Goal: Information Seeking & Learning: Learn about a topic

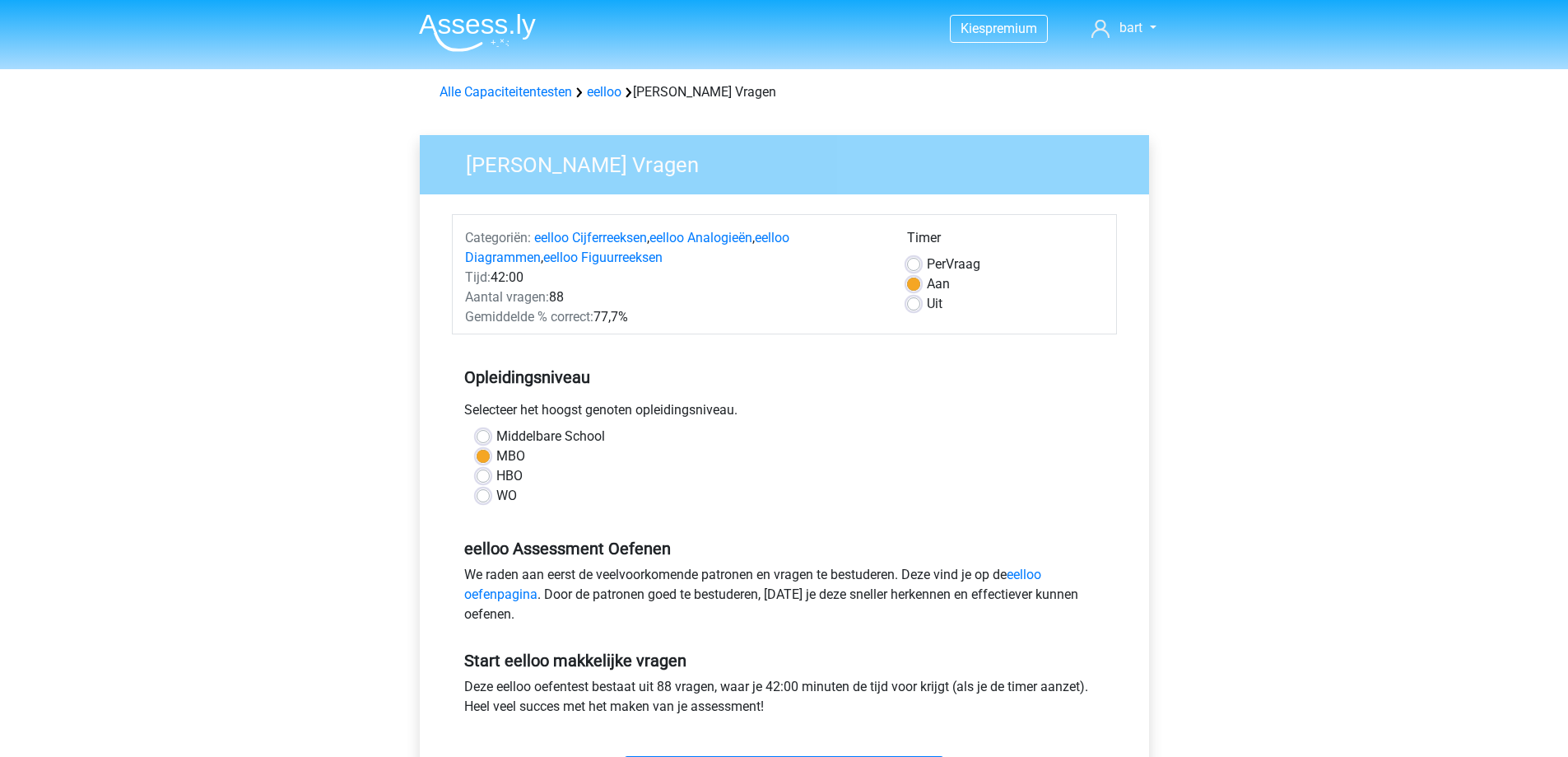
drag, startPoint x: 599, startPoint y: 291, endPoint x: 530, endPoint y: 283, distance: 69.5
click at [530, 283] on div "Categoriën: eelloo Cijferreeksen , eelloo Analogieën , eelloo Diagrammen , eell…" at bounding box center [673, 277] width 442 height 99
click at [546, 292] on span "Aantal vragen:" at bounding box center [507, 297] width 84 height 16
drag, startPoint x: 566, startPoint y: 294, endPoint x: 467, endPoint y: 297, distance: 99.0
click at [467, 297] on div "Aantal vragen: 88" at bounding box center [673, 297] width 442 height 20
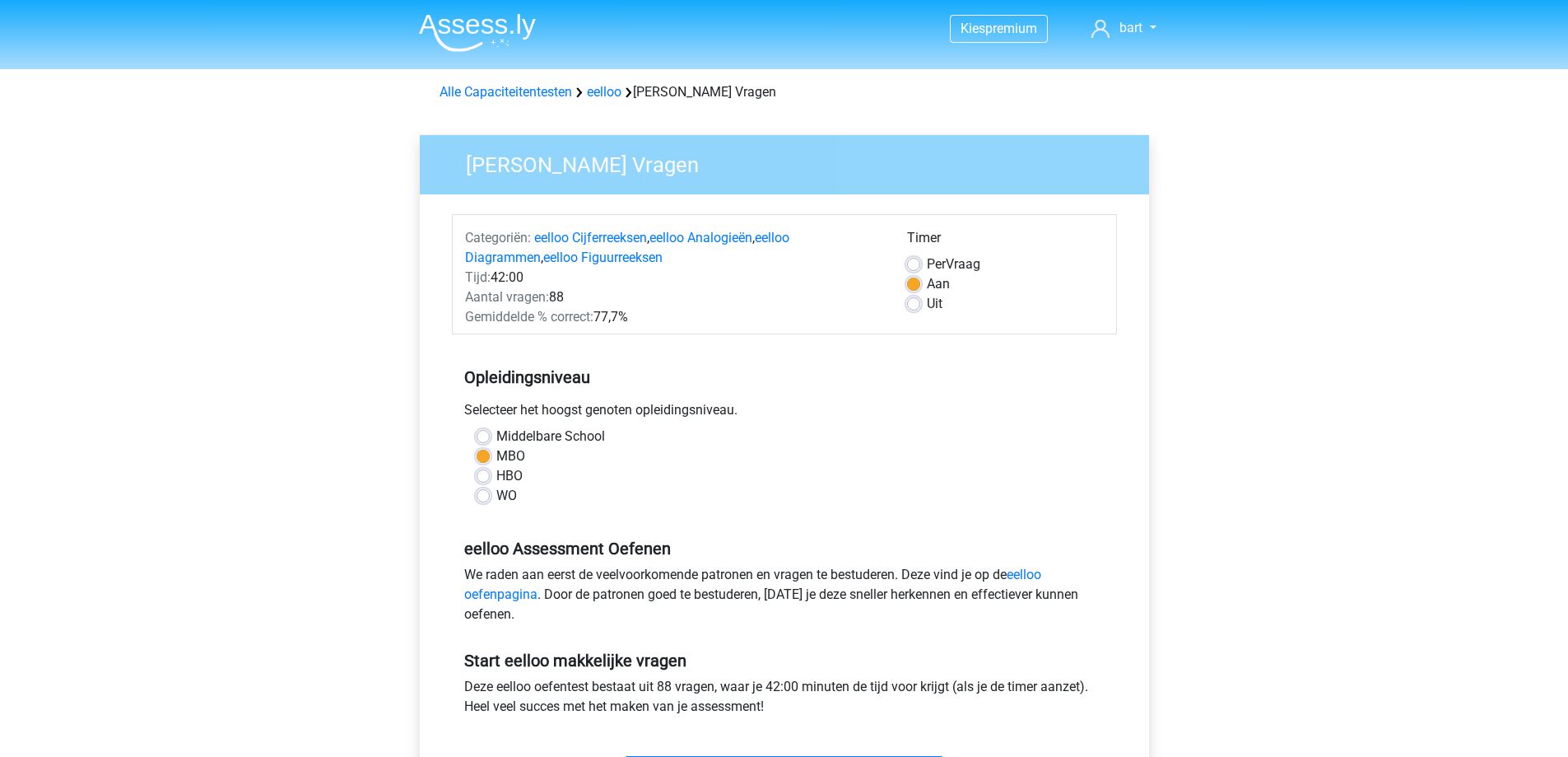
click at [496, 275] on div "Tijd: 42:00" at bounding box center [673, 278] width 442 height 20
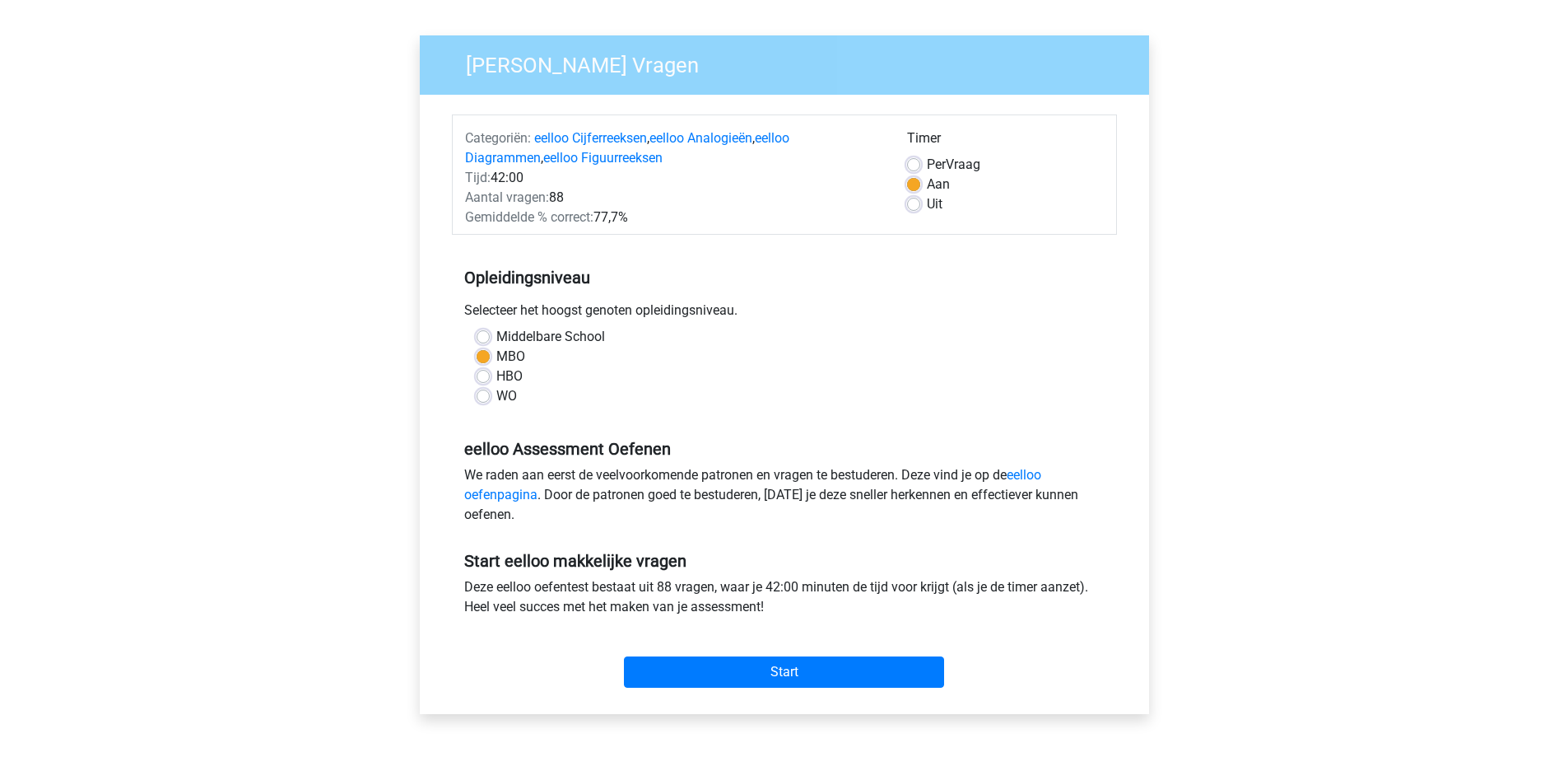
scroll to position [82, 0]
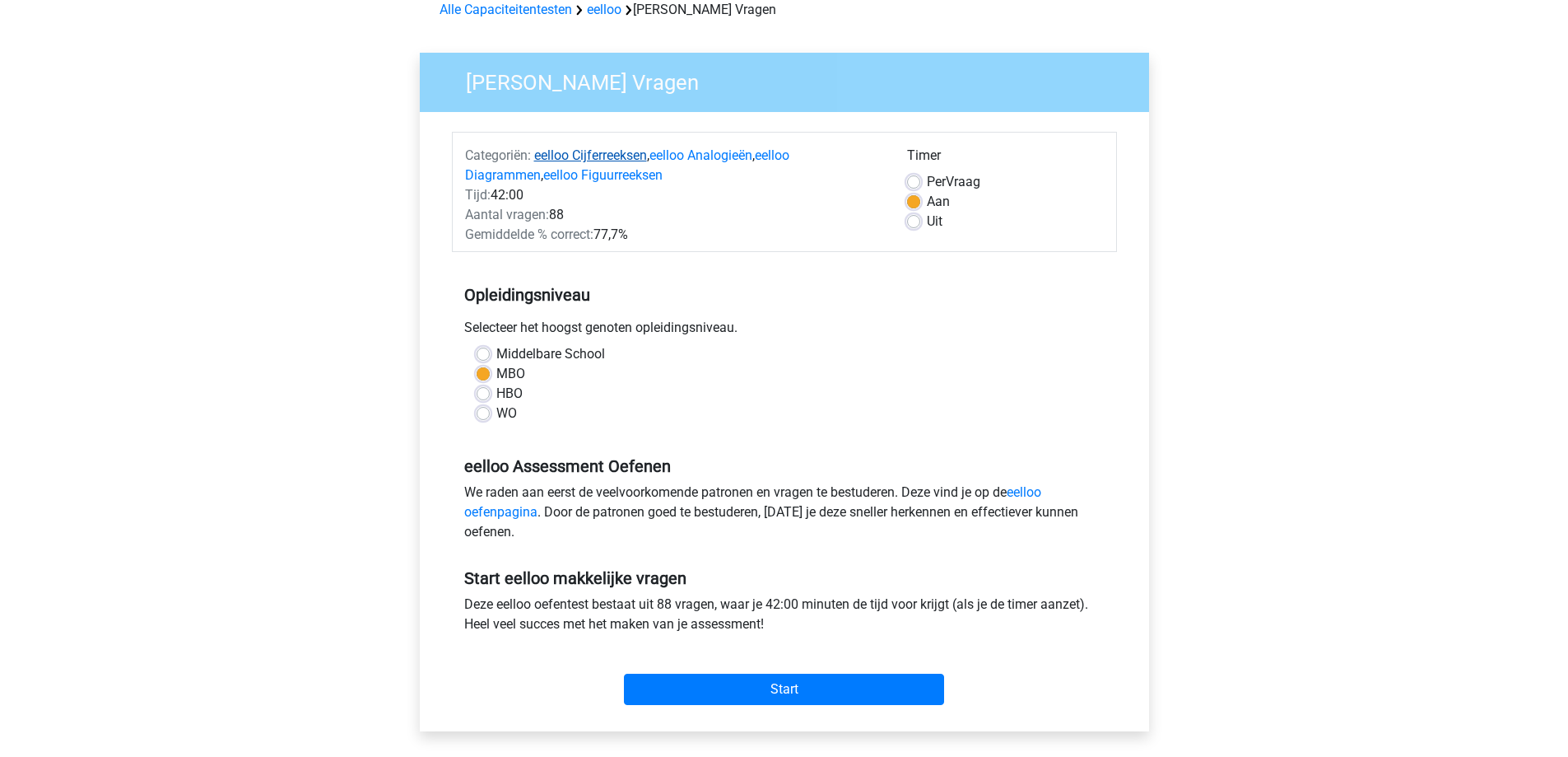
click at [604, 153] on link "eelloo Cijferreeksen" at bounding box center [590, 155] width 113 height 16
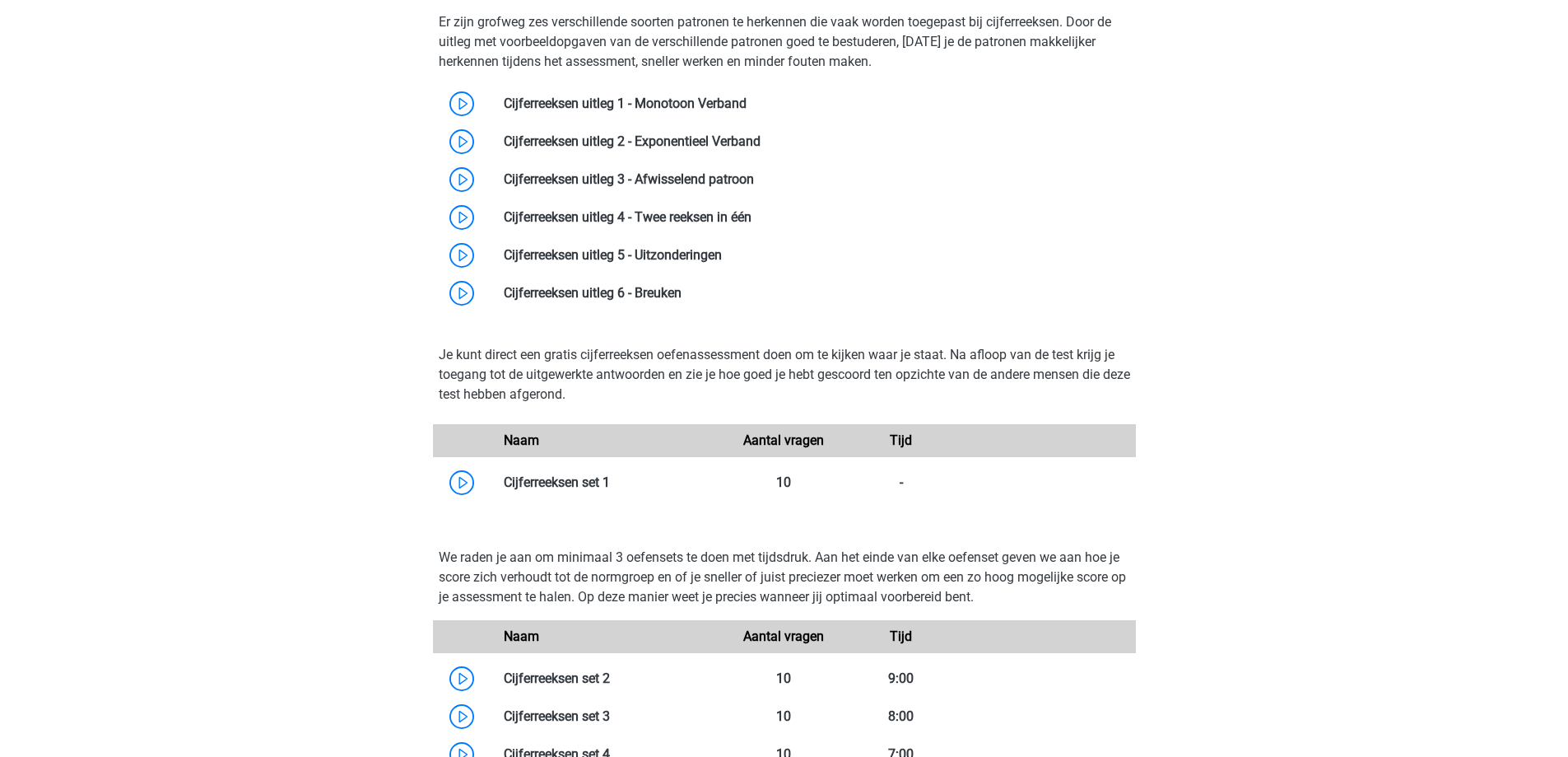
scroll to position [1183, 0]
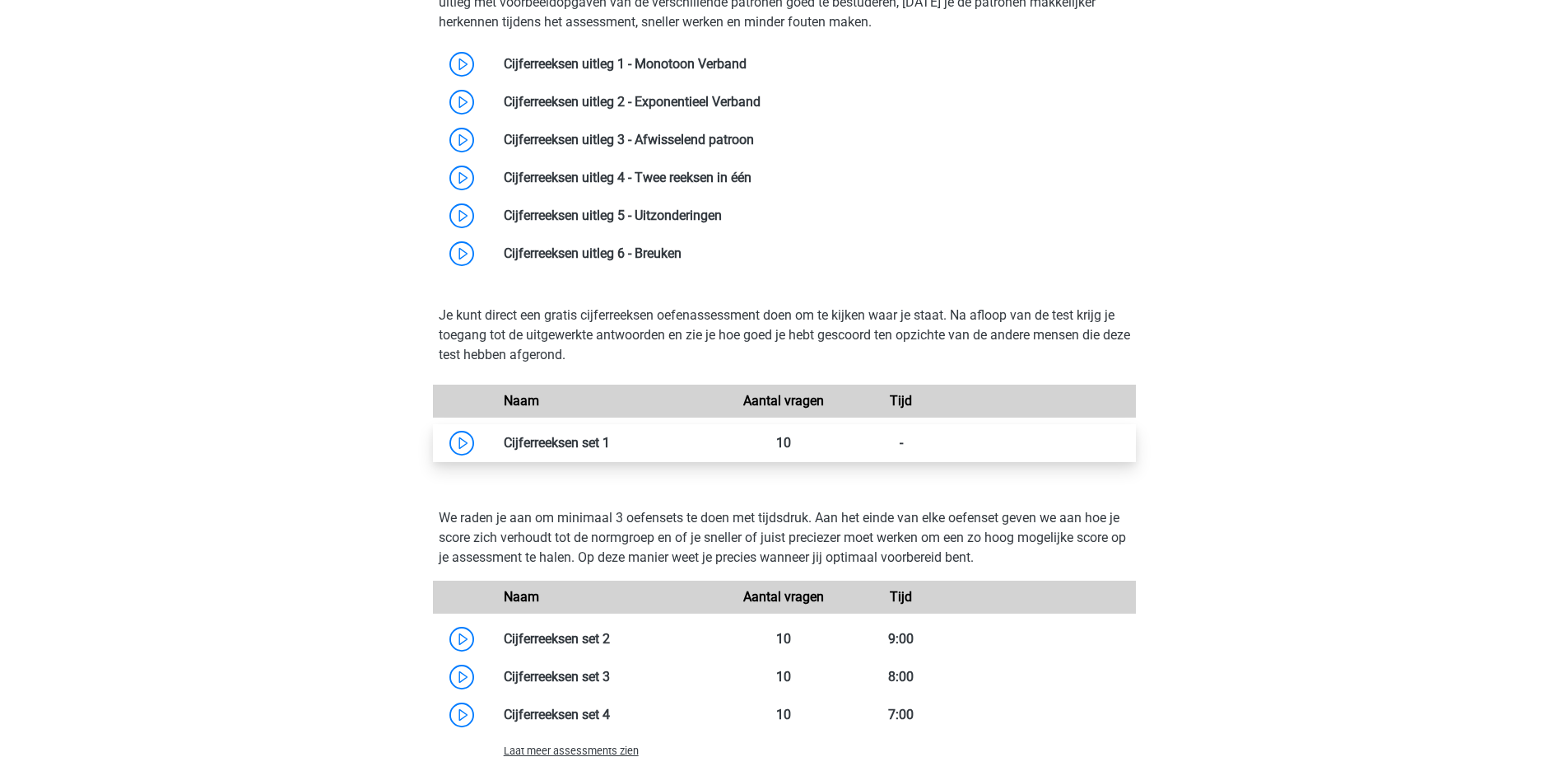
click at [610, 442] on link at bounding box center [610, 443] width 0 height 16
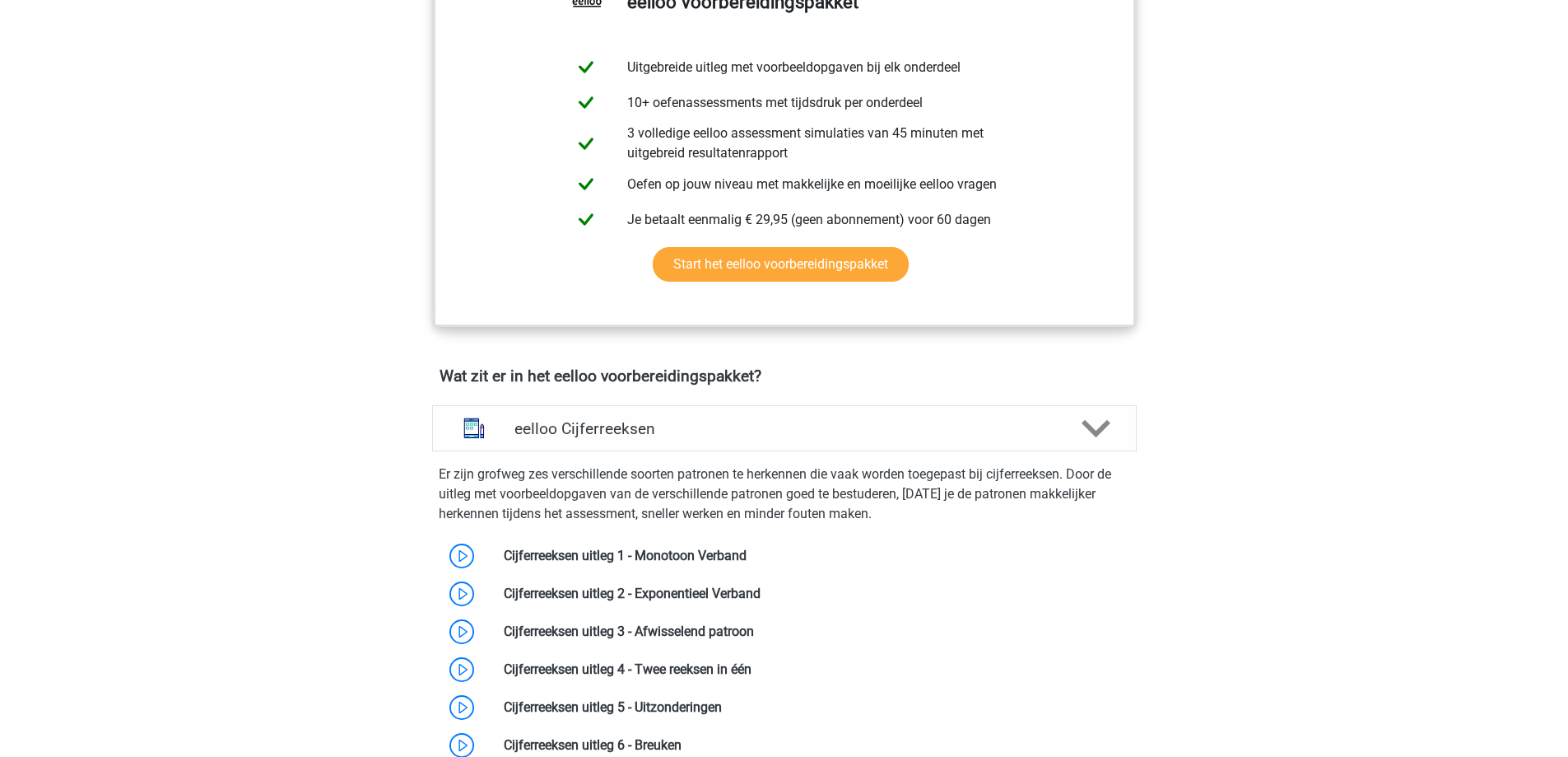
scroll to position [689, 0]
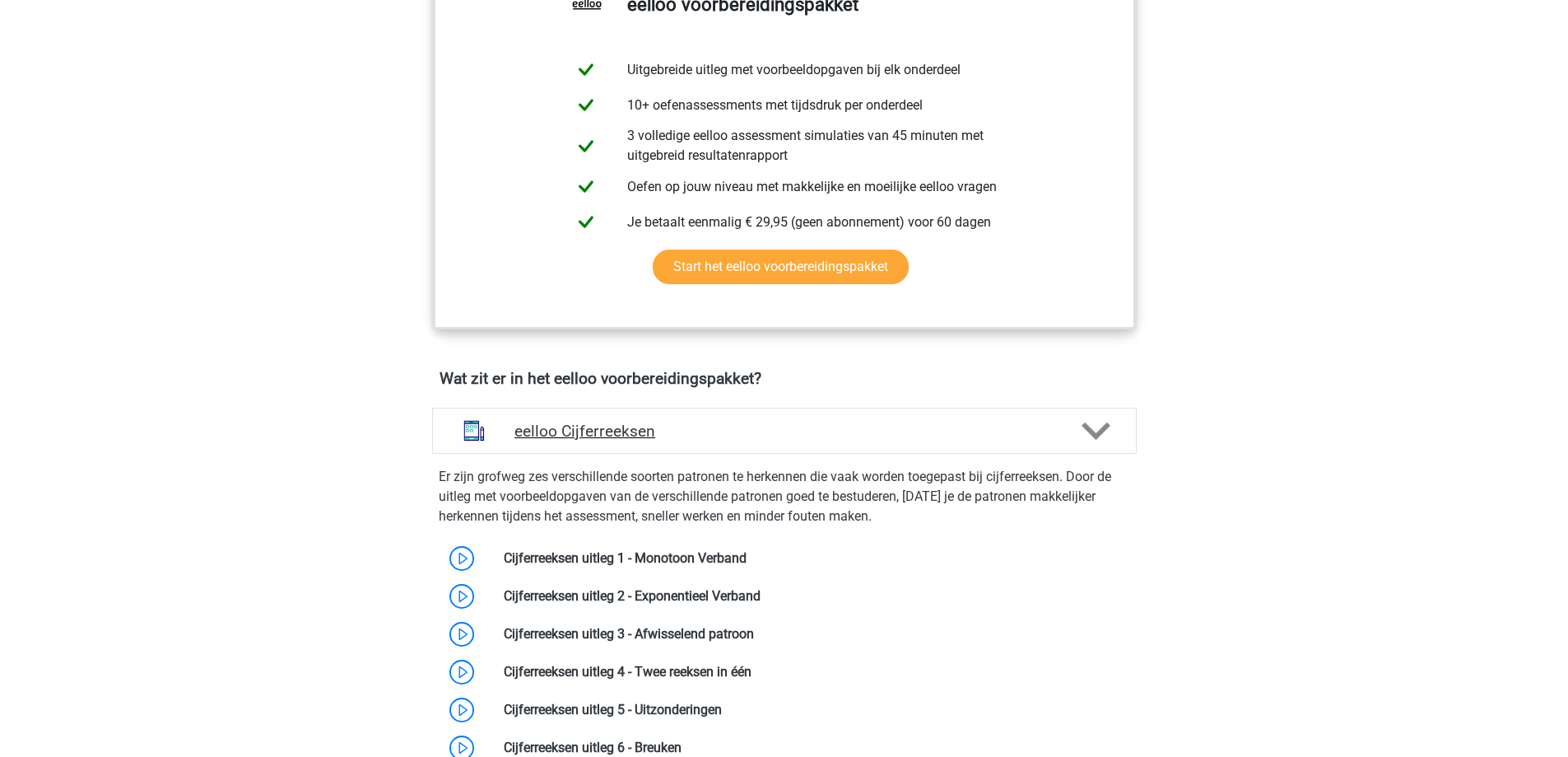
click at [1090, 440] on polygon at bounding box center [1095, 430] width 28 height 18
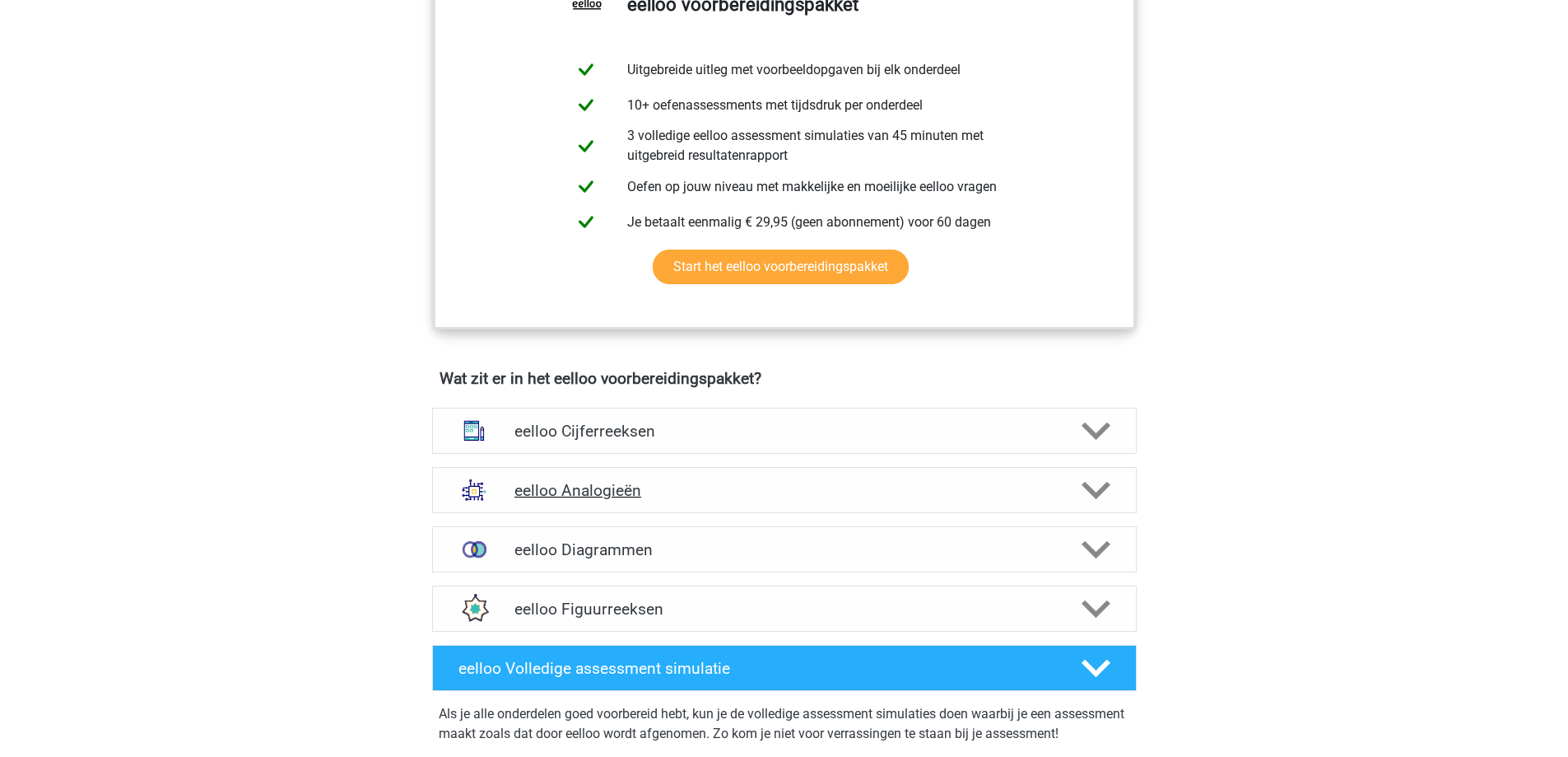
click at [1069, 483] on div "eelloo Analogieën" at bounding box center [784, 490] width 705 height 46
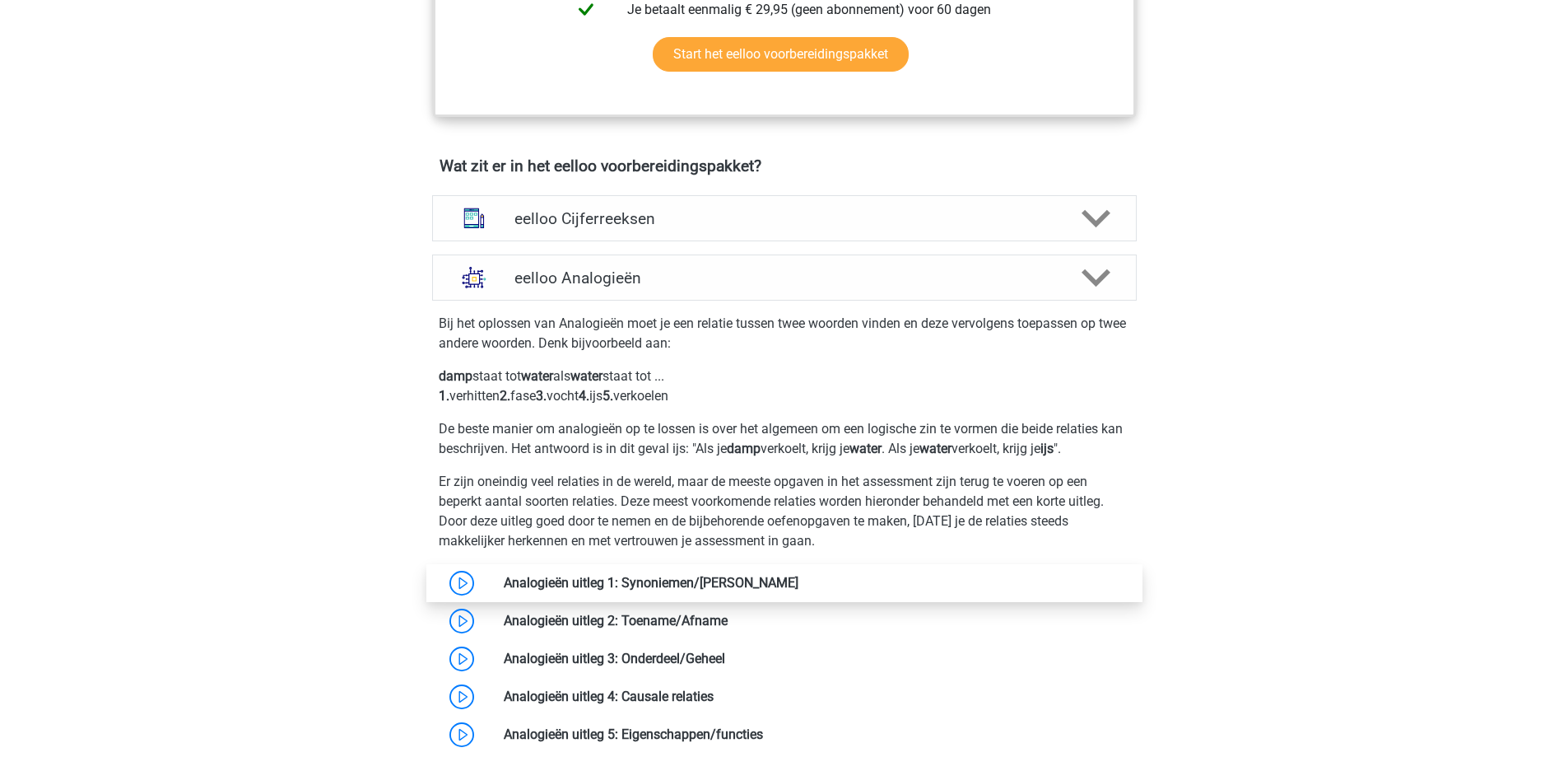
scroll to position [937, 0]
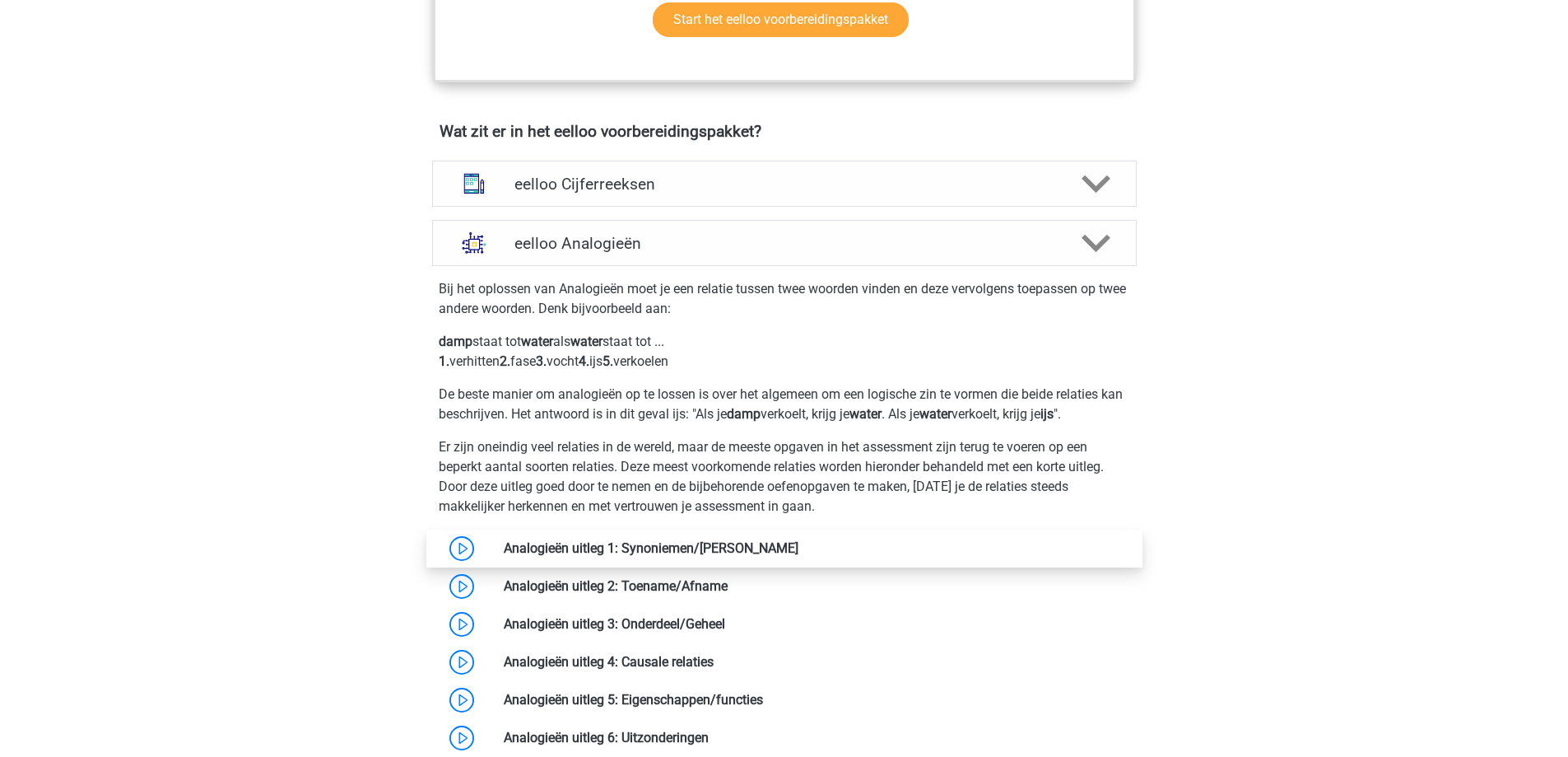
click at [799, 556] on link at bounding box center [799, 548] width 0 height 16
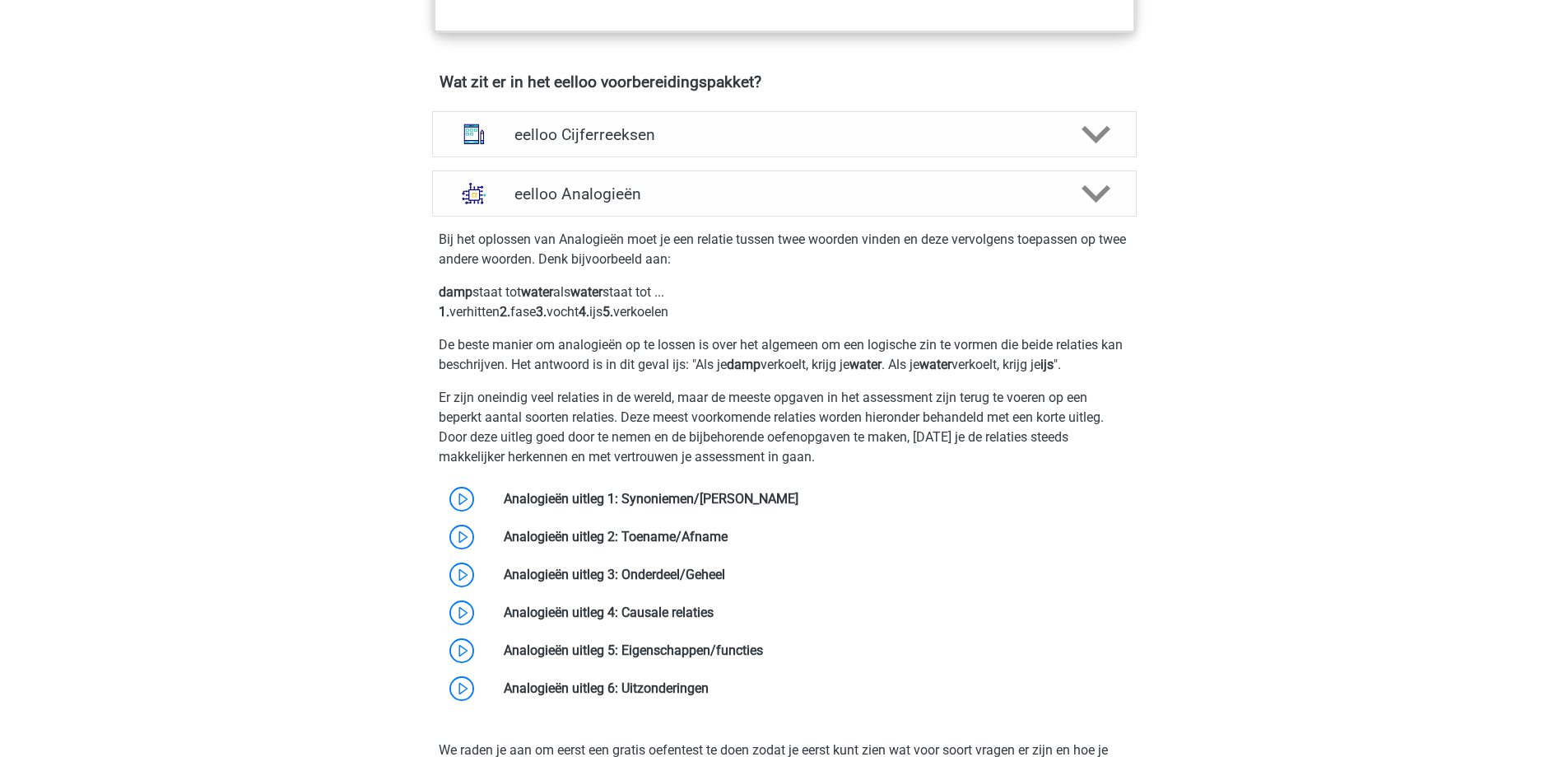
scroll to position [1102, 0]
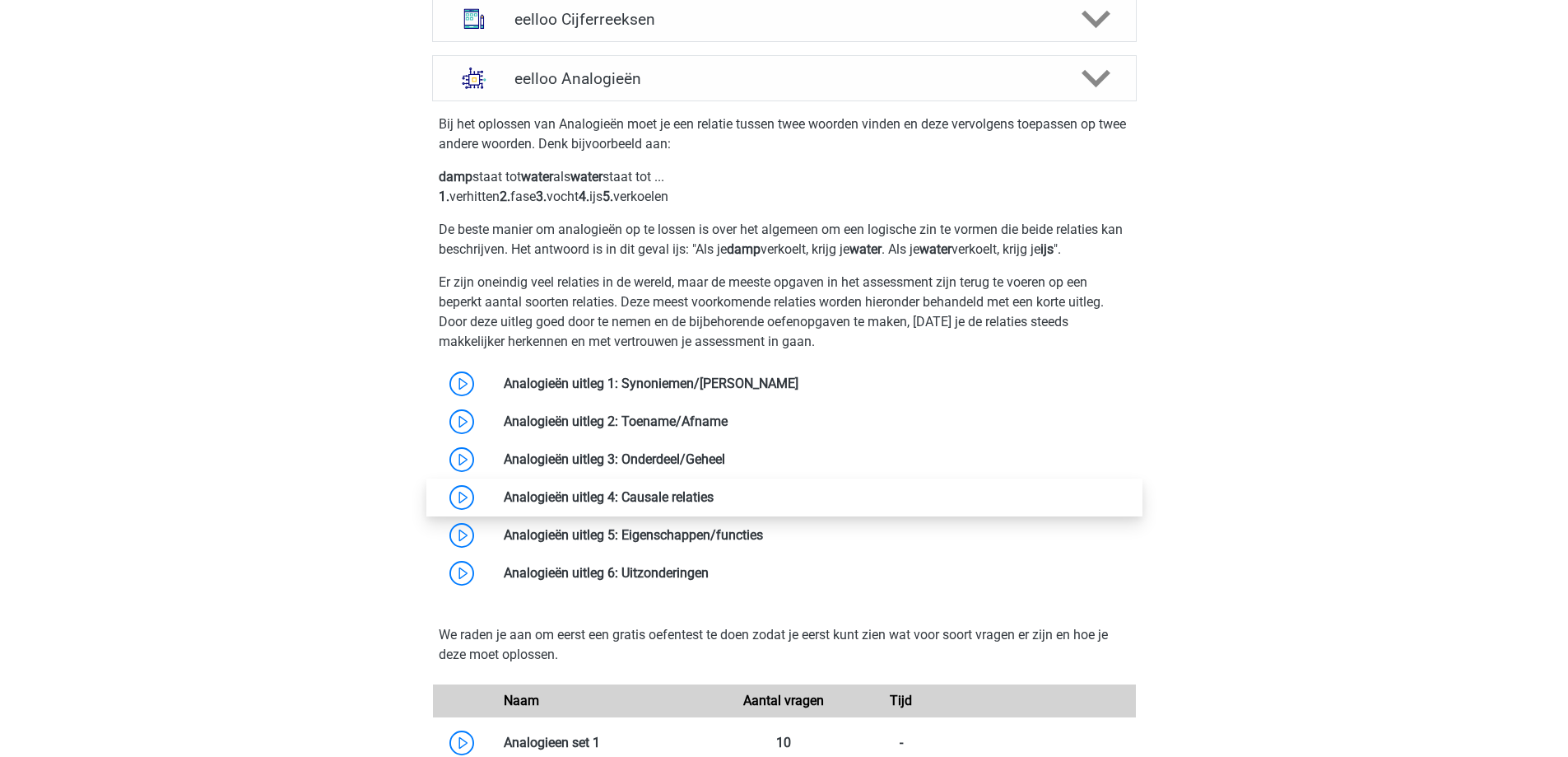
click at [713, 497] on link at bounding box center [713, 497] width 0 height 16
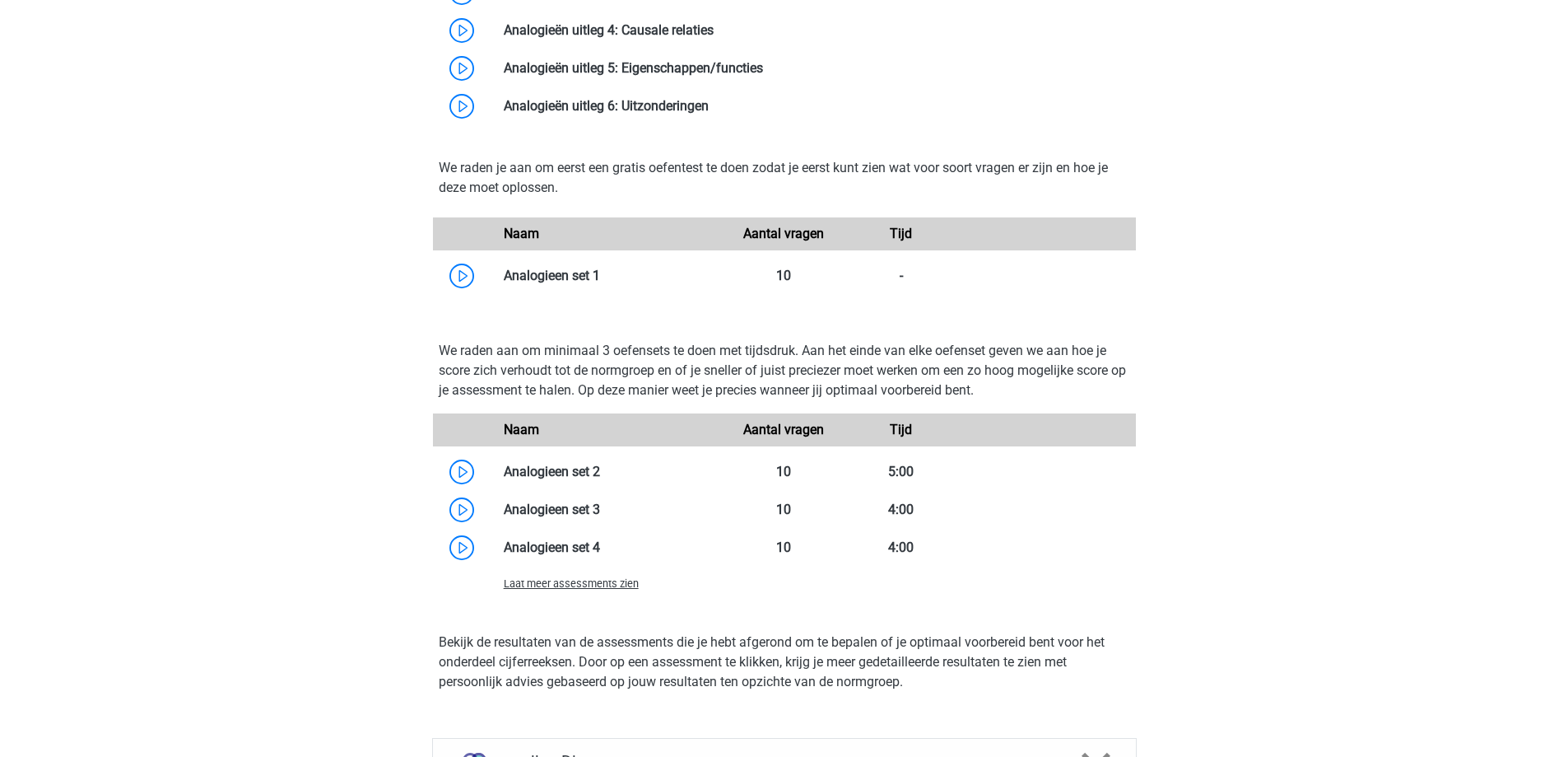
scroll to position [1595, 0]
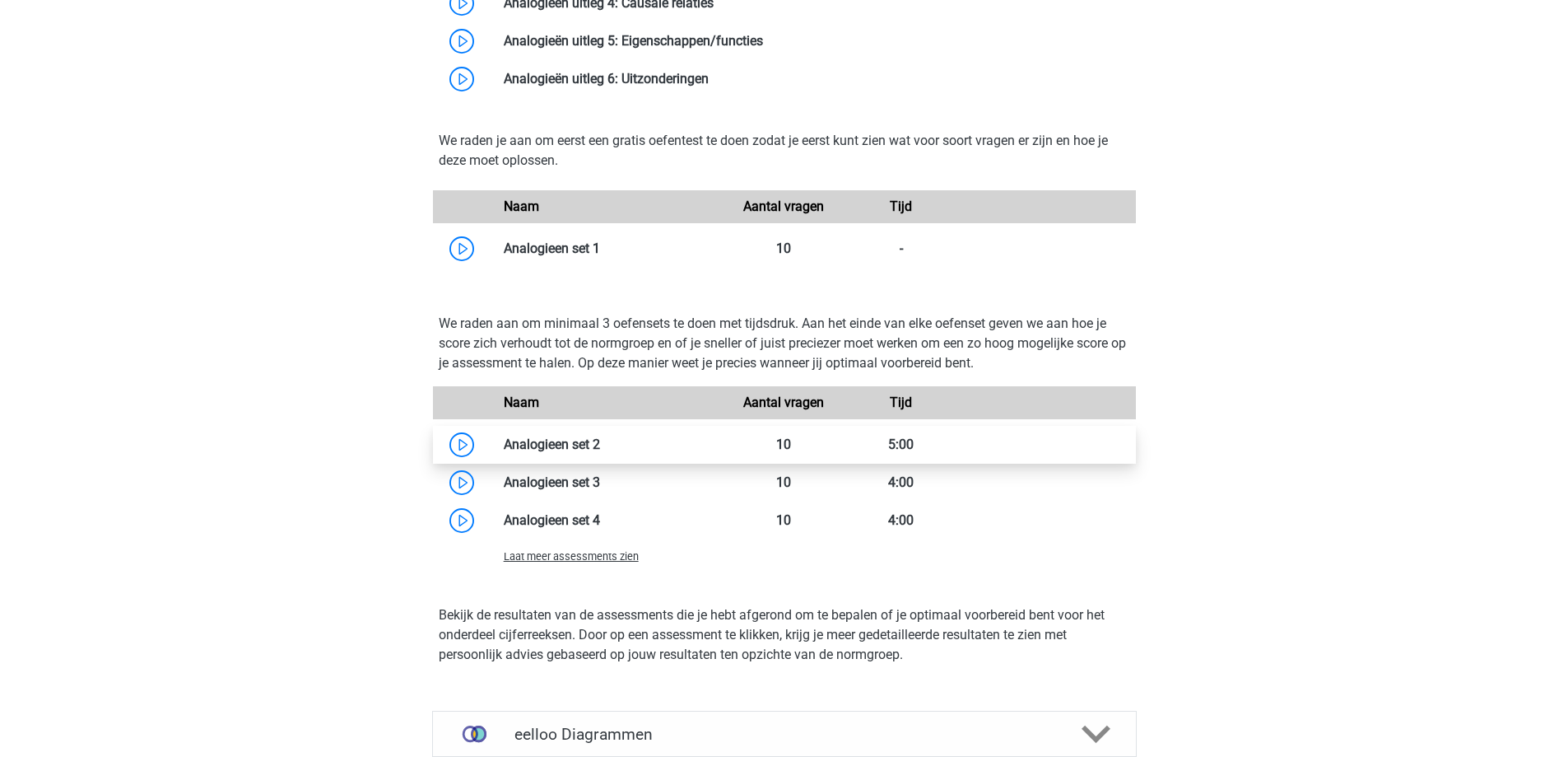
click at [601, 453] on link at bounding box center [601, 445] width 0 height 16
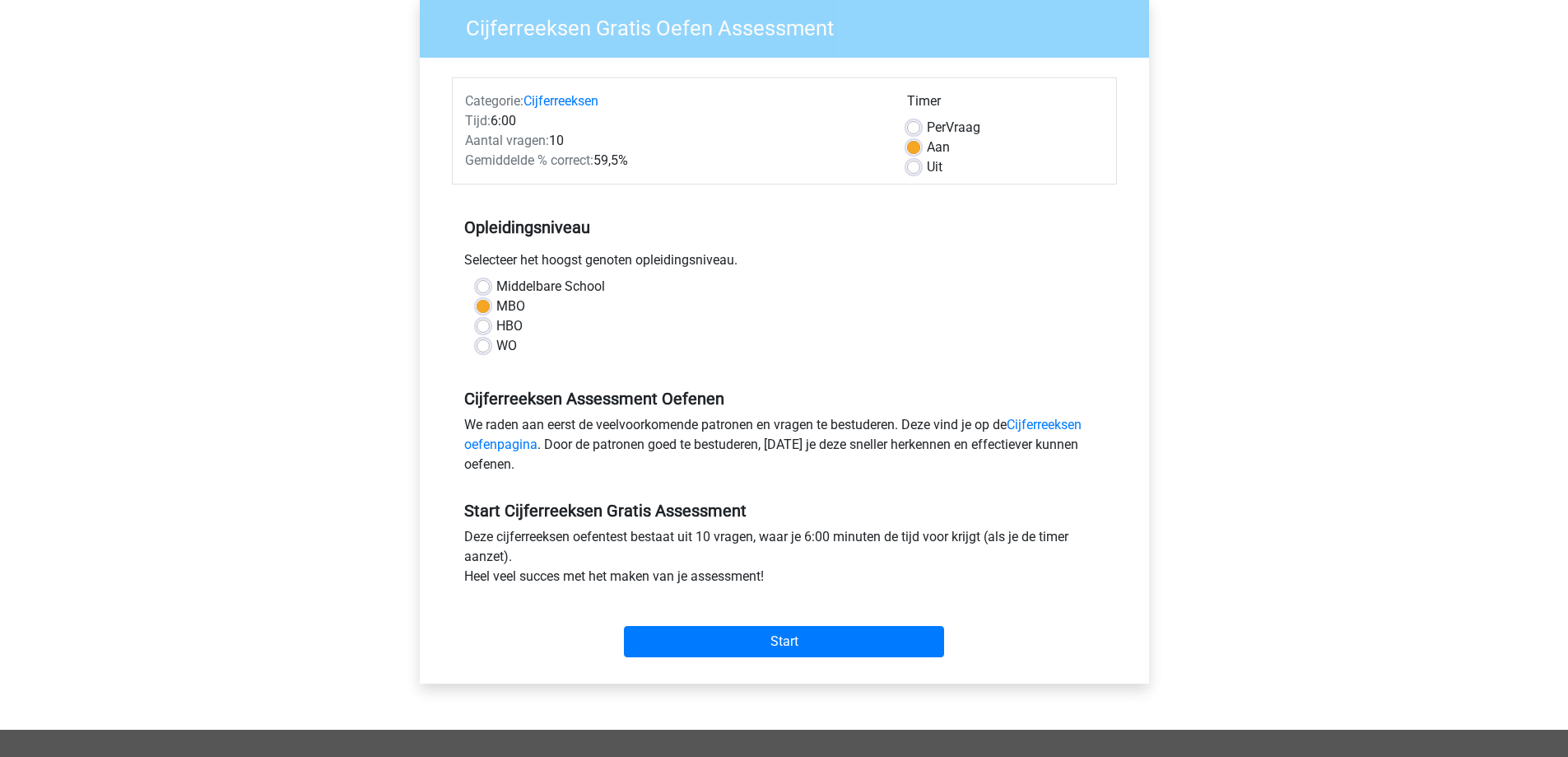
scroll to position [330, 0]
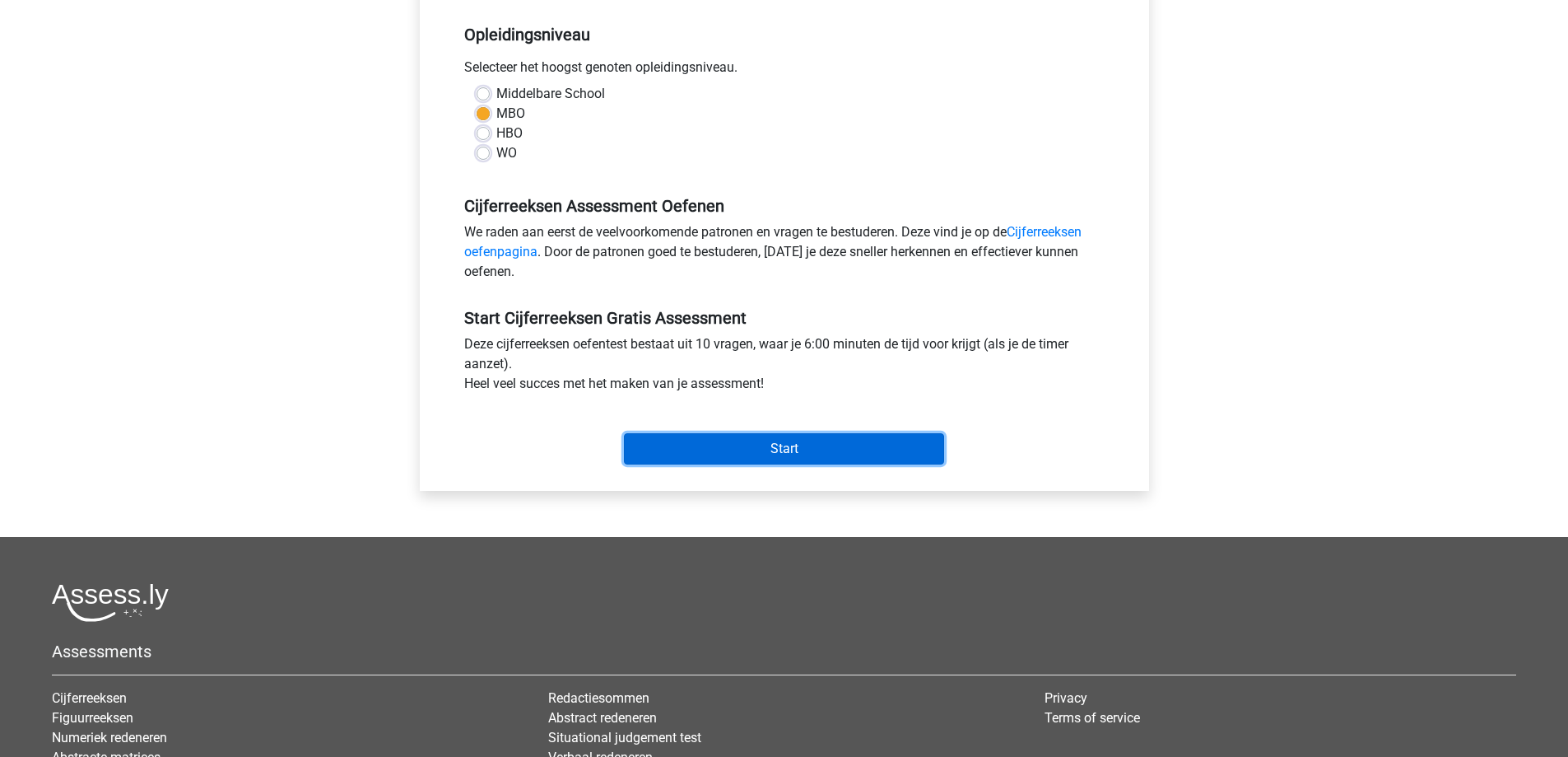
click at [754, 454] on input "Start" at bounding box center [784, 449] width 320 height 31
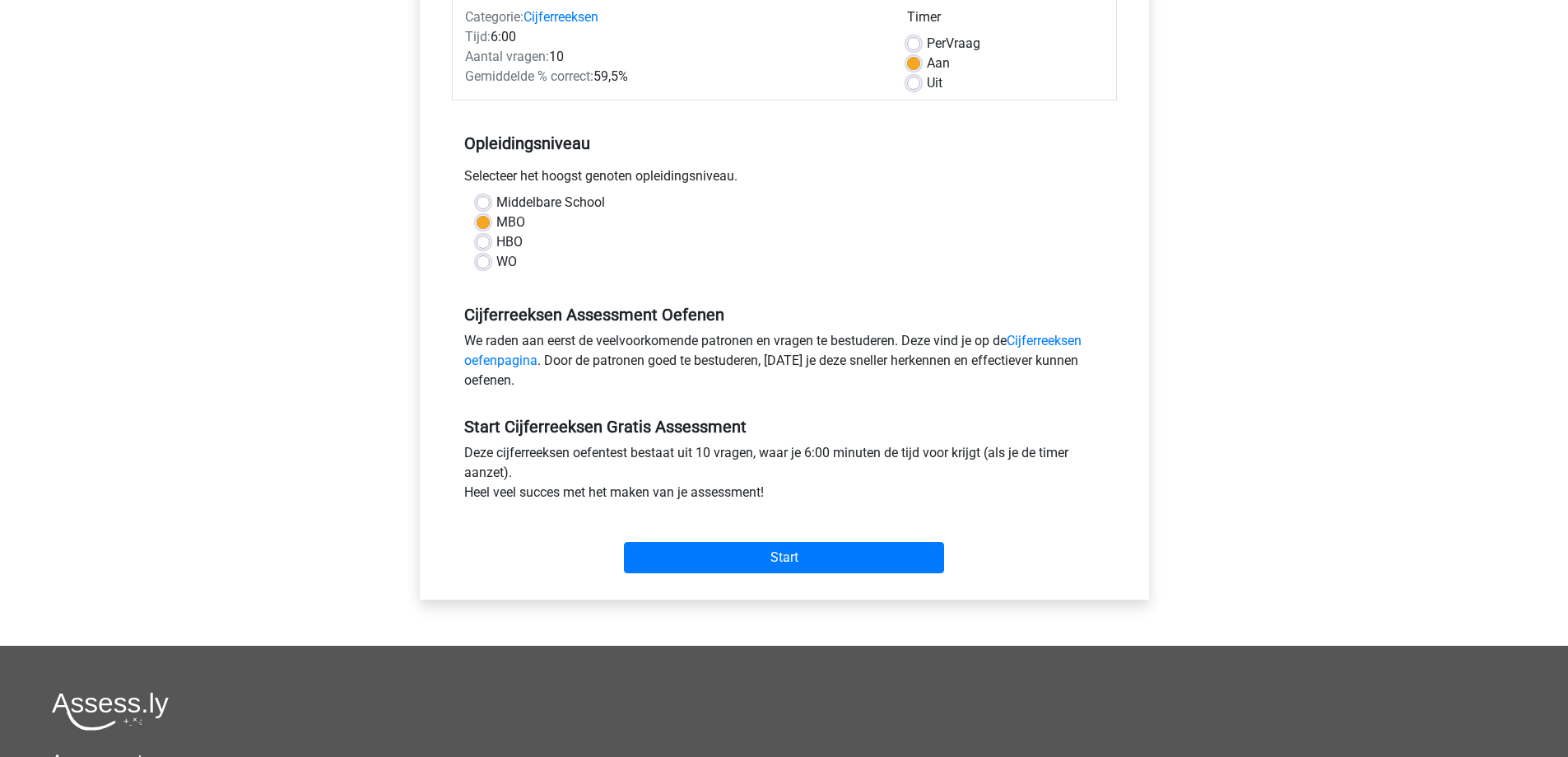
scroll to position [0, 0]
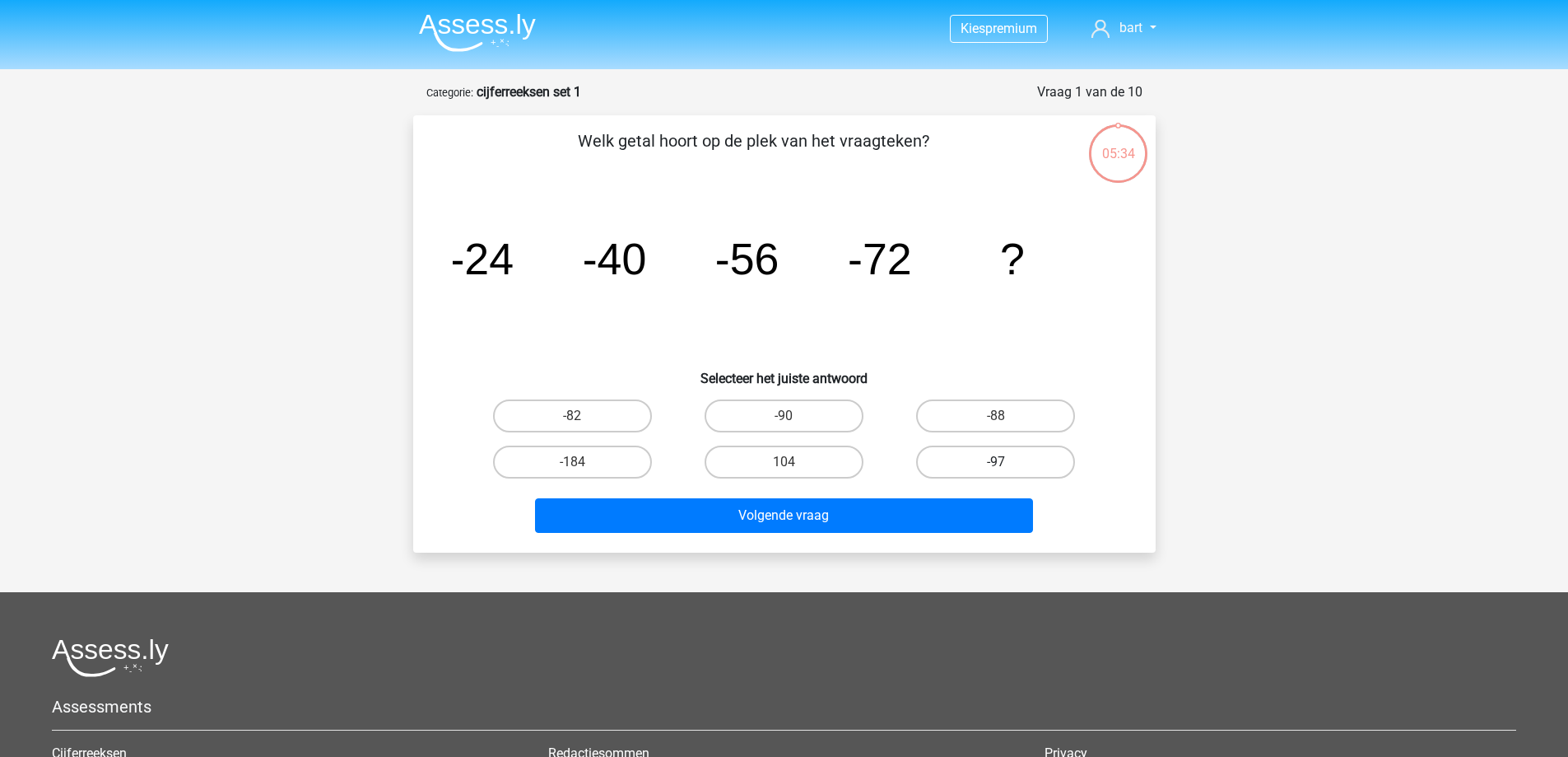
click at [965, 471] on label "-97" at bounding box center [996, 462] width 159 height 33
click at [996, 471] on input "-97" at bounding box center [1001, 467] width 11 height 11
radio input "true"
click at [1141, 446] on div "Welk getal hoort op de plek van het vraagteken? image/svg+xml -24 -40 -56 -72 ?…" at bounding box center [784, 334] width 729 height 411
drag, startPoint x: 977, startPoint y: 411, endPoint x: 1035, endPoint y: 411, distance: 58.0
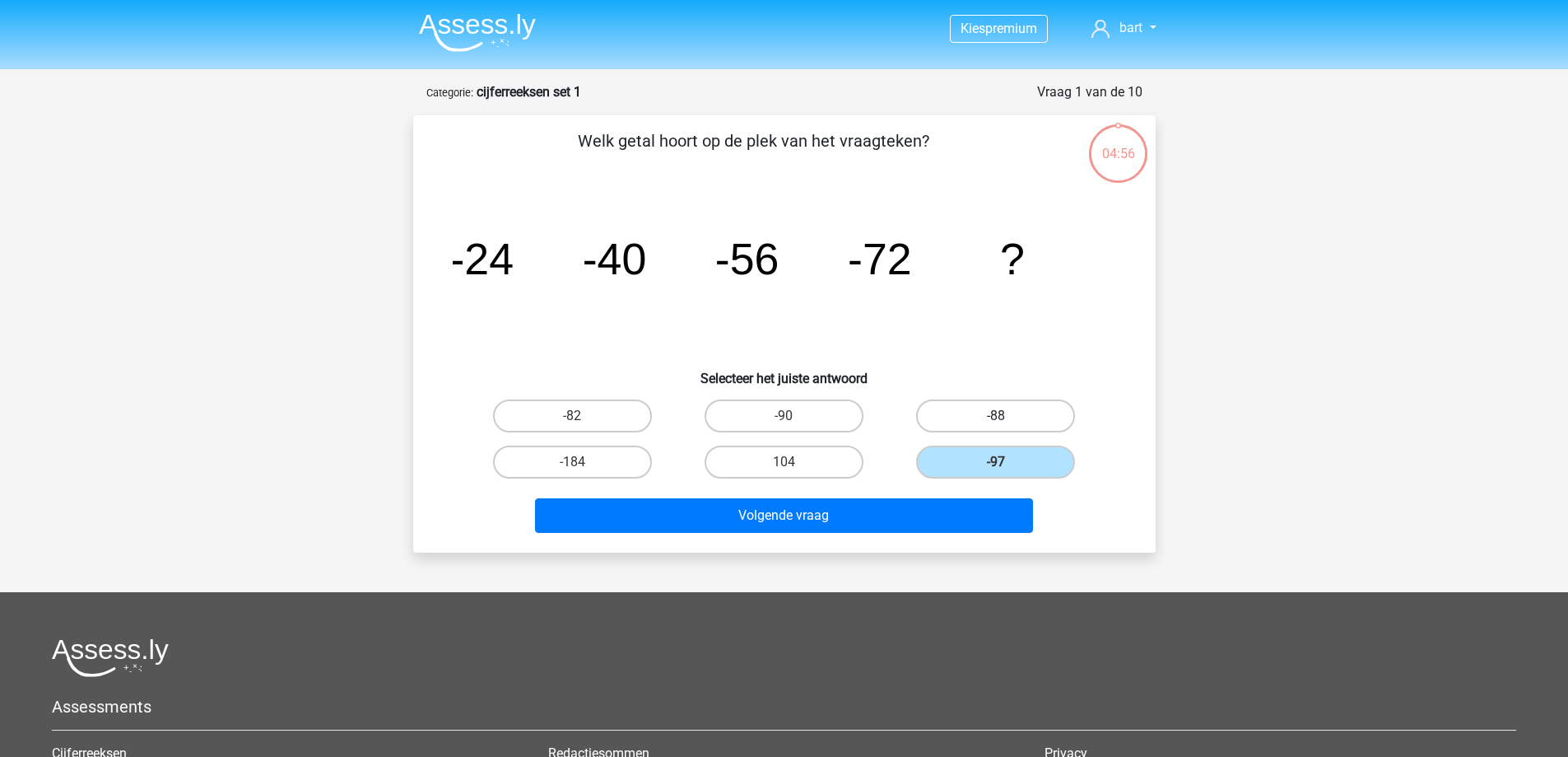
click at [977, 410] on label "-88" at bounding box center [996, 416] width 159 height 33
click at [996, 416] on input "-88" at bounding box center [1001, 421] width 11 height 11
radio input "true"
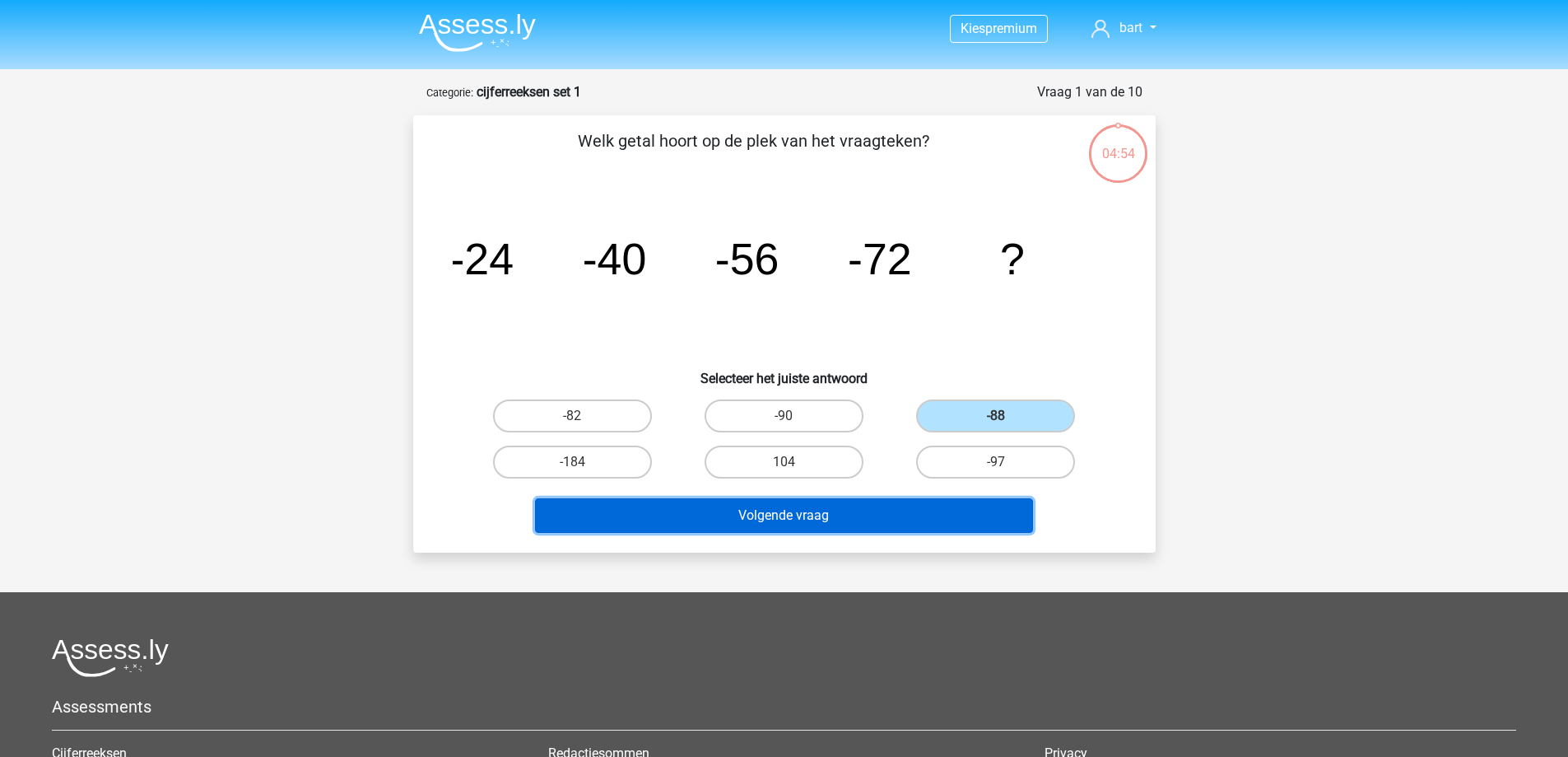
click at [773, 517] on button "Volgende vraag" at bounding box center [784, 515] width 498 height 34
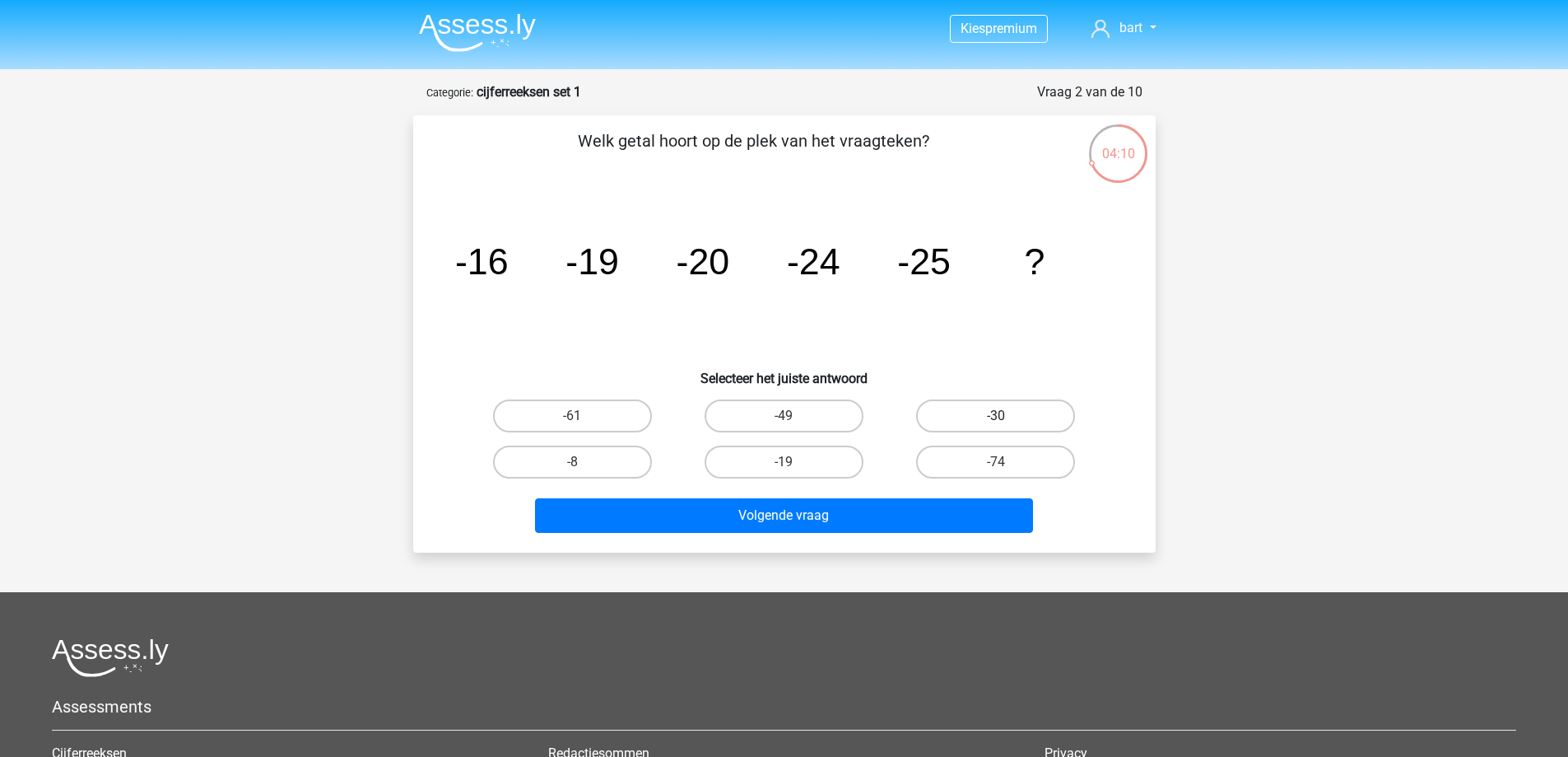
click at [1010, 422] on label "-30" at bounding box center [996, 416] width 159 height 33
click at [1007, 422] on input "-30" at bounding box center [1001, 421] width 11 height 11
radio input "true"
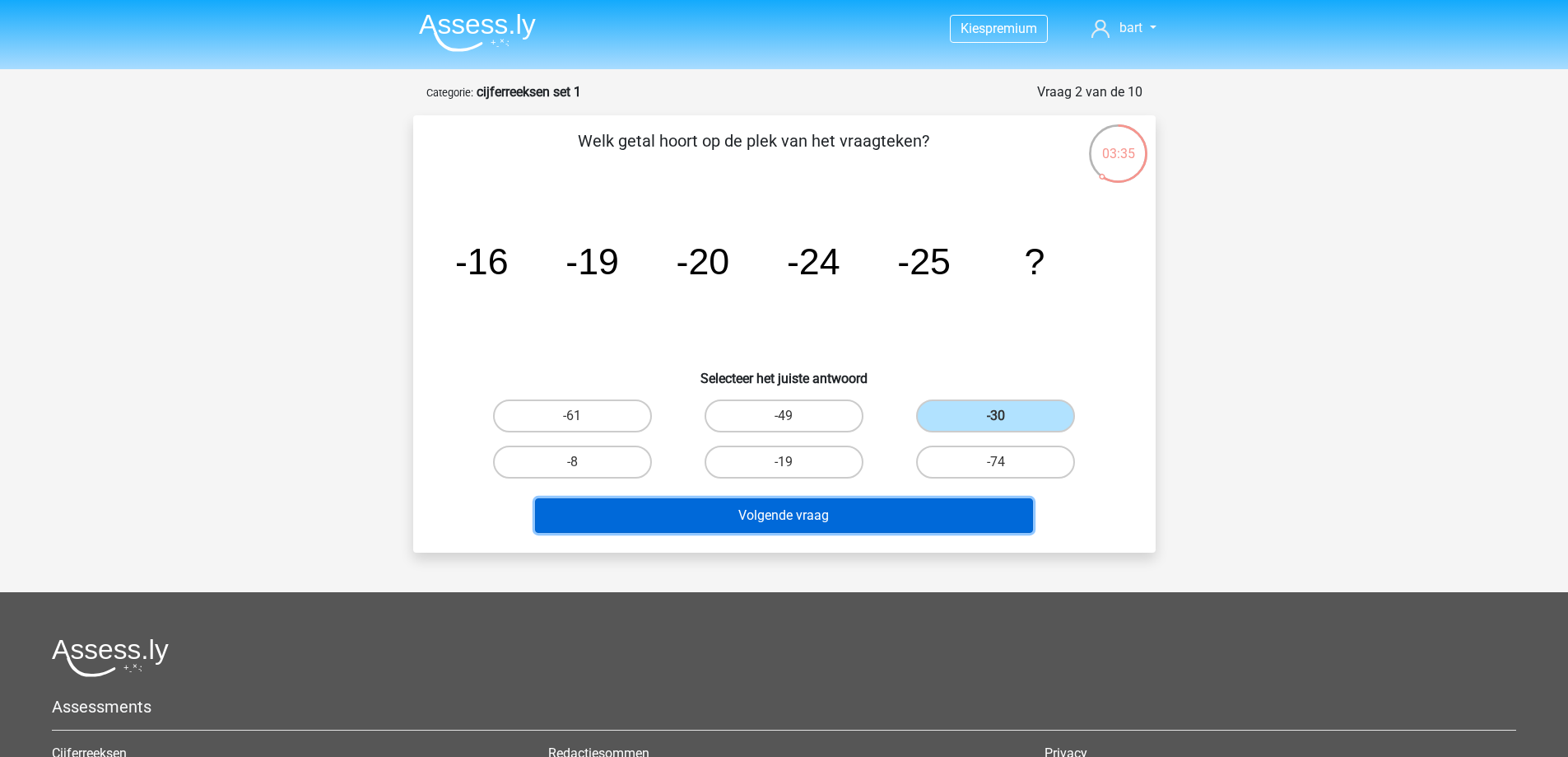
click at [840, 514] on button "Volgende vraag" at bounding box center [784, 515] width 498 height 34
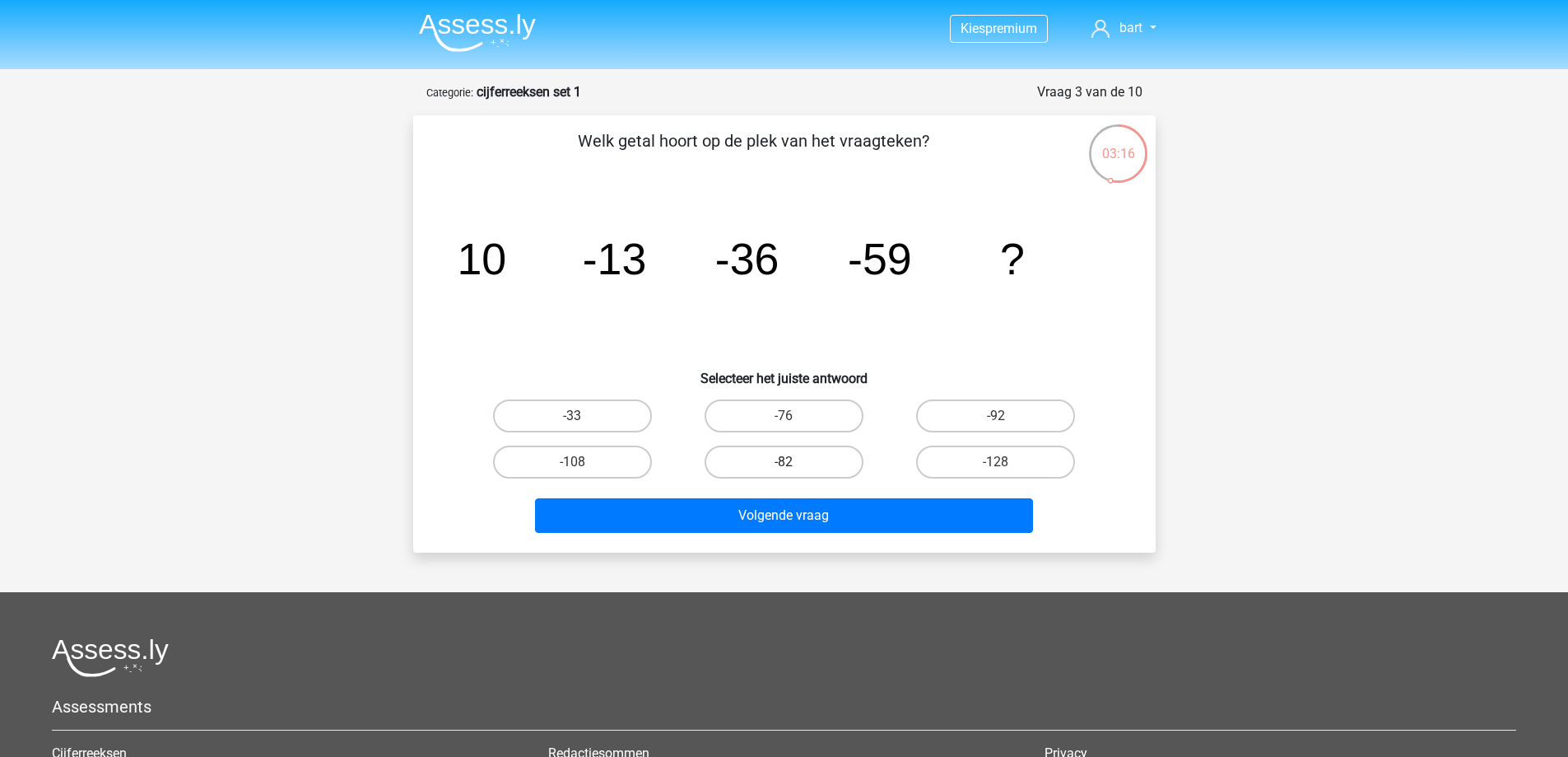
drag, startPoint x: 721, startPoint y: 466, endPoint x: 737, endPoint y: 467, distance: 16.0
click at [723, 464] on label "-82" at bounding box center [784, 462] width 159 height 33
click at [784, 464] on input "-82" at bounding box center [789, 467] width 11 height 11
radio input "true"
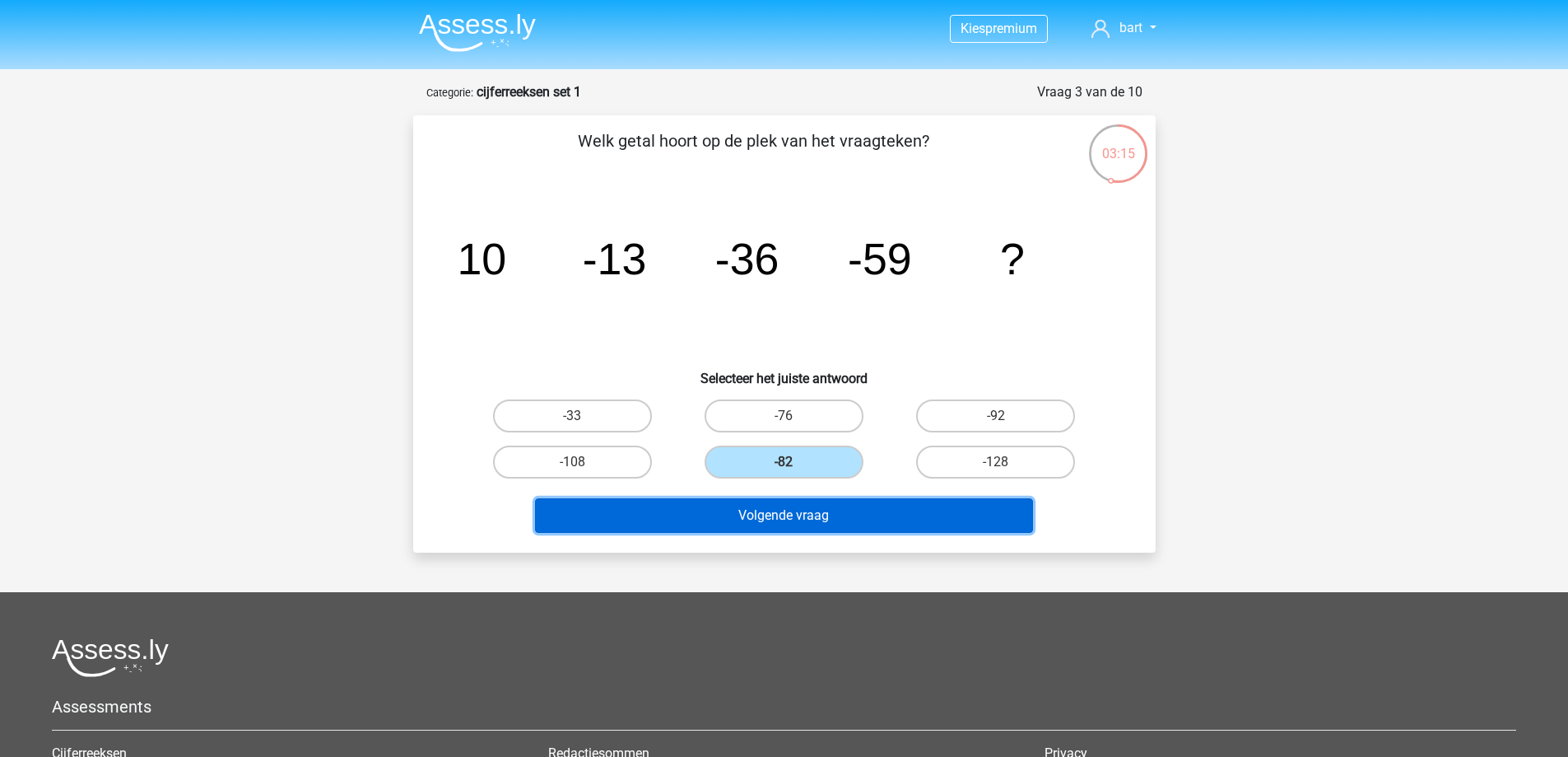
click at [817, 514] on button "Volgende vraag" at bounding box center [784, 515] width 498 height 34
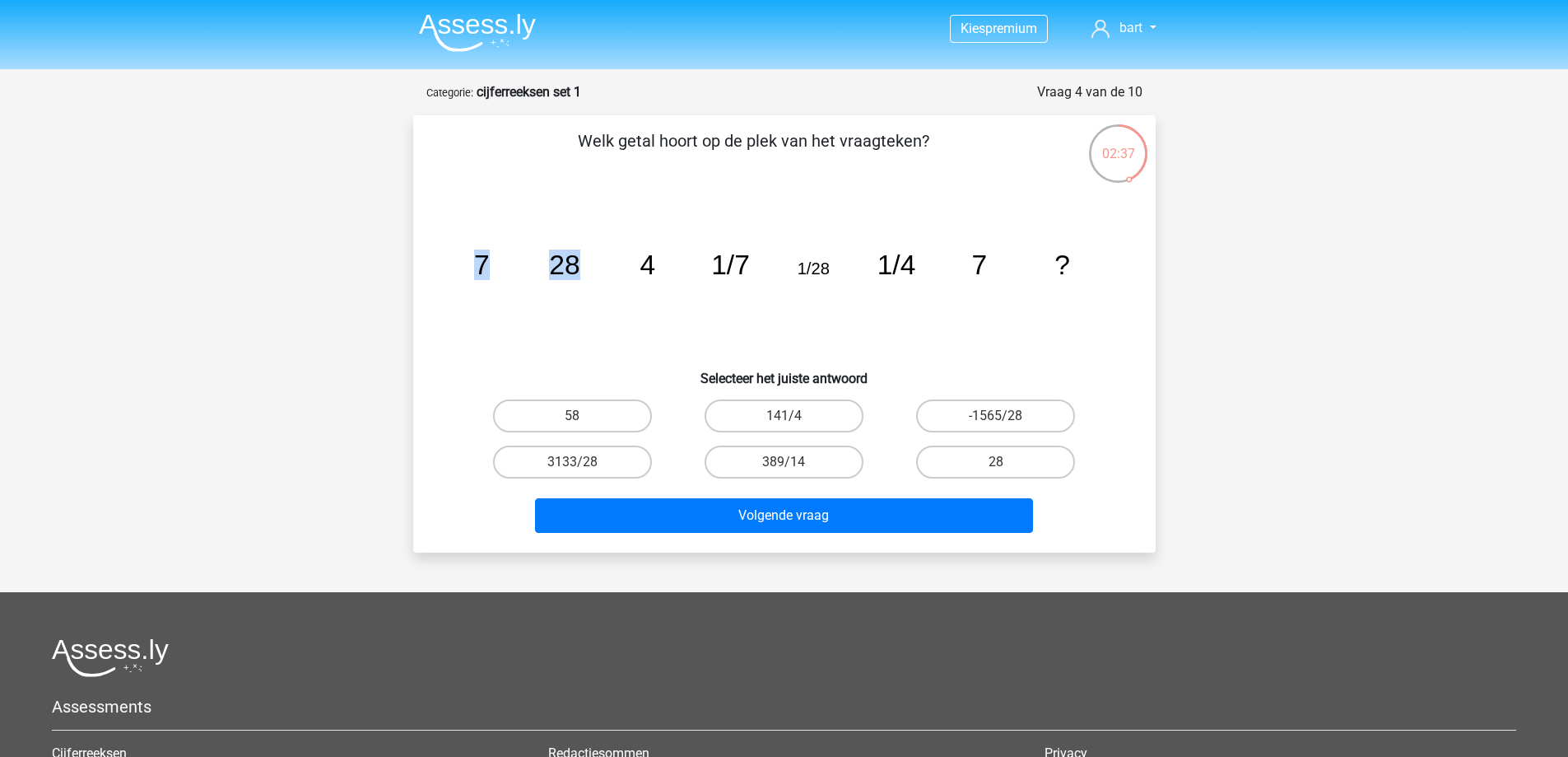
drag, startPoint x: 580, startPoint y: 264, endPoint x: 479, endPoint y: 256, distance: 101.3
click at [479, 256] on icon "image/svg+xml 7 28 4 1/7 1/28 1/4 7 ?" at bounding box center [784, 274] width 663 height 166
click at [635, 288] on icon "image/svg+xml 7 28 4 1/7 1/28 1/4 7 ?" at bounding box center [784, 274] width 663 height 166
click at [787, 420] on input "141/4" at bounding box center [789, 421] width 11 height 11
radio input "true"
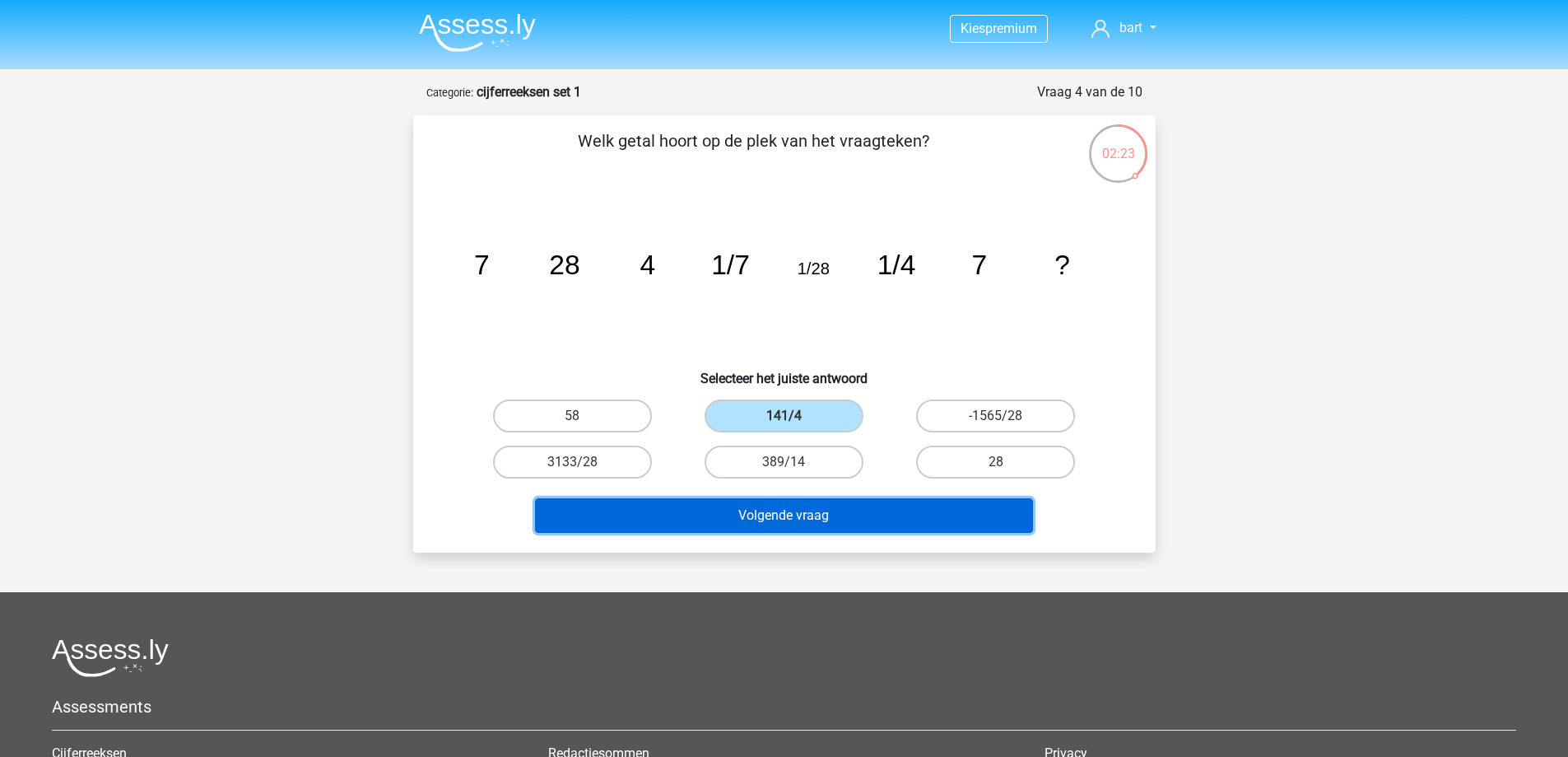
click at [772, 521] on button "Volgende vraag" at bounding box center [784, 515] width 498 height 34
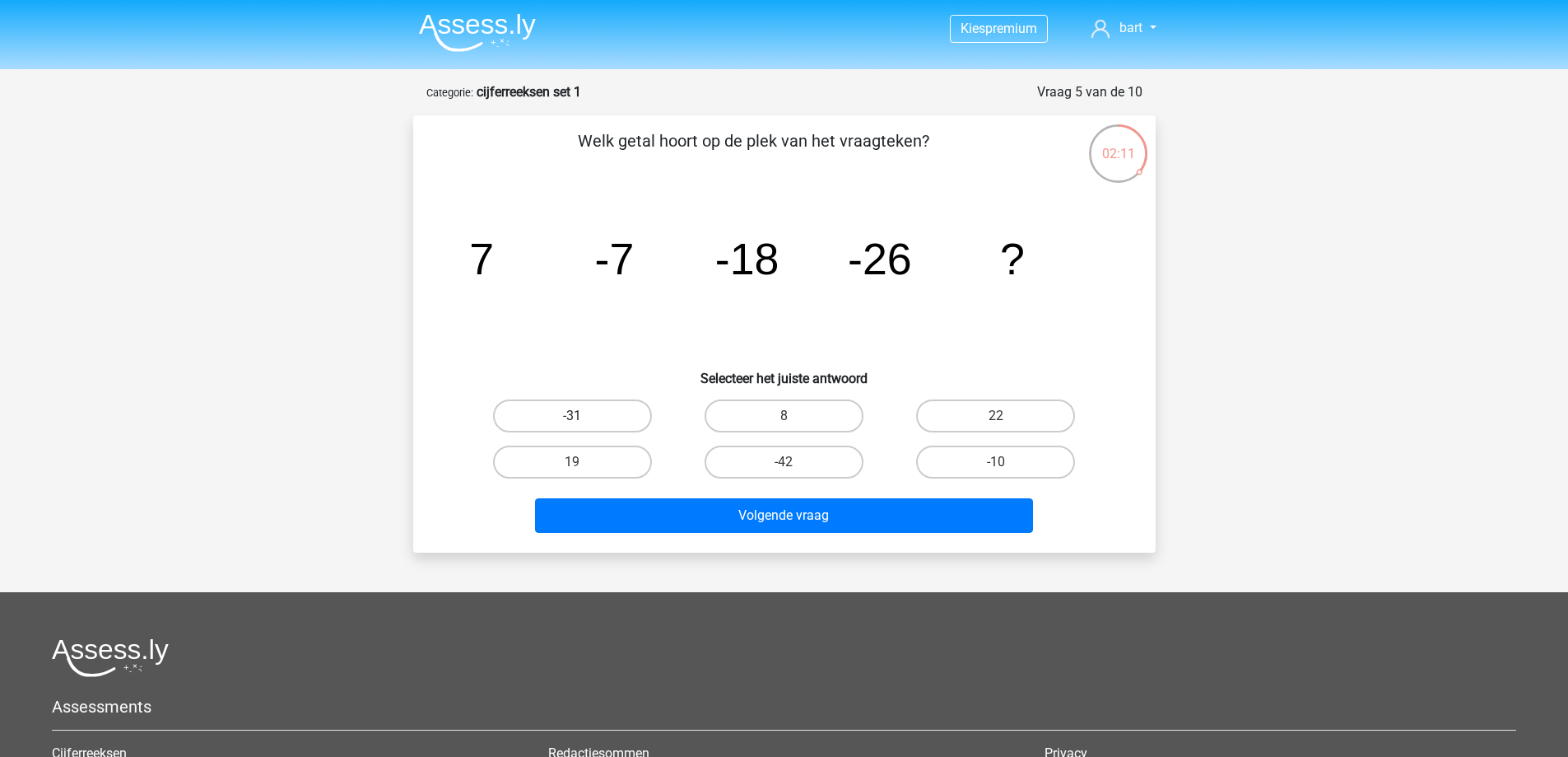
click at [615, 414] on label "-31" at bounding box center [572, 416] width 159 height 33
click at [583, 416] on input "-31" at bounding box center [577, 421] width 11 height 11
radio input "true"
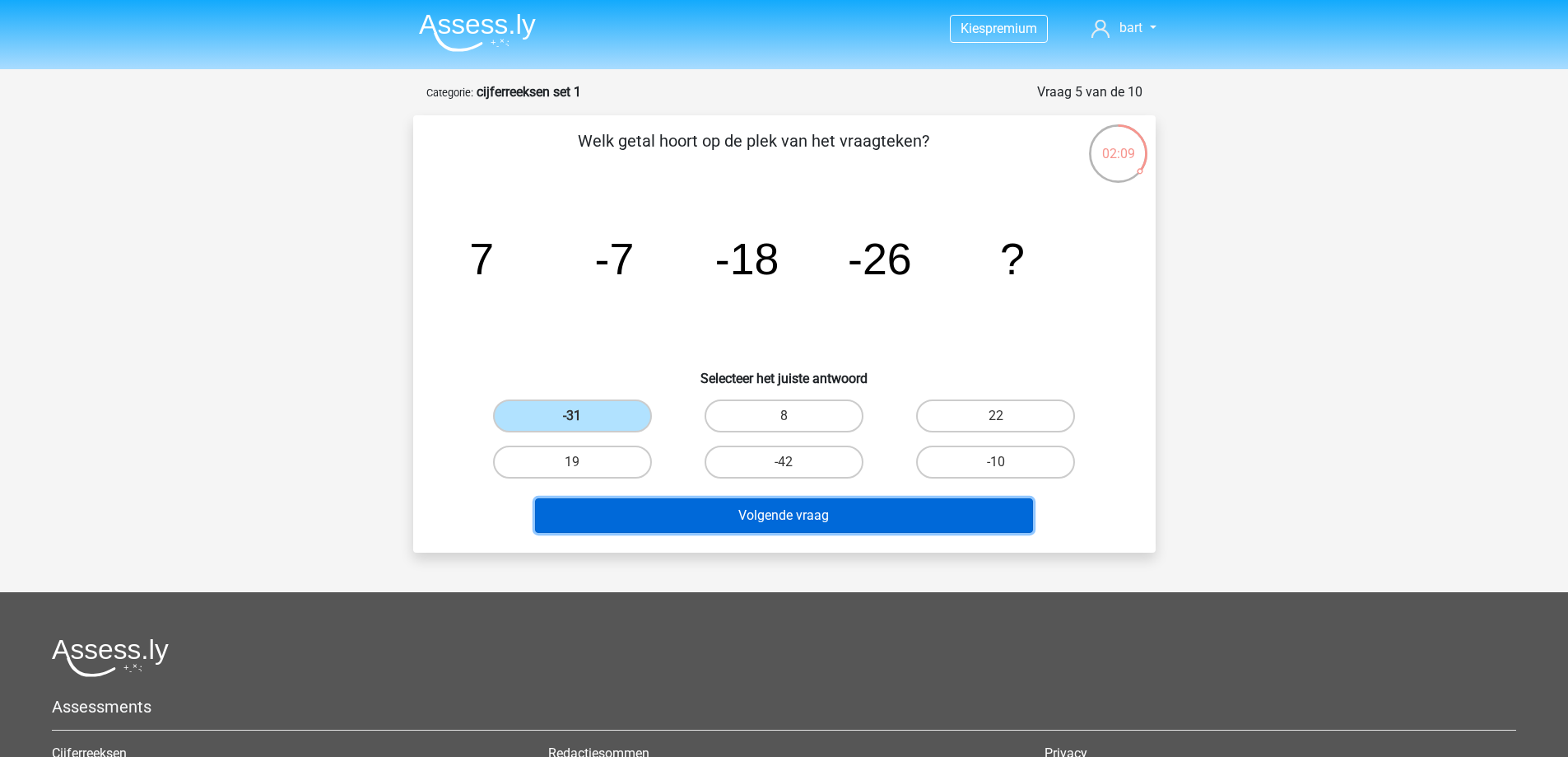
click at [860, 522] on button "Volgende vraag" at bounding box center [784, 515] width 498 height 34
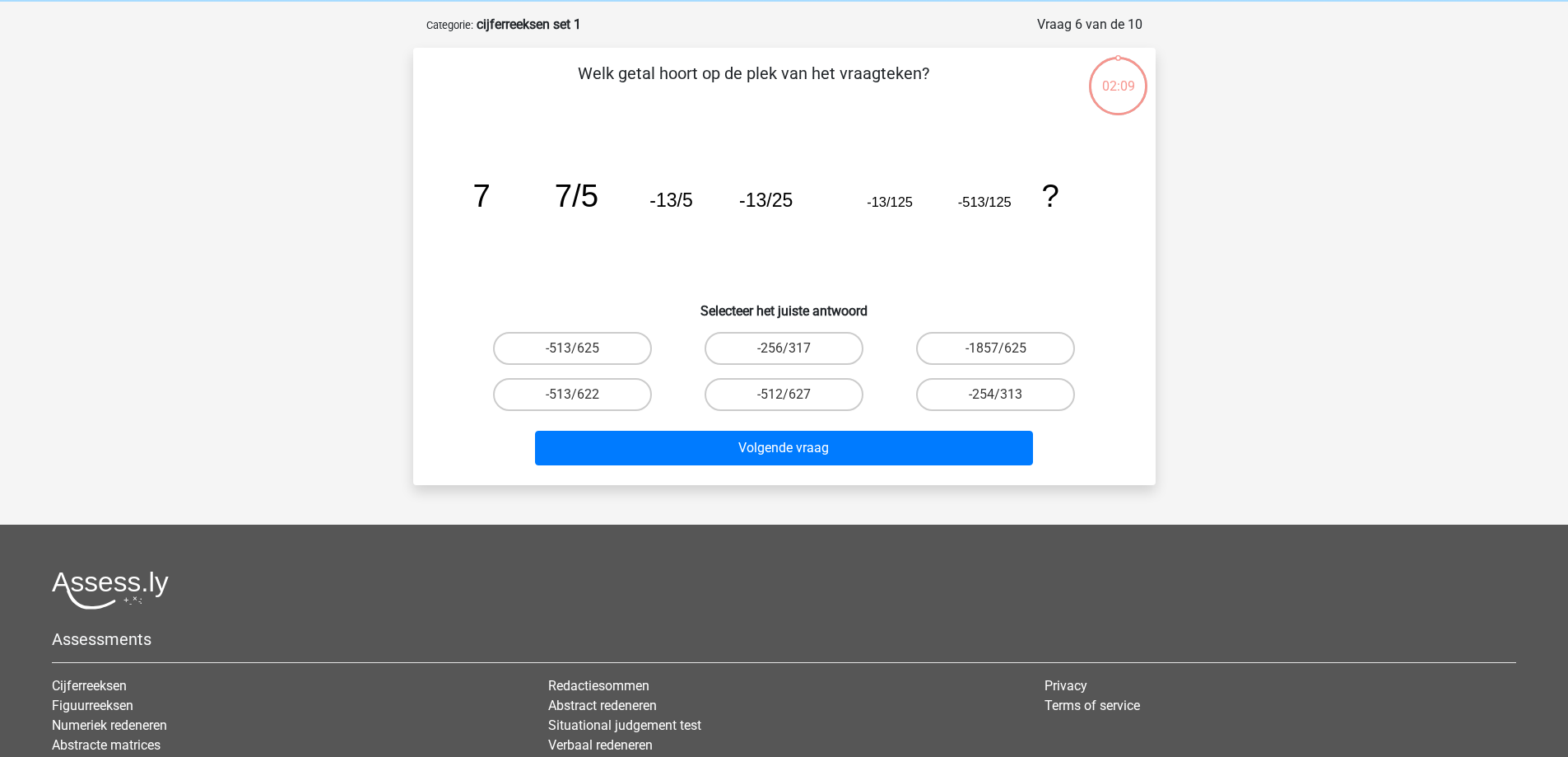
scroll to position [82, 0]
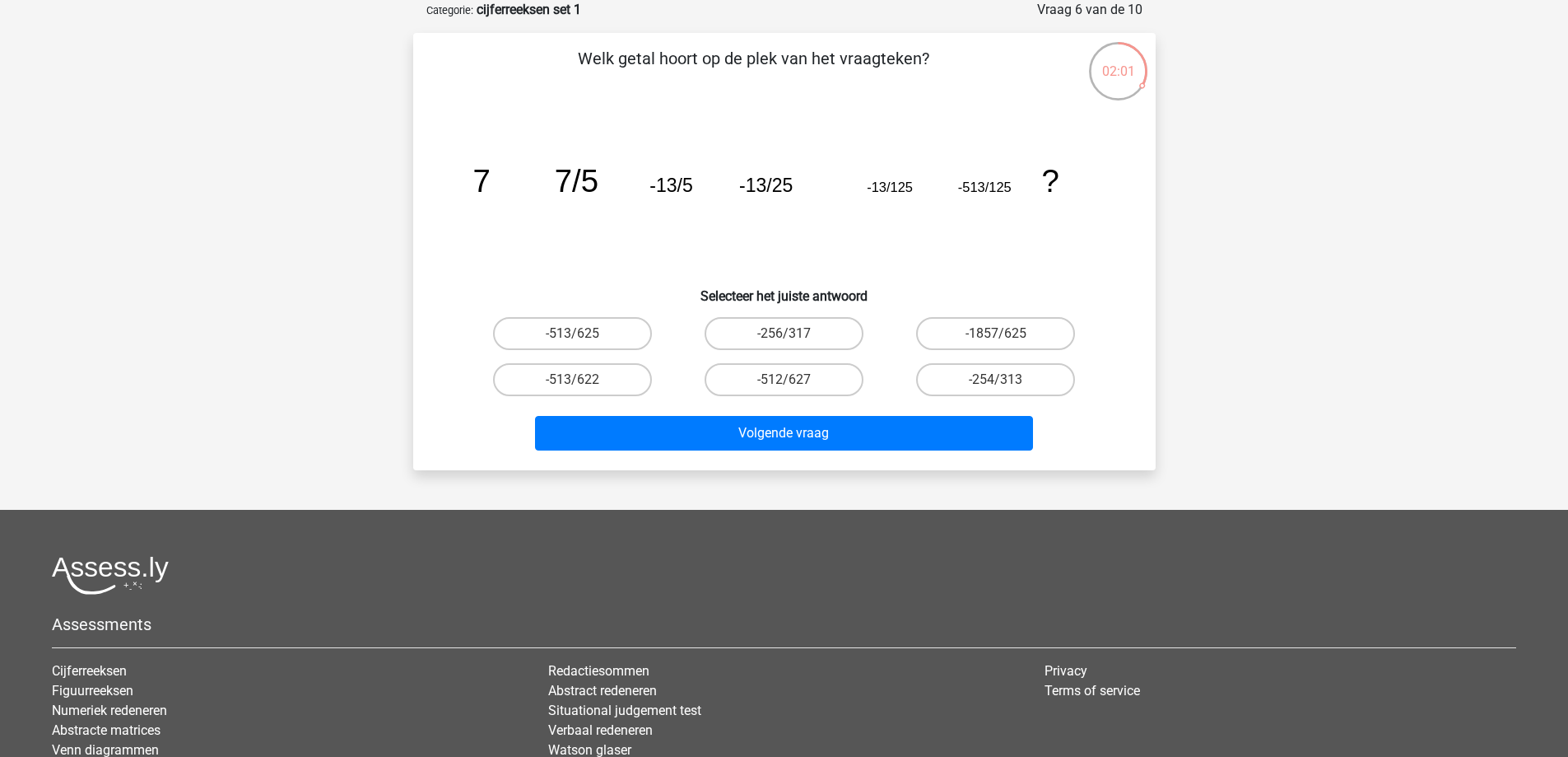
click at [681, 183] on tspan "-13/5" at bounding box center [671, 186] width 43 height 22
click at [971, 190] on tspan "-513/125" at bounding box center [984, 187] width 54 height 15
click at [1010, 322] on label "-1857/625" at bounding box center [996, 334] width 159 height 33
click at [1007, 334] on input "-1857/625" at bounding box center [1001, 339] width 11 height 11
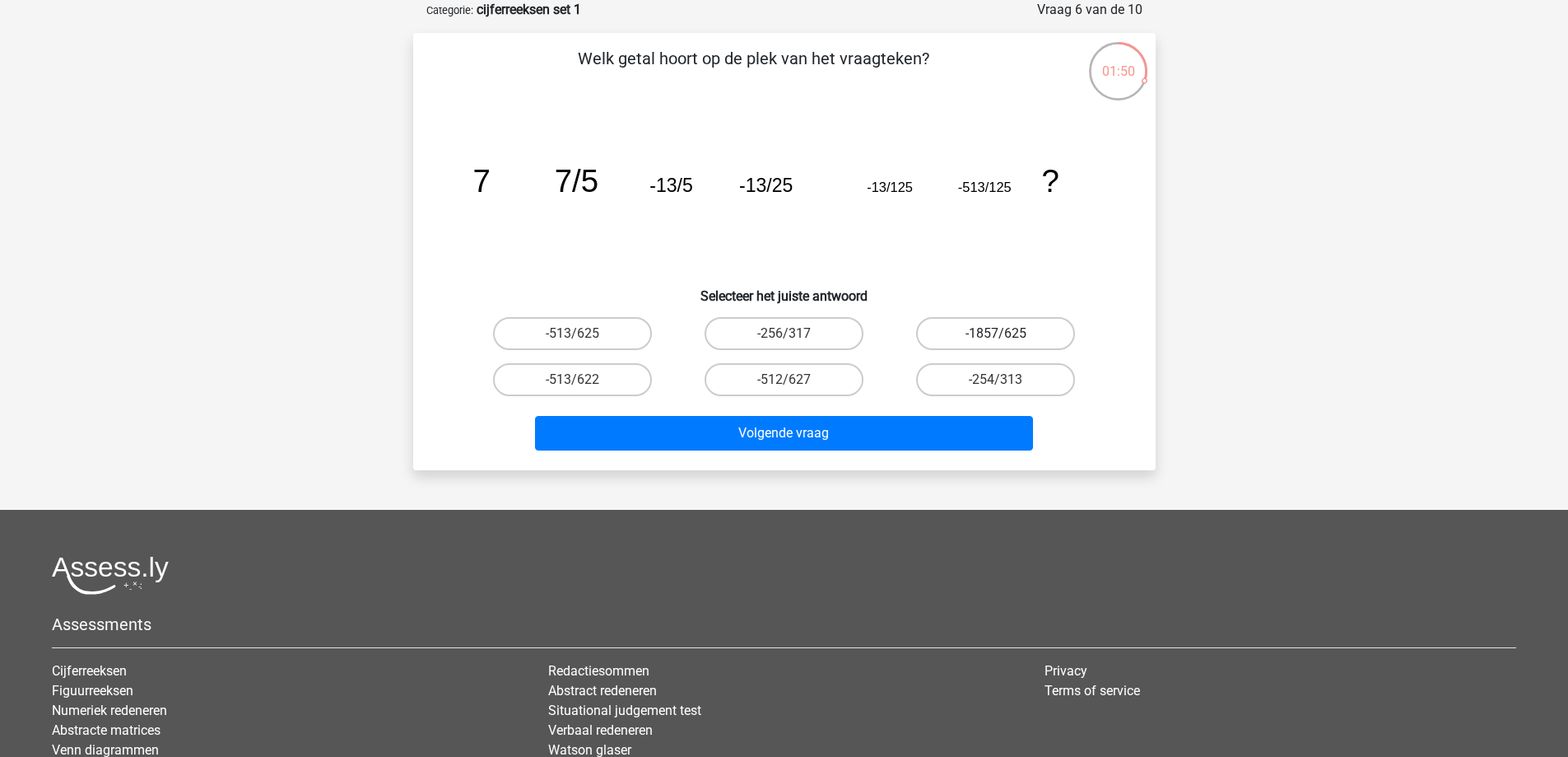
radio input "true"
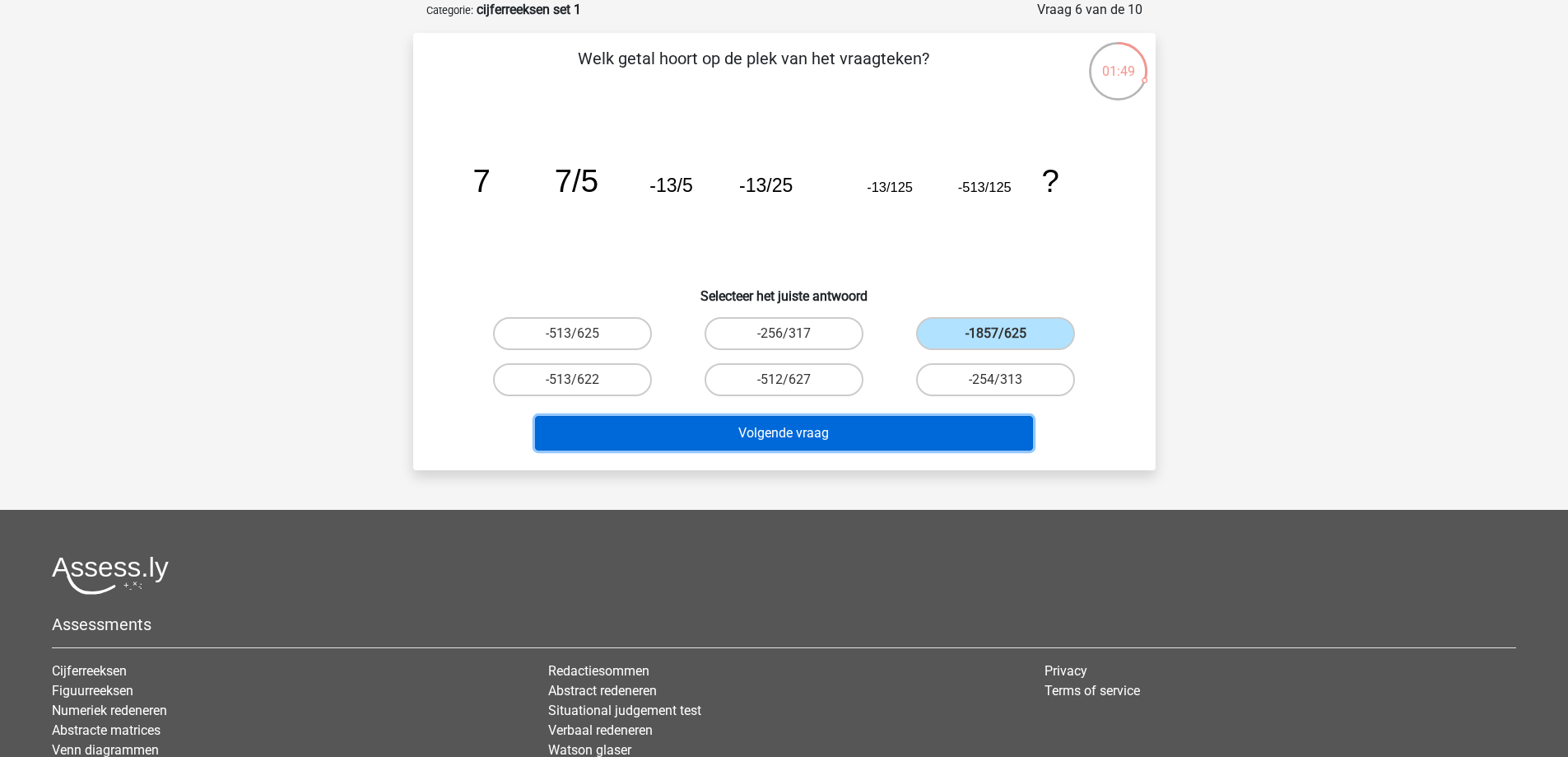
click at [987, 437] on button "Volgende vraag" at bounding box center [784, 433] width 498 height 34
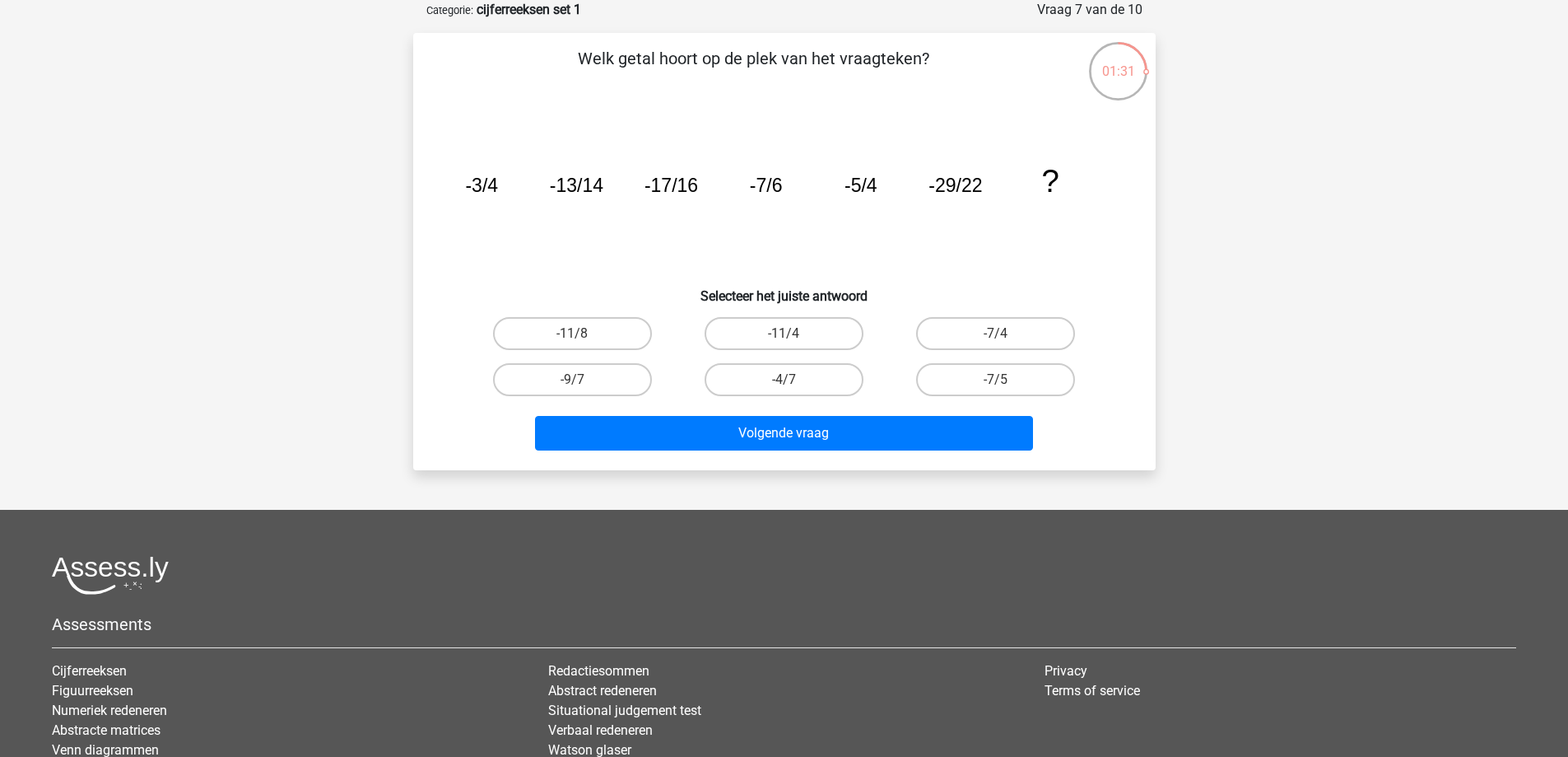
click at [868, 189] on tspan "-5/4" at bounding box center [861, 186] width 33 height 22
click at [1011, 335] on label "-7/4" at bounding box center [996, 334] width 159 height 33
click at [1007, 335] on input "-7/4" at bounding box center [1001, 339] width 11 height 11
radio input "true"
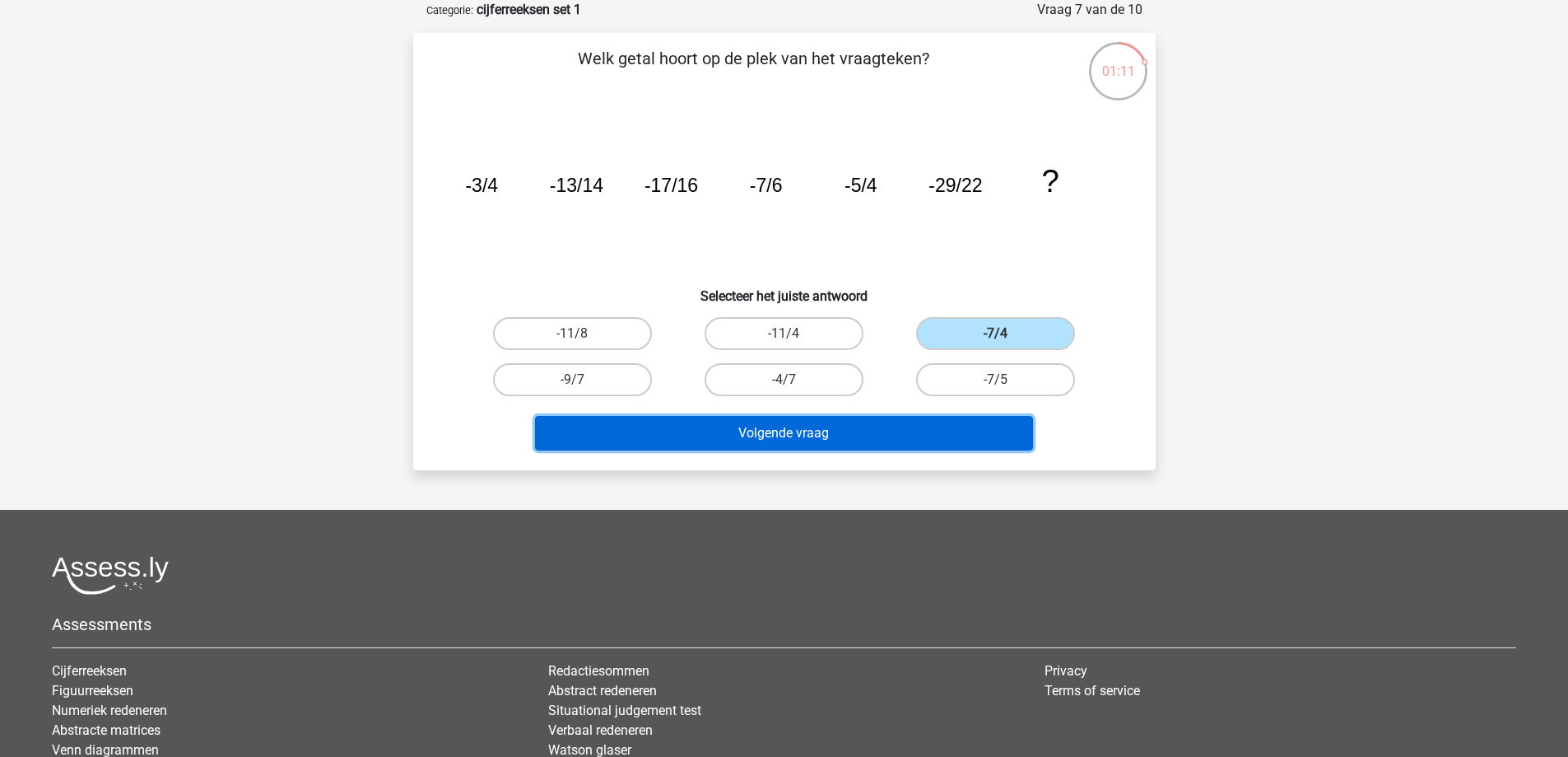
click at [977, 442] on button "Volgende vraag" at bounding box center [784, 433] width 498 height 34
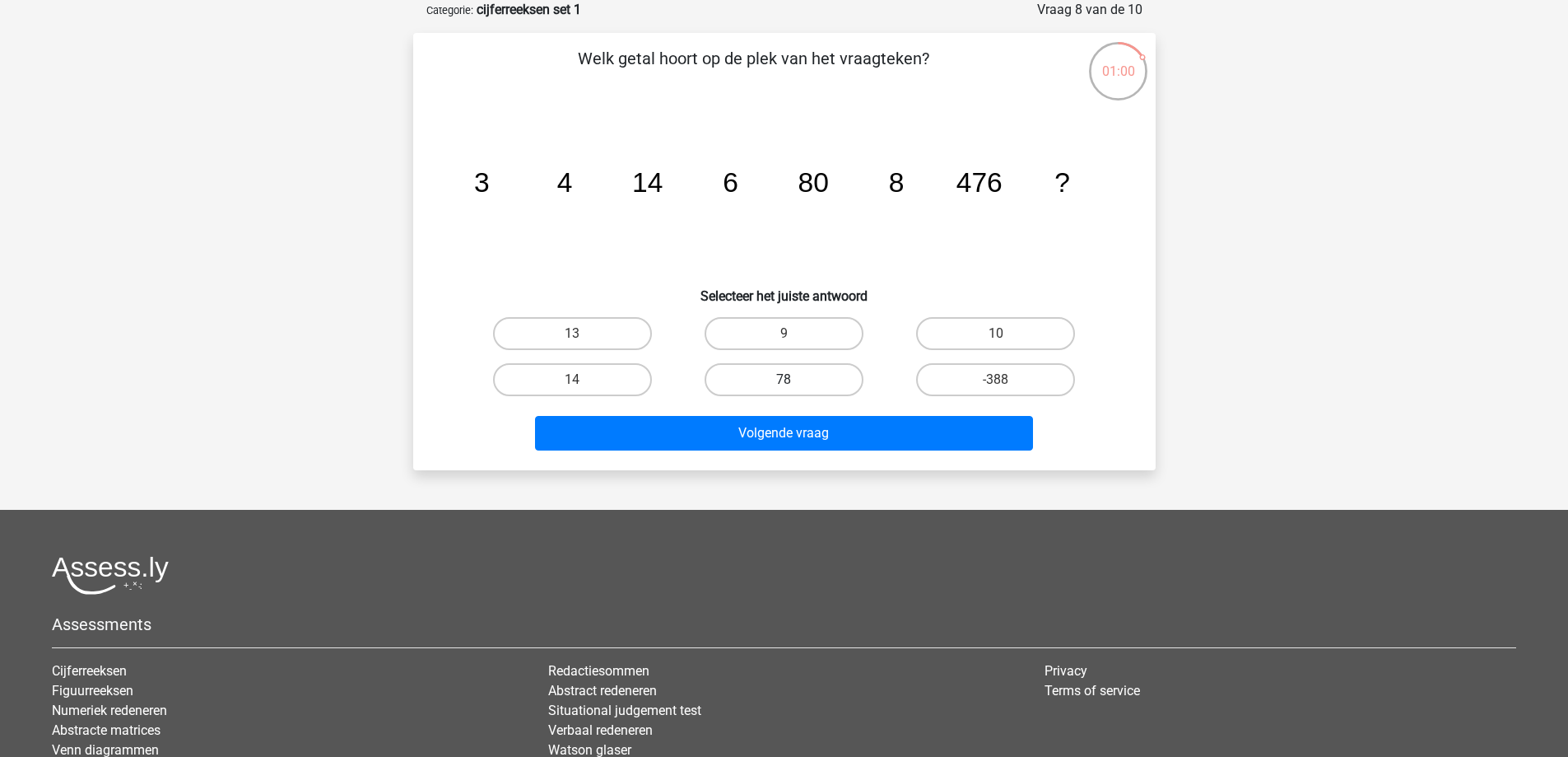
click at [840, 370] on label "78" at bounding box center [784, 380] width 159 height 33
click at [794, 380] on input "78" at bounding box center [789, 385] width 11 height 11
radio input "true"
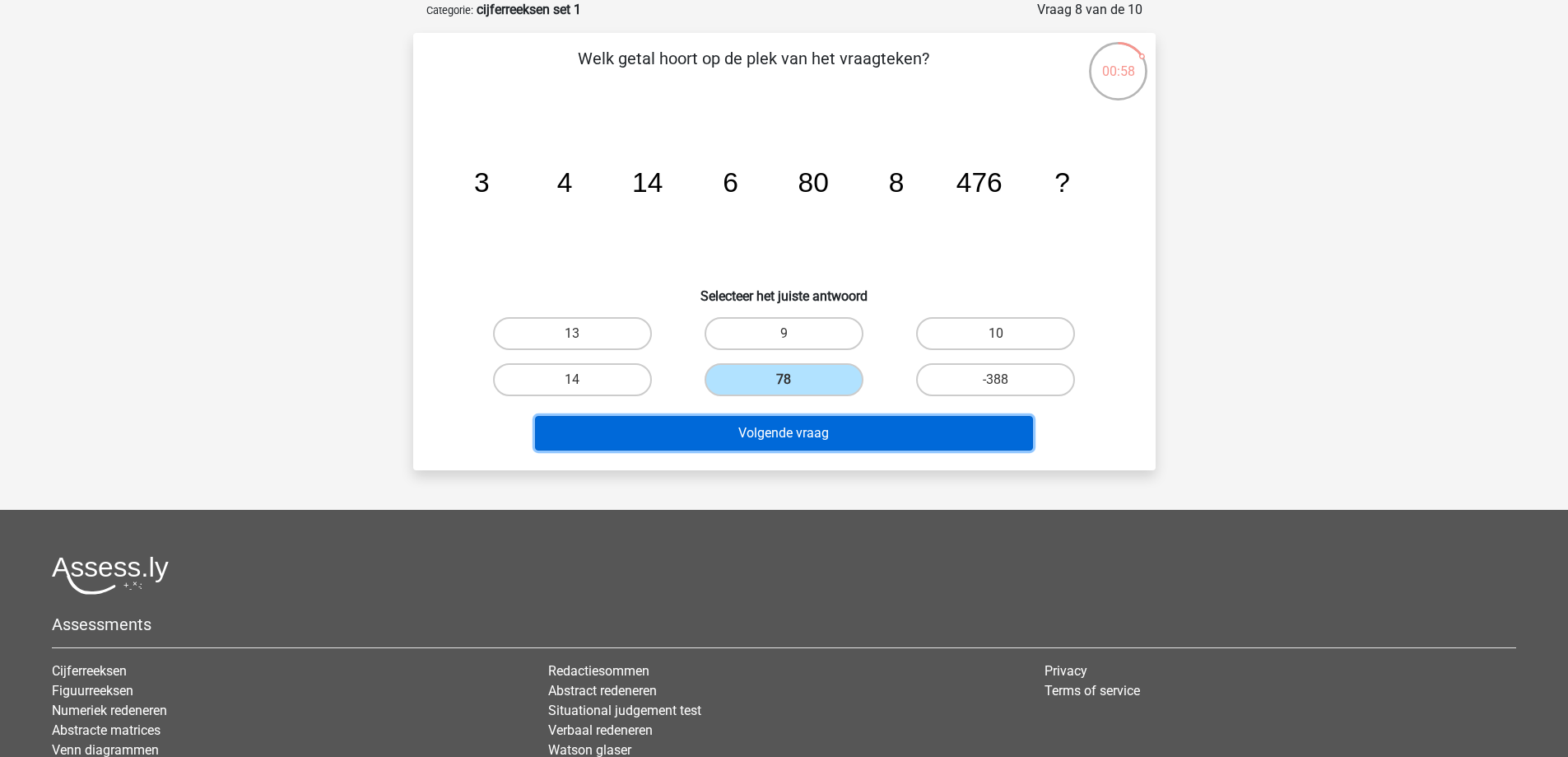
click at [902, 447] on button "Volgende vraag" at bounding box center [784, 433] width 498 height 34
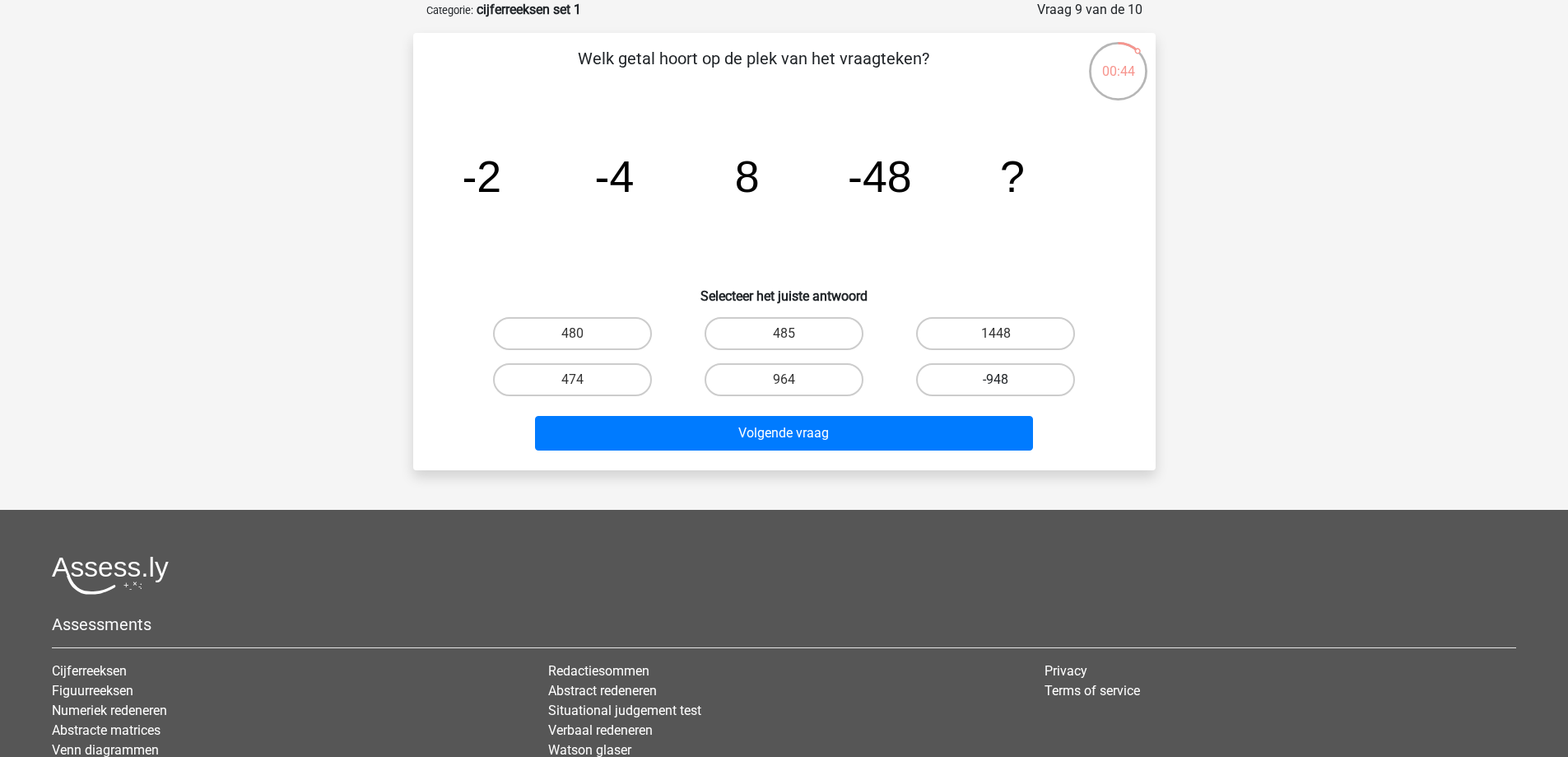
click at [1013, 365] on label "-948" at bounding box center [996, 380] width 159 height 33
click at [1007, 380] on input "-948" at bounding box center [1001, 385] width 11 height 11
radio input "true"
click at [836, 381] on label "964" at bounding box center [784, 380] width 159 height 33
click at [794, 381] on input "964" at bounding box center [789, 385] width 11 height 11
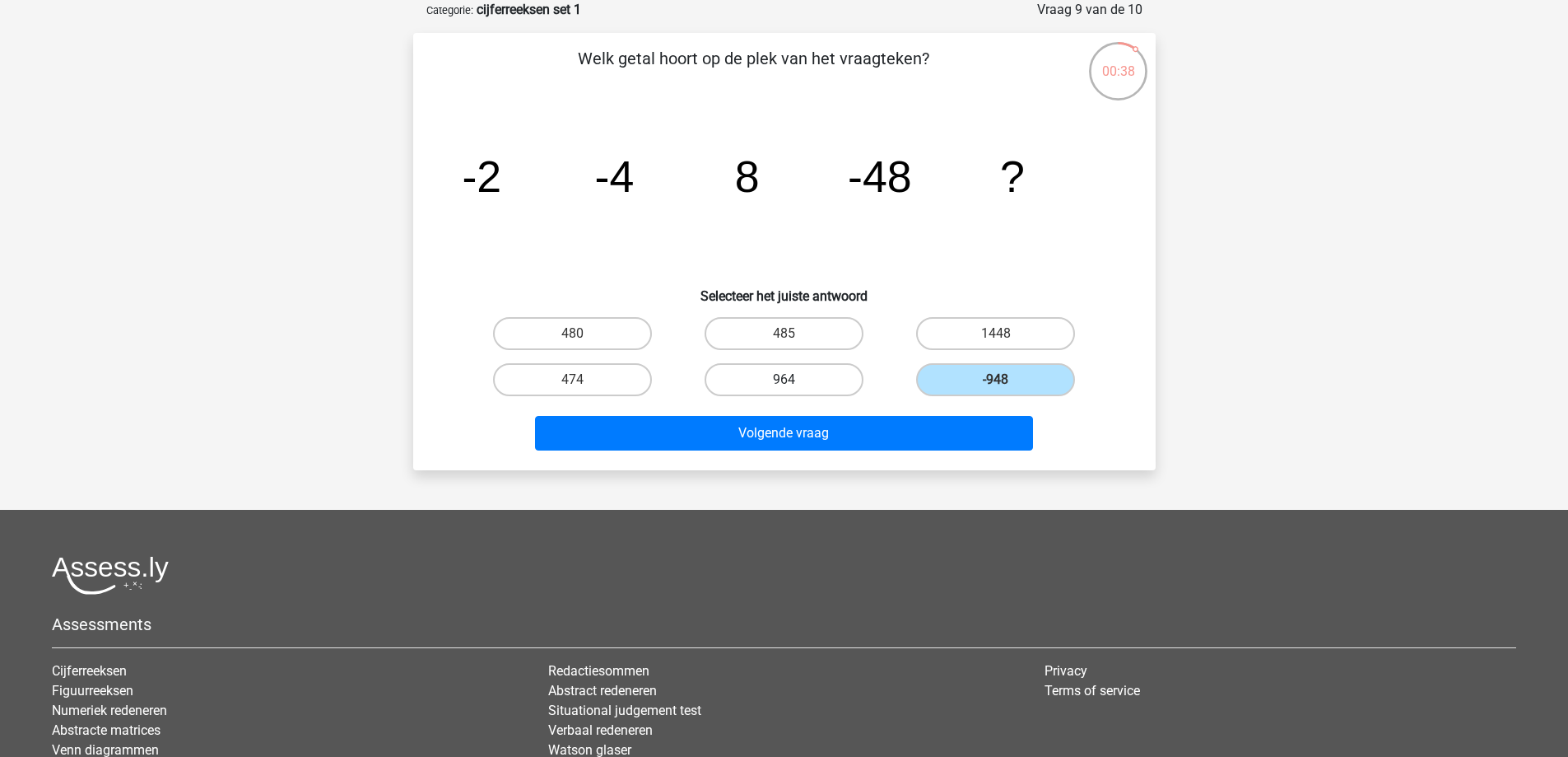
radio input "true"
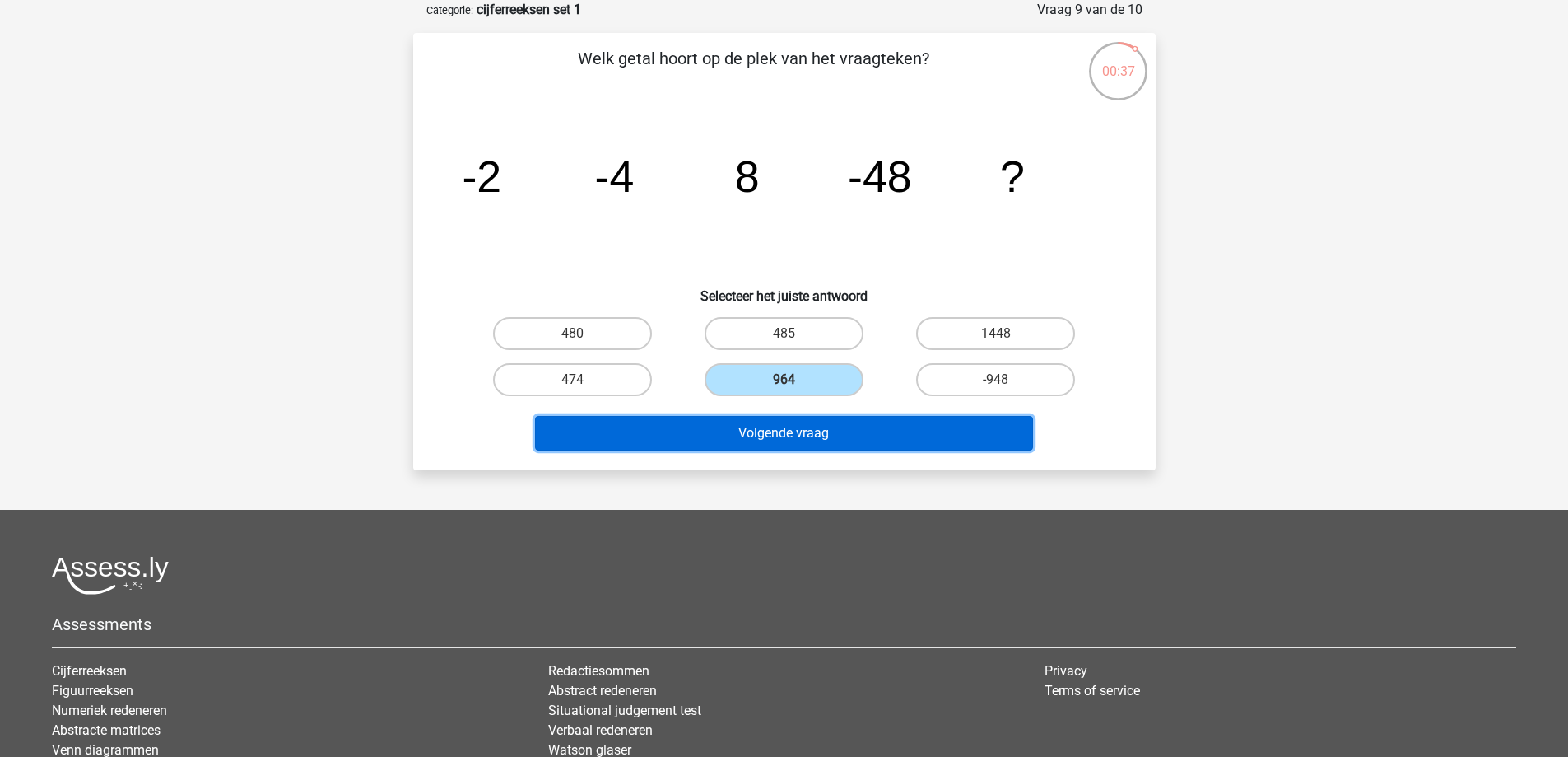
click at [860, 441] on button "Volgende vraag" at bounding box center [784, 433] width 498 height 34
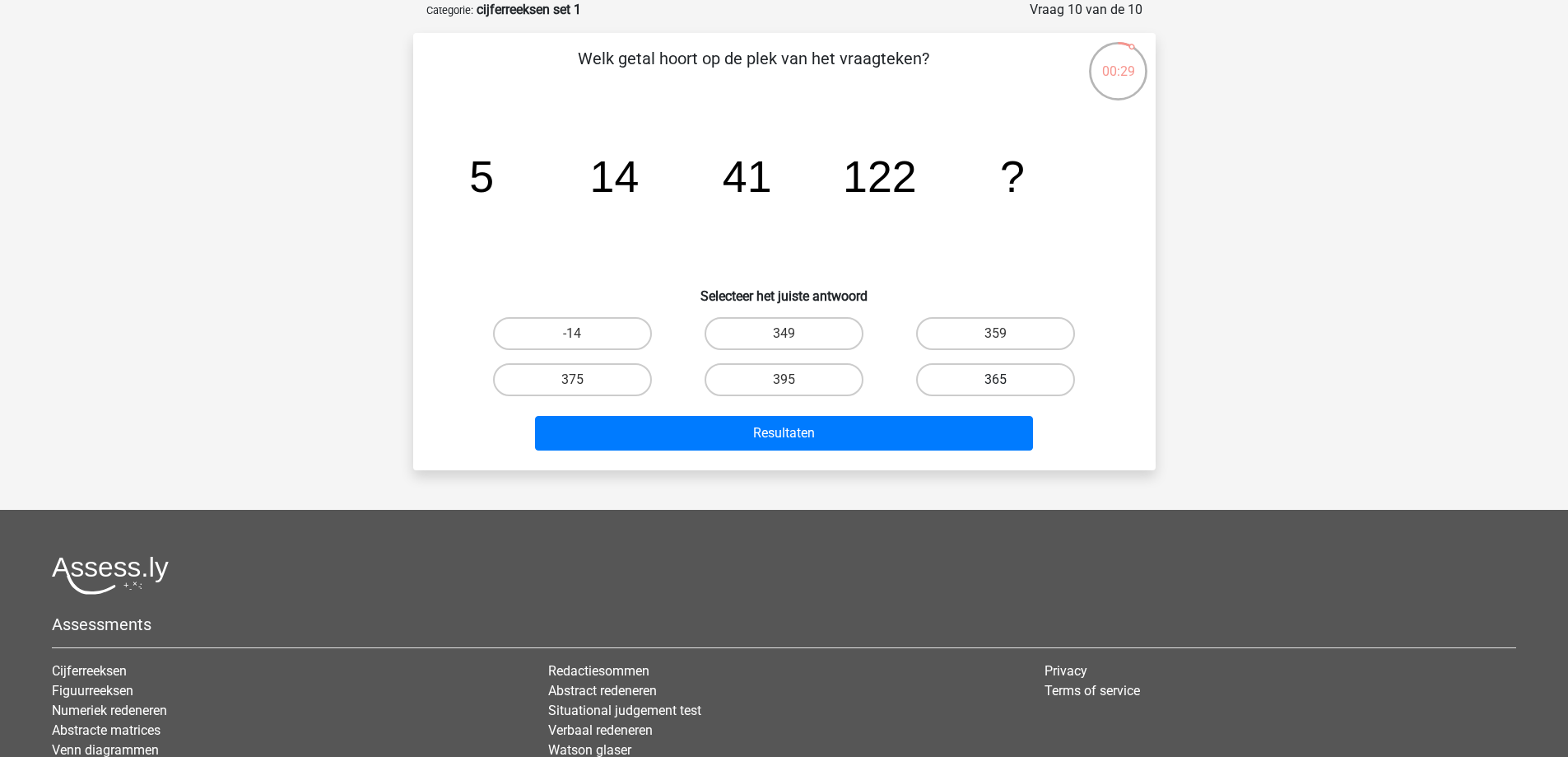
click at [993, 377] on label "365" at bounding box center [996, 380] width 159 height 33
click at [996, 380] on input "365" at bounding box center [1001, 385] width 11 height 11
radio input "true"
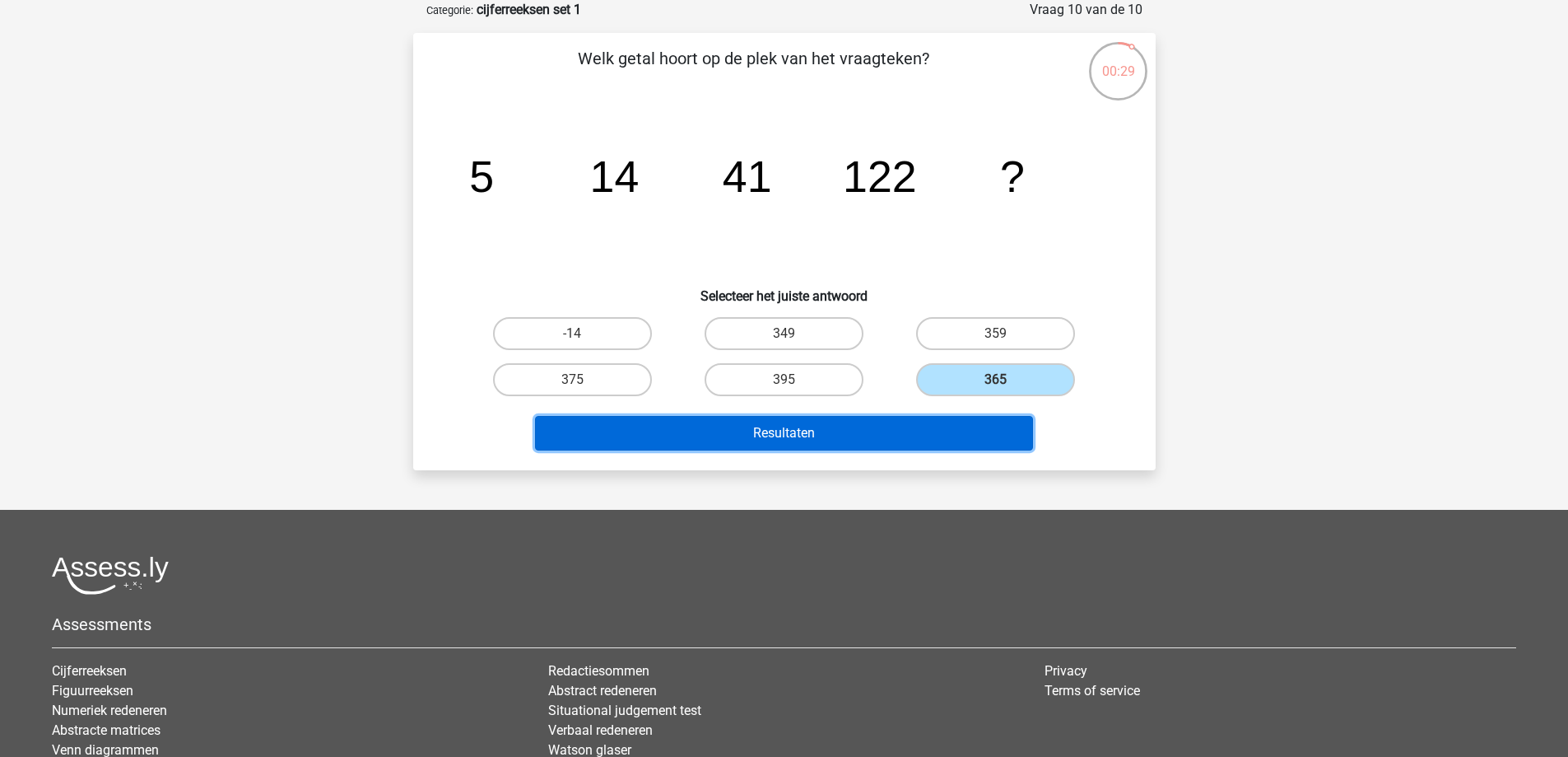
click at [973, 434] on button "Resultaten" at bounding box center [784, 433] width 498 height 34
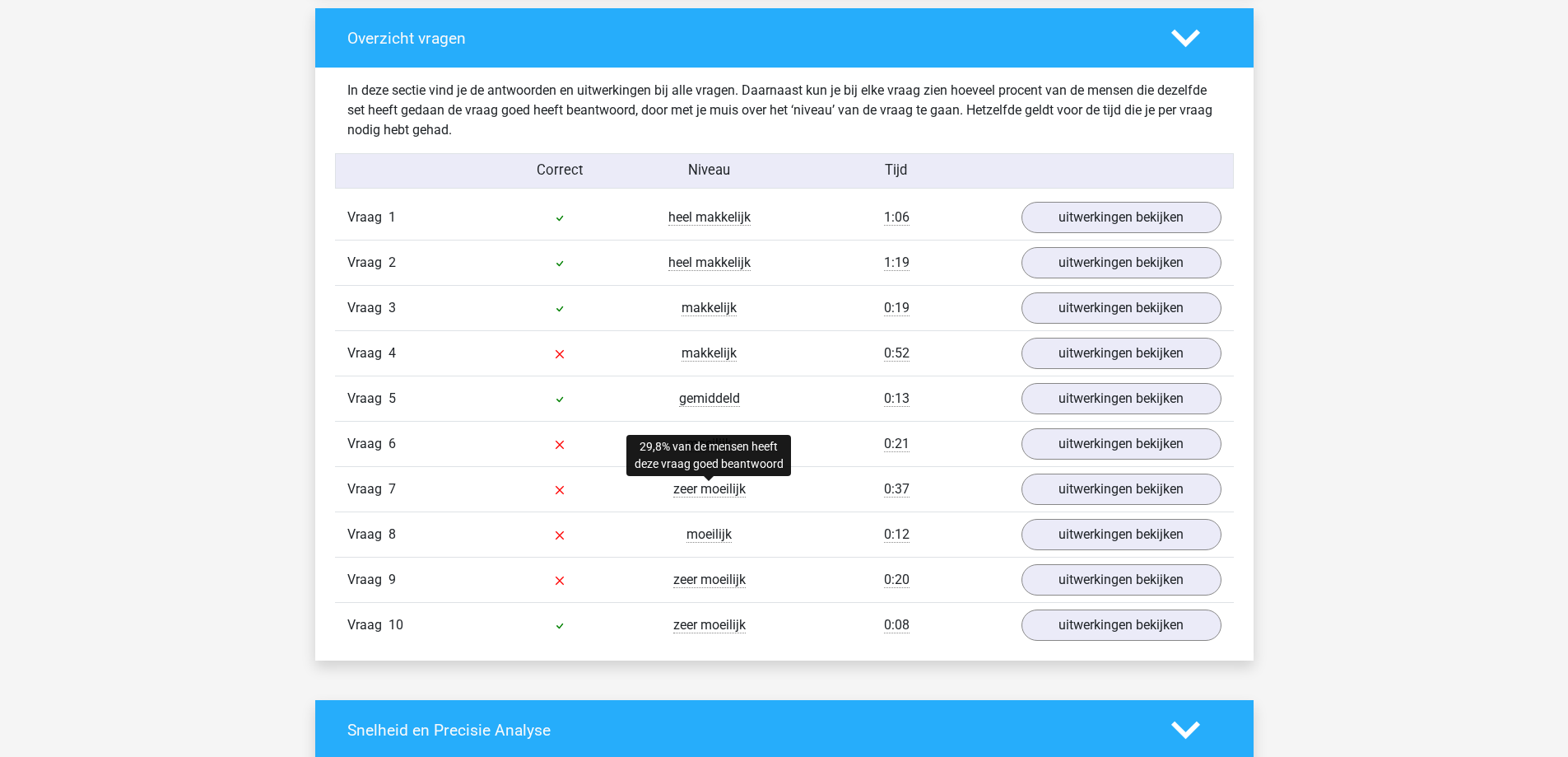
scroll to position [1235, 0]
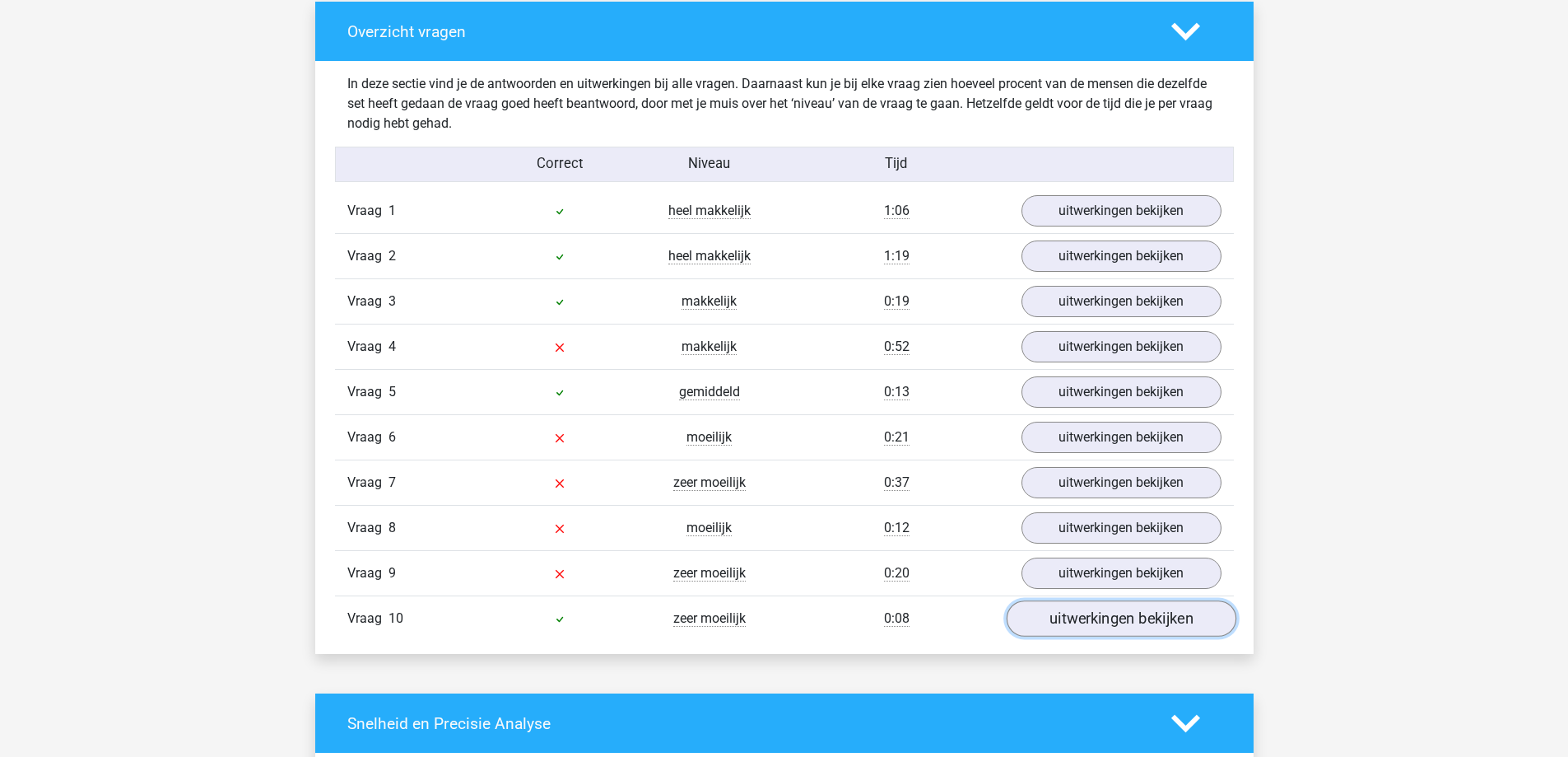
click at [1169, 635] on link "uitwerkingen bekijken" at bounding box center [1121, 619] width 230 height 36
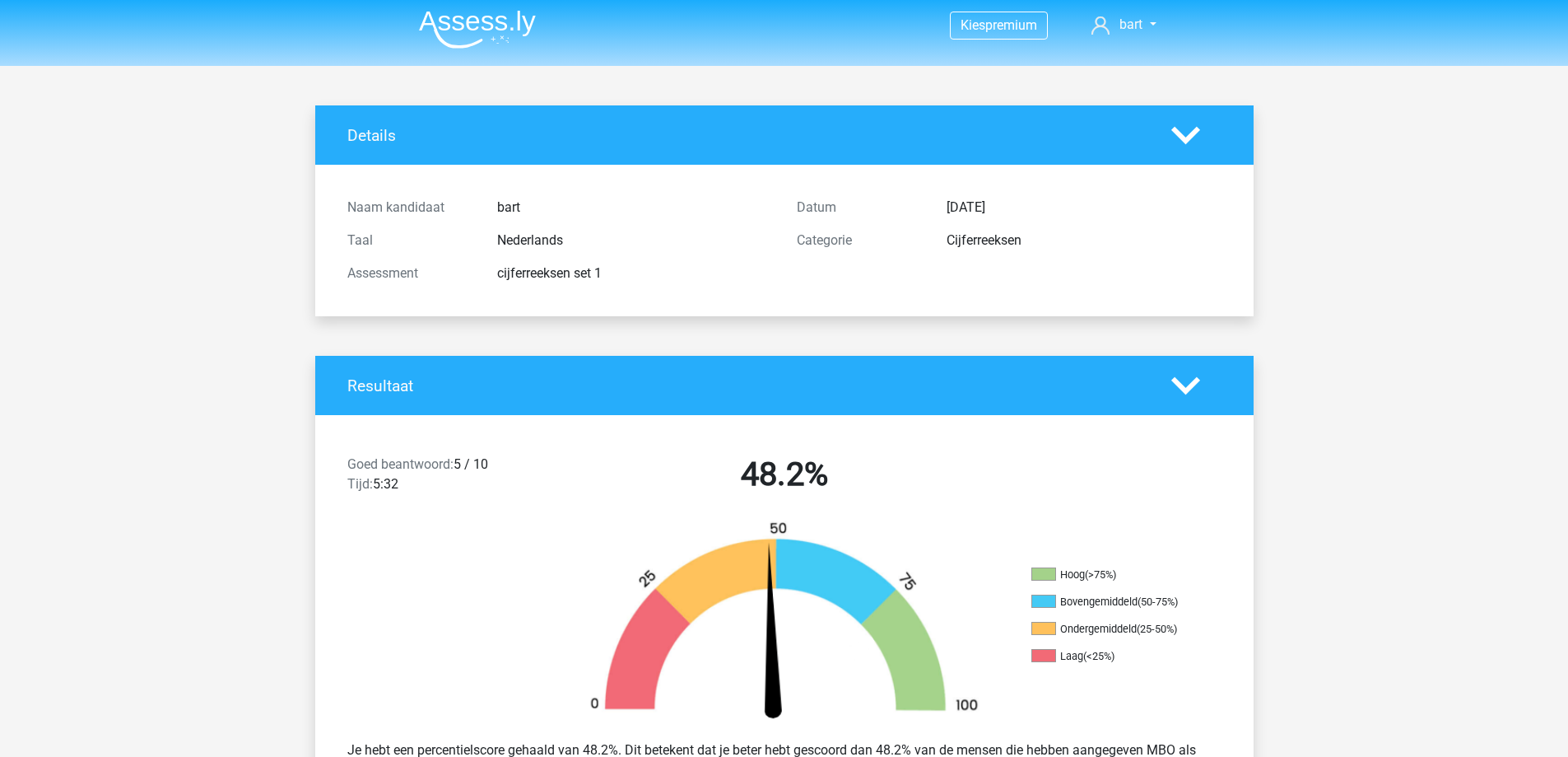
scroll to position [0, 0]
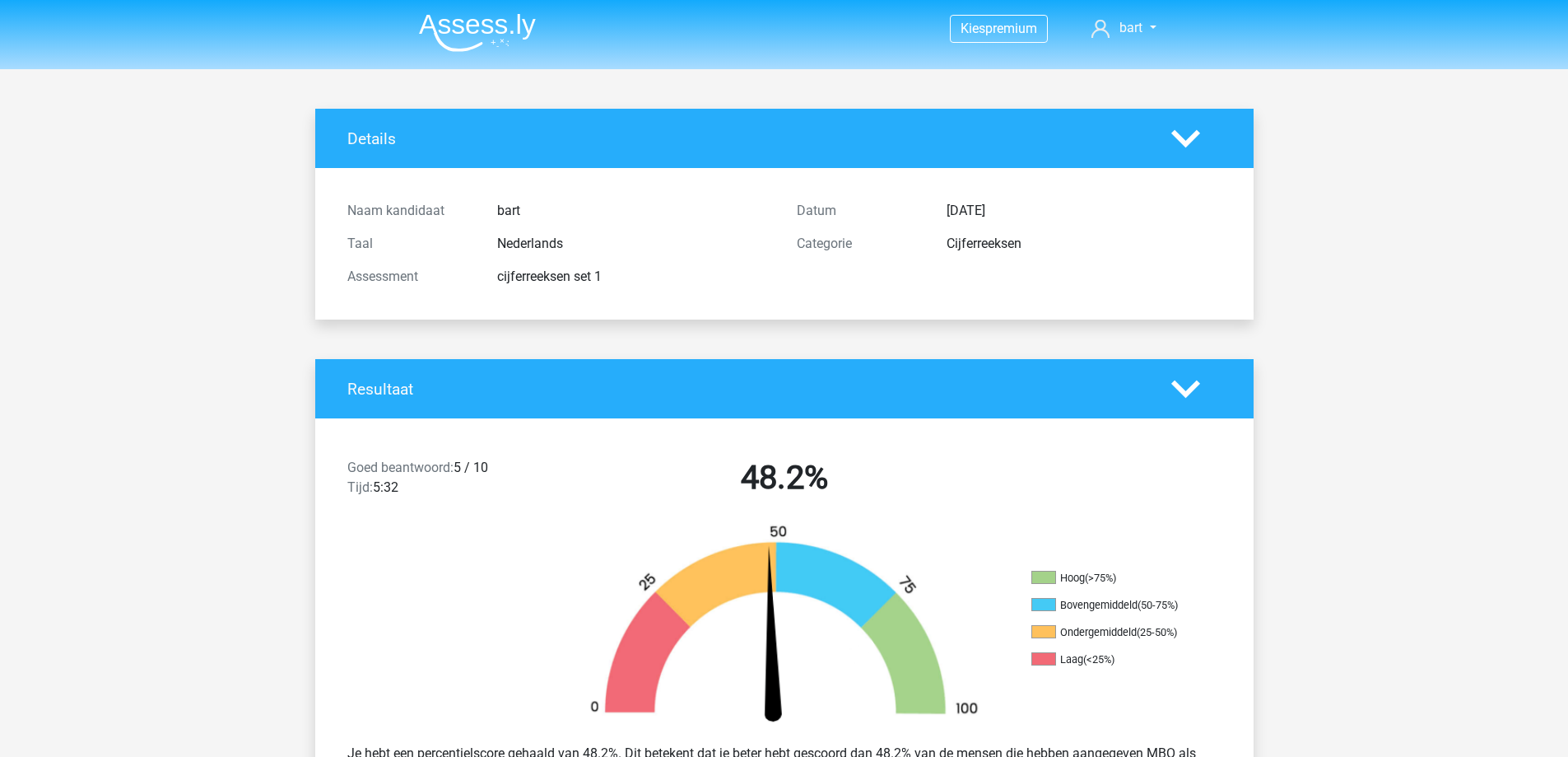
drag, startPoint x: 1184, startPoint y: 135, endPoint x: 1196, endPoint y: 145, distance: 15.6
click at [1185, 135] on icon at bounding box center [1185, 138] width 28 height 28
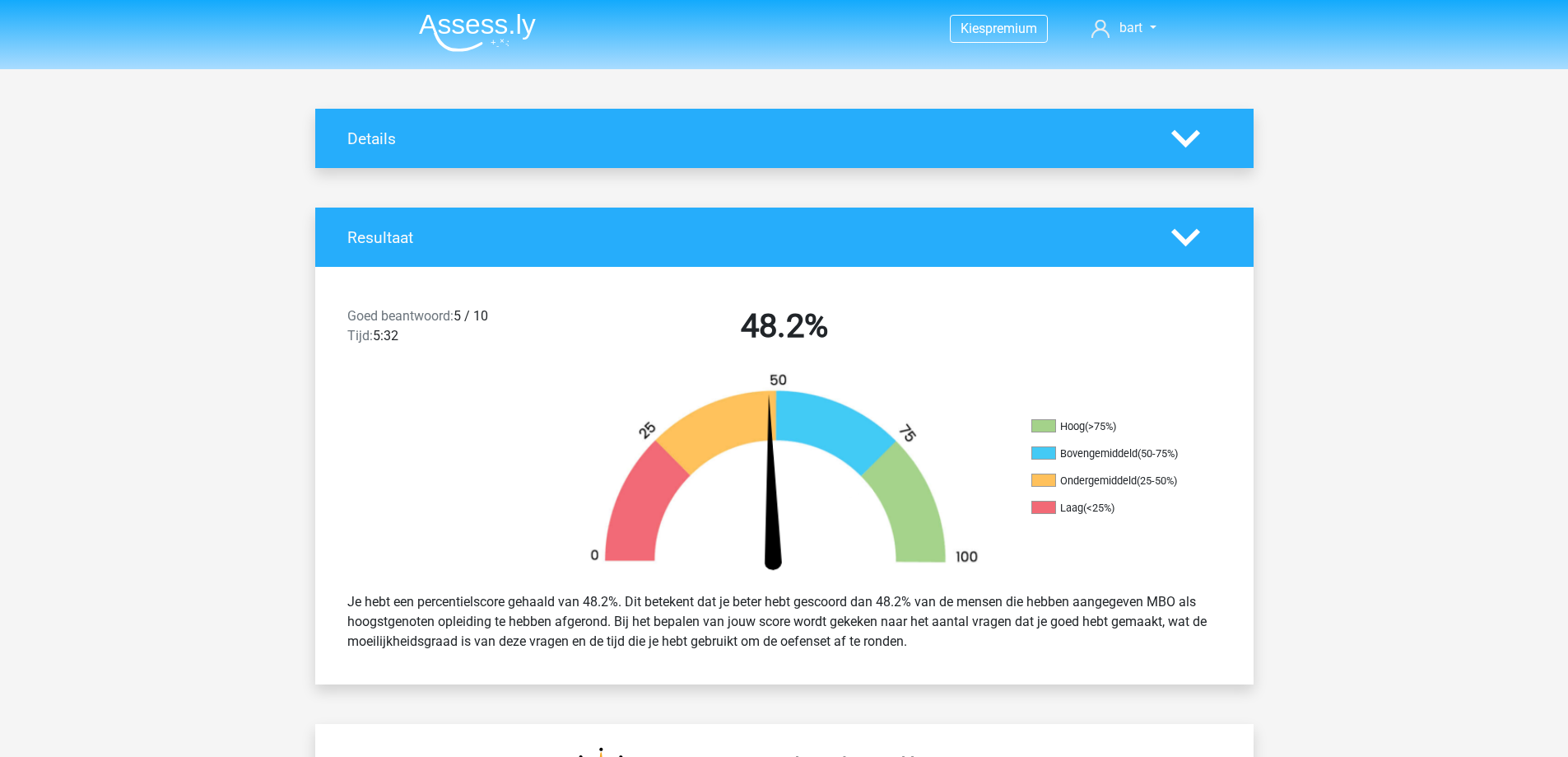
click at [1185, 146] on polygon at bounding box center [1185, 138] width 28 height 18
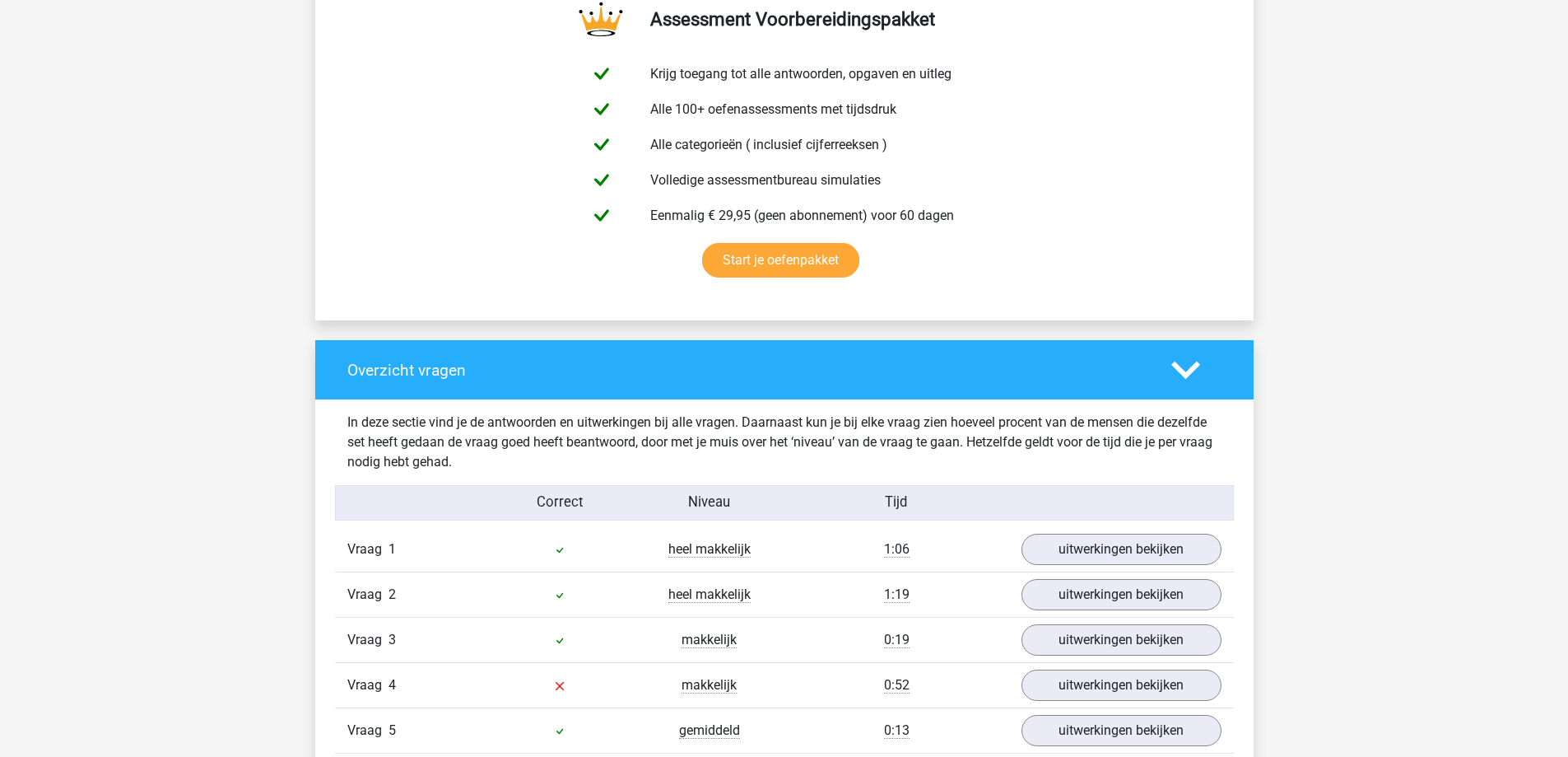
scroll to position [1071, 0]
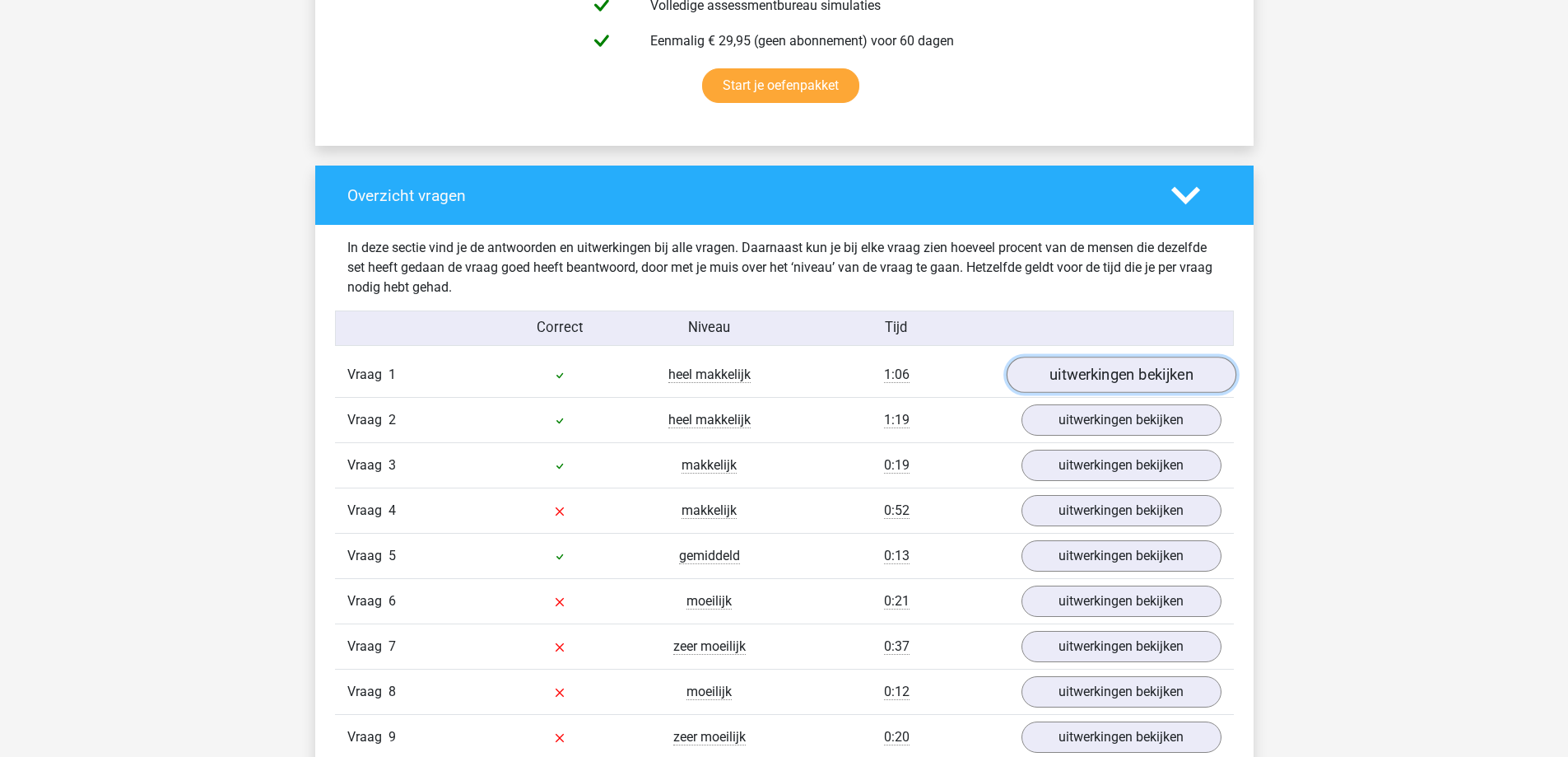
click at [1168, 373] on link "uitwerkingen bekijken" at bounding box center [1121, 375] width 230 height 36
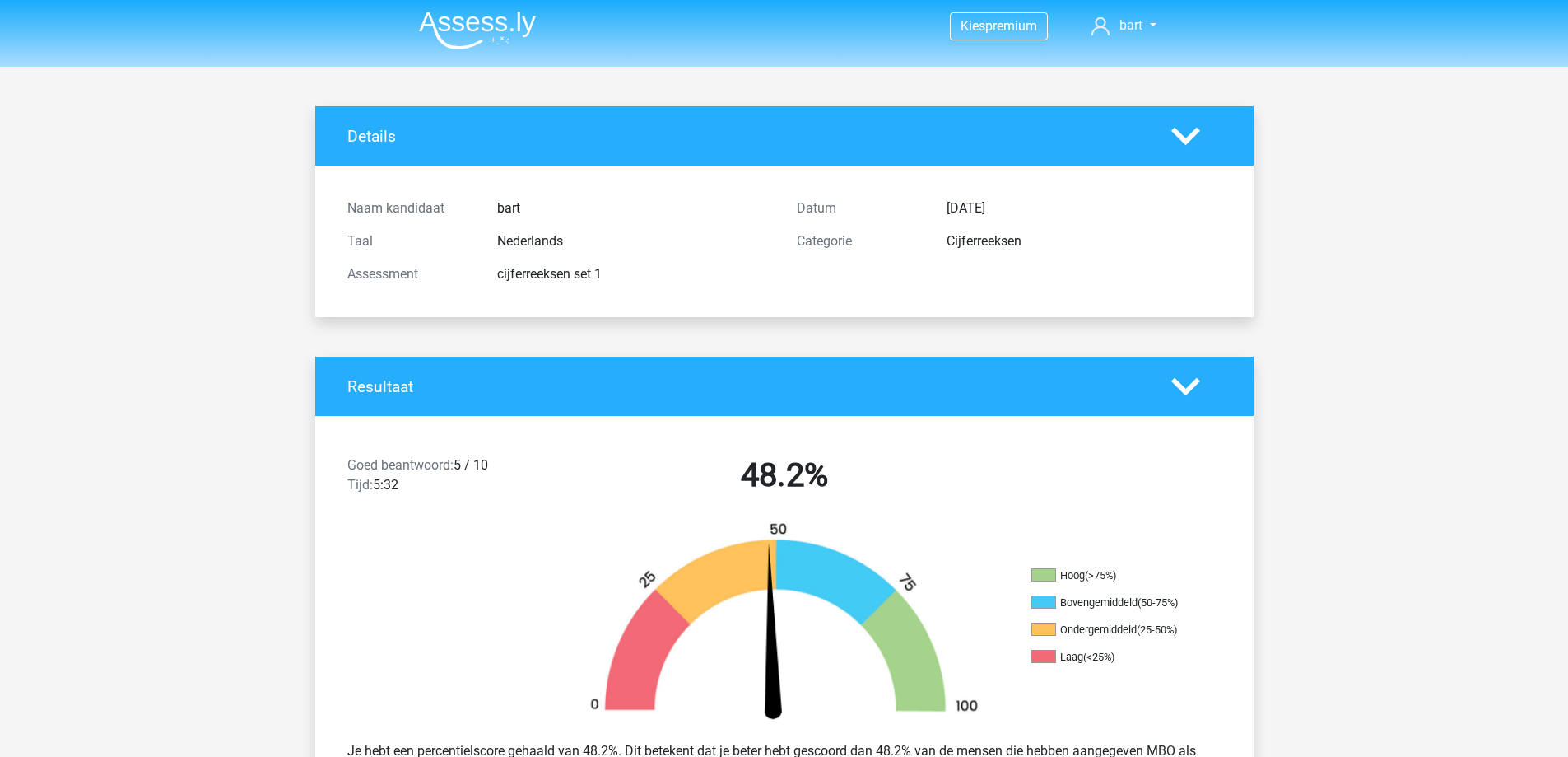
scroll to position [0, 0]
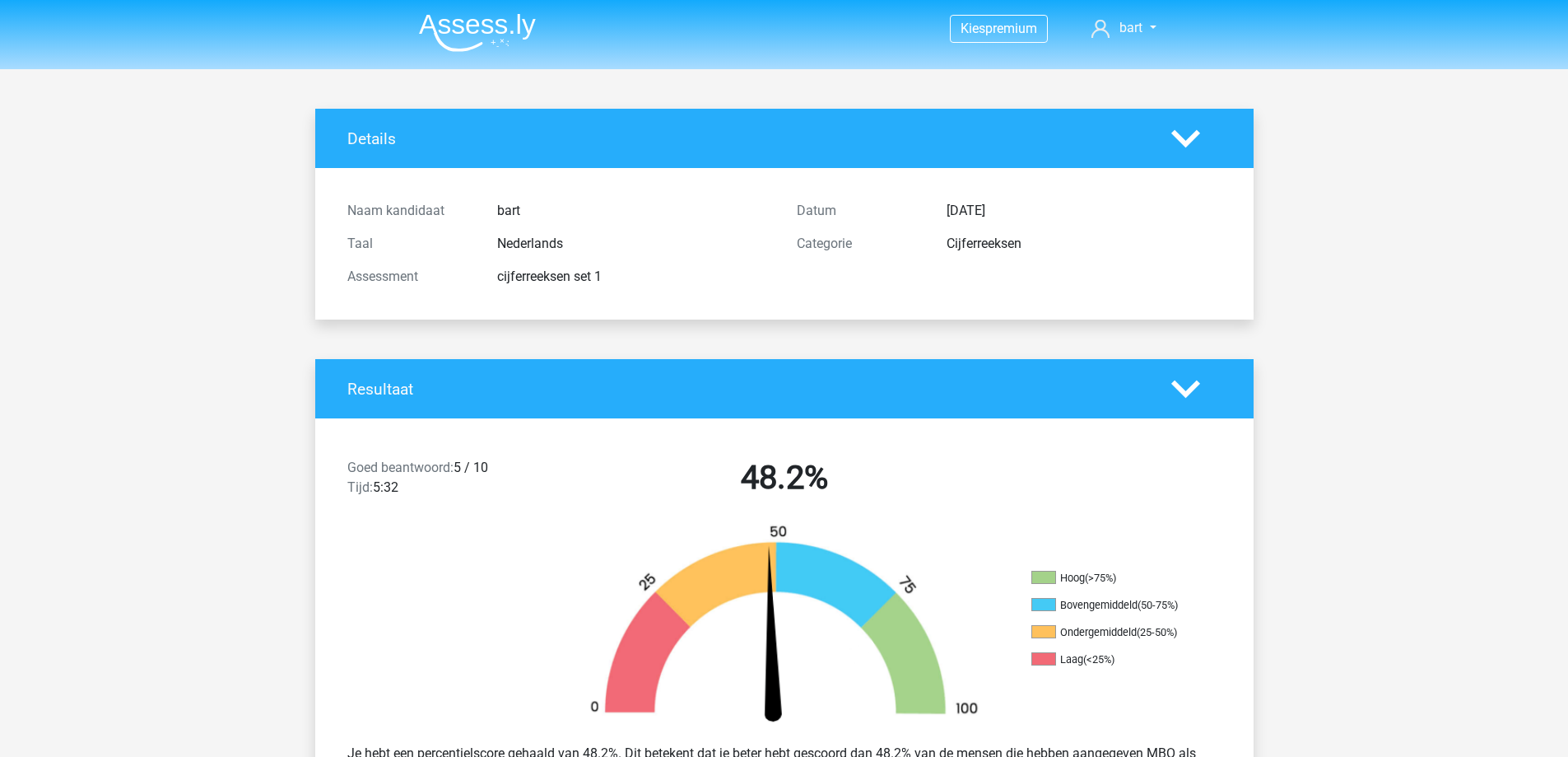
click at [910, 145] on h4 "Details" at bounding box center [747, 138] width 800 height 19
click at [1178, 144] on icon at bounding box center [1185, 138] width 28 height 28
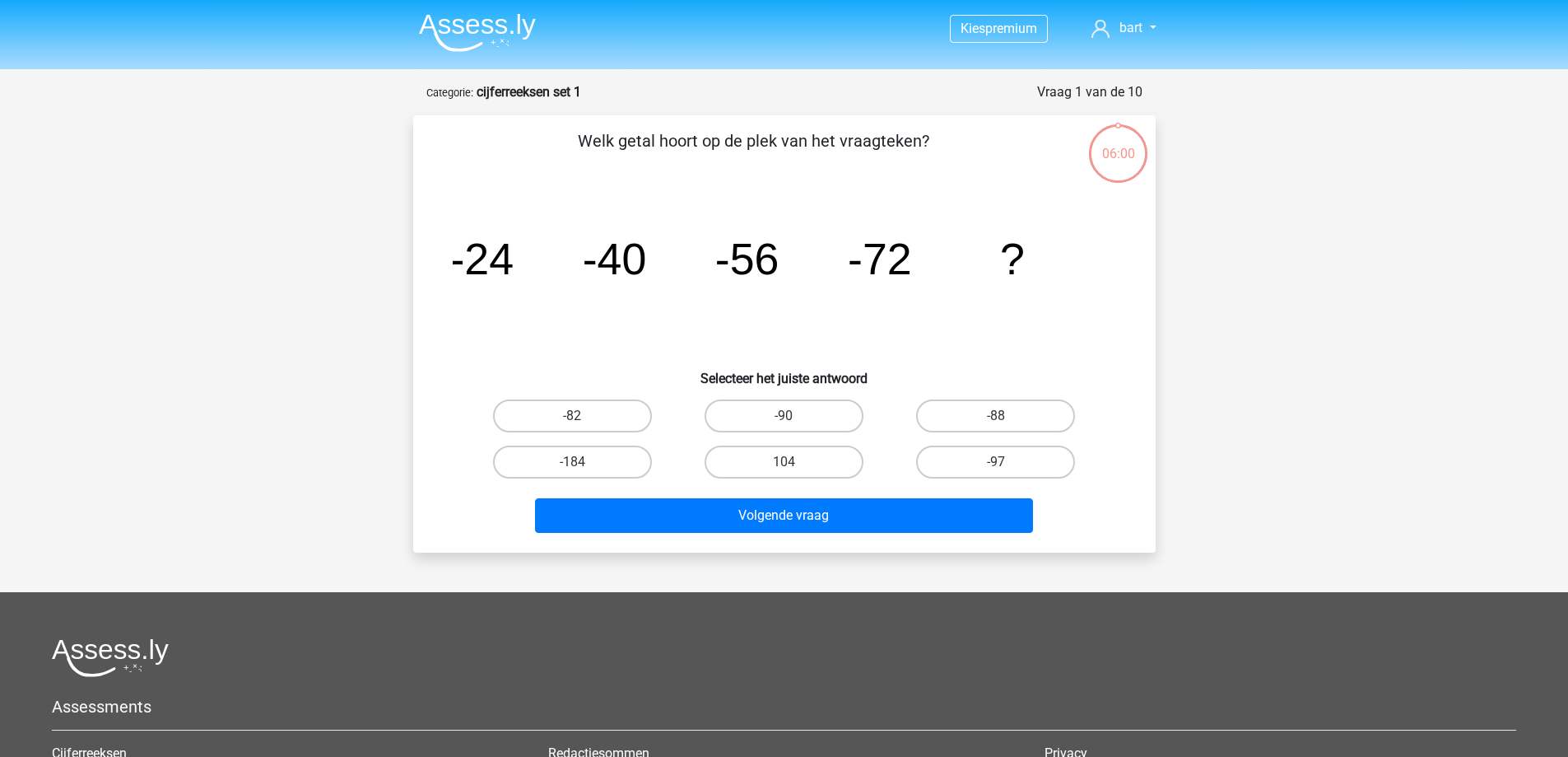
scroll to position [82, 0]
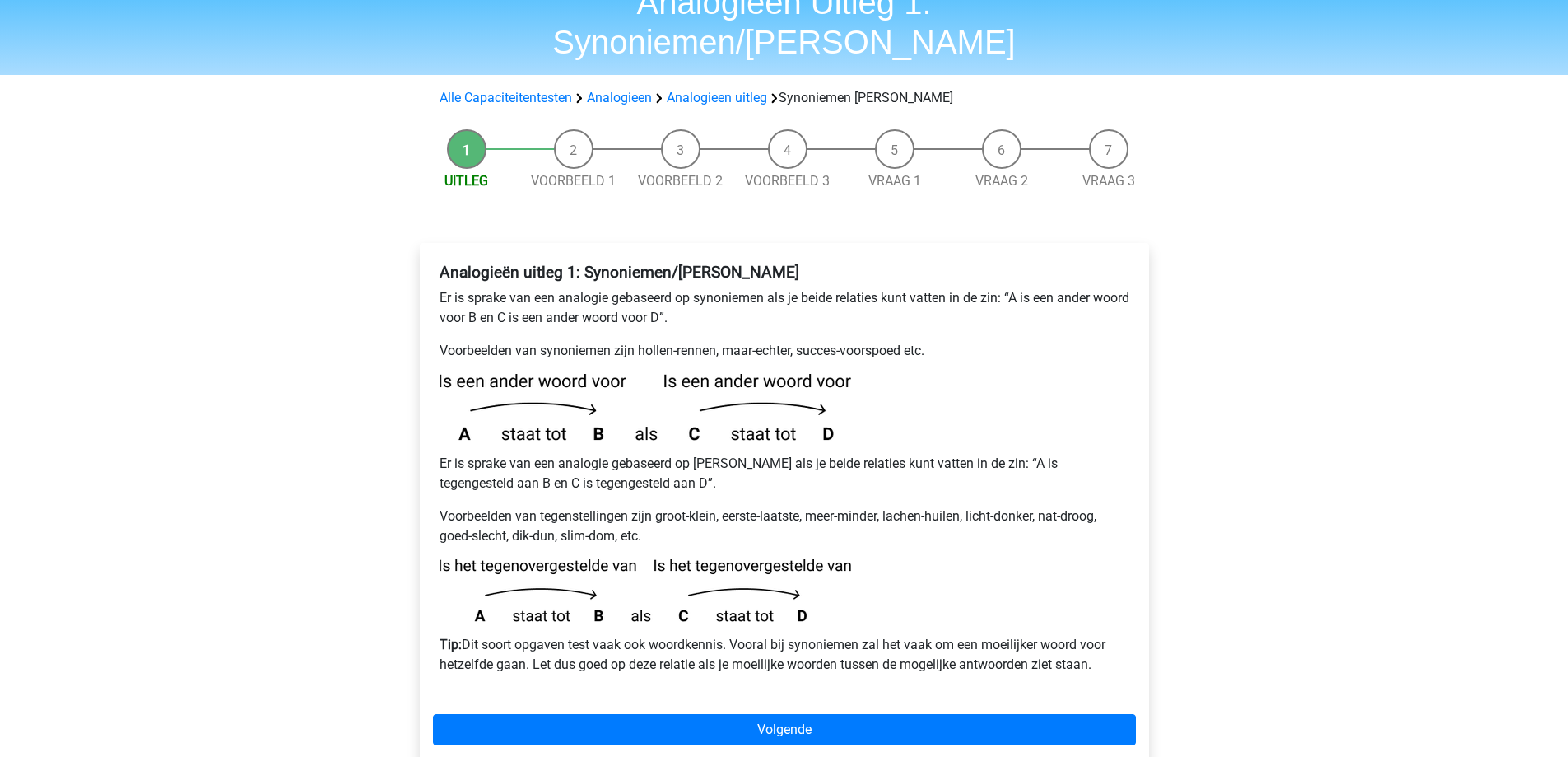
scroll to position [82, 0]
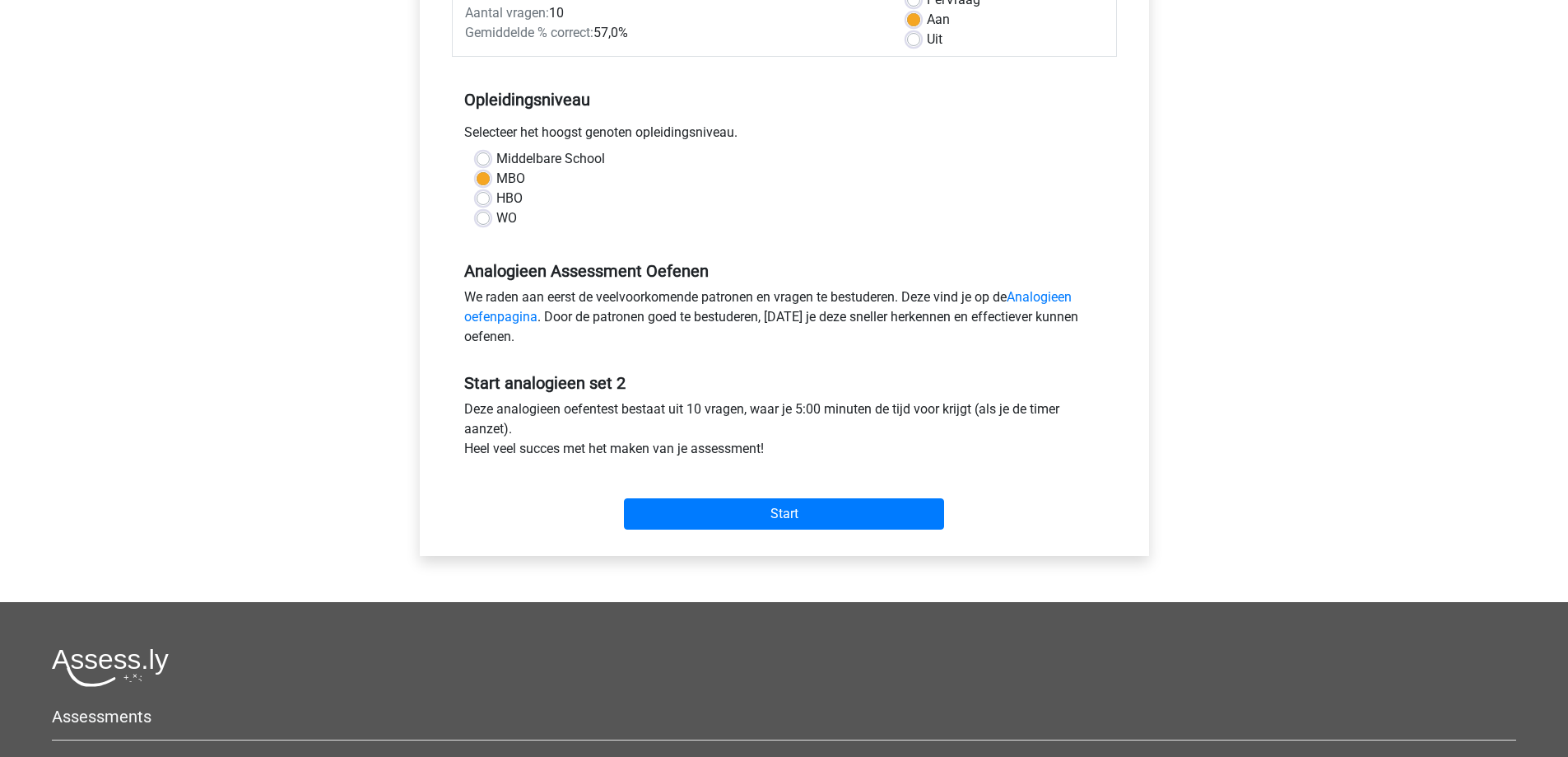
scroll to position [330, 0]
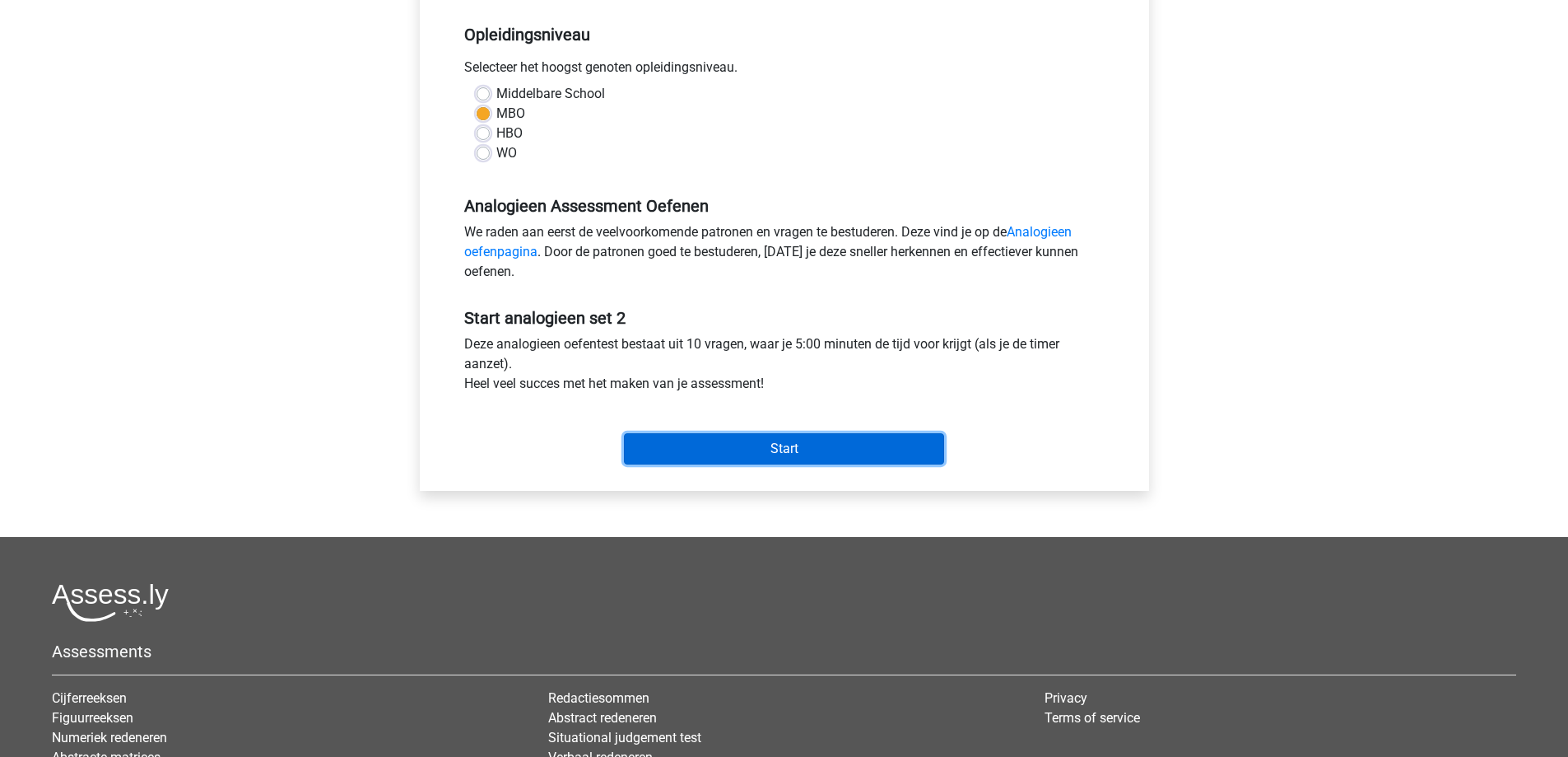
click at [769, 437] on input "Start" at bounding box center [784, 449] width 320 height 31
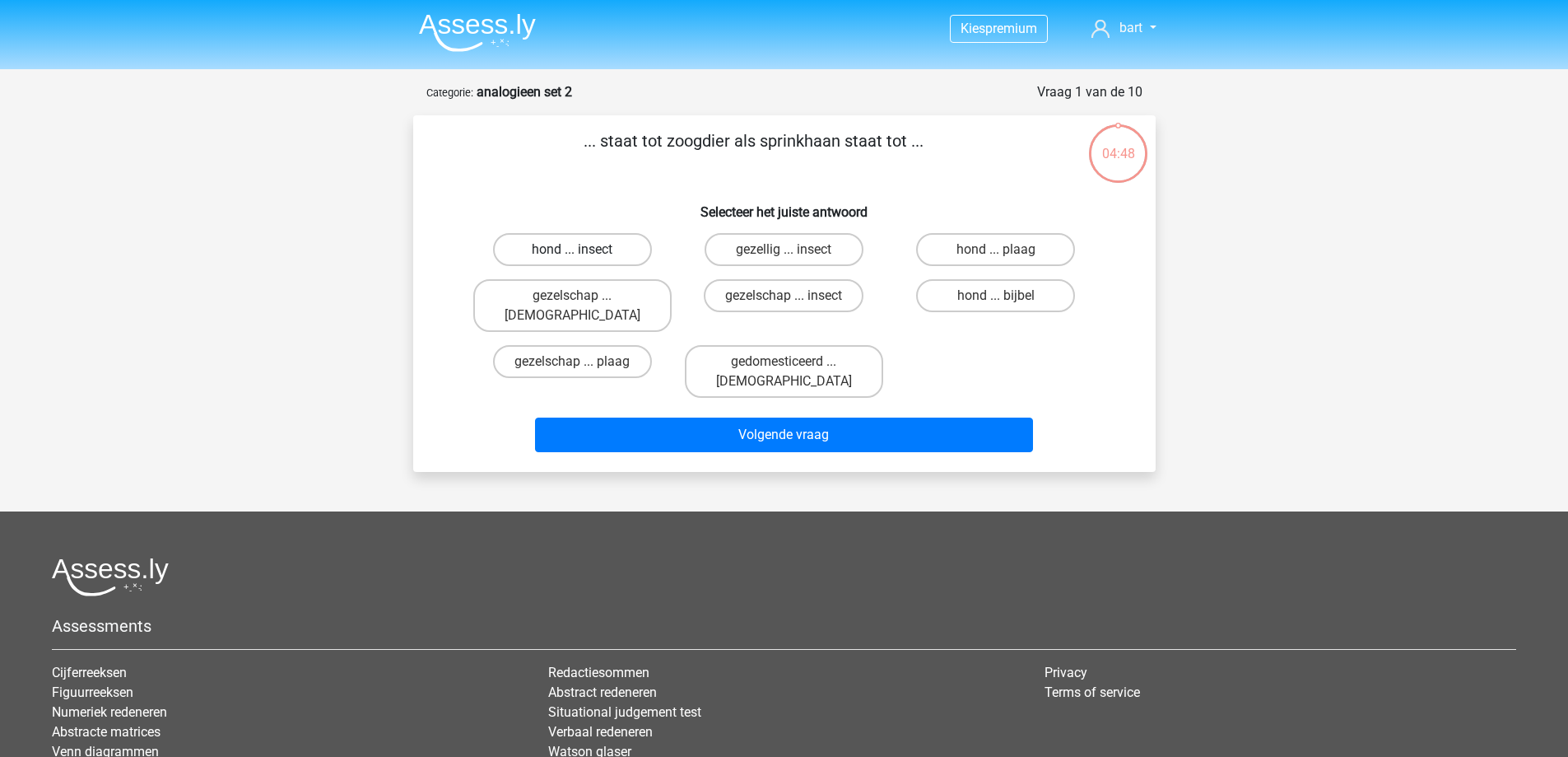
click at [620, 237] on label "hond ... insect" at bounding box center [572, 249] width 159 height 33
click at [583, 249] on input "hond ... insect" at bounding box center [577, 254] width 11 height 11
radio input "true"
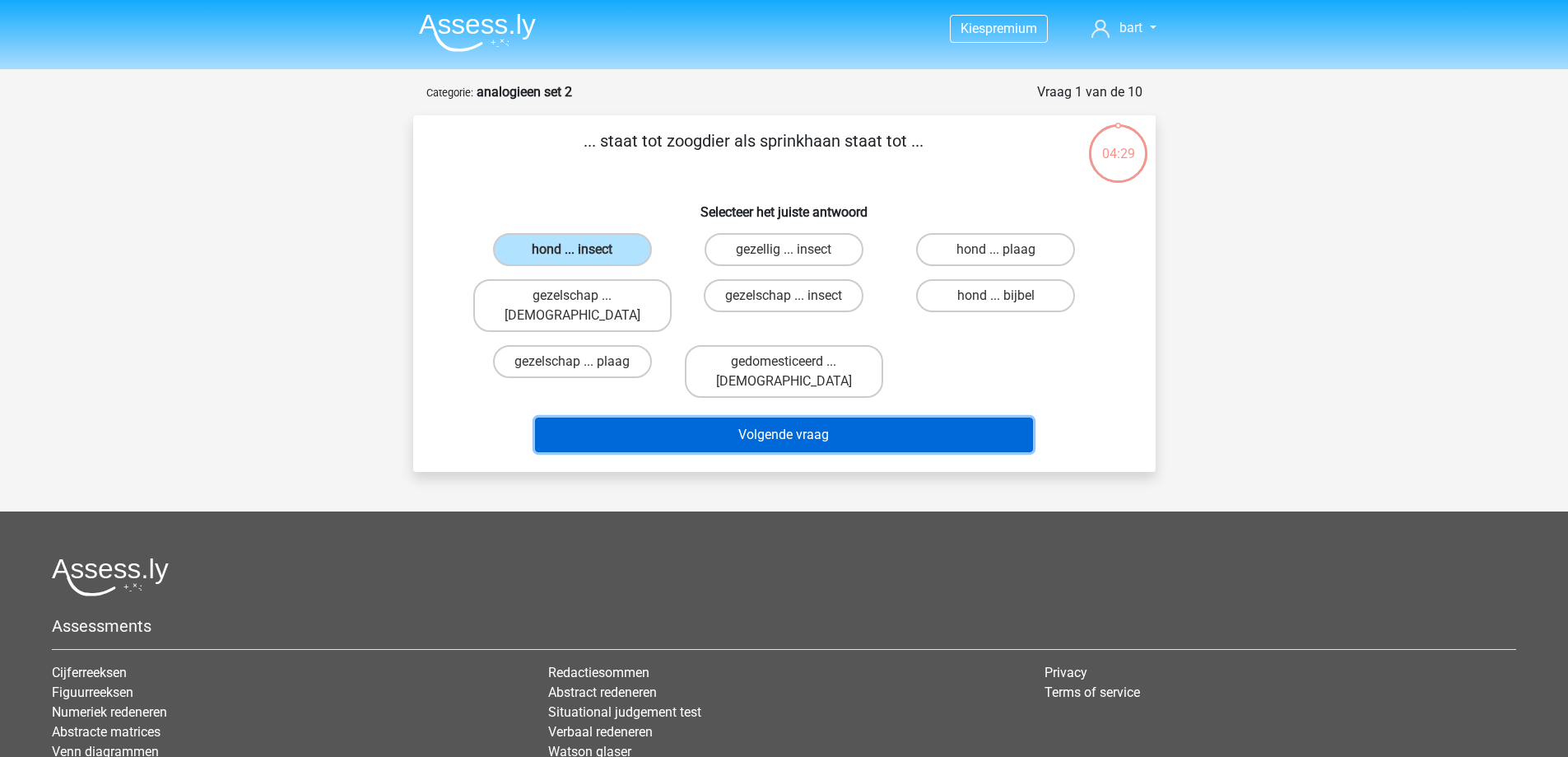
click at [880, 417] on button "Volgende vraag" at bounding box center [784, 434] width 498 height 34
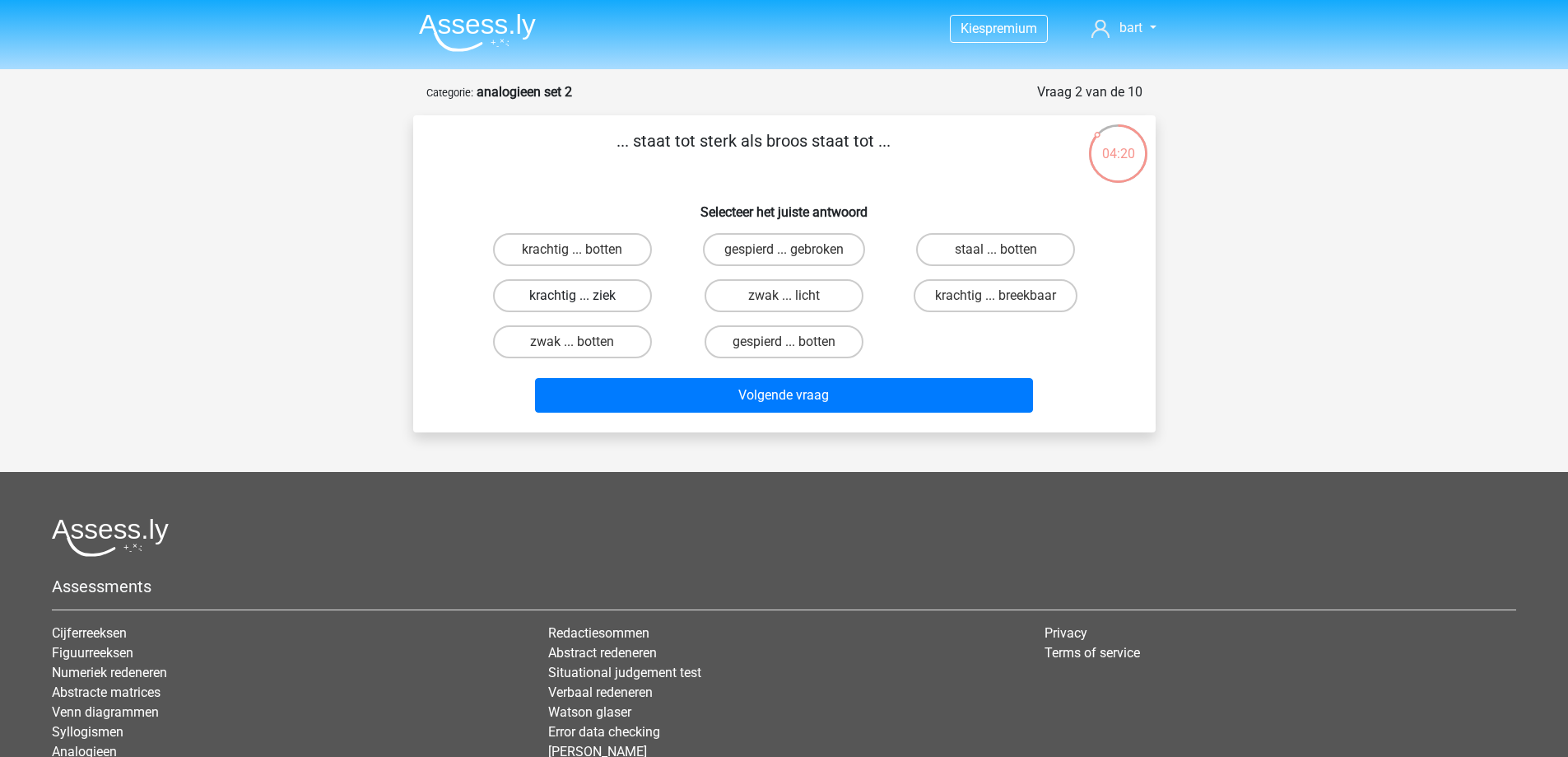
click at [598, 297] on label "krachtig ... ziek" at bounding box center [572, 296] width 159 height 33
click at [583, 297] on input "krachtig ... ziek" at bounding box center [577, 300] width 11 height 11
radio input "true"
click at [1030, 307] on label "krachtig ... breekbaar" at bounding box center [995, 296] width 164 height 33
click at [1007, 306] on input "krachtig ... breekbaar" at bounding box center [1001, 300] width 11 height 11
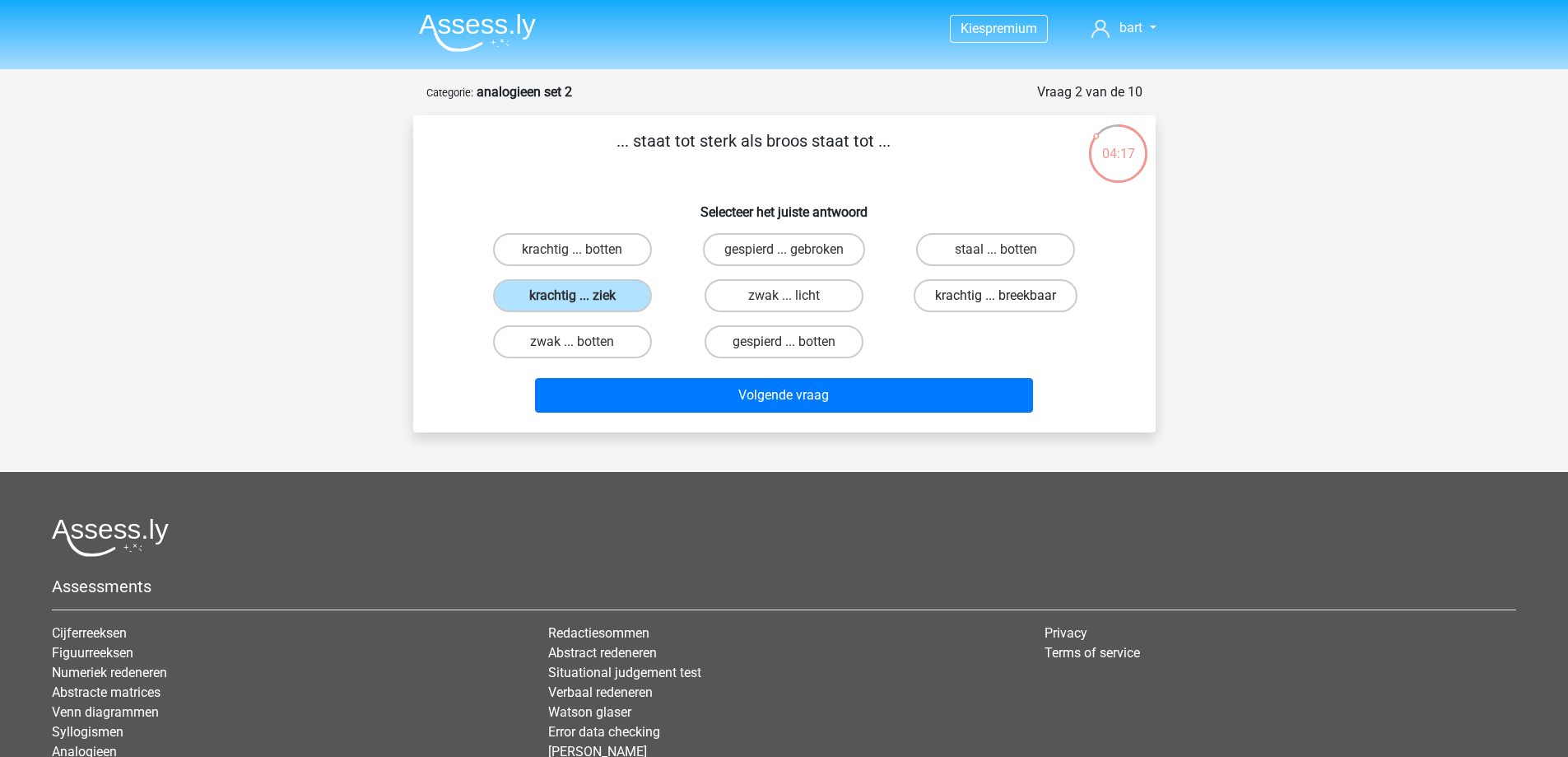
radio input "true"
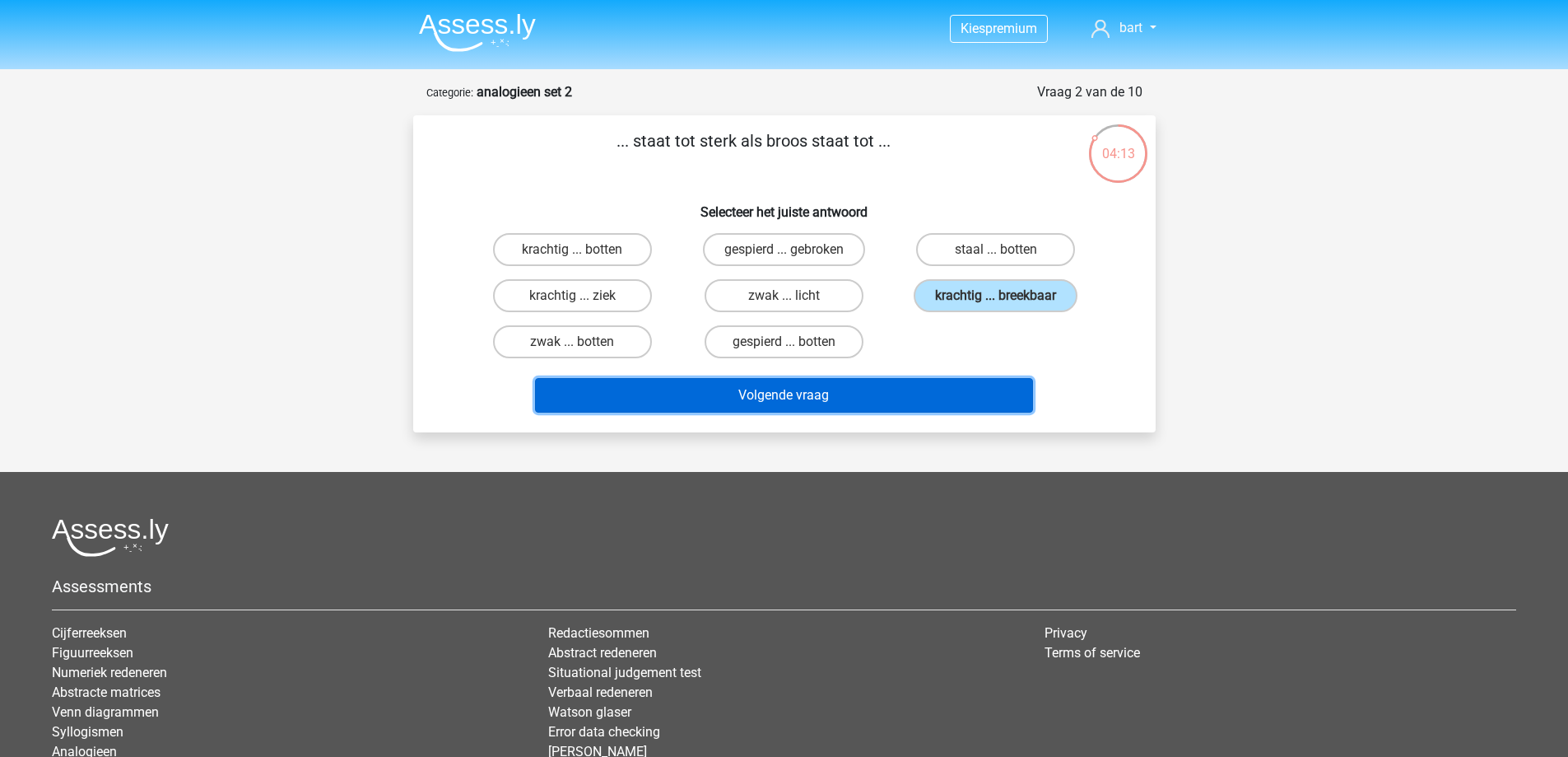
click at [986, 392] on button "Volgende vraag" at bounding box center [784, 395] width 498 height 34
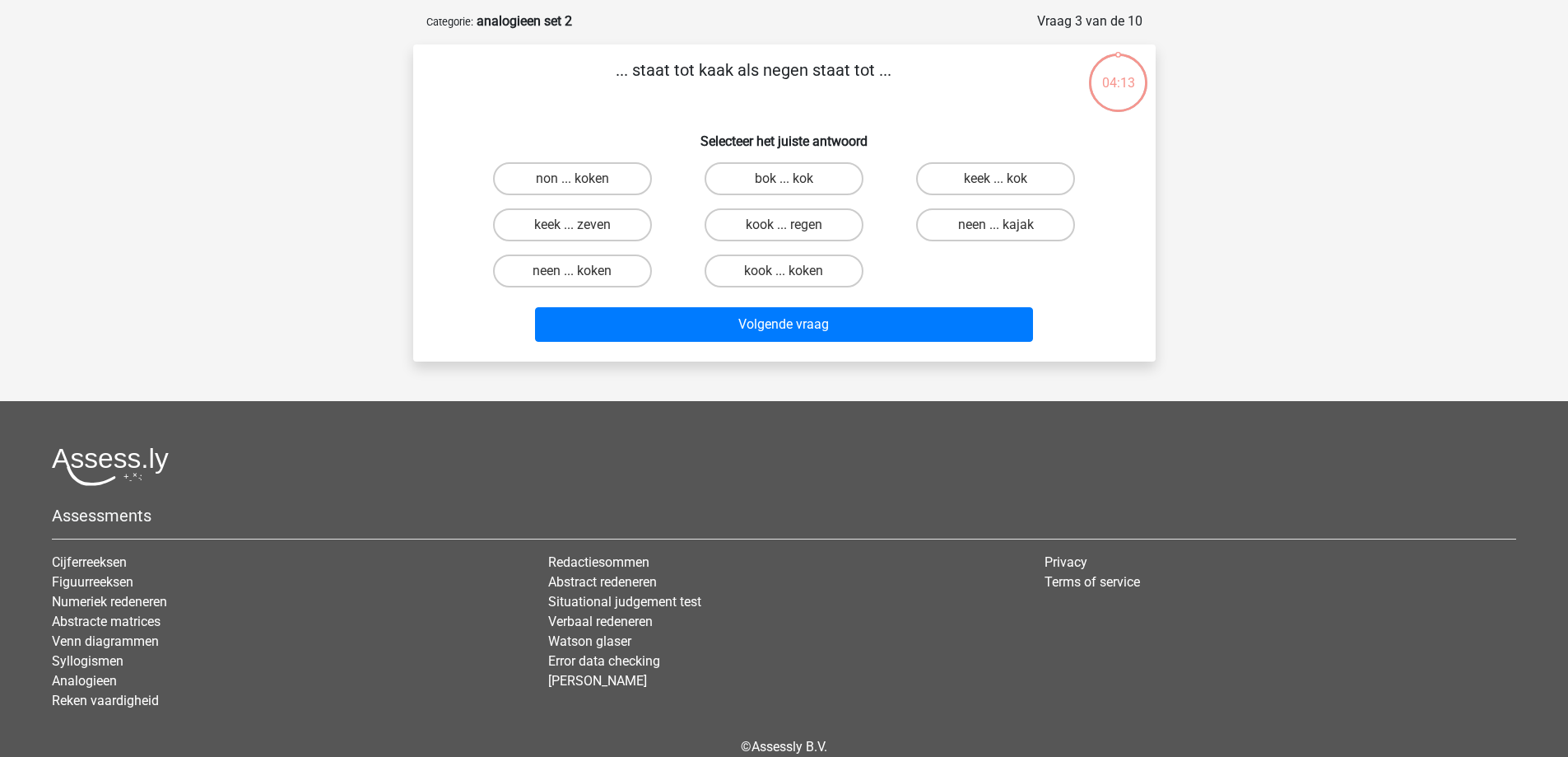
scroll to position [82, 0]
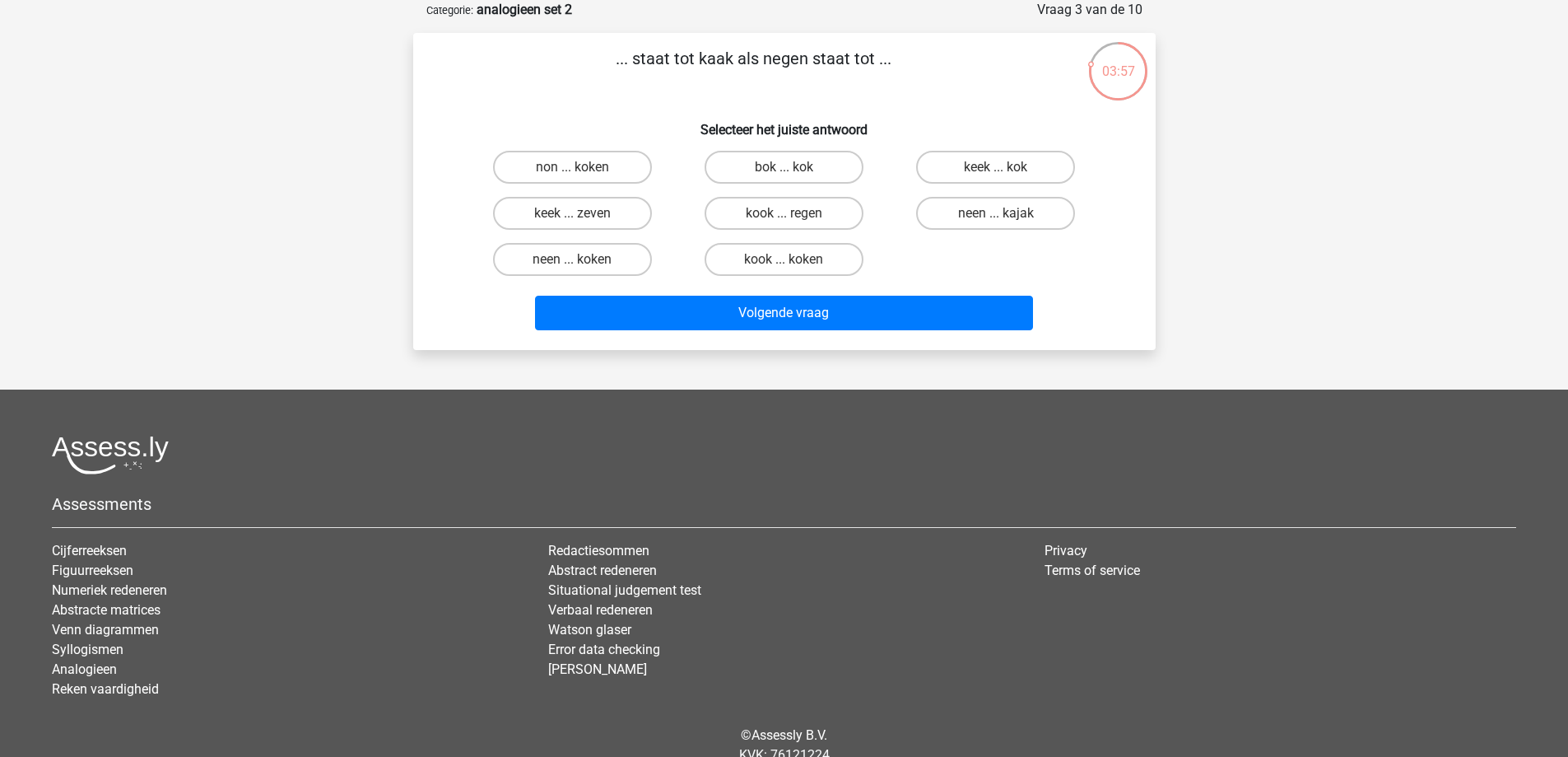
click at [666, 260] on div "neen ... koken" at bounding box center [572, 259] width 198 height 33
click at [641, 257] on label "neen ... koken" at bounding box center [572, 259] width 159 height 33
click at [583, 259] on input "neen ... koken" at bounding box center [577, 264] width 11 height 11
radio input "true"
click at [789, 215] on input "kook ... regen" at bounding box center [789, 218] width 11 height 11
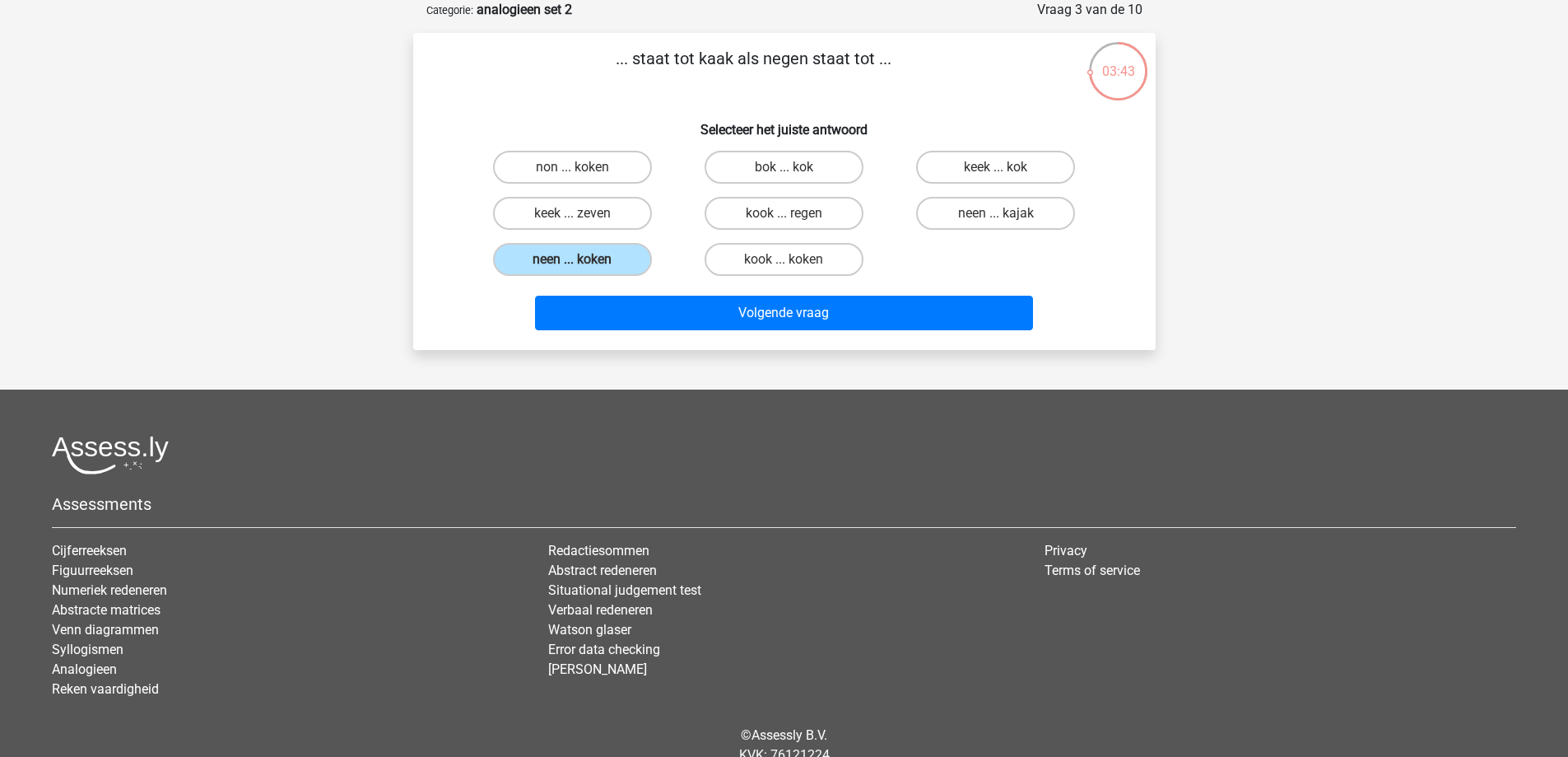
radio input "true"
click at [615, 219] on label "keek ... zeven" at bounding box center [572, 213] width 159 height 33
click at [583, 219] on input "keek ... zeven" at bounding box center [577, 218] width 11 height 11
radio input "true"
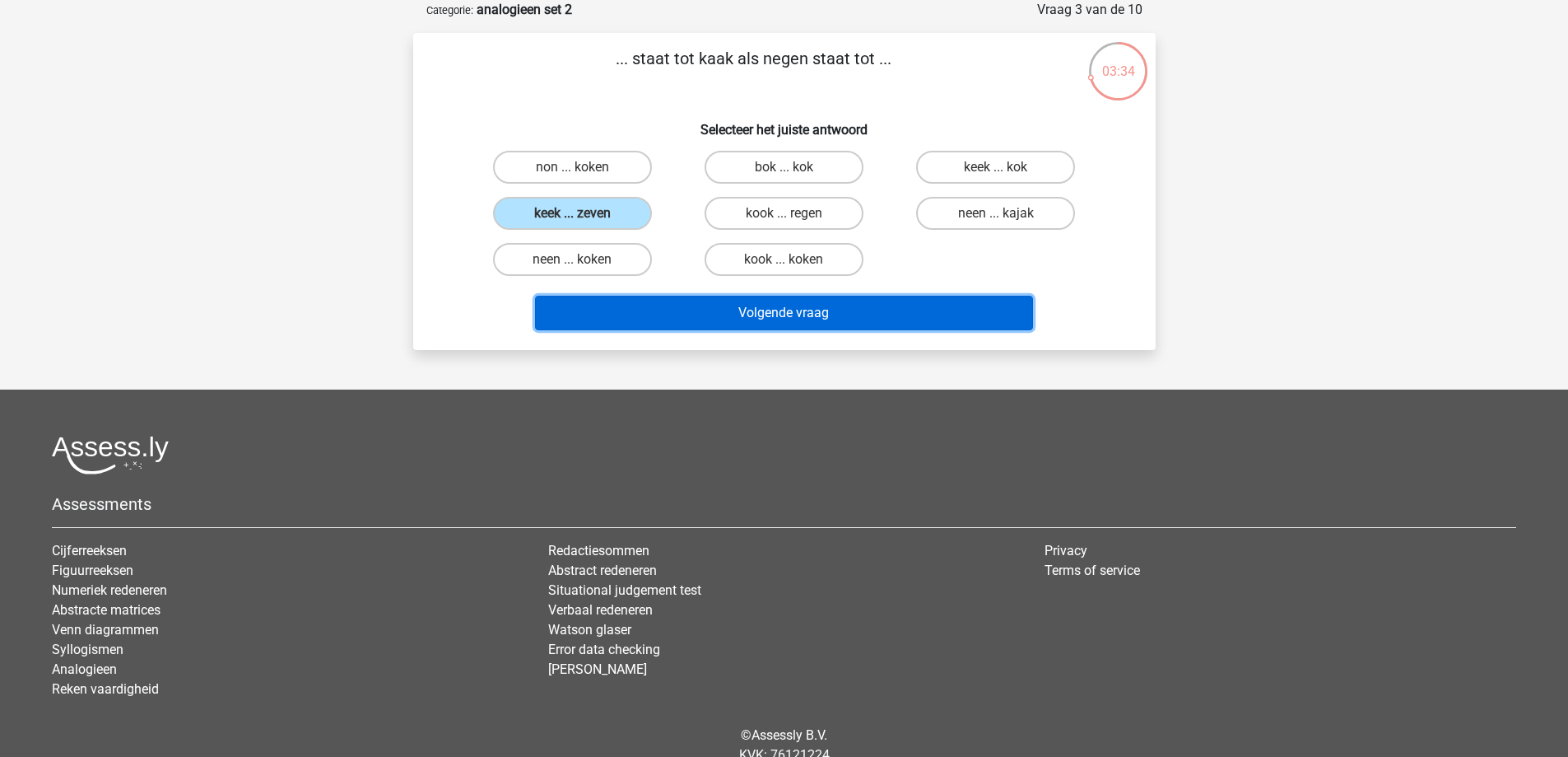
click at [904, 323] on button "Volgende vraag" at bounding box center [784, 312] width 498 height 34
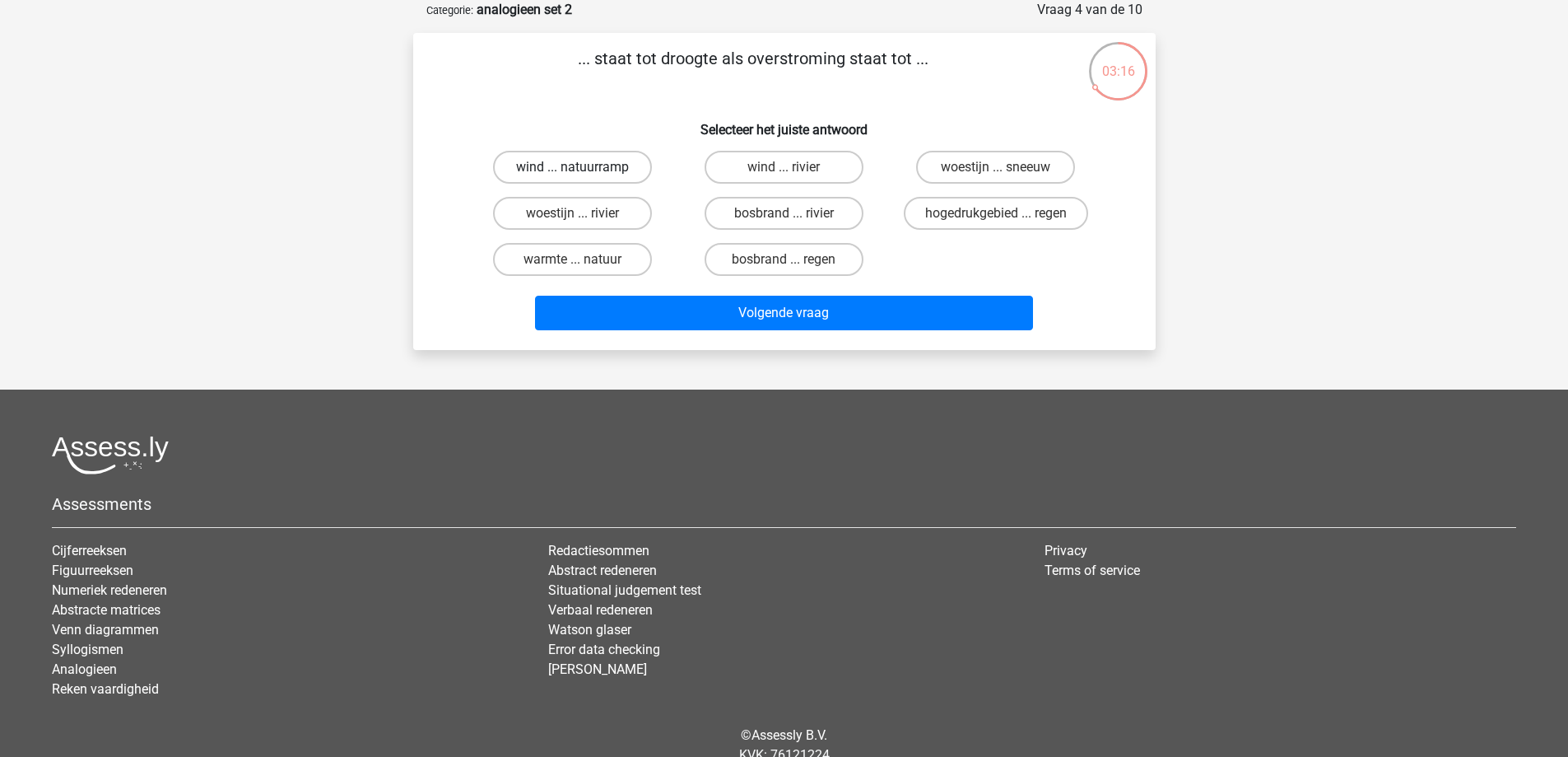
click at [620, 170] on label "wind ... natuurramp" at bounding box center [572, 168] width 159 height 33
click at [583, 170] on input "wind ... natuurramp" at bounding box center [577, 172] width 11 height 11
radio input "true"
click at [620, 210] on label "woestijn ... rivier" at bounding box center [572, 213] width 159 height 33
click at [583, 213] on input "woestijn ... rivier" at bounding box center [577, 218] width 11 height 11
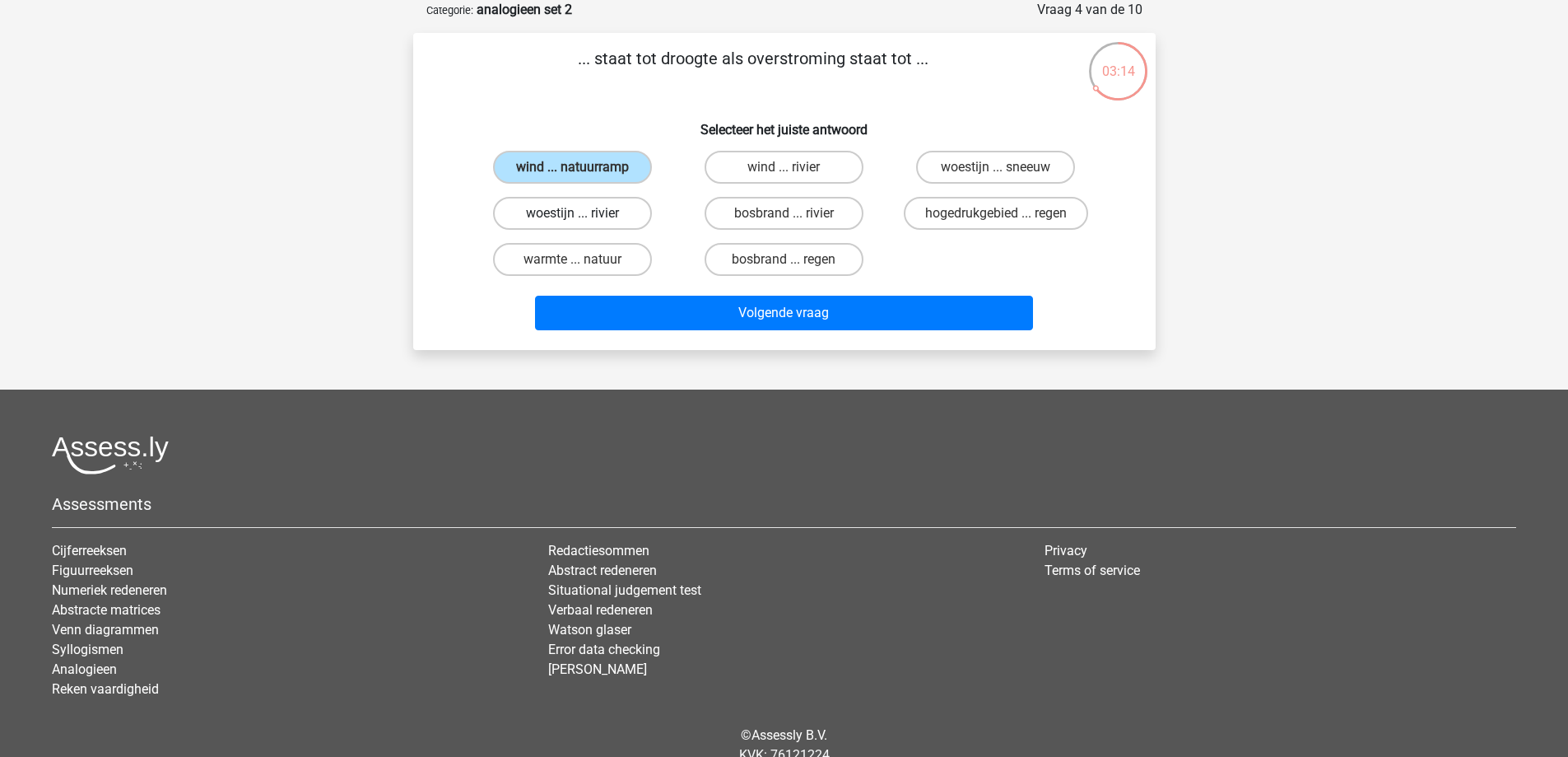
radio input "true"
click at [633, 258] on label "warmte ... natuur" at bounding box center [572, 259] width 159 height 33
click at [583, 259] on input "warmte ... natuur" at bounding box center [577, 264] width 11 height 11
radio input "true"
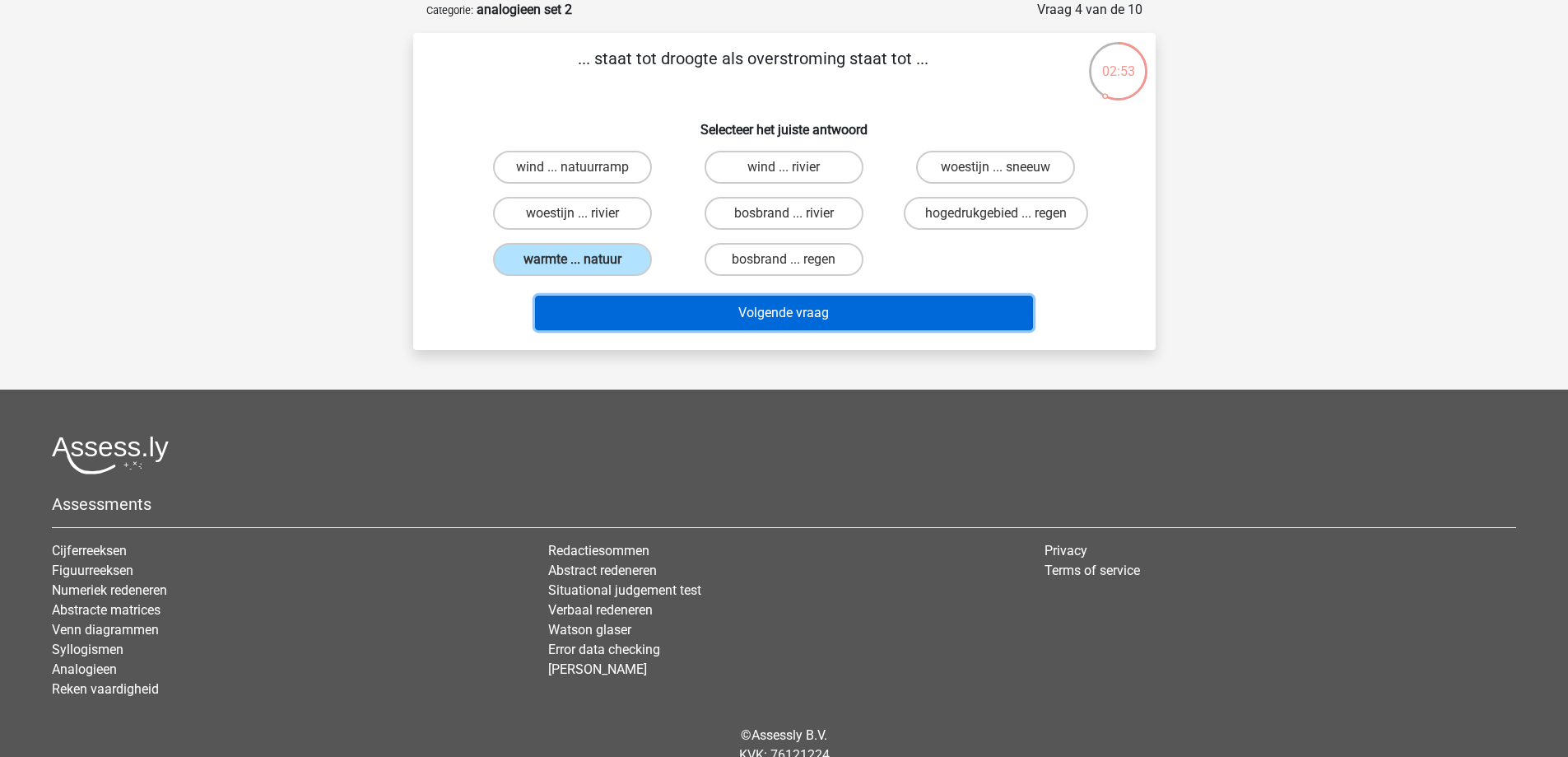
click at [862, 303] on button "Volgende vraag" at bounding box center [784, 312] width 498 height 34
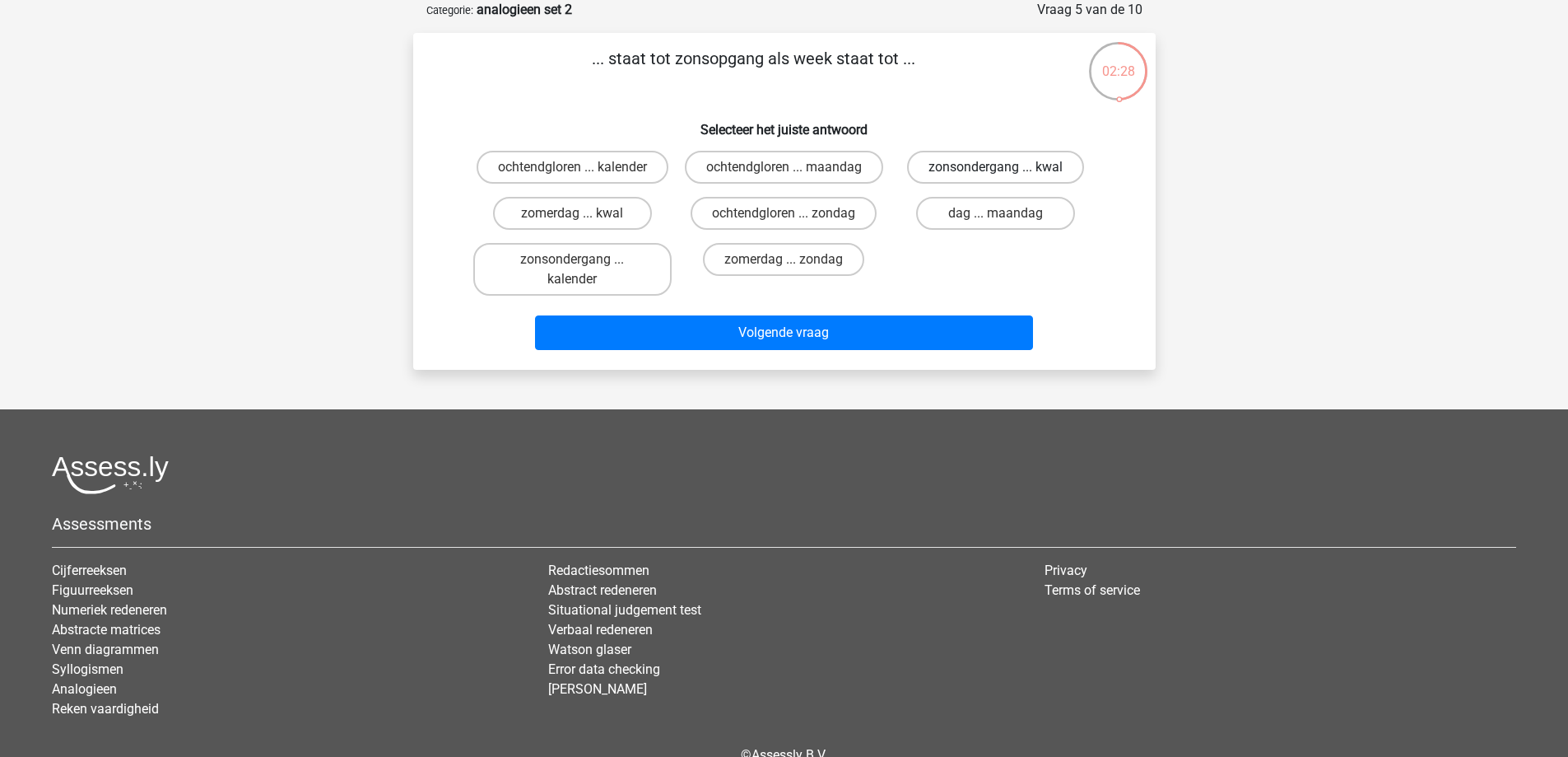
click at [988, 171] on label "zonsondergang ... kwal" at bounding box center [995, 168] width 177 height 33
click at [996, 171] on input "zonsondergang ... kwal" at bounding box center [1001, 172] width 11 height 11
radio input "true"
click at [599, 230] on label "zomerdag ... kwal" at bounding box center [572, 213] width 159 height 33
click at [583, 224] on input "zomerdag ... kwal" at bounding box center [577, 218] width 11 height 11
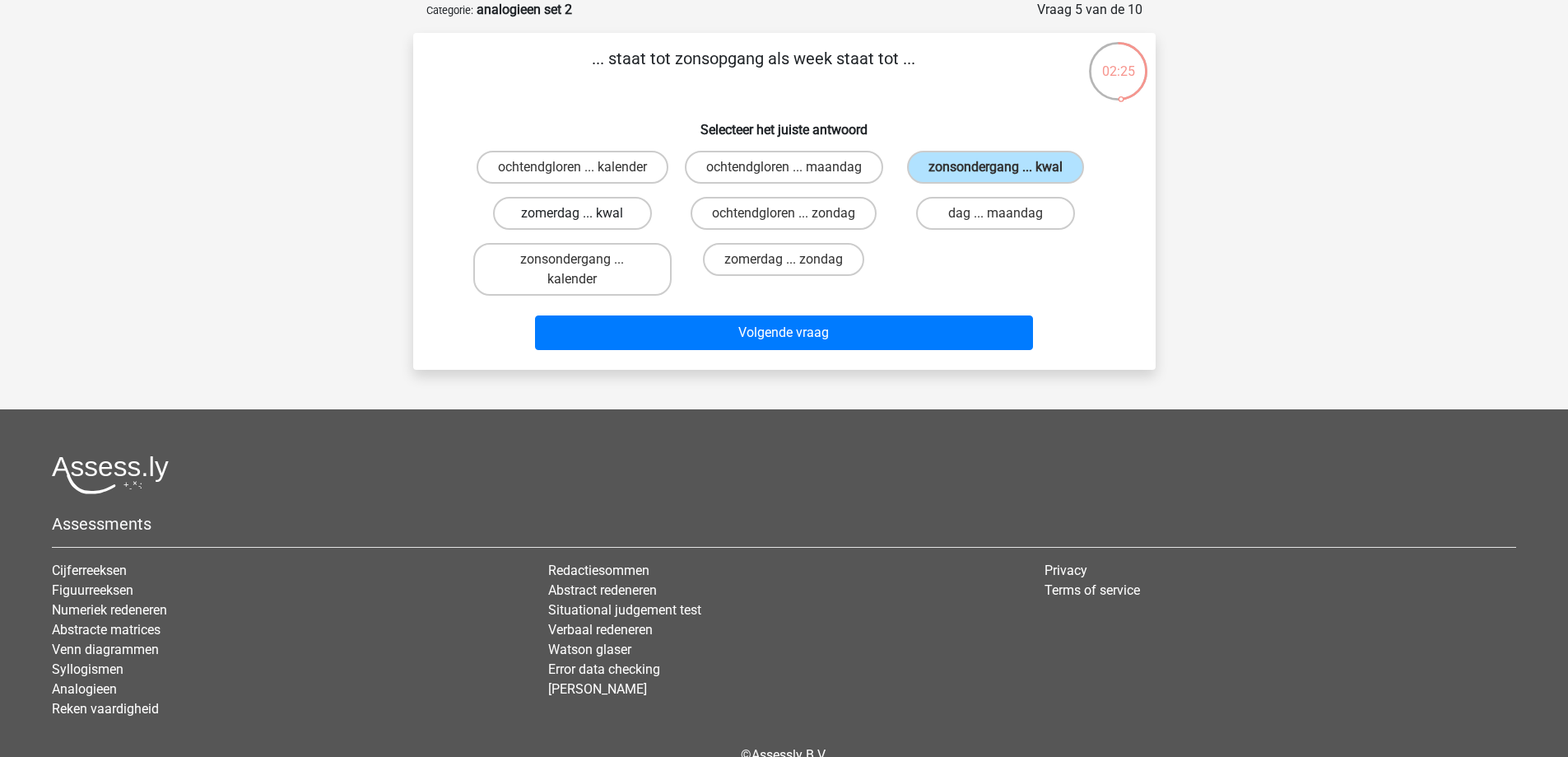
radio input "true"
click at [615, 184] on div "ochtendgloren ... kalender" at bounding box center [572, 168] width 198 height 33
click at [620, 171] on label "ochtendgloren ... kalender" at bounding box center [572, 168] width 191 height 33
click at [583, 171] on input "ochtendgloren ... kalender" at bounding box center [577, 172] width 11 height 11
radio input "true"
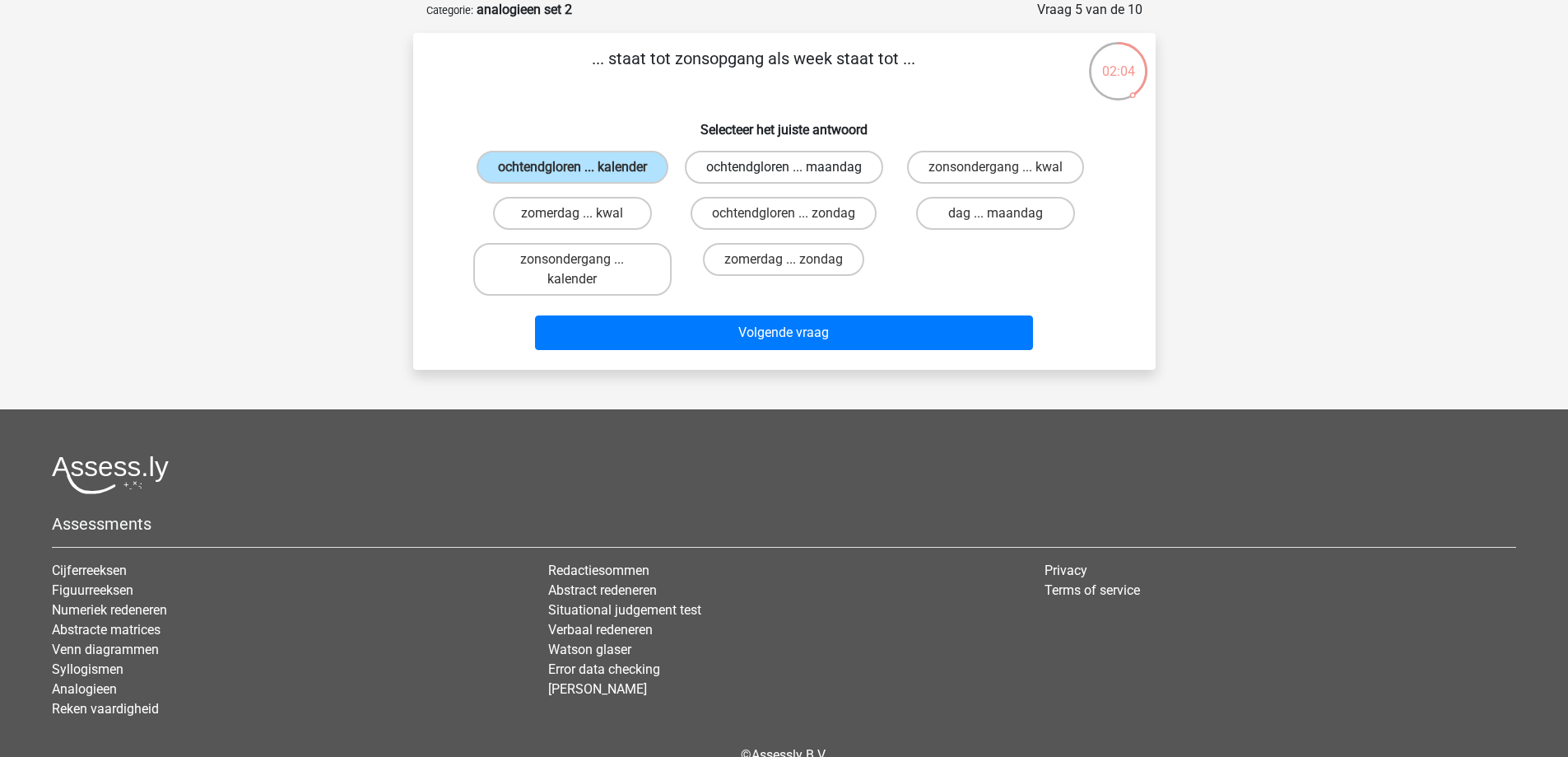
click at [845, 182] on label "ochtendgloren ... maandag" at bounding box center [784, 168] width 198 height 33
click at [794, 178] on input "ochtendgloren ... maandag" at bounding box center [789, 172] width 11 height 11
radio input "true"
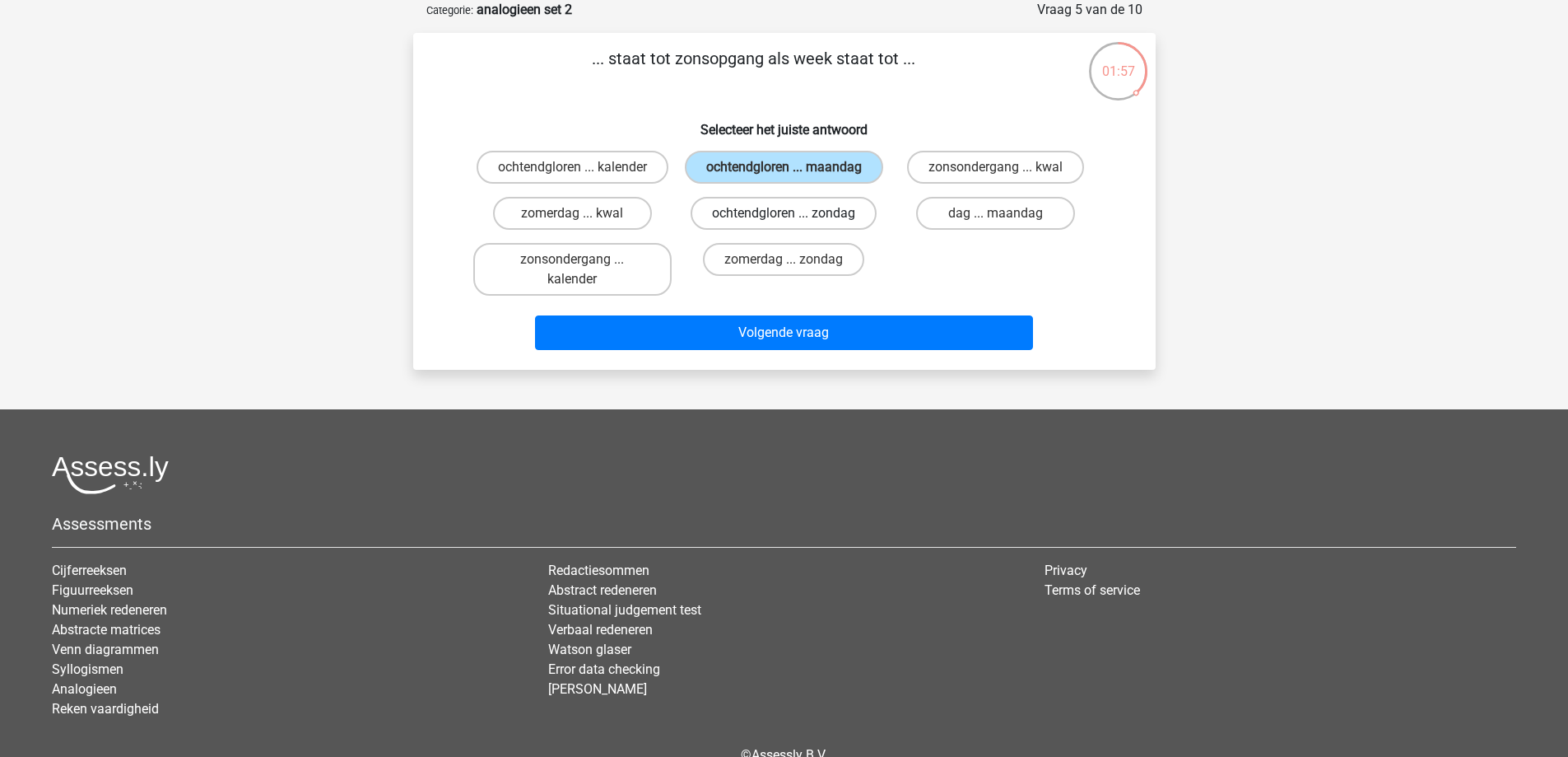
click at [836, 230] on label "ochtendgloren ... zondag" at bounding box center [784, 213] width 186 height 33
click at [794, 224] on input "ochtendgloren ... zondag" at bounding box center [789, 218] width 11 height 11
radio input "true"
click at [856, 155] on label "ochtendgloren ... maandag" at bounding box center [784, 168] width 198 height 33
click at [794, 167] on input "ochtendgloren ... maandag" at bounding box center [789, 172] width 11 height 11
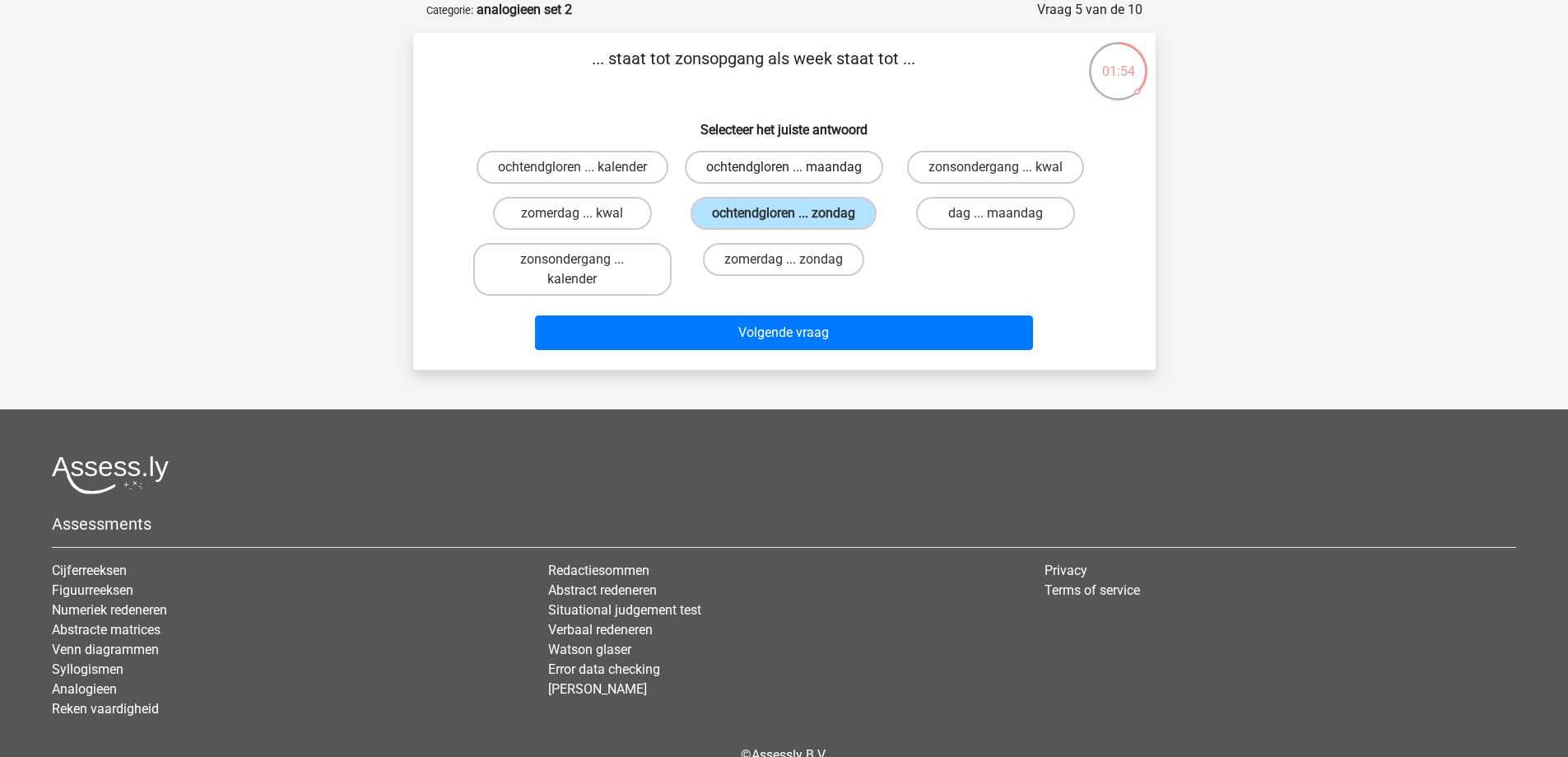
radio input "true"
click at [823, 230] on label "ochtendgloren ... zondag" at bounding box center [784, 213] width 186 height 33
click at [794, 224] on input "ochtendgloren ... zondag" at bounding box center [789, 218] width 11 height 11
radio input "true"
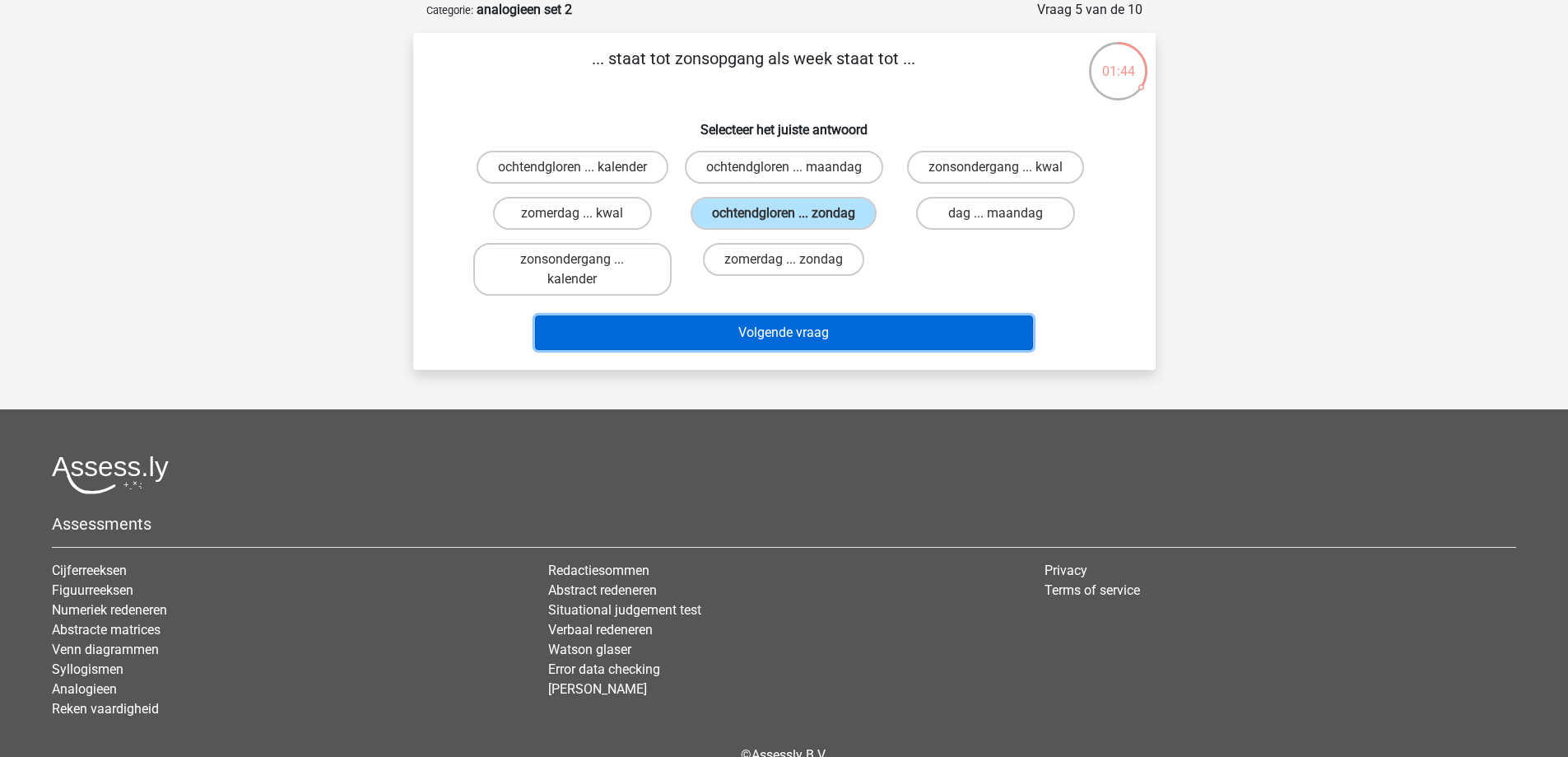
click at [775, 350] on button "Volgende vraag" at bounding box center [784, 332] width 498 height 34
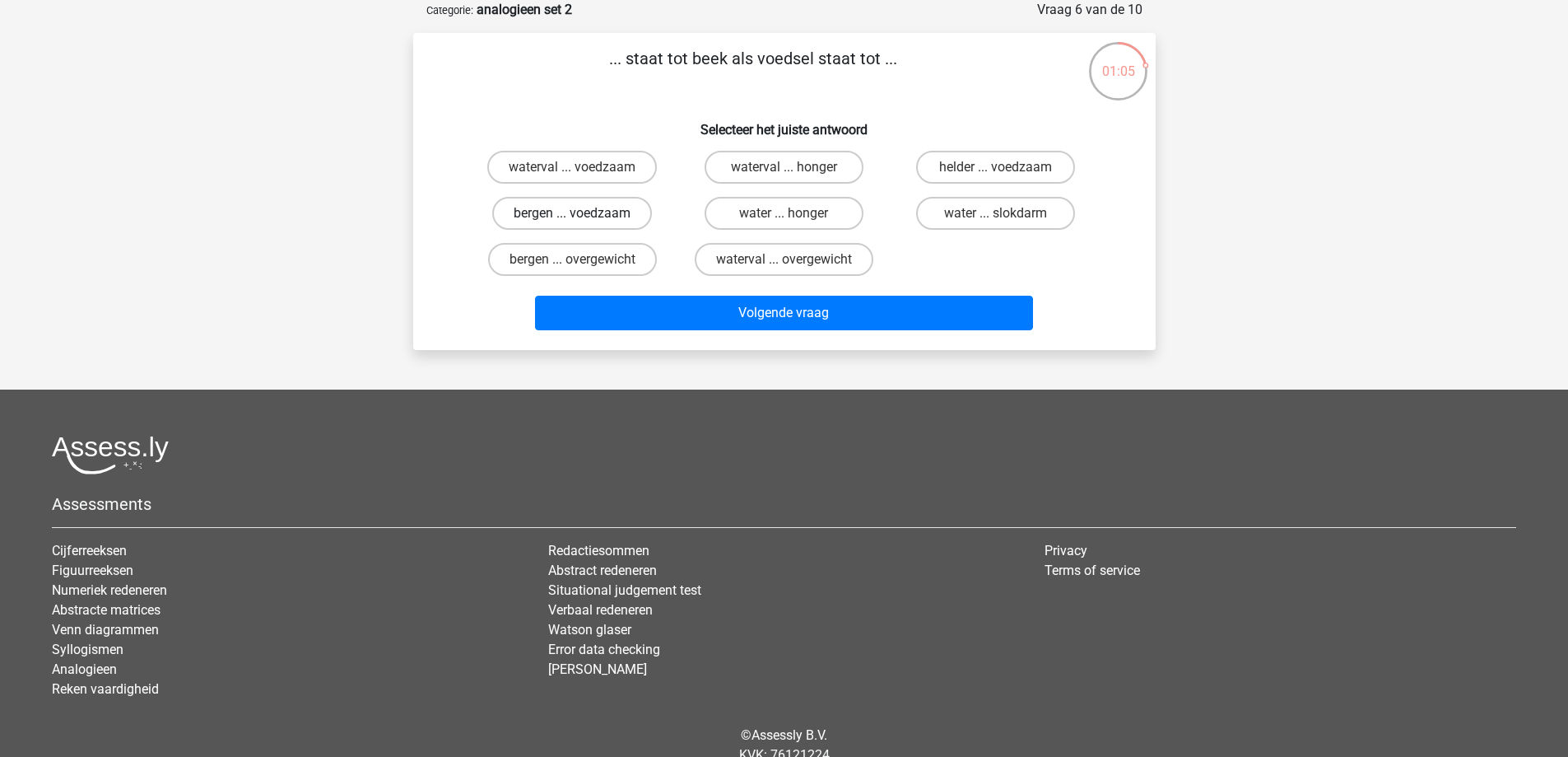
click at [620, 220] on label "bergen ... voedzaam" at bounding box center [572, 213] width 160 height 33
click at [583, 220] on input "bergen ... voedzaam" at bounding box center [577, 218] width 11 height 11
radio input "true"
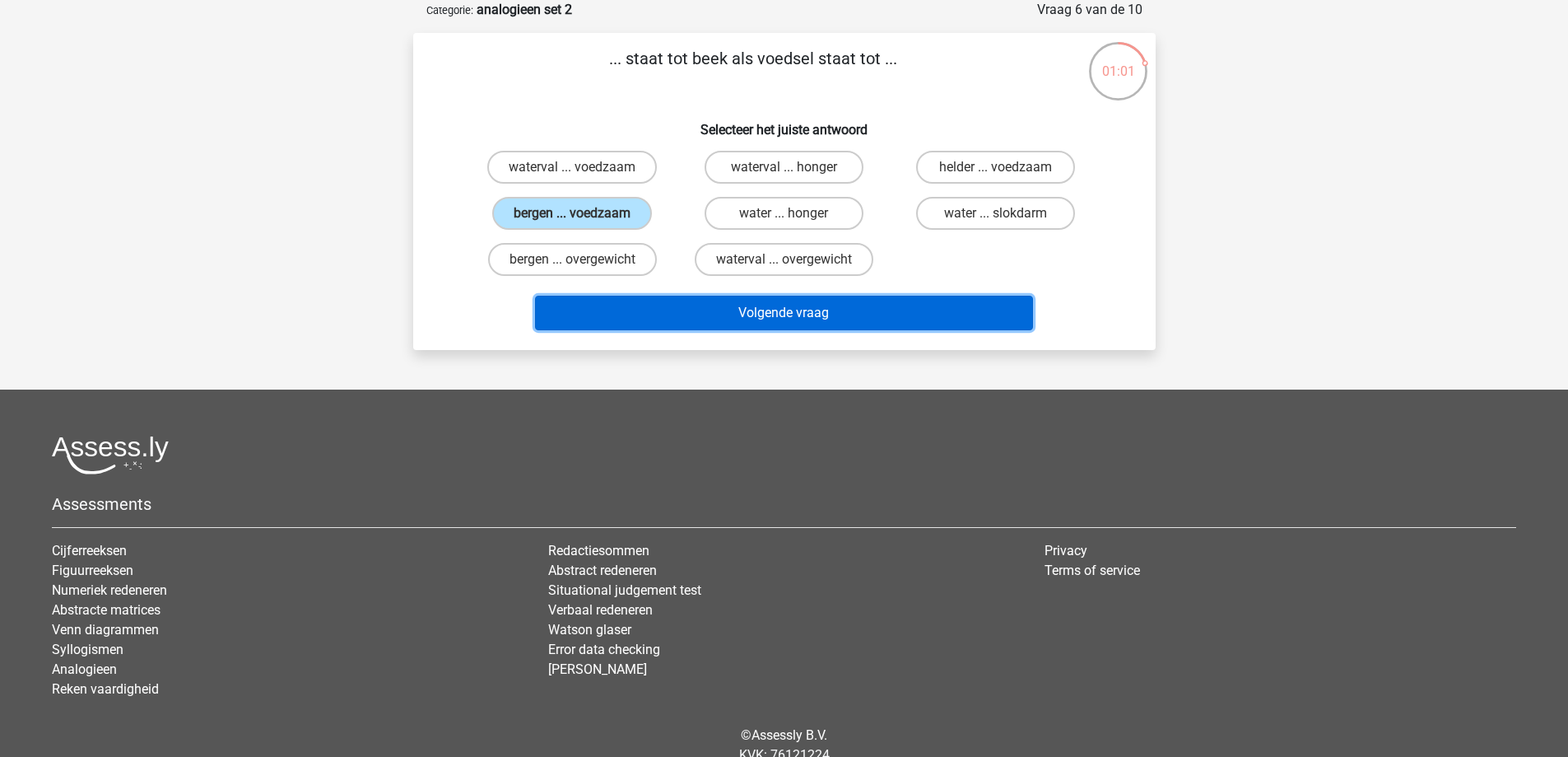
click at [767, 314] on button "Volgende vraag" at bounding box center [784, 312] width 498 height 34
click at [983, 303] on button "Volgende vraag" at bounding box center [784, 312] width 498 height 34
click at [989, 325] on button "Volgende vraag" at bounding box center [784, 312] width 498 height 34
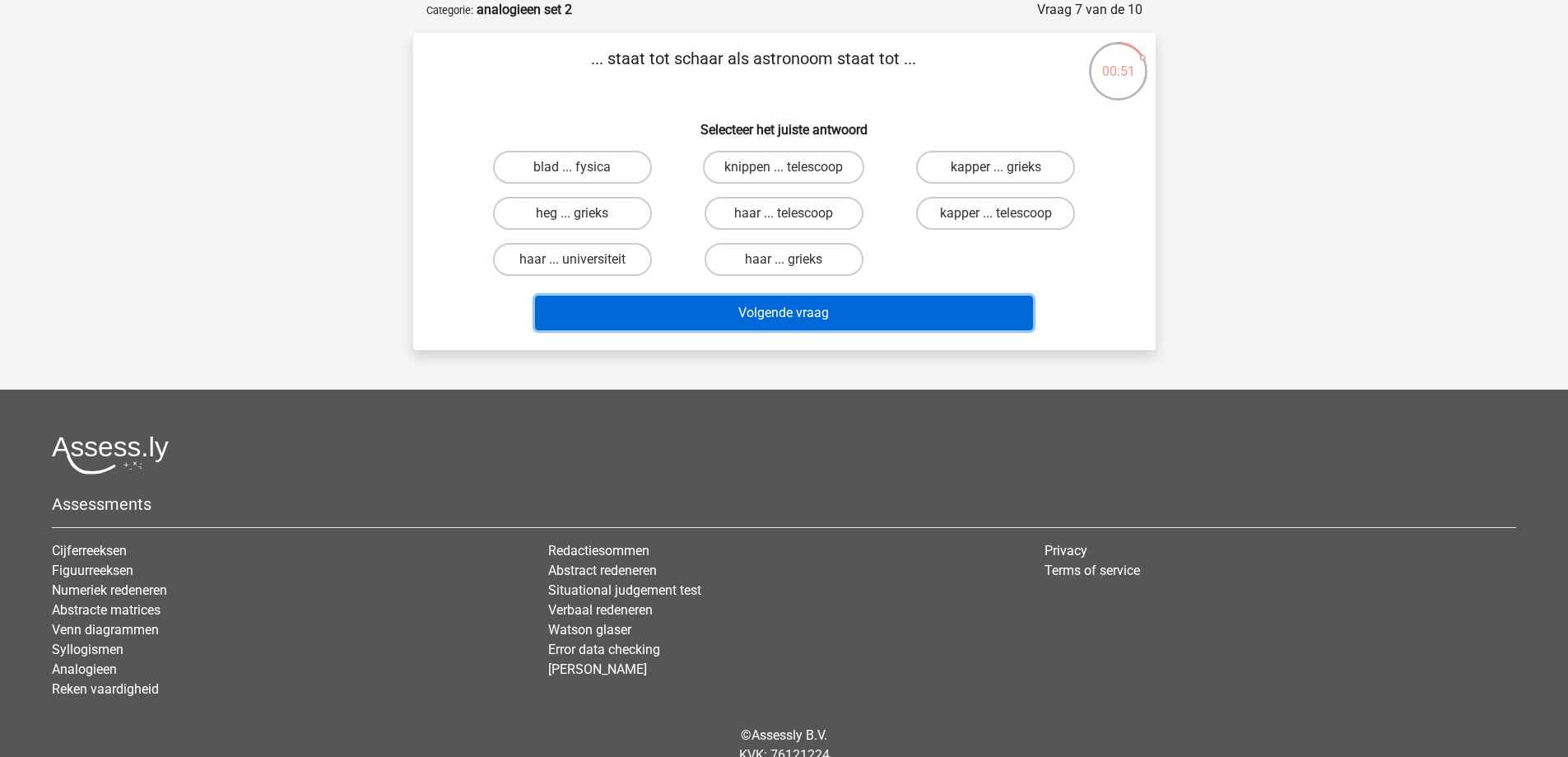
click at [989, 325] on button "Volgende vraag" at bounding box center [784, 312] width 498 height 34
click at [990, 325] on button "Volgende vraag" at bounding box center [784, 312] width 498 height 34
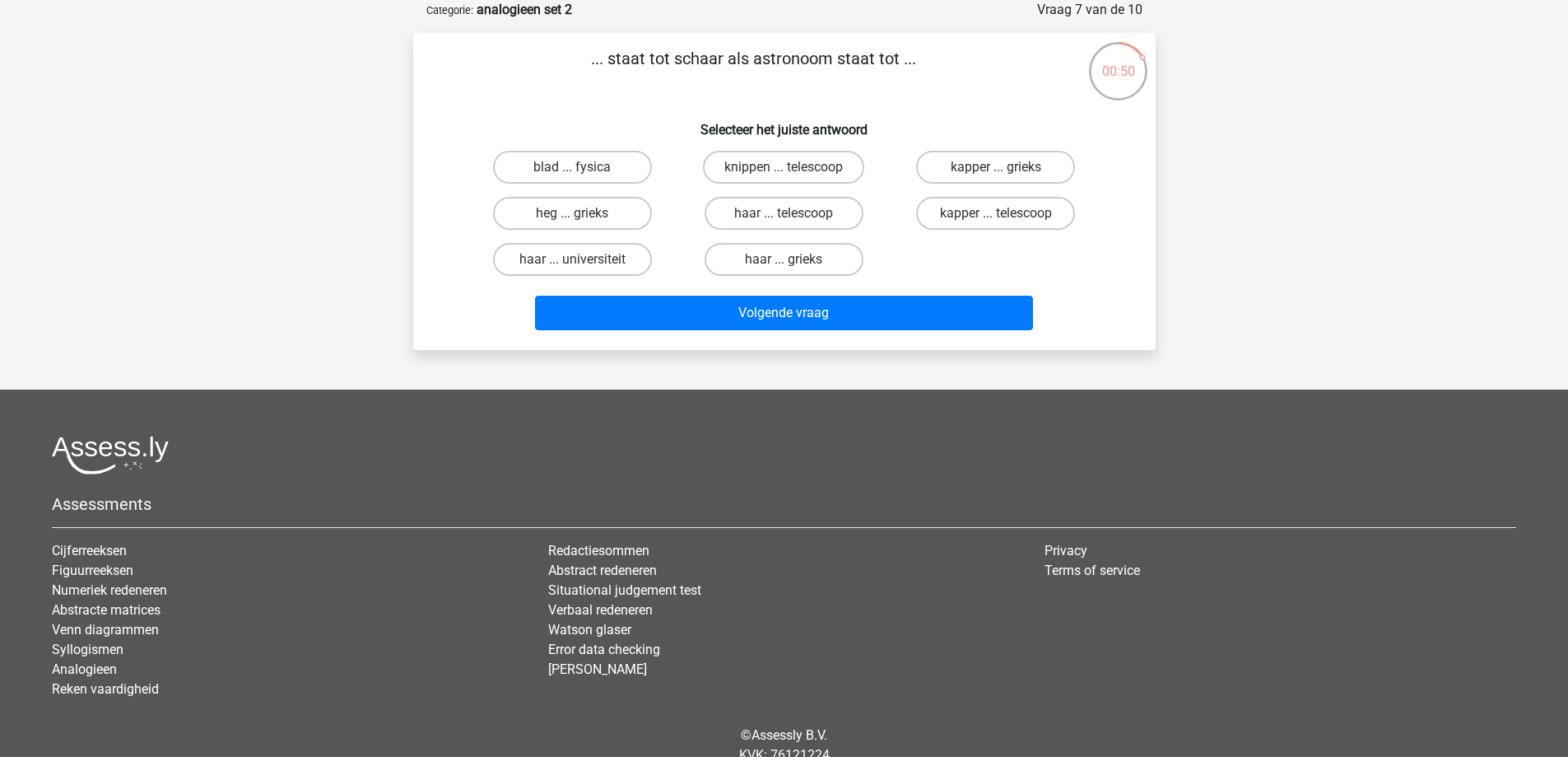
drag, startPoint x: 842, startPoint y: 220, endPoint x: 861, endPoint y: 338, distance: 119.5
click at [843, 220] on label "haar ... telescoop" at bounding box center [784, 213] width 159 height 33
click at [794, 220] on input "haar ... telescoop" at bounding box center [789, 218] width 11 height 11
radio input "true"
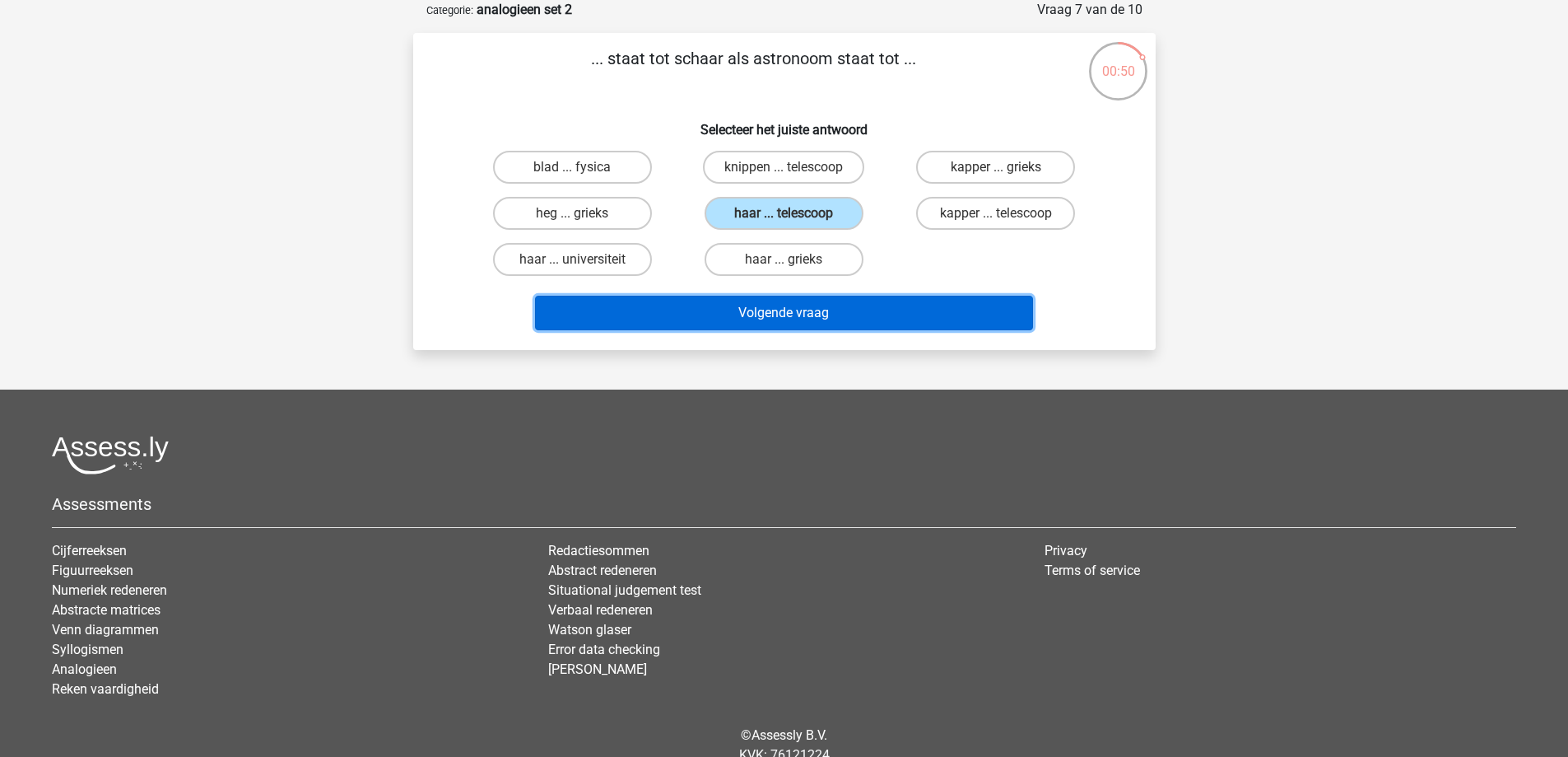
click at [871, 303] on button "Volgende vraag" at bounding box center [784, 312] width 498 height 34
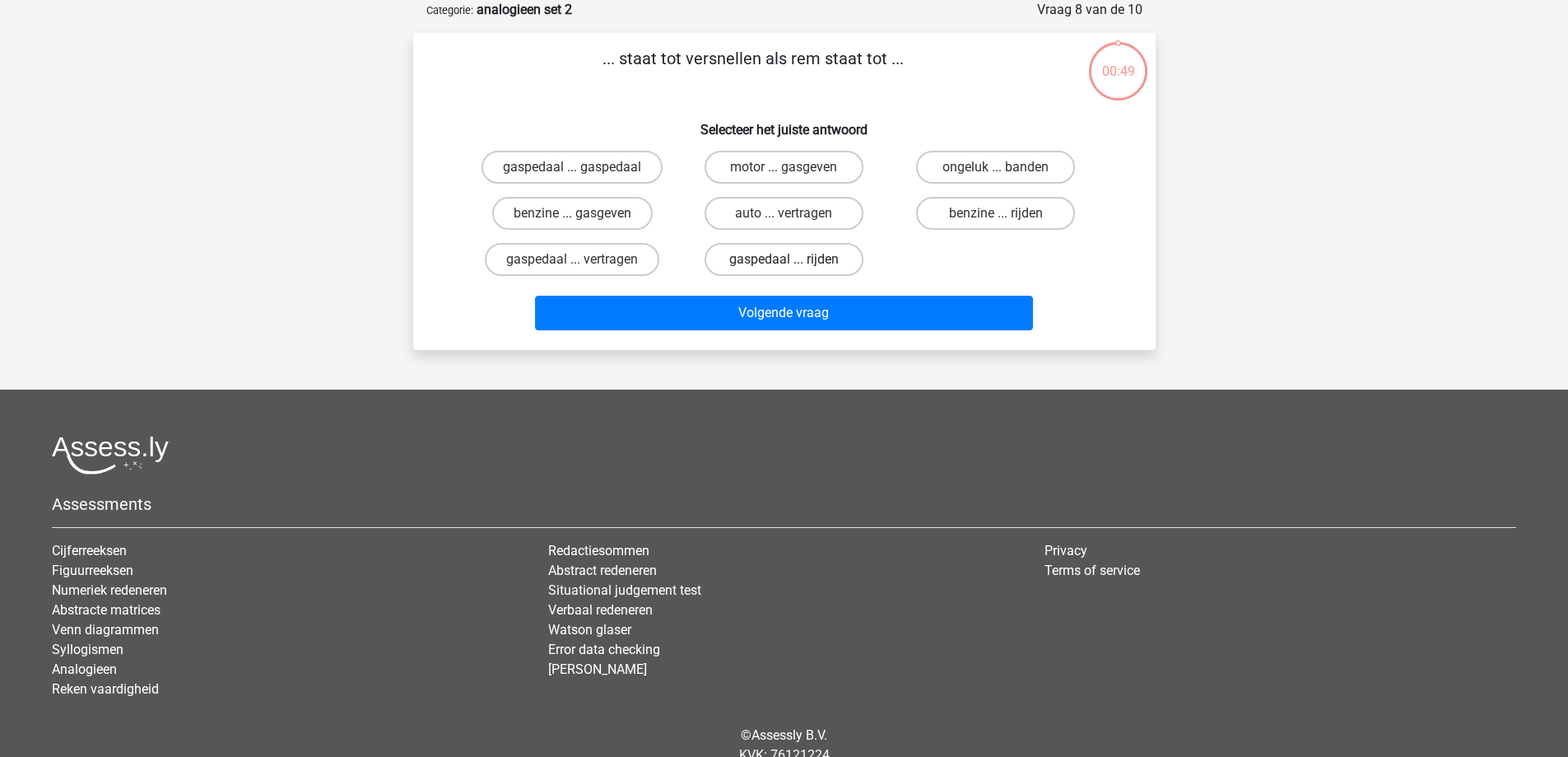
click at [856, 207] on label "auto ... vertragen" at bounding box center [784, 213] width 159 height 33
click at [794, 213] on input "auto ... vertragen" at bounding box center [789, 218] width 11 height 11
radio input "true"
click at [875, 288] on div "Volgende vraag" at bounding box center [784, 309] width 690 height 54
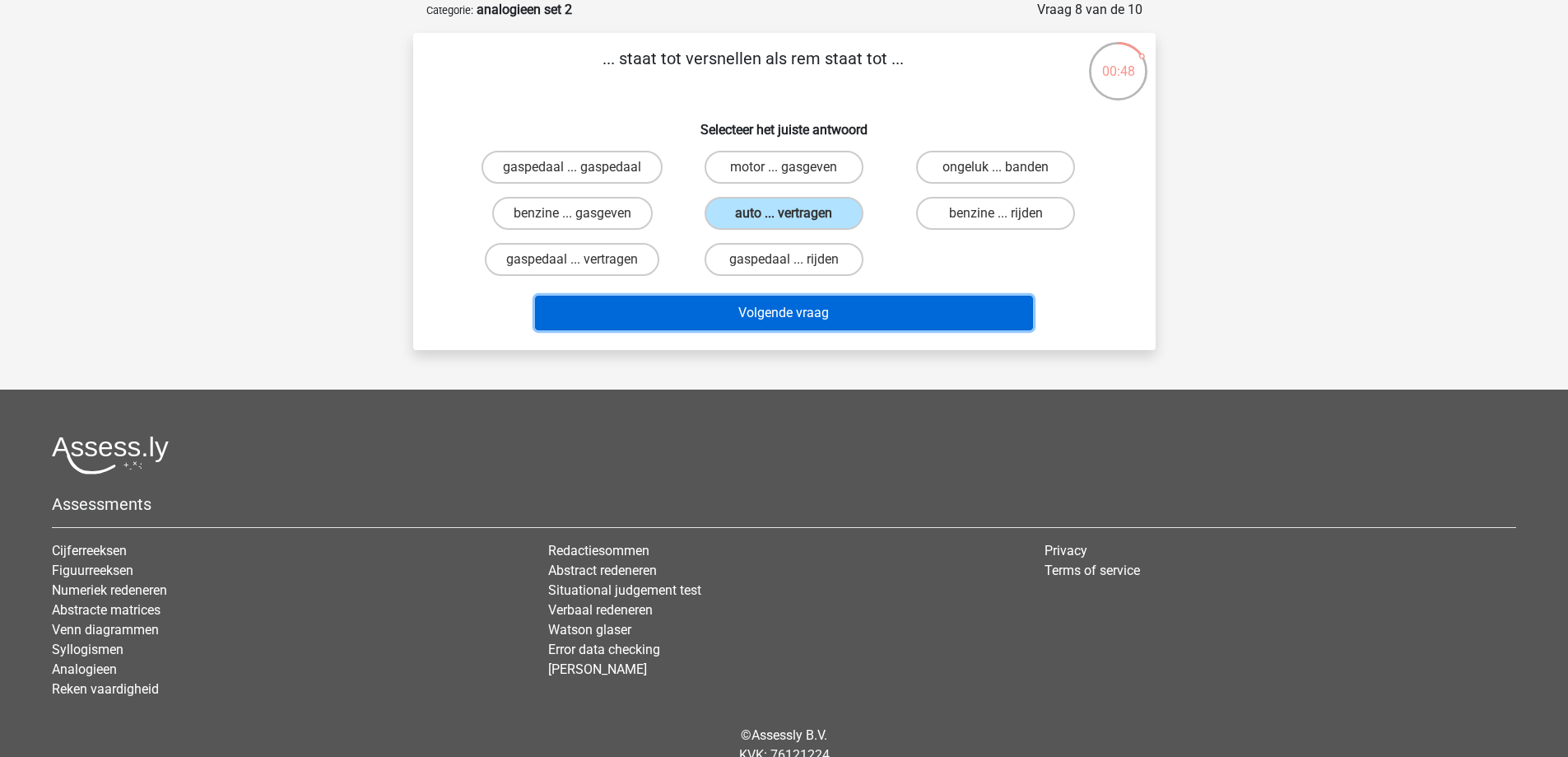
click at [863, 299] on button "Volgende vraag" at bounding box center [784, 312] width 498 height 34
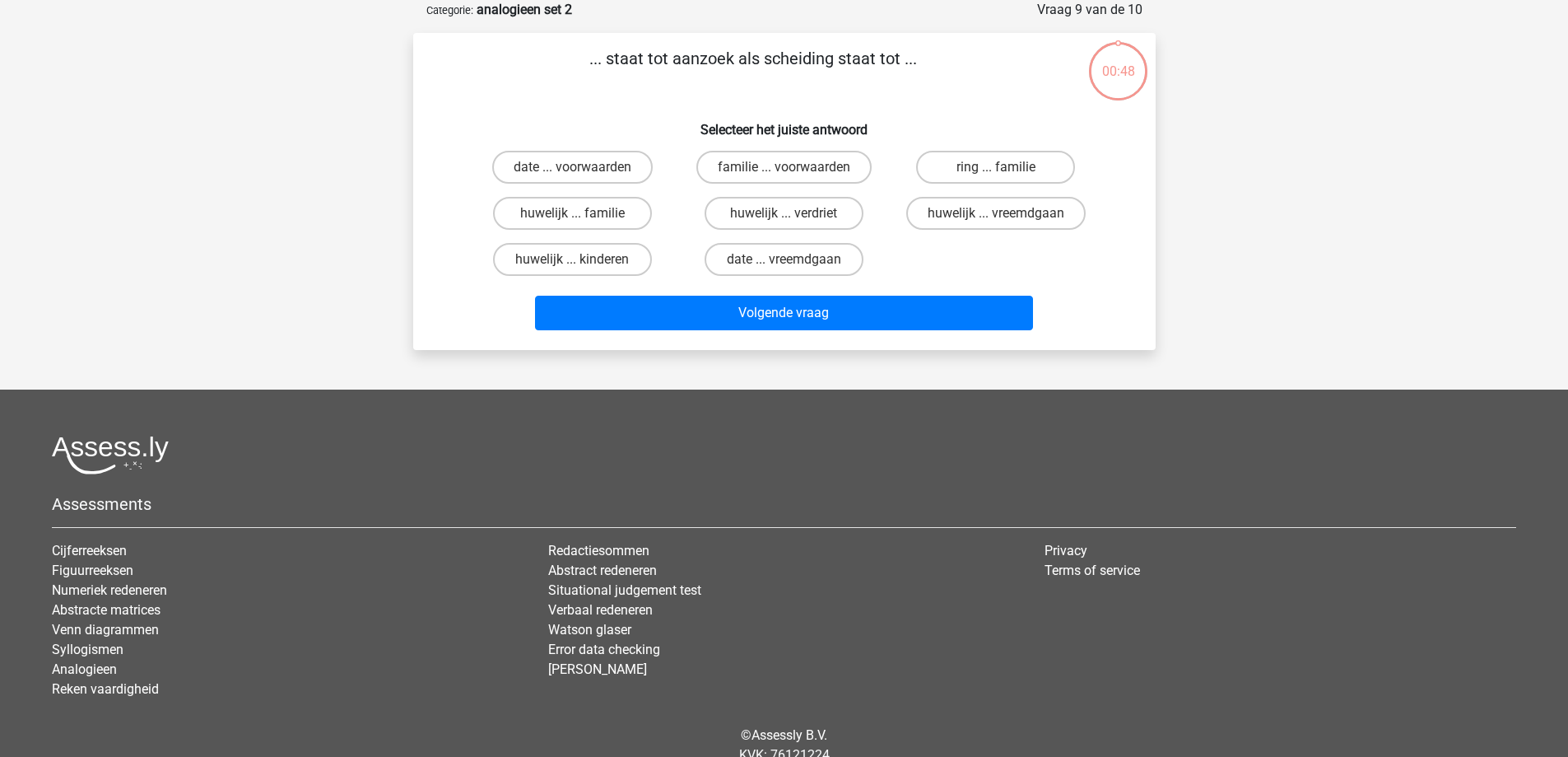
click at [846, 238] on div "date ... vreemdgaan" at bounding box center [784, 259] width 212 height 46
click at [849, 273] on label "date ... vreemdgaan" at bounding box center [784, 259] width 159 height 33
click at [794, 270] on input "date ... vreemdgaan" at bounding box center [789, 264] width 11 height 11
radio input "true"
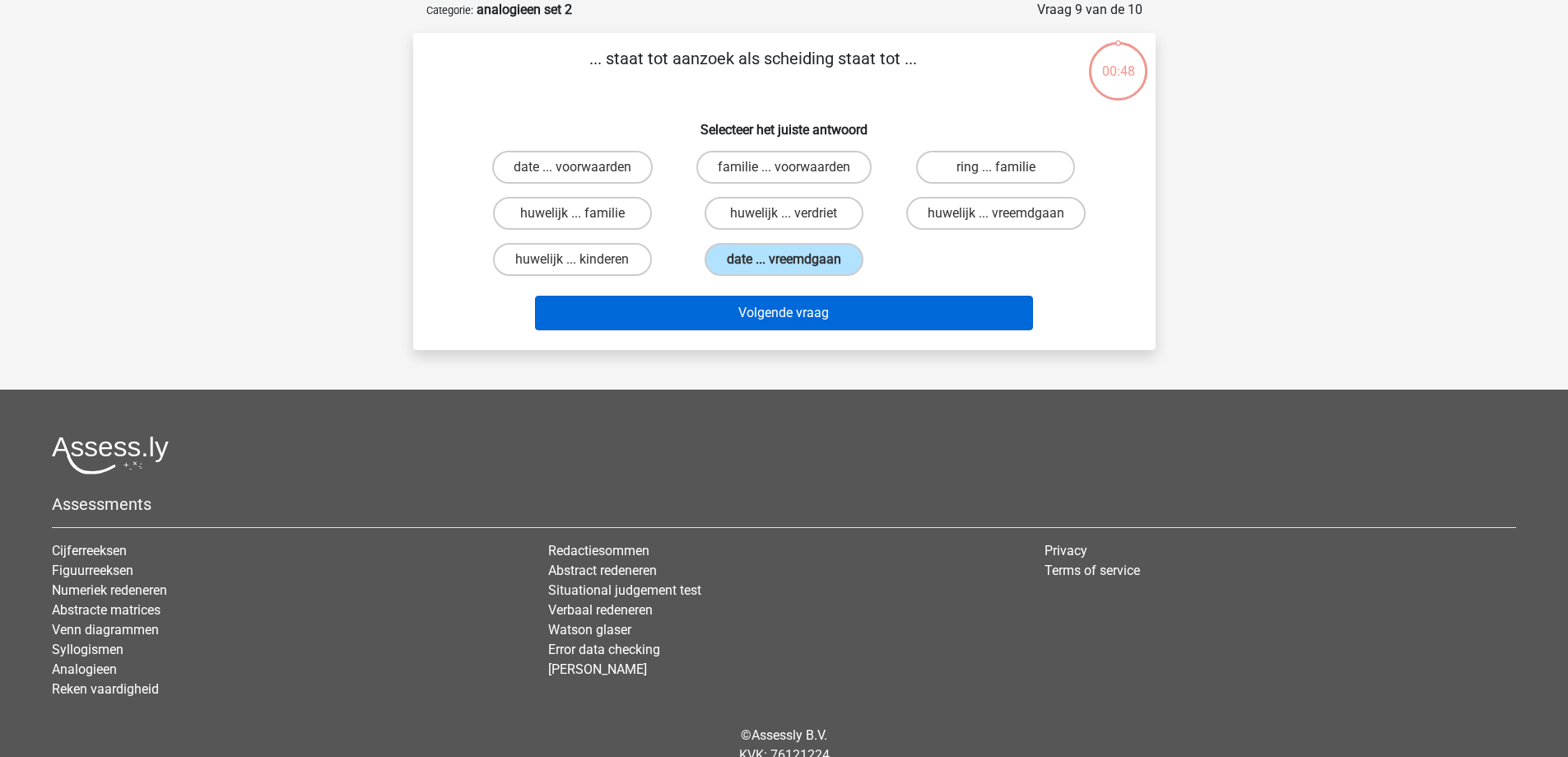
click at [861, 329] on div "Volgende vraag" at bounding box center [785, 316] width 636 height 41
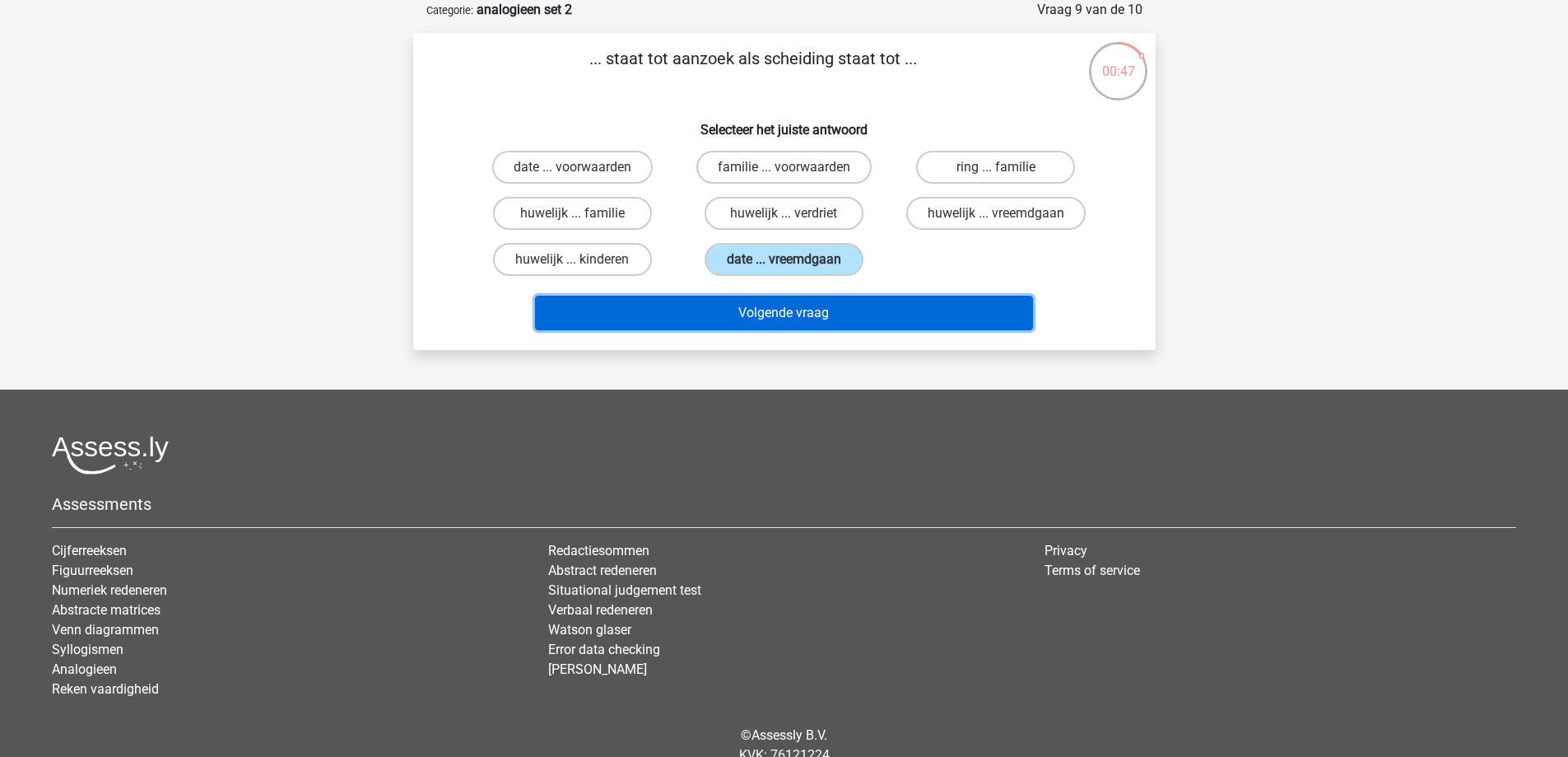
click at [851, 298] on button "Volgende vraag" at bounding box center [784, 312] width 498 height 34
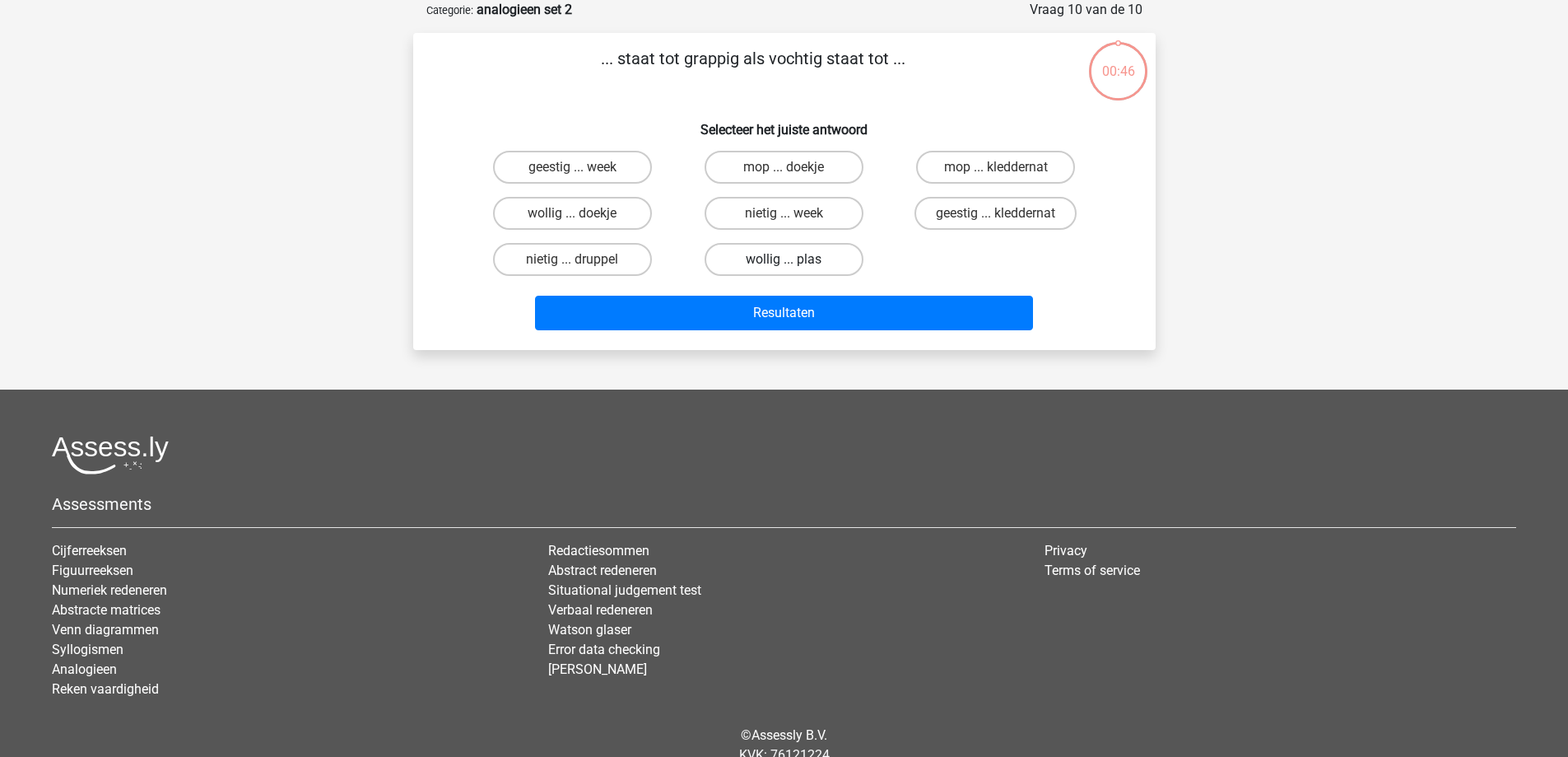
click at [819, 248] on label "wollig ... plas" at bounding box center [784, 259] width 159 height 33
click at [794, 259] on input "wollig ... plas" at bounding box center [789, 264] width 11 height 11
radio input "true"
drag, startPoint x: 854, startPoint y: 275, endPoint x: 864, endPoint y: 264, distance: 14.9
click at [856, 273] on div "wollig ... plas" at bounding box center [784, 259] width 198 height 33
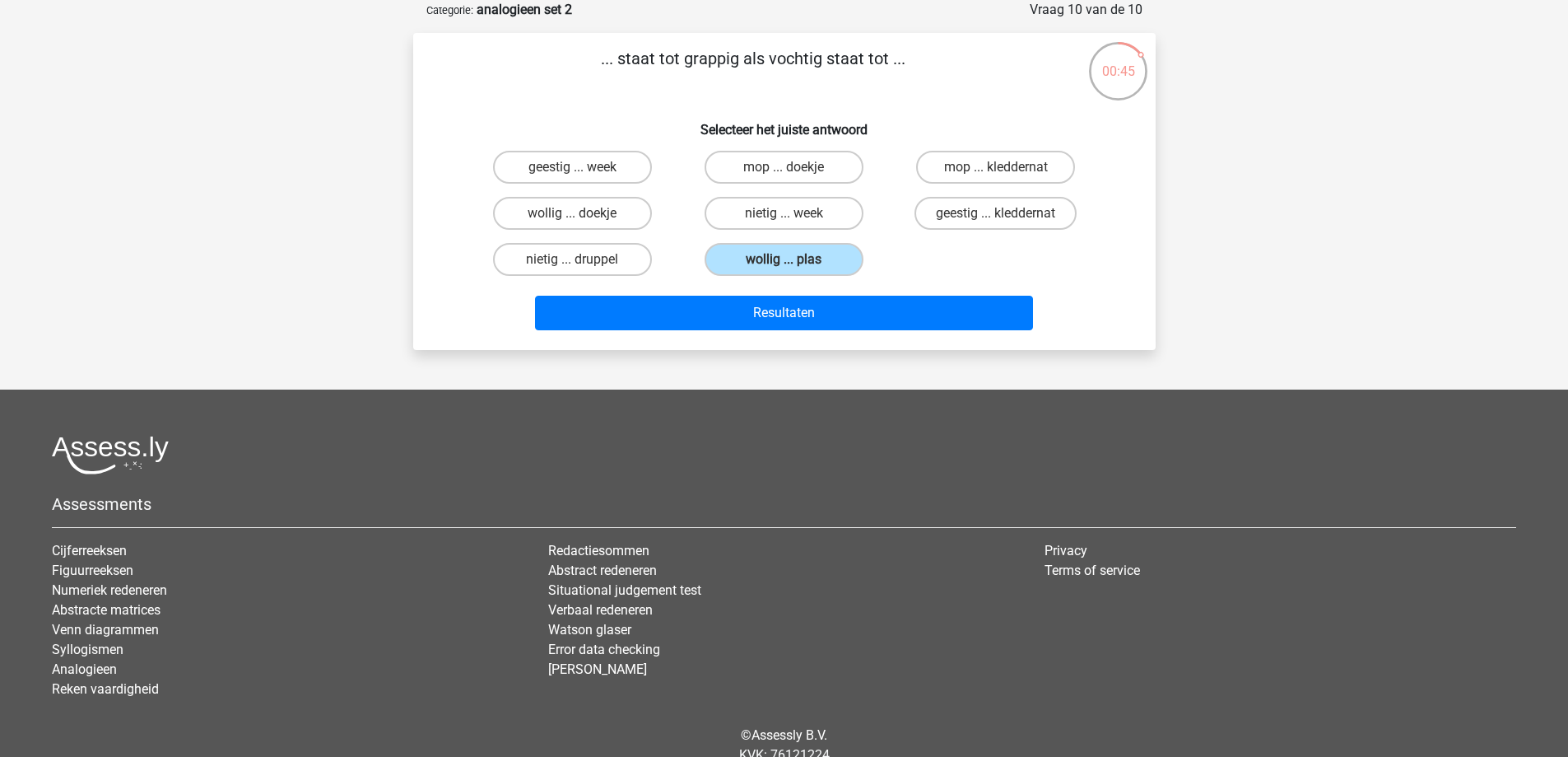
click at [870, 294] on div "Resultaten" at bounding box center [784, 309] width 690 height 54
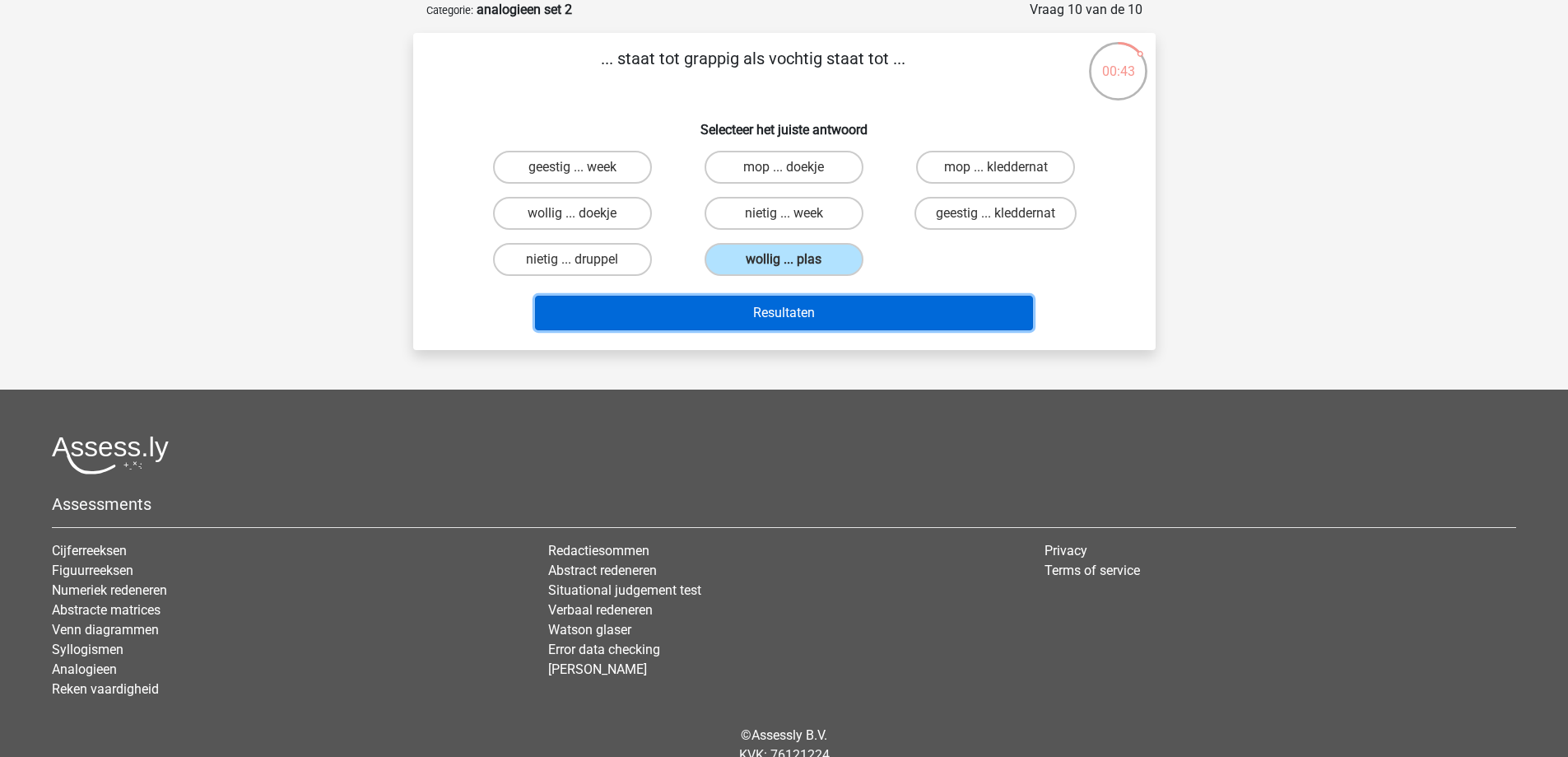
click at [885, 318] on button "Resultaten" at bounding box center [784, 312] width 498 height 34
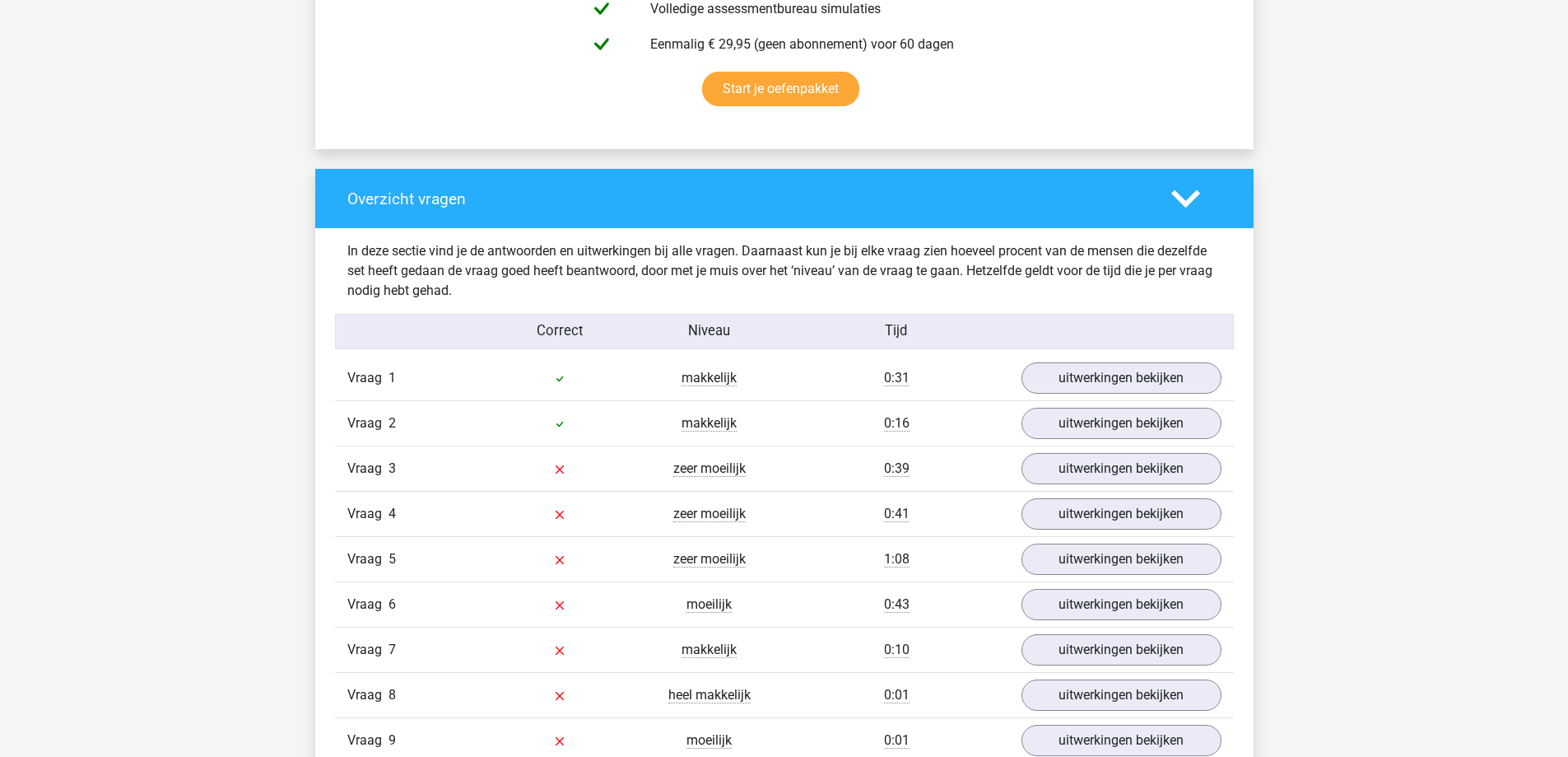
scroll to position [1071, 0]
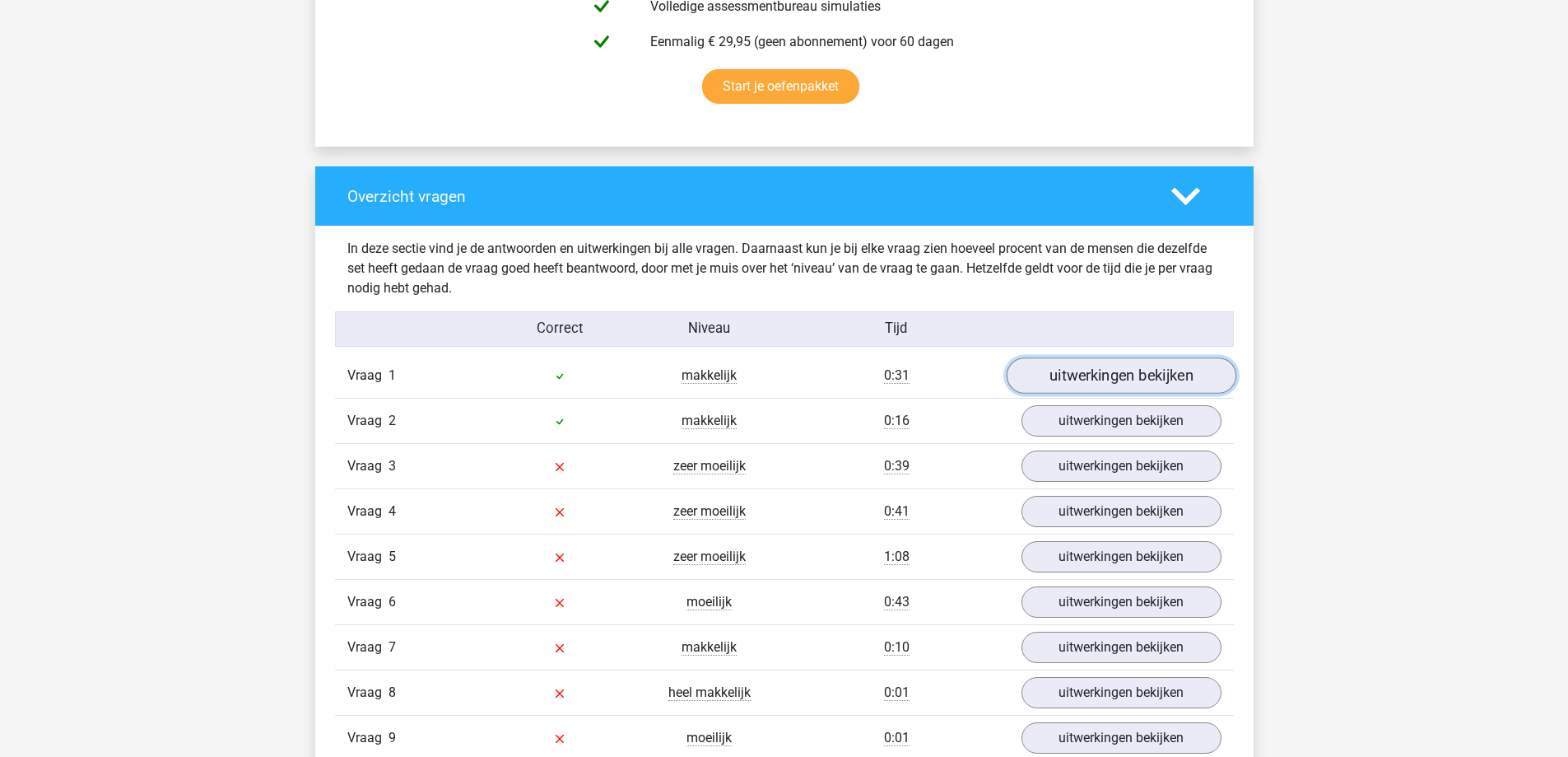
click at [1075, 365] on link "uitwerkingen bekijken" at bounding box center [1121, 376] width 230 height 36
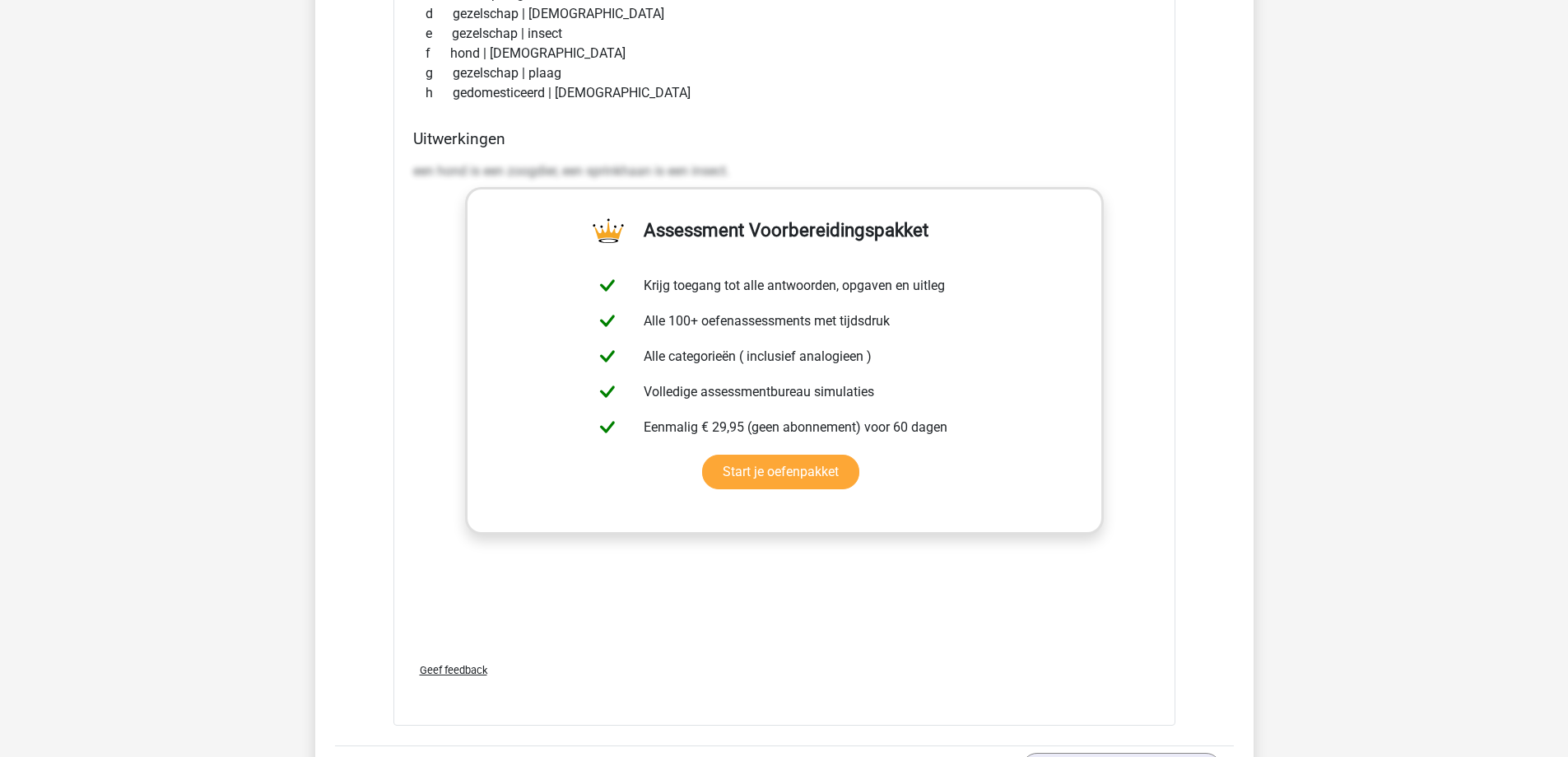
scroll to position [1811, 0]
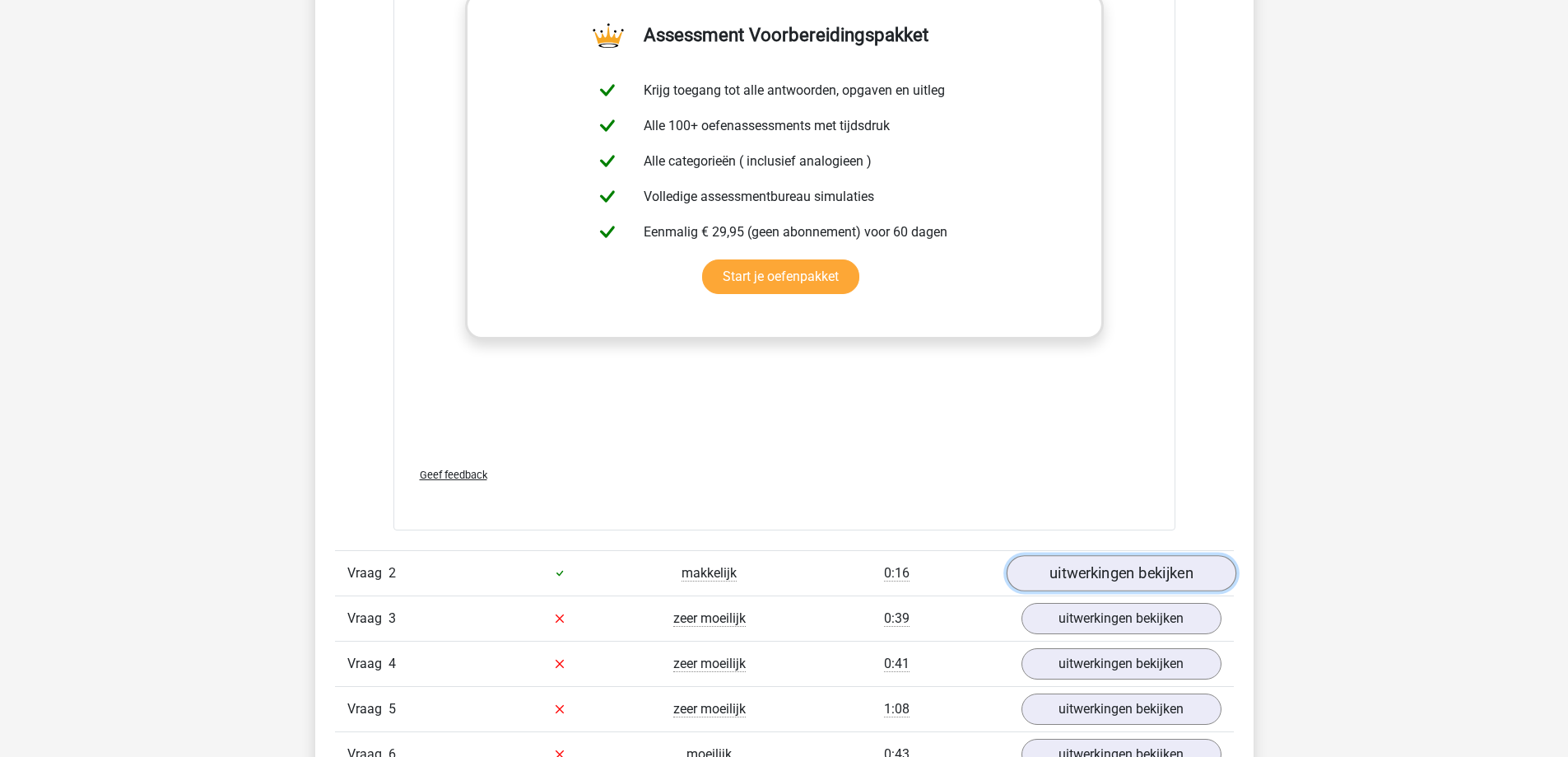
click at [1062, 581] on link "uitwerkingen bekijken" at bounding box center [1121, 572] width 230 height 36
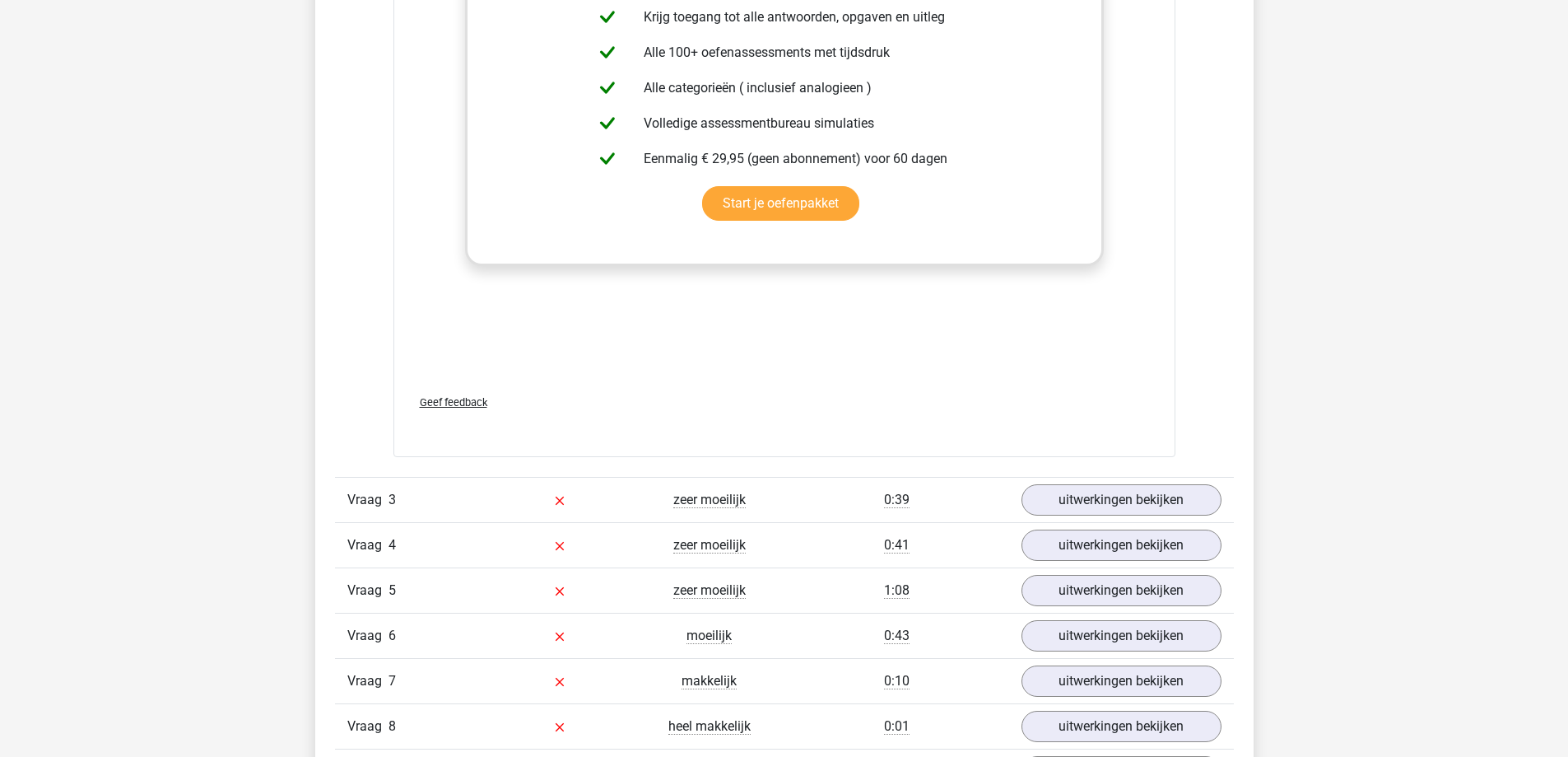
scroll to position [3048, 0]
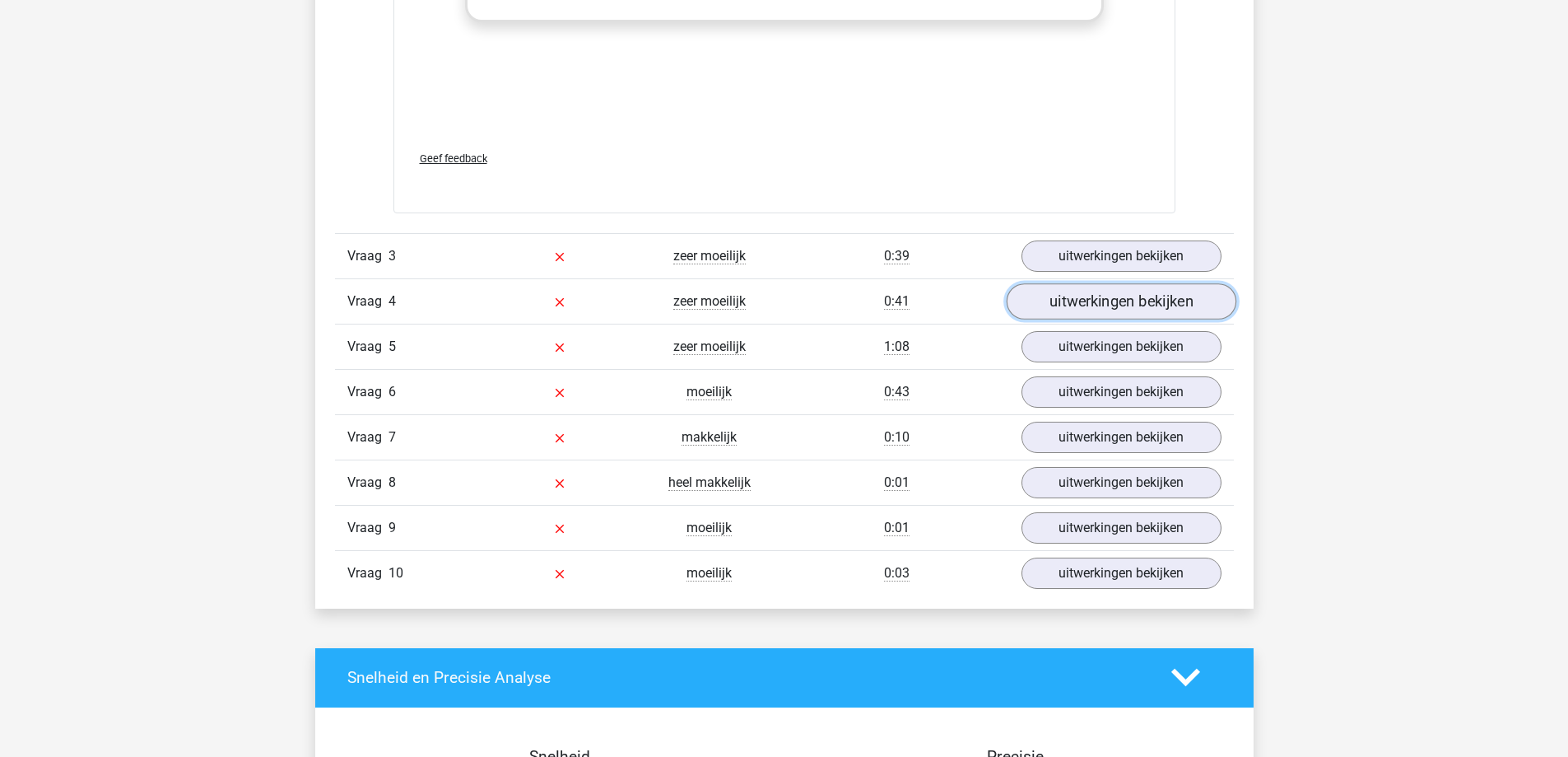
click at [1045, 313] on link "uitwerkingen bekijken" at bounding box center [1121, 301] width 230 height 36
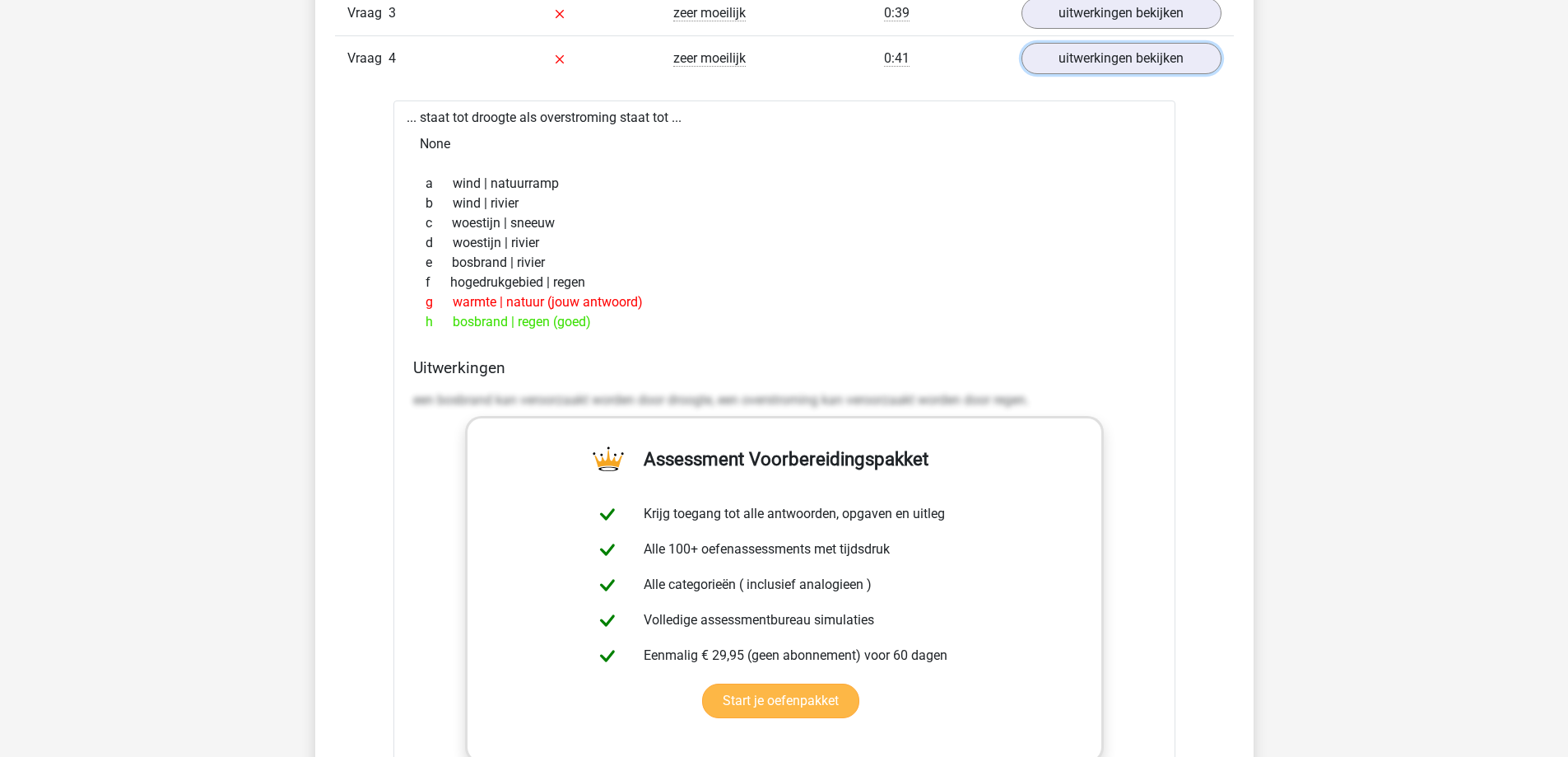
scroll to position [3294, 0]
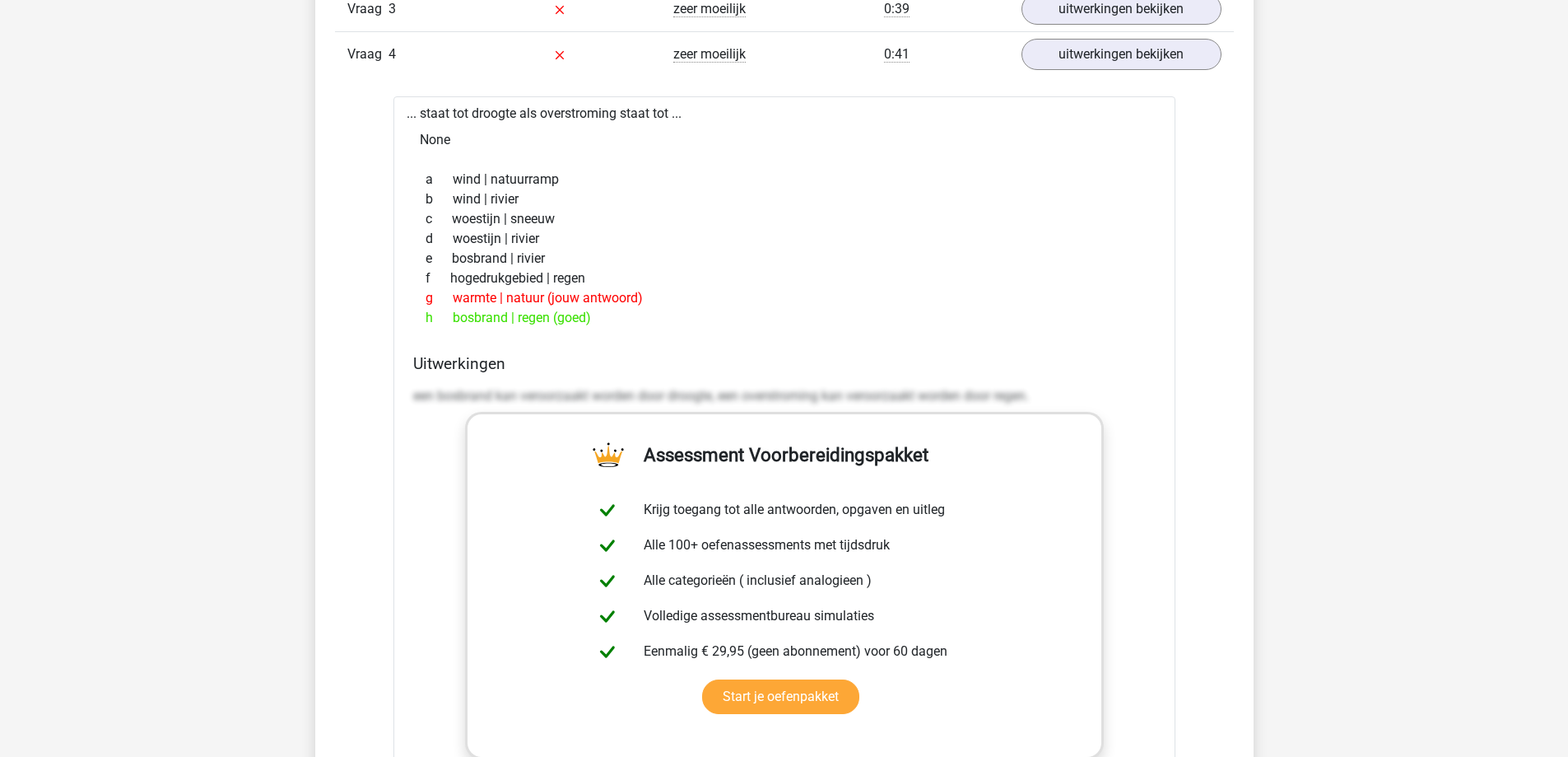
click at [872, 385] on div "een bosbrand kan veroorzaakt worden door droogte, een overstroming kan veroorza…" at bounding box center [784, 403] width 743 height 46
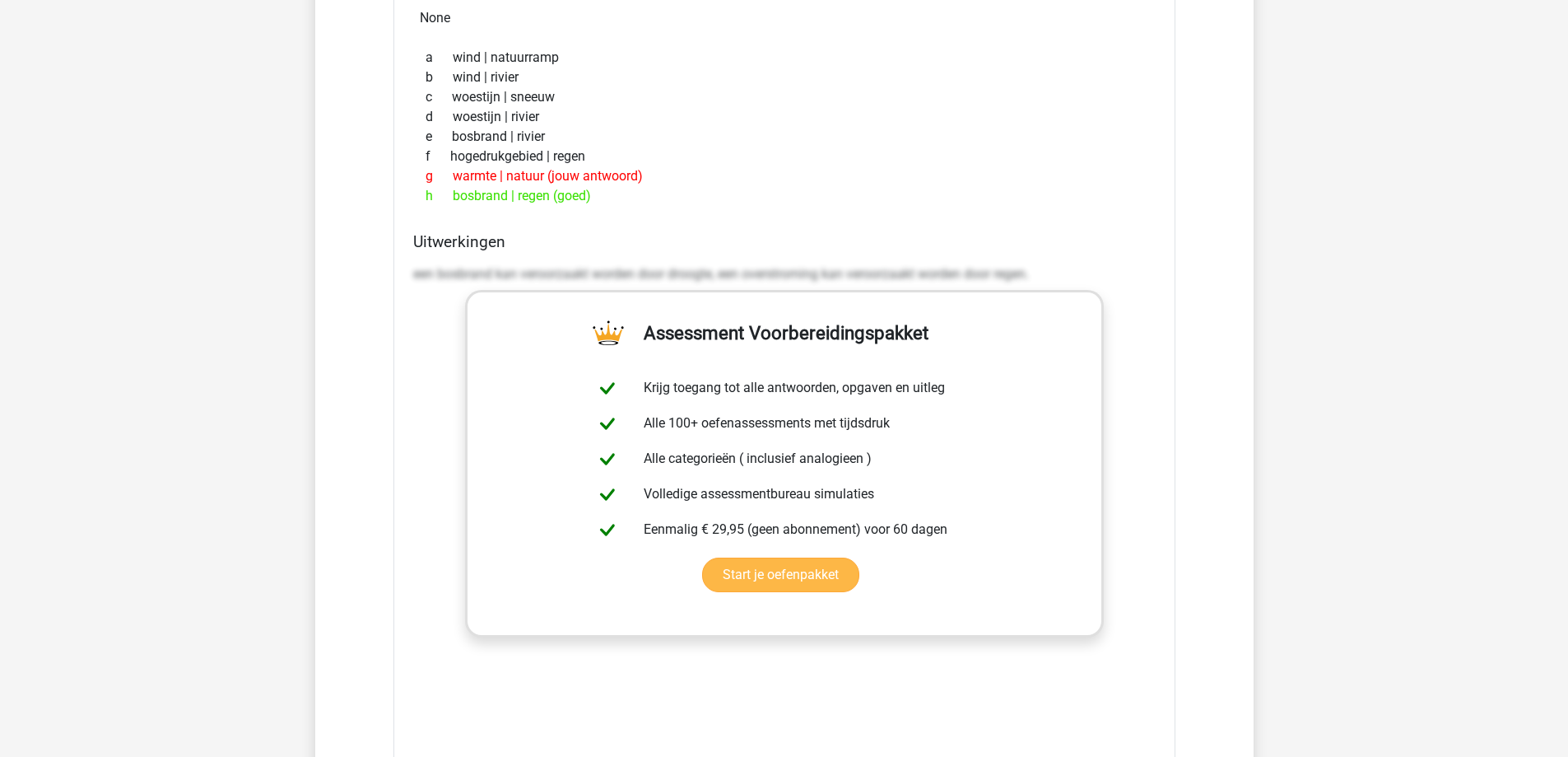
scroll to position [3377, 0]
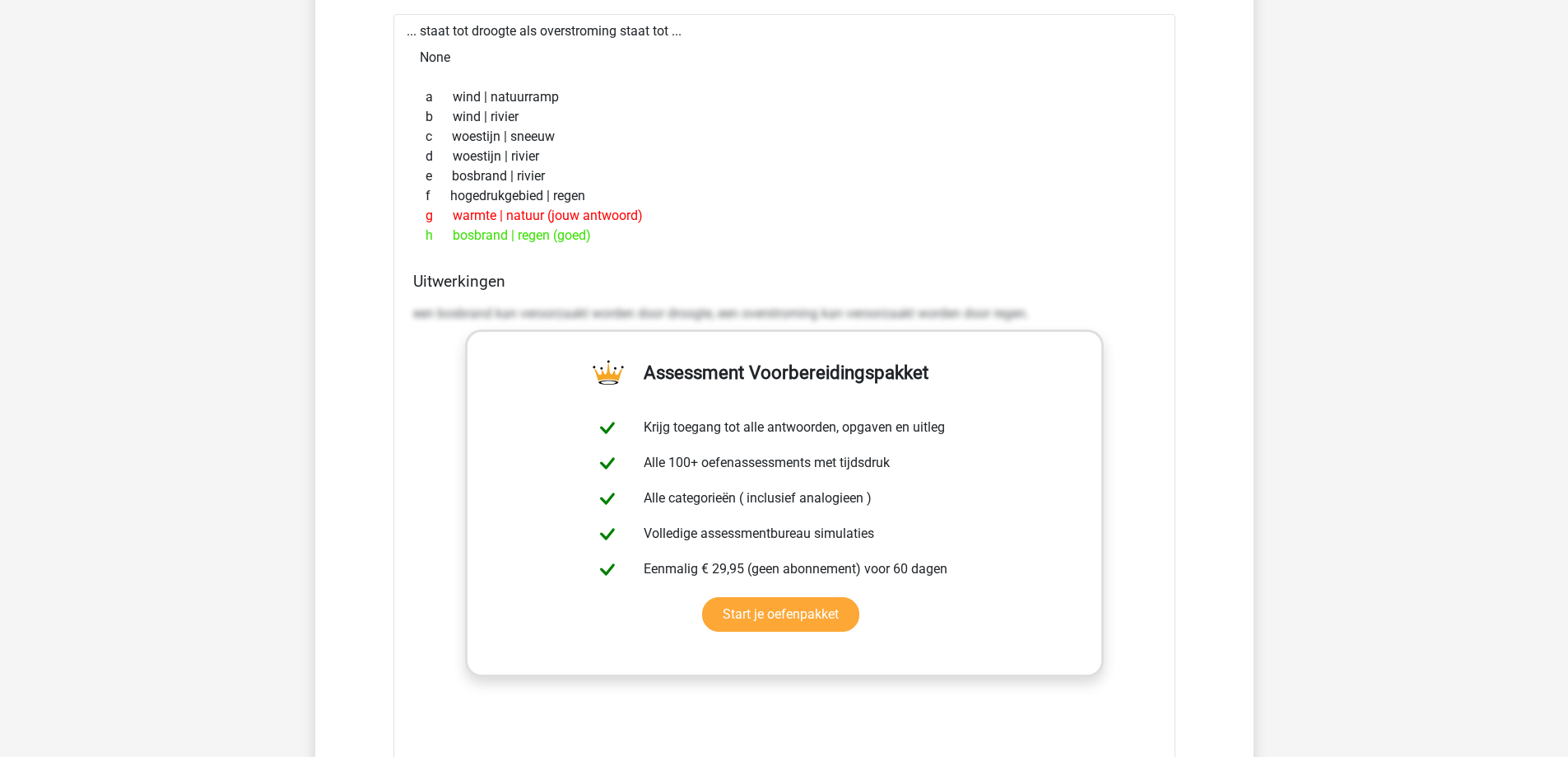
drag, startPoint x: 812, startPoint y: 327, endPoint x: 820, endPoint y: 319, distance: 11.3
click at [814, 325] on div "een bosbrand kan veroorzaakt worden door droogte, een overstroming kan veroorza…" at bounding box center [784, 320] width 743 height 46
click at [820, 319] on p "een bosbrand kan veroorzaakt worden door droogte, een overstroming kan veroorza…" at bounding box center [784, 314] width 743 height 20
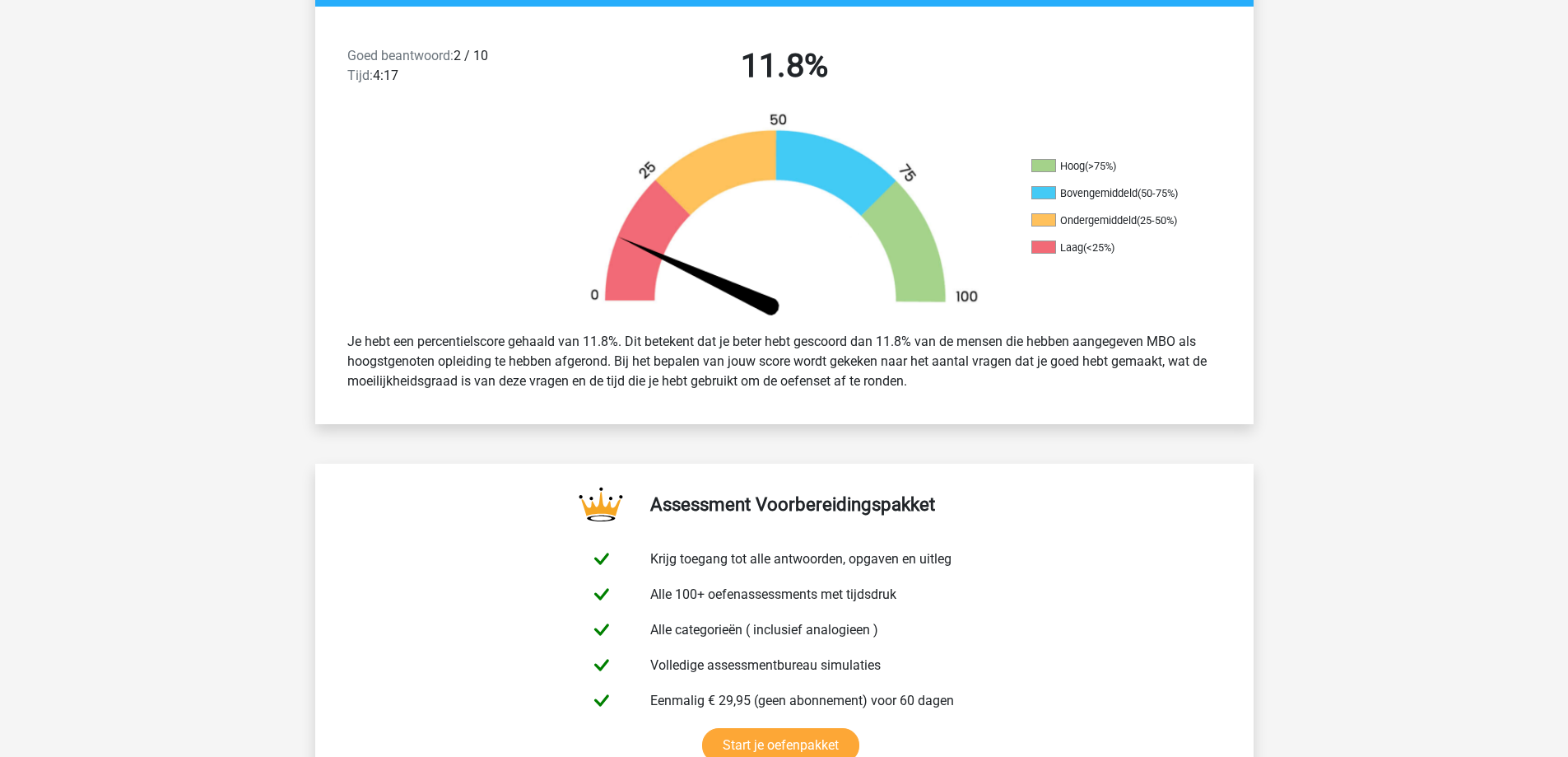
scroll to position [0, 0]
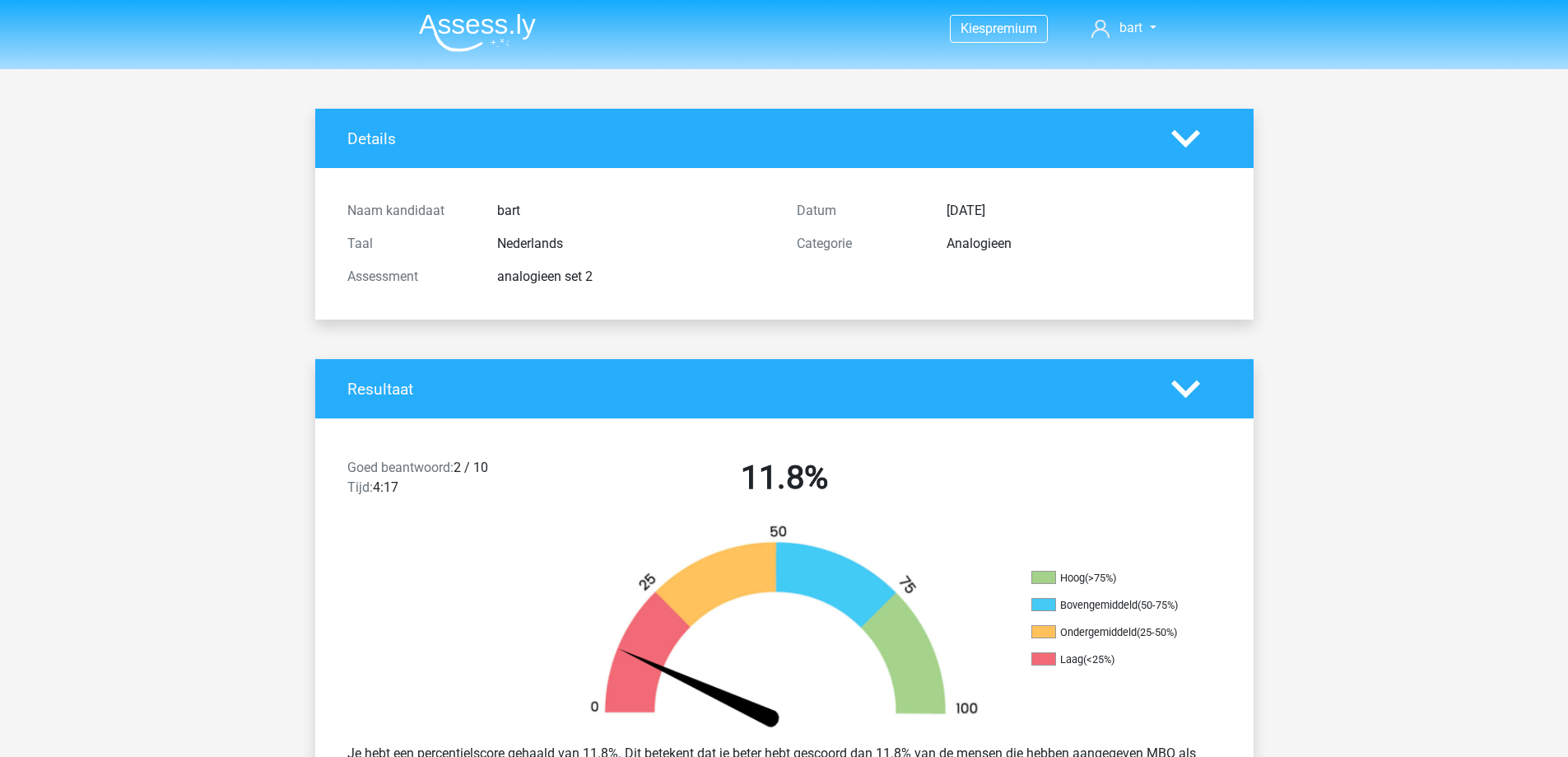
click at [1191, 141] on polygon at bounding box center [1185, 138] width 28 height 18
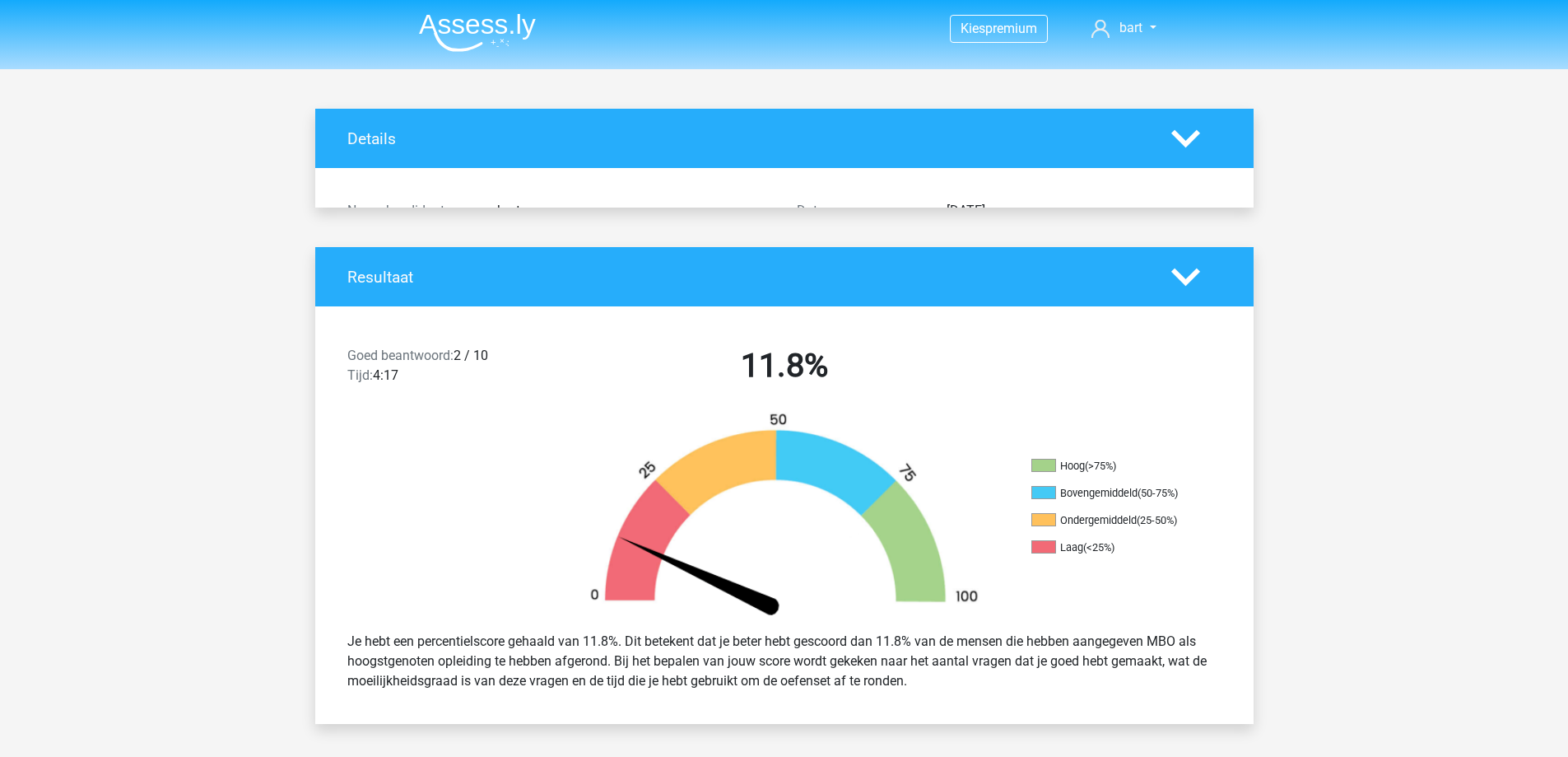
click at [1189, 143] on polygon at bounding box center [1185, 138] width 28 height 18
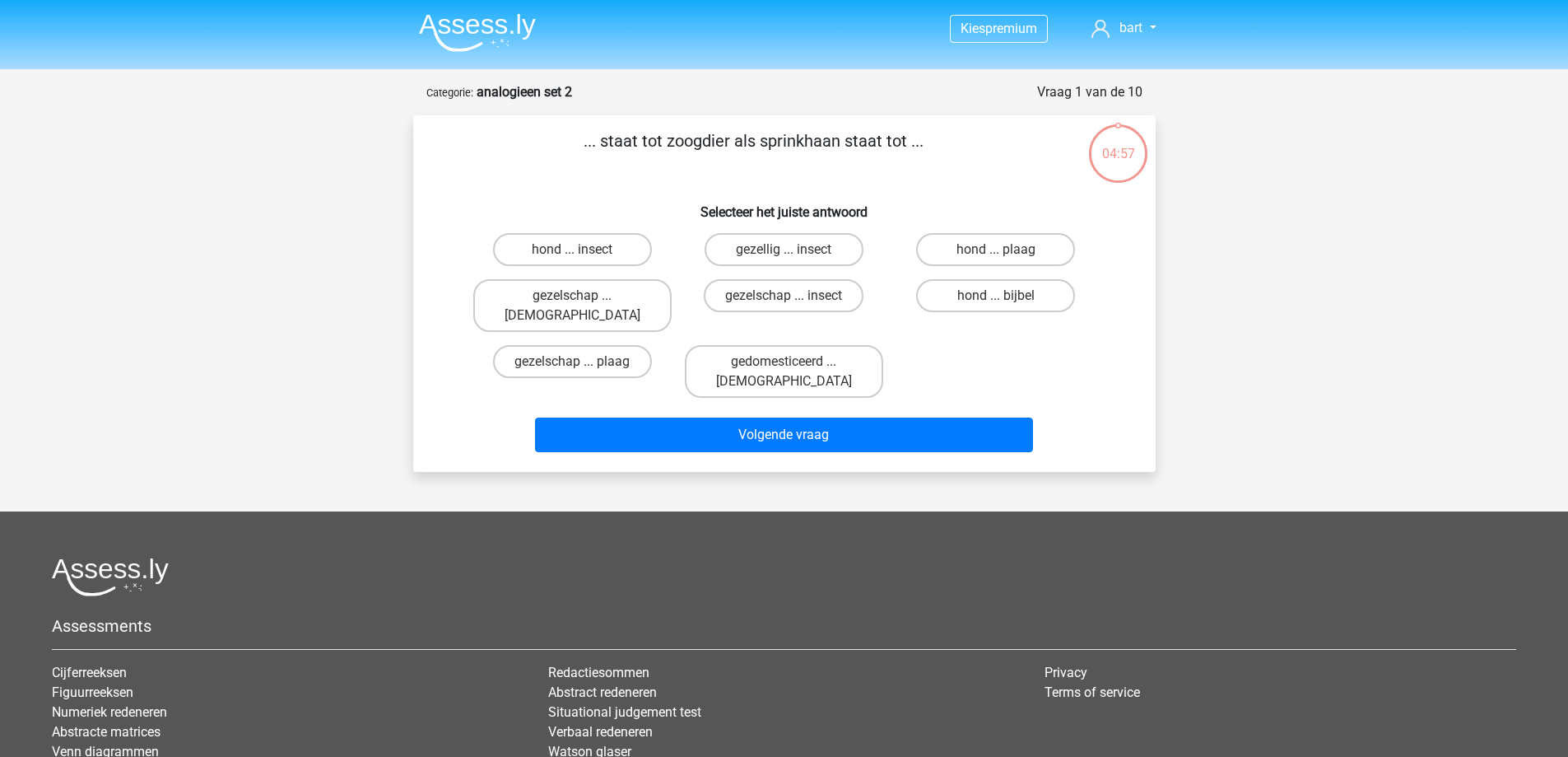
drag, startPoint x: 519, startPoint y: 98, endPoint x: 564, endPoint y: 76, distance: 50.1
click at [521, 98] on strong "analogieen set 2" at bounding box center [524, 92] width 95 height 16
drag, startPoint x: 465, startPoint y: 54, endPoint x: 473, endPoint y: 35, distance: 20.6
click at [466, 49] on nav "Kies premium bart [EMAIL_ADDRESS][DOMAIN_NAME]" at bounding box center [785, 29] width 758 height 54
click at [473, 35] on img at bounding box center [477, 31] width 117 height 38
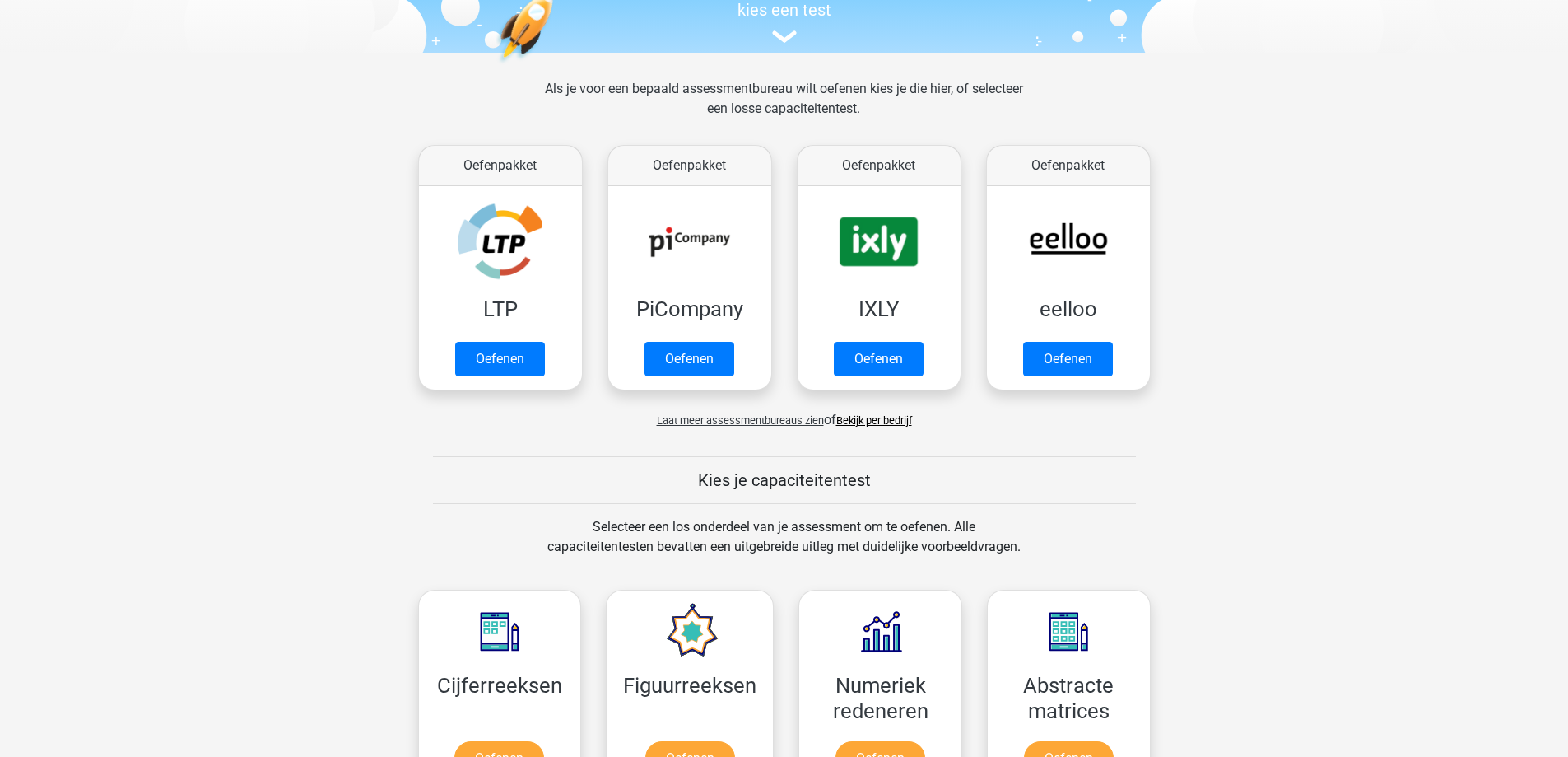
scroll to position [494, 0]
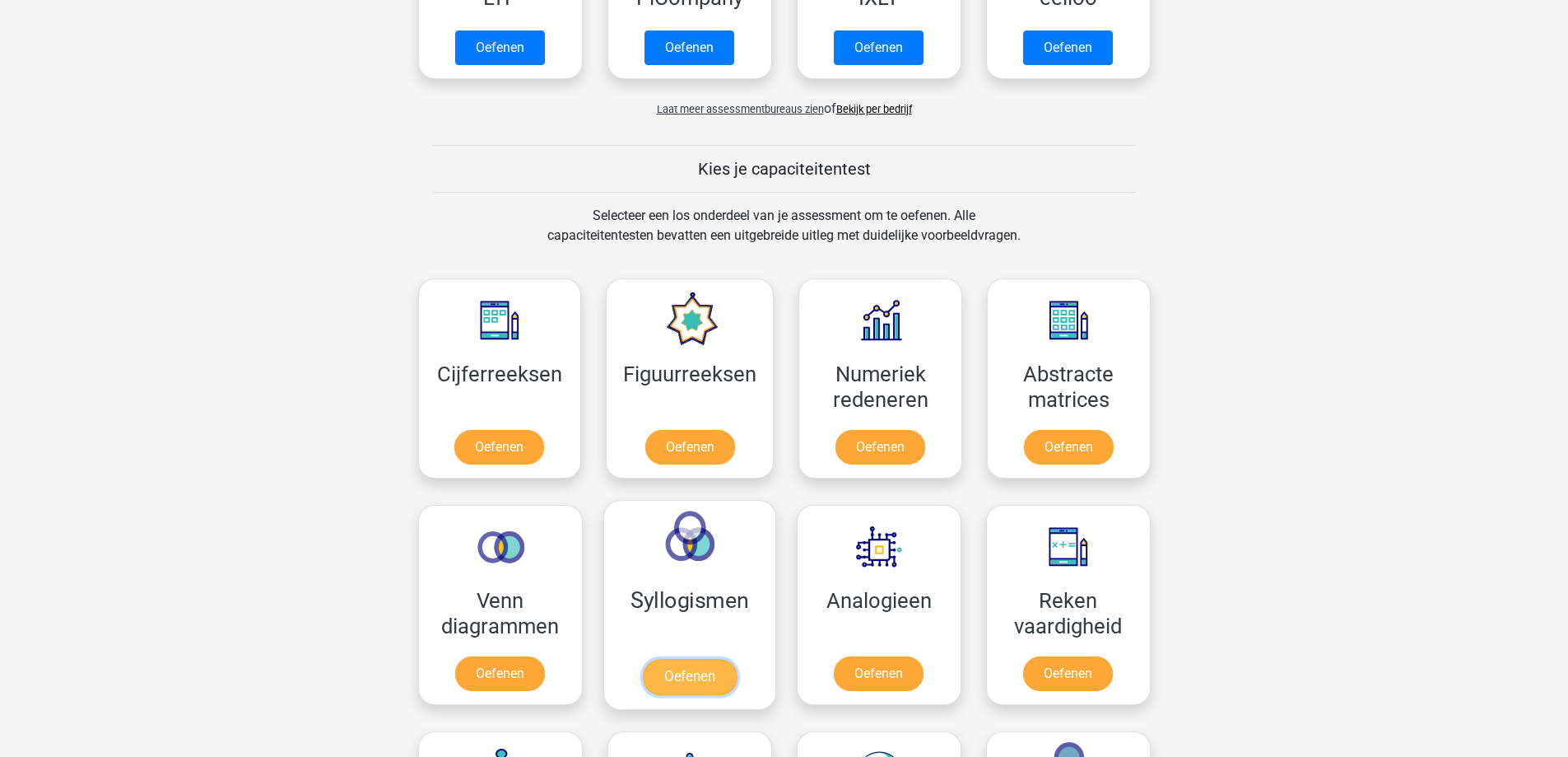
click at [697, 659] on link "Oefenen" at bounding box center [689, 676] width 94 height 36
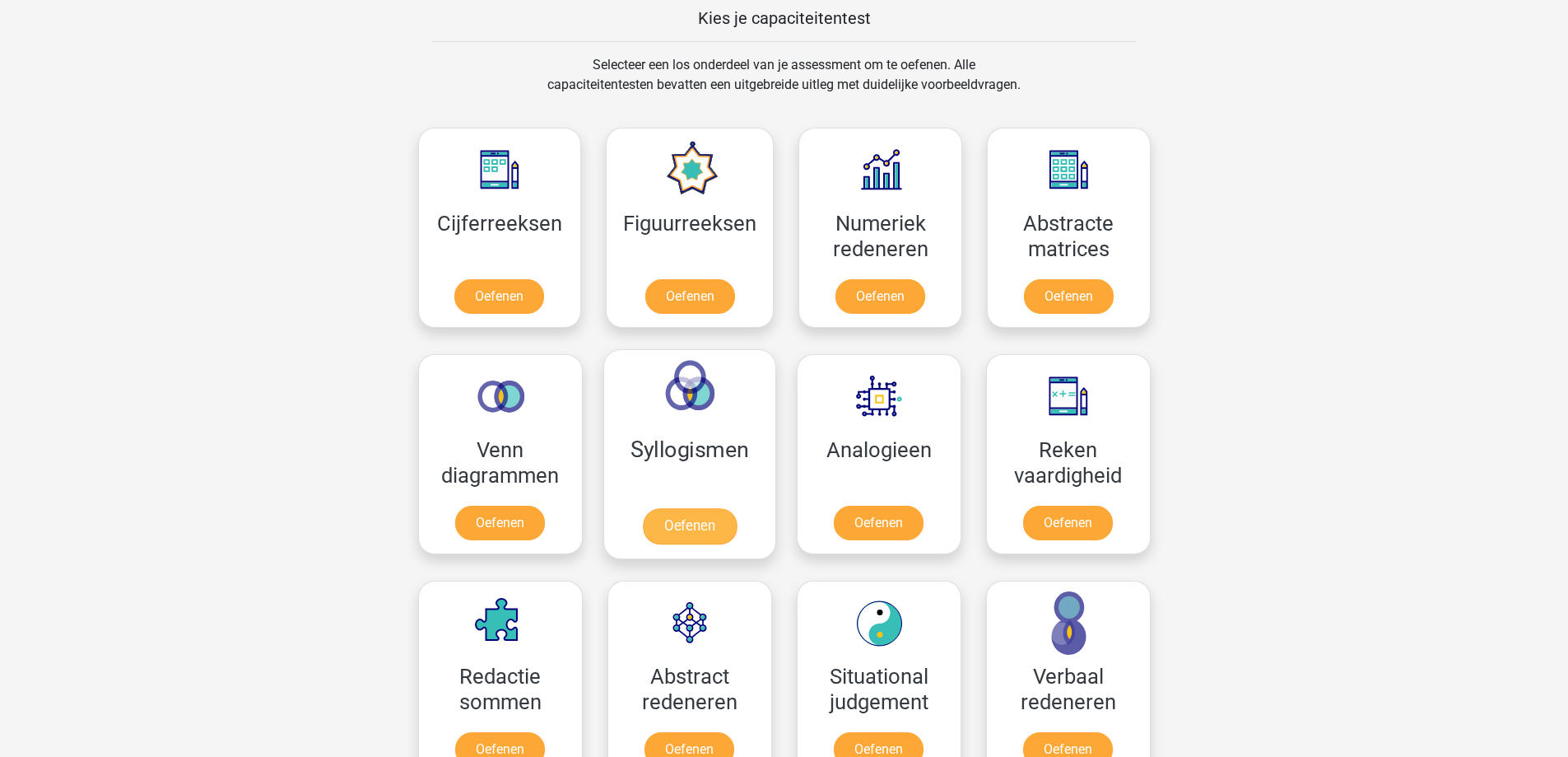
scroll to position [659, 0]
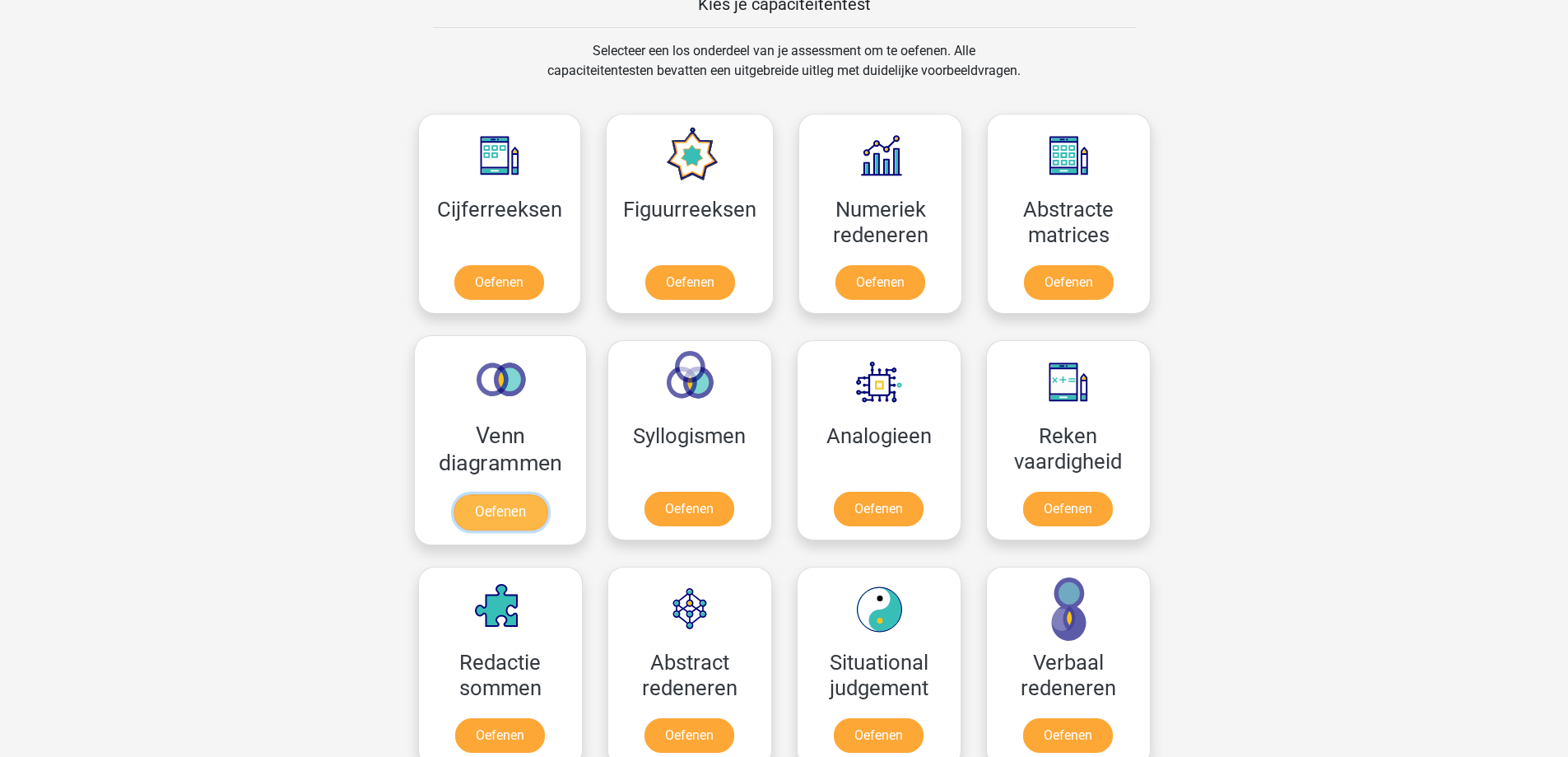
click at [503, 494] on link "Oefenen" at bounding box center [499, 512] width 94 height 36
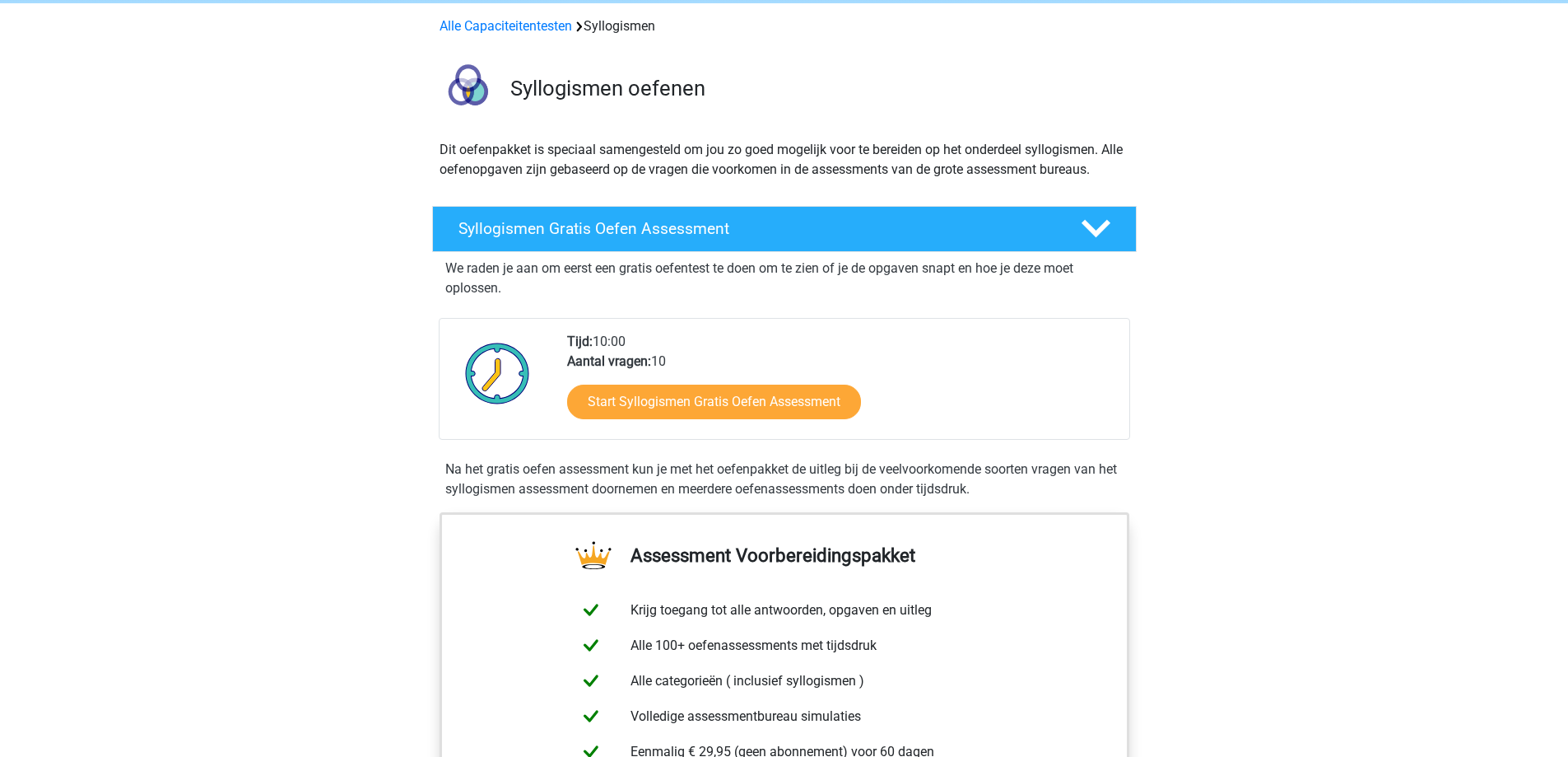
scroll to position [330, 0]
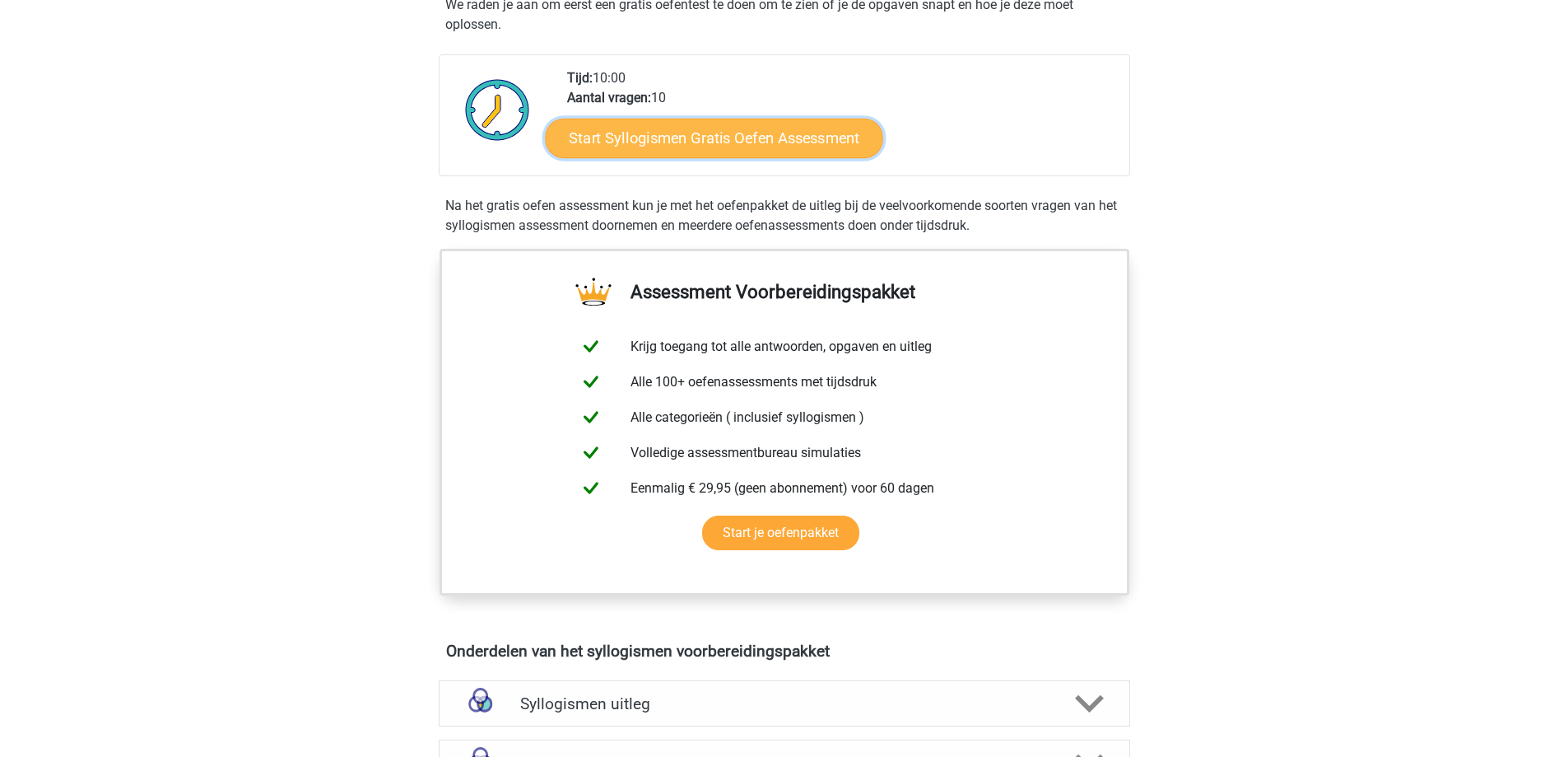
click at [741, 149] on link "Start Syllogismen Gratis Oefen Assessment" at bounding box center [713, 137] width 339 height 39
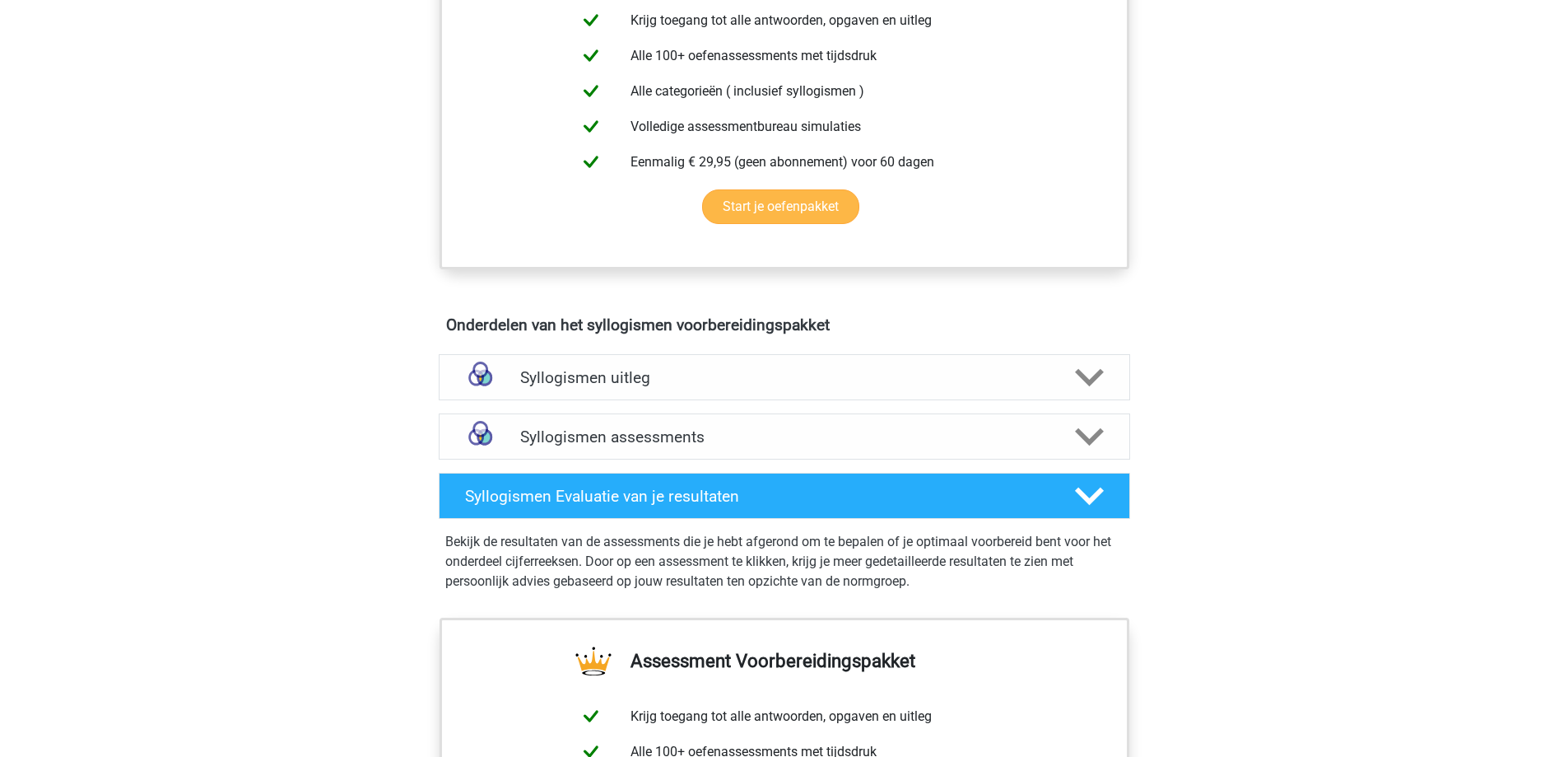
scroll to position [906, 0]
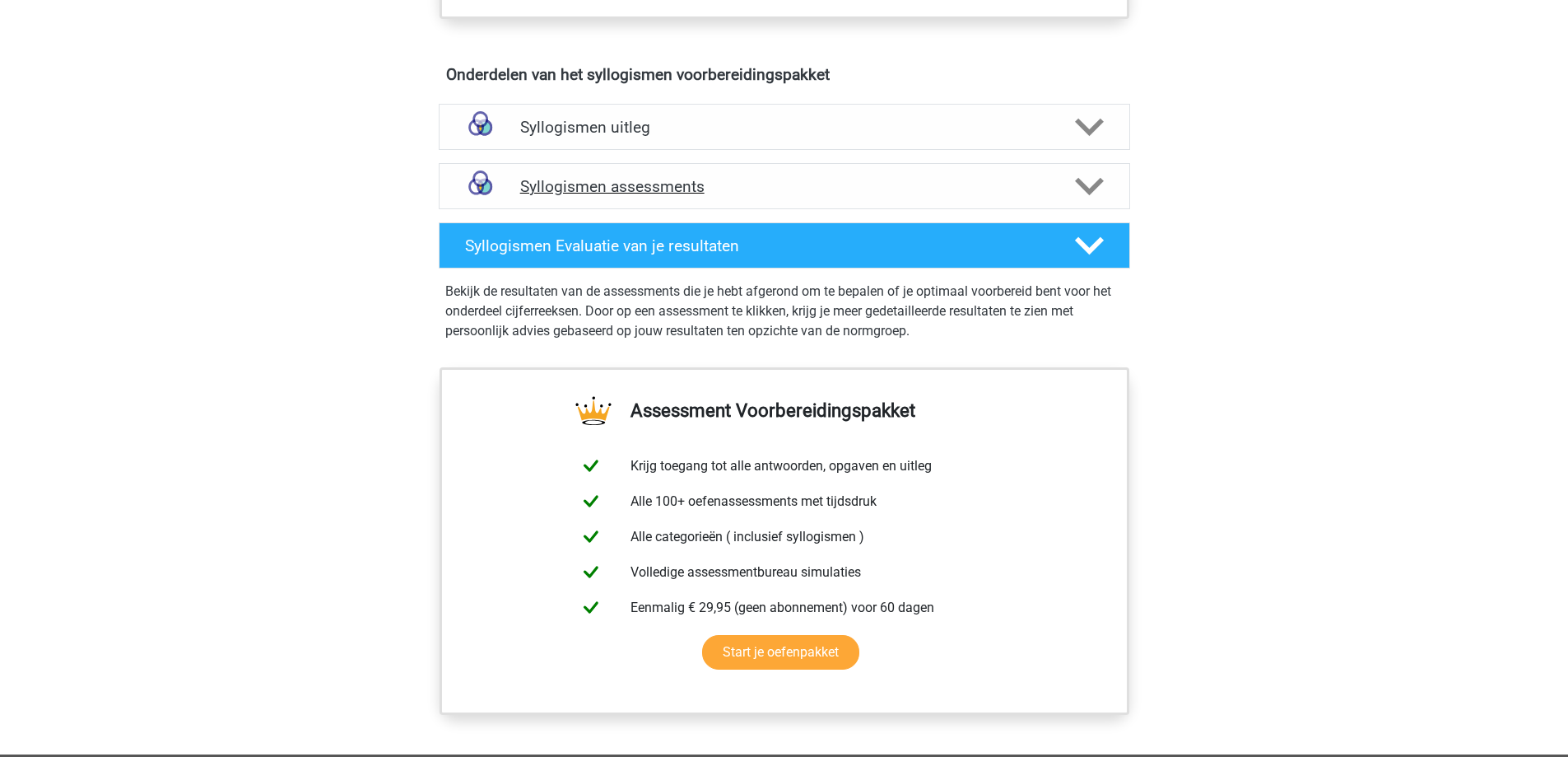
click at [752, 189] on h4 "Syllogismen assessments" at bounding box center [784, 186] width 529 height 19
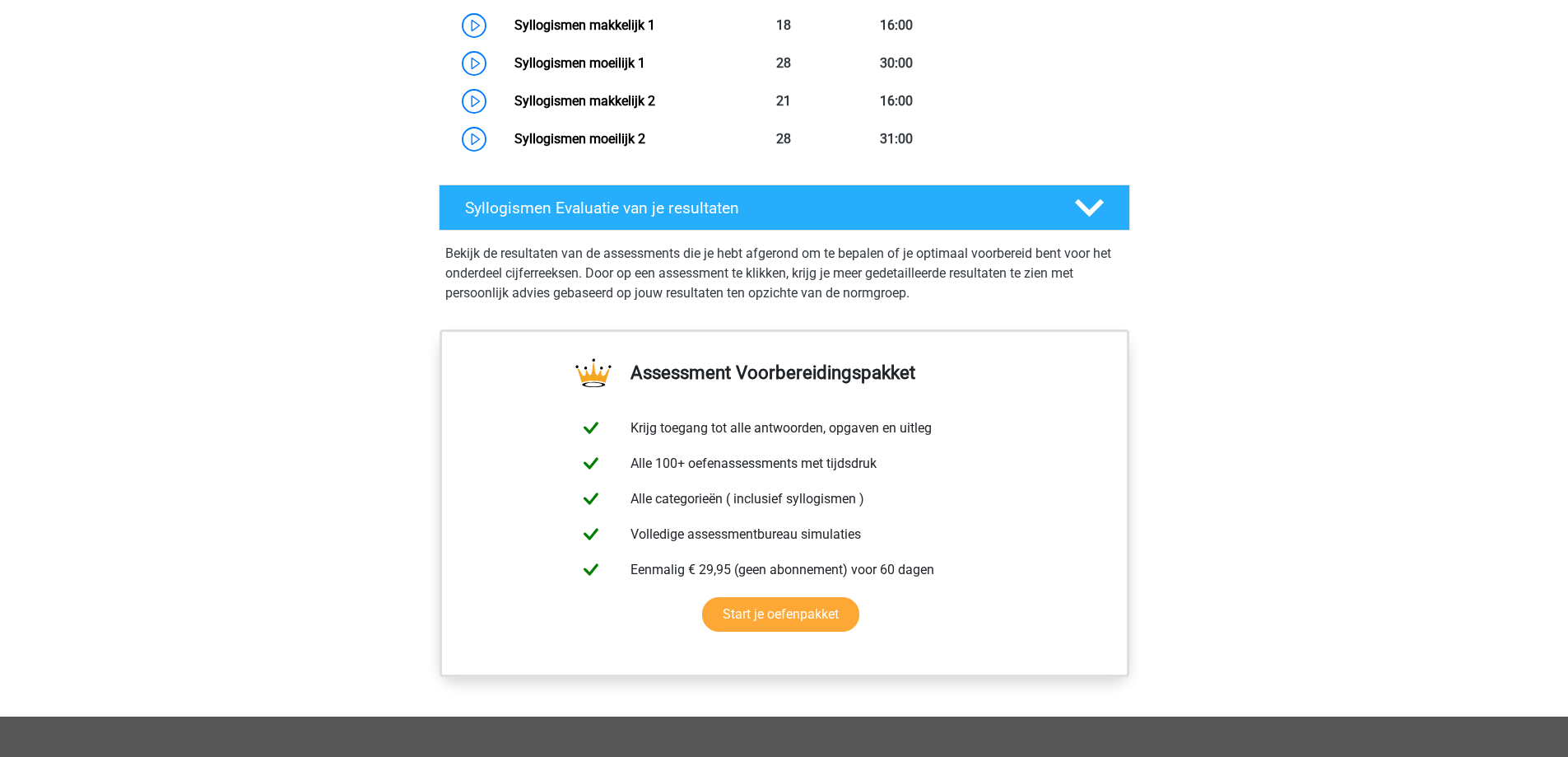
scroll to position [2306, 0]
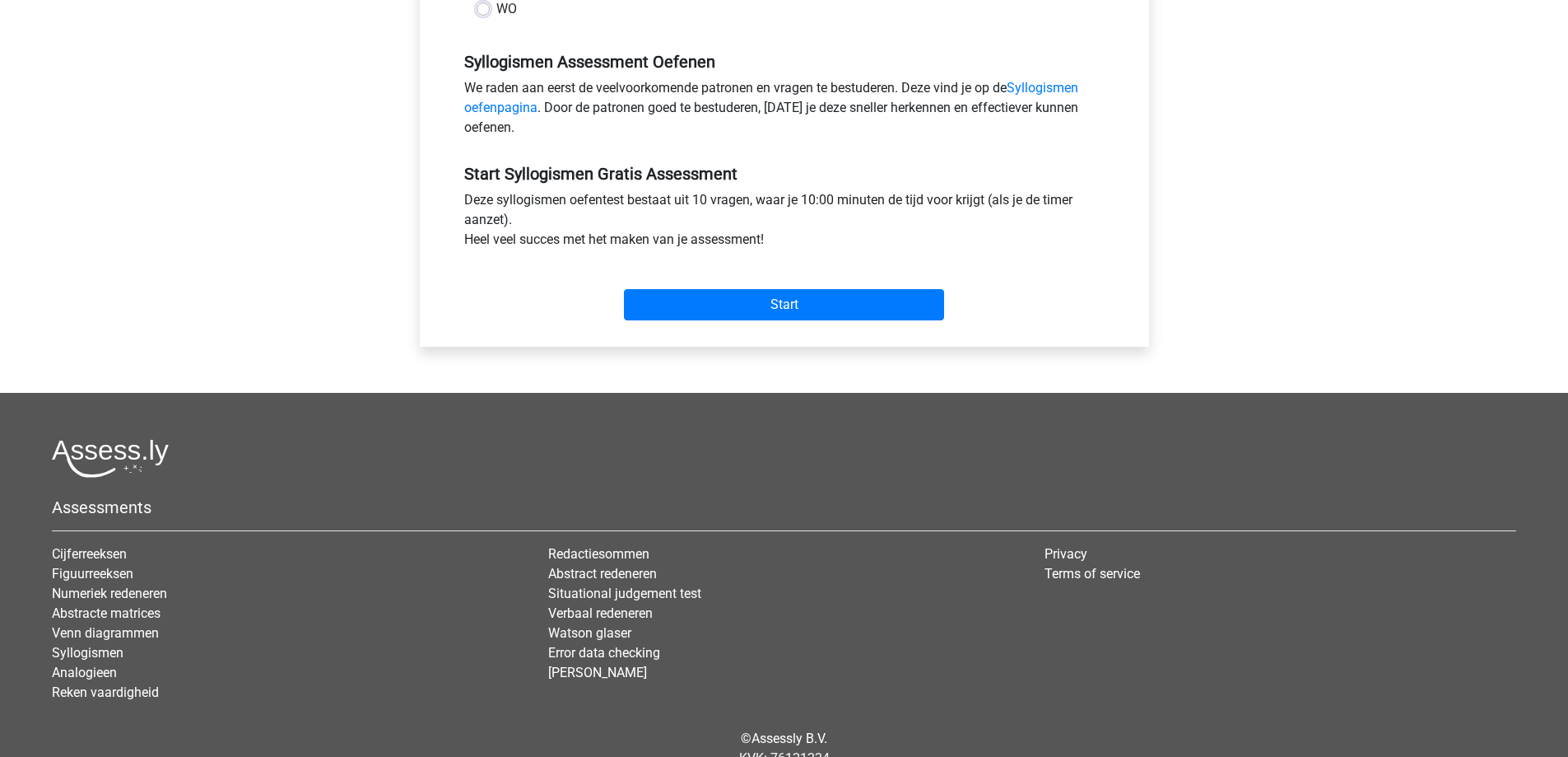
scroll to position [494, 0]
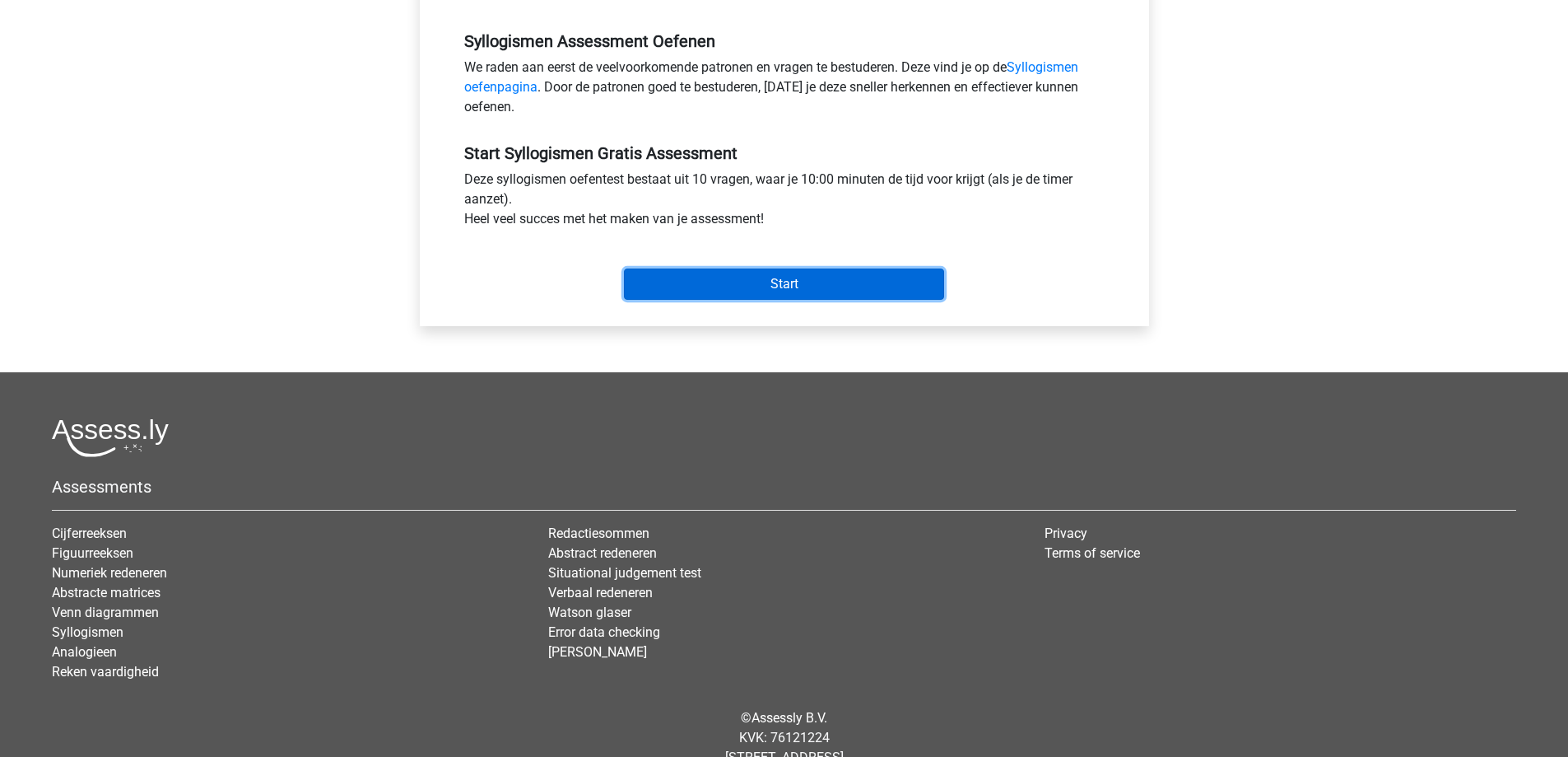
click at [805, 295] on input "Start" at bounding box center [784, 284] width 320 height 31
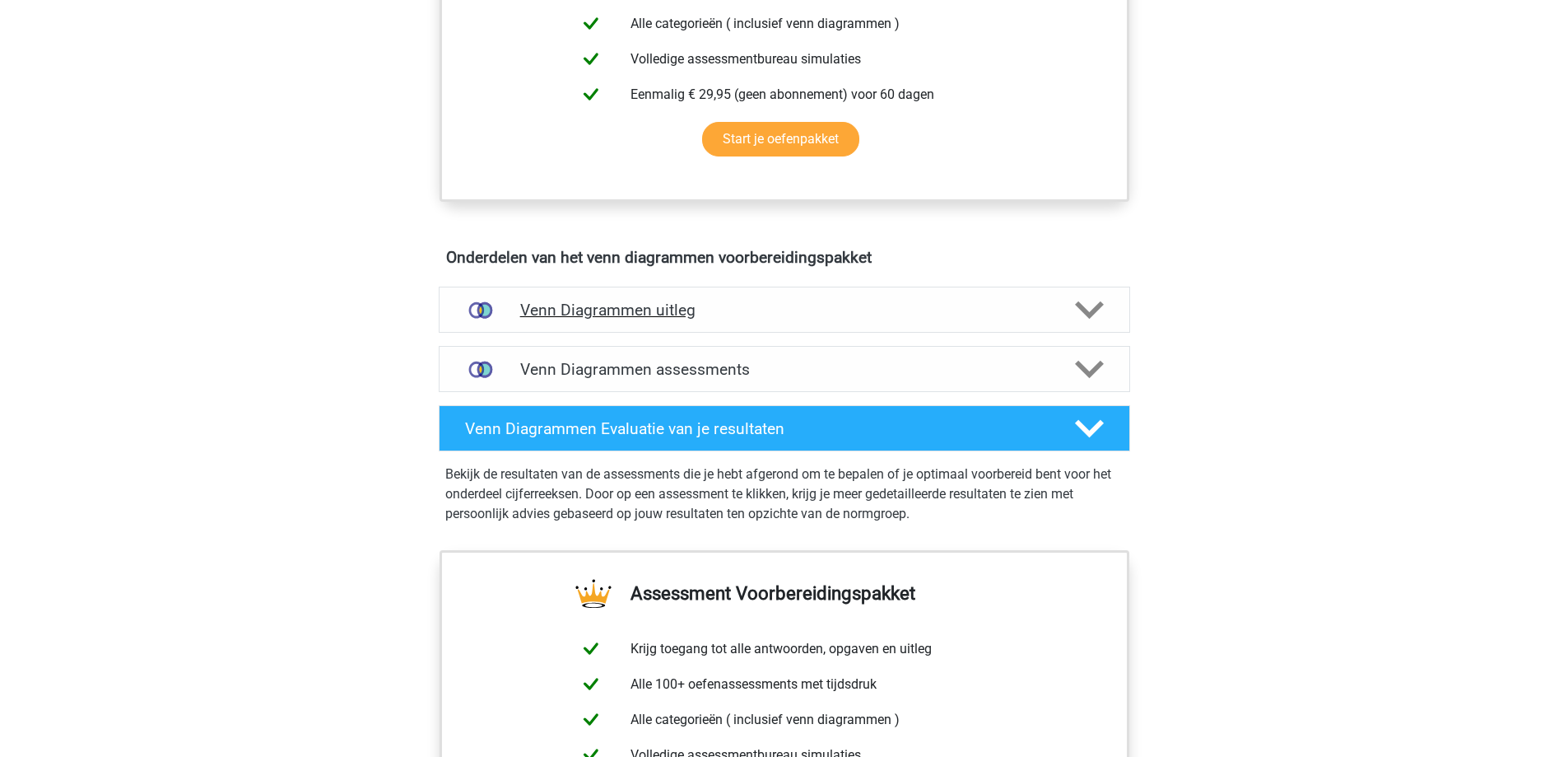
scroll to position [741, 0]
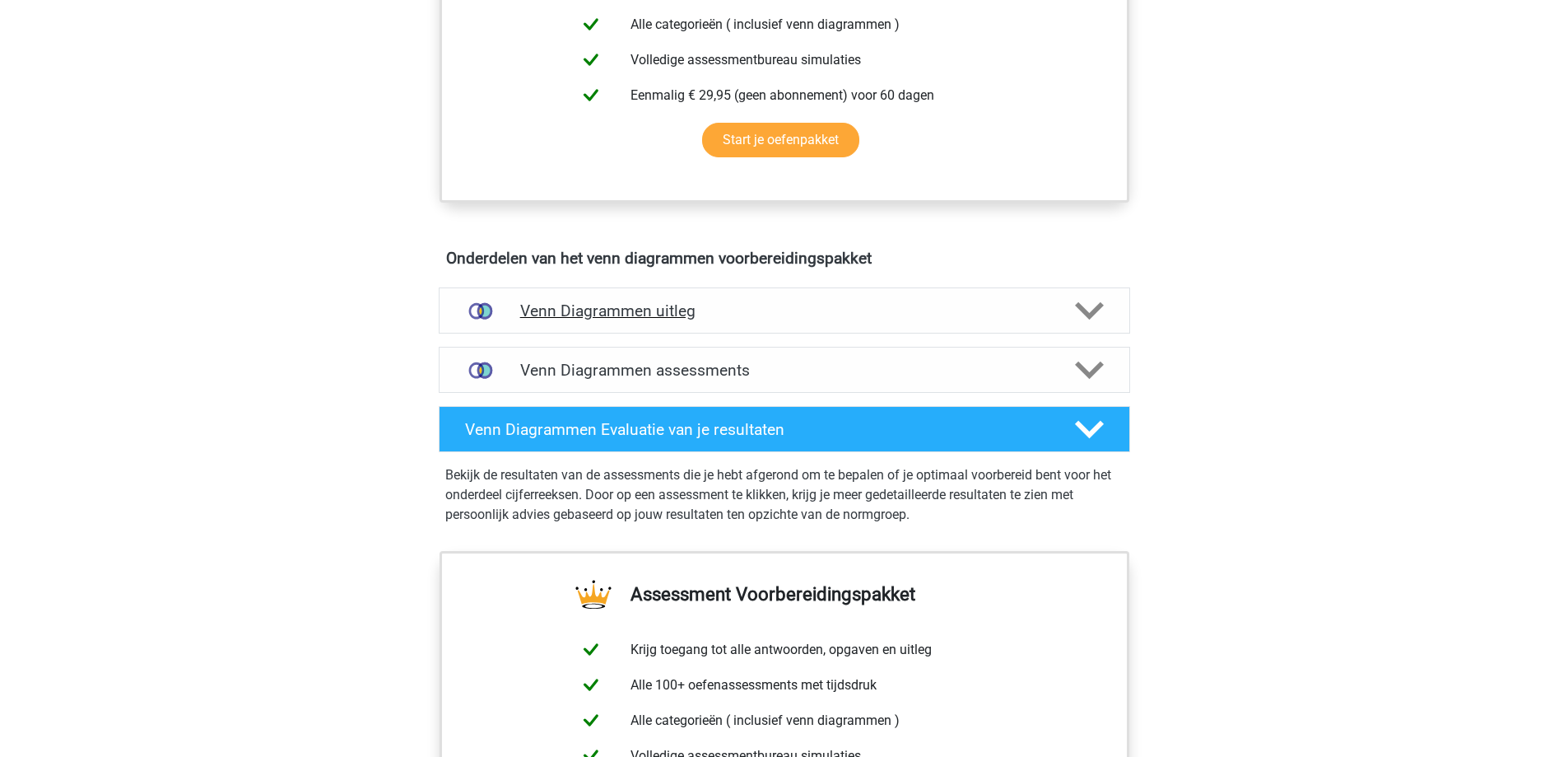
click at [855, 308] on h4 "Venn Diagrammen uitleg" at bounding box center [784, 310] width 529 height 19
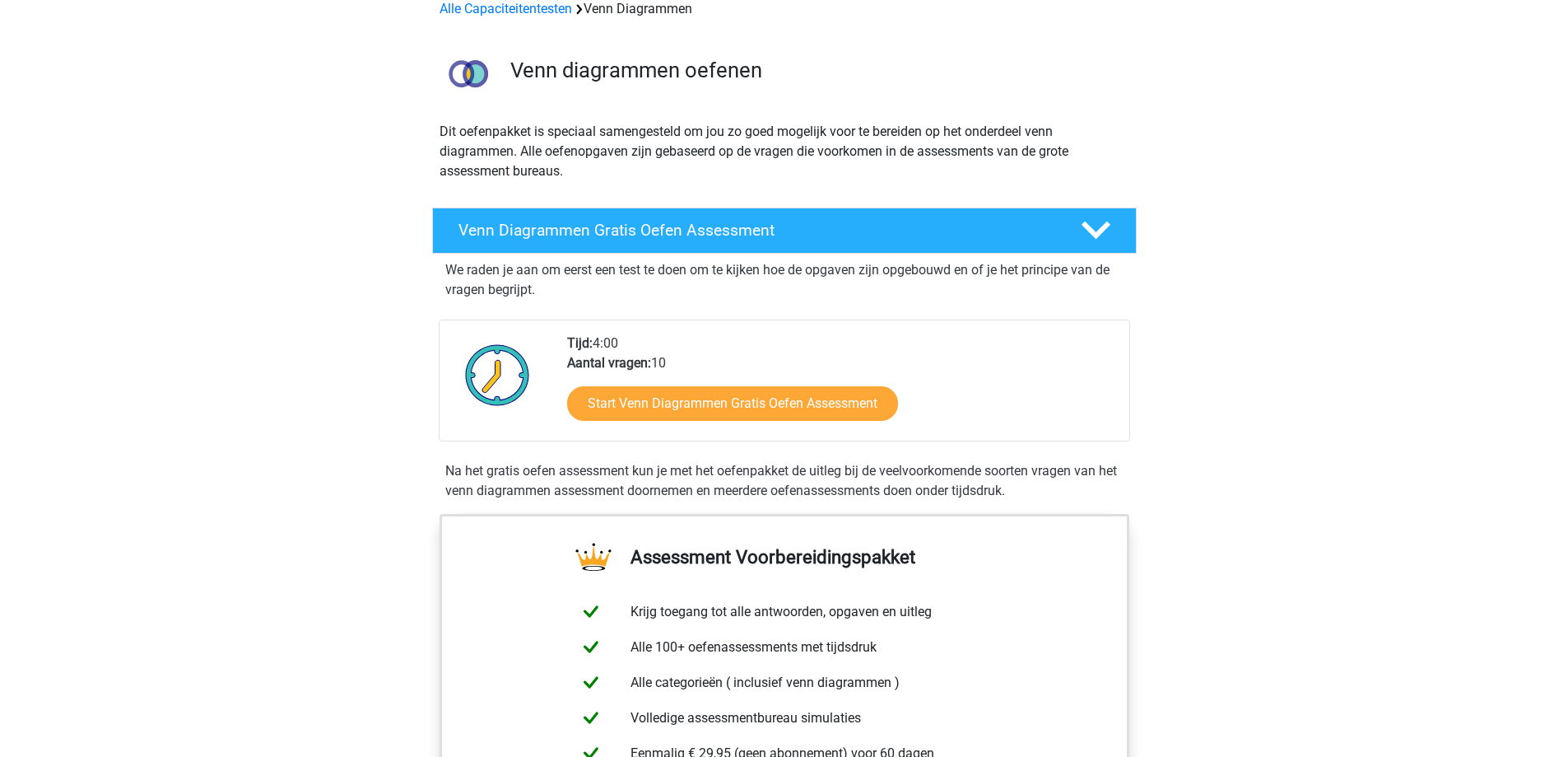
scroll to position [82, 0]
click at [781, 253] on div "Venn Diagrammen Gratis Oefen Assessment" at bounding box center [784, 231] width 705 height 46
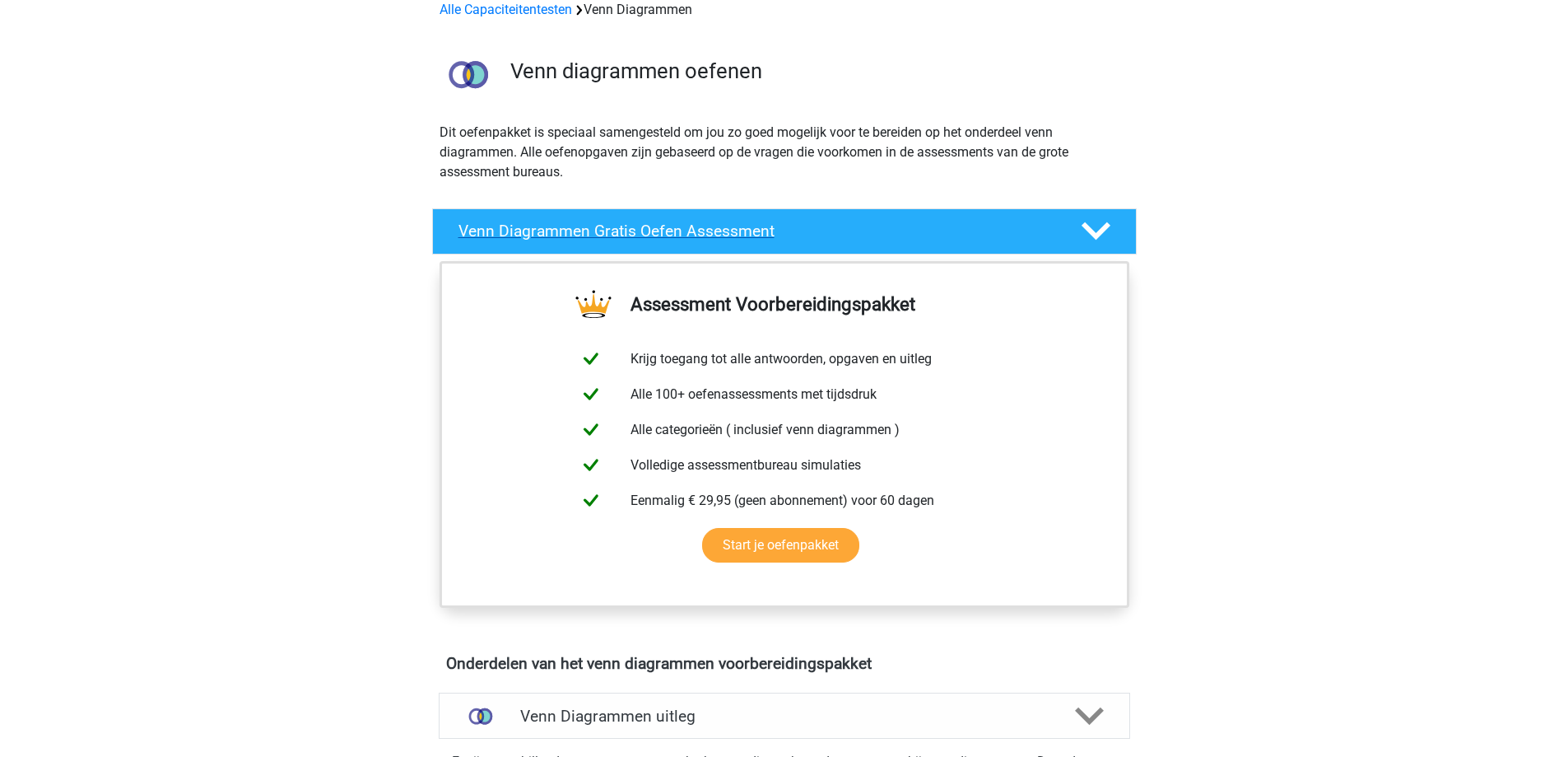
click at [865, 241] on h4 "Venn Diagrammen Gratis Oefen Assessment" at bounding box center [756, 231] width 596 height 19
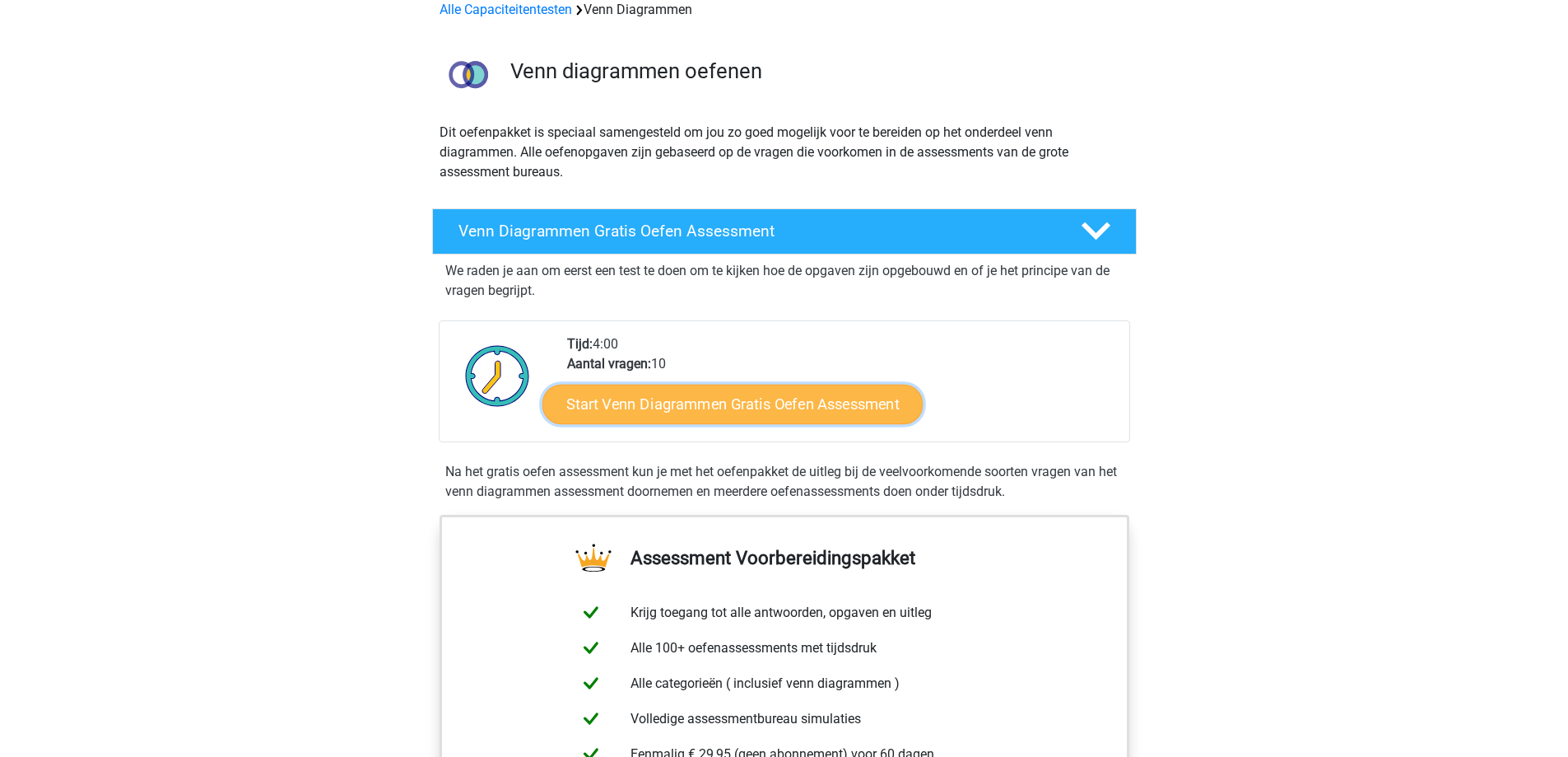
click at [784, 402] on link "Start Venn Diagrammen Gratis Oefen Assessment" at bounding box center [733, 405] width 381 height 39
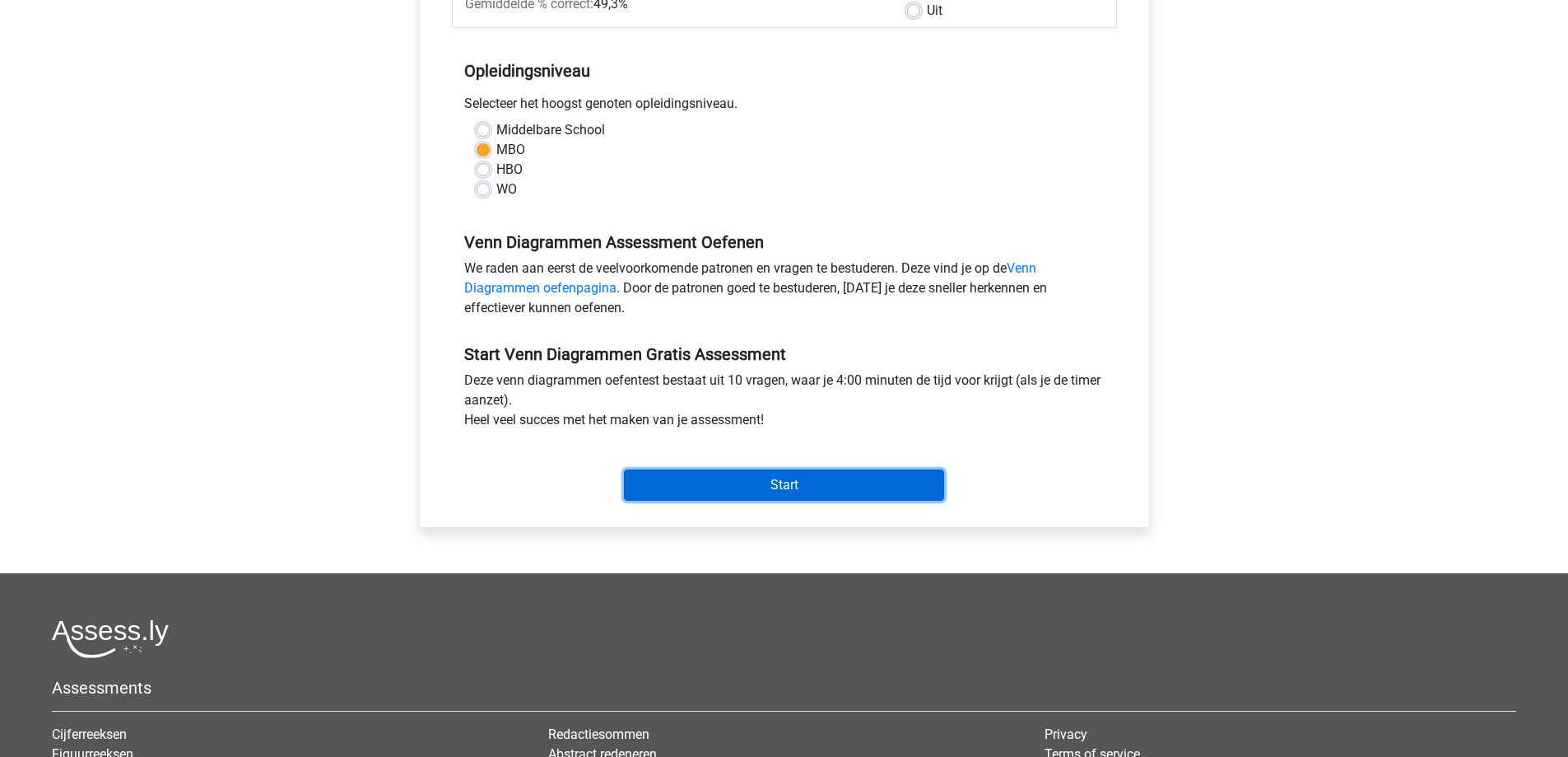
click at [728, 458] on div "Start" at bounding box center [785, 471] width 665 height 58
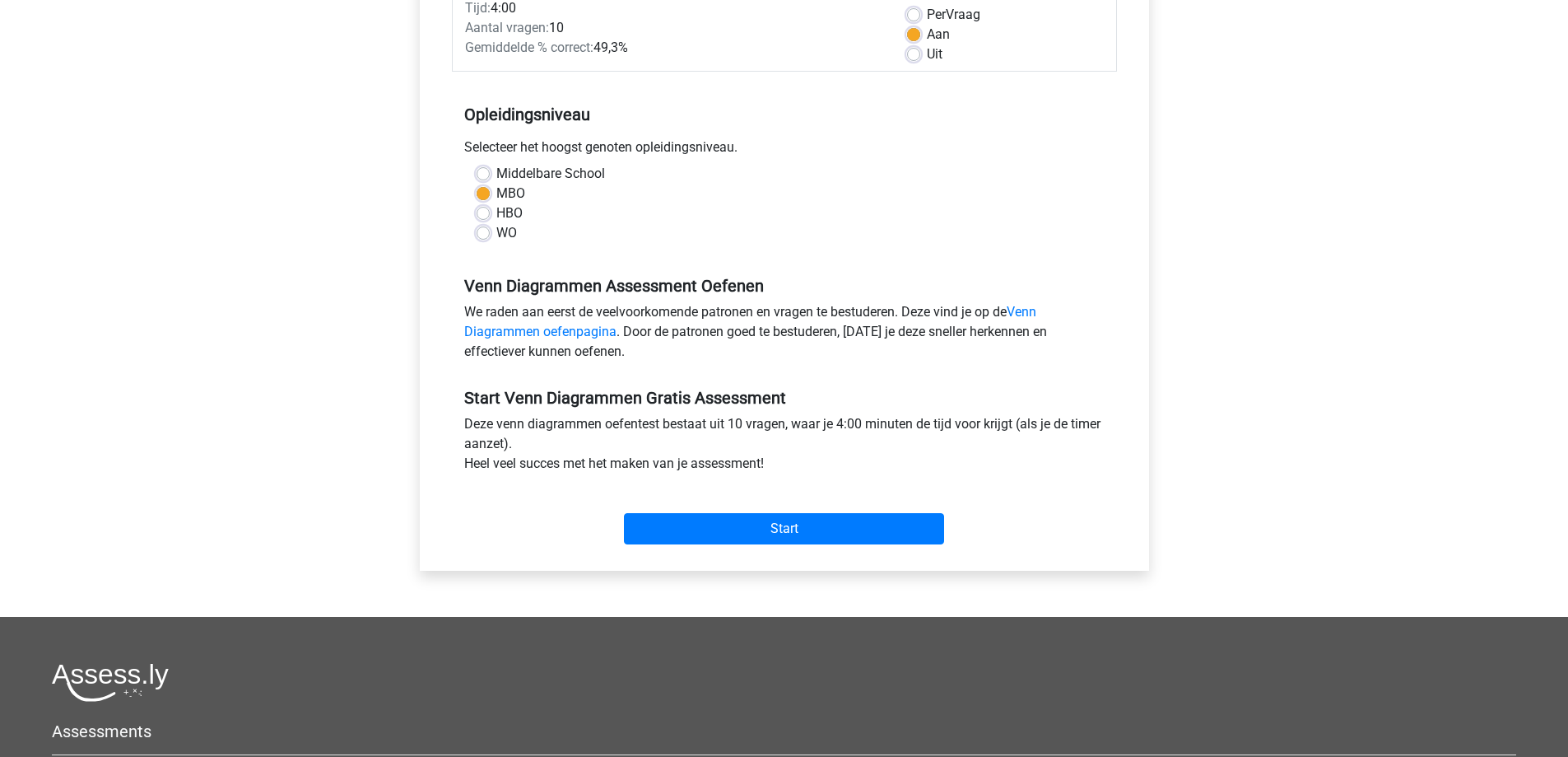
click at [728, 458] on div "Start Venn Diagrammen Gratis Assessment Deze venn diagrammen oefentest bestaat …" at bounding box center [785, 460] width 665 height 183
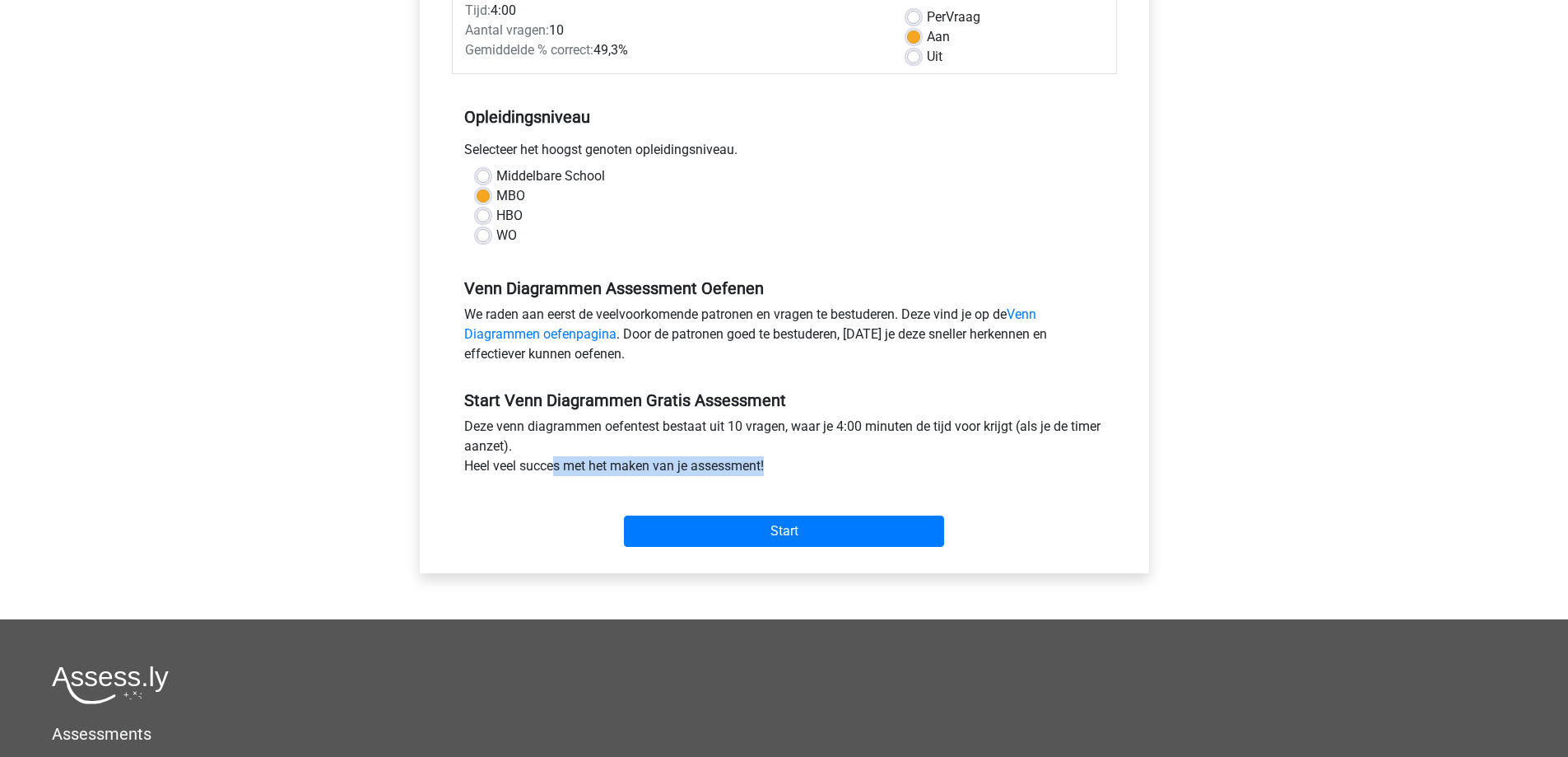
drag, startPoint x: 728, startPoint y: 458, endPoint x: 728, endPoint y: 481, distance: 23.0
click at [726, 464] on div "Deze venn diagrammen oefentest bestaat uit 10 vragen, waar je 4:00 minuten de t…" at bounding box center [785, 449] width 665 height 66
click at [745, 516] on input "Start" at bounding box center [784, 531] width 320 height 31
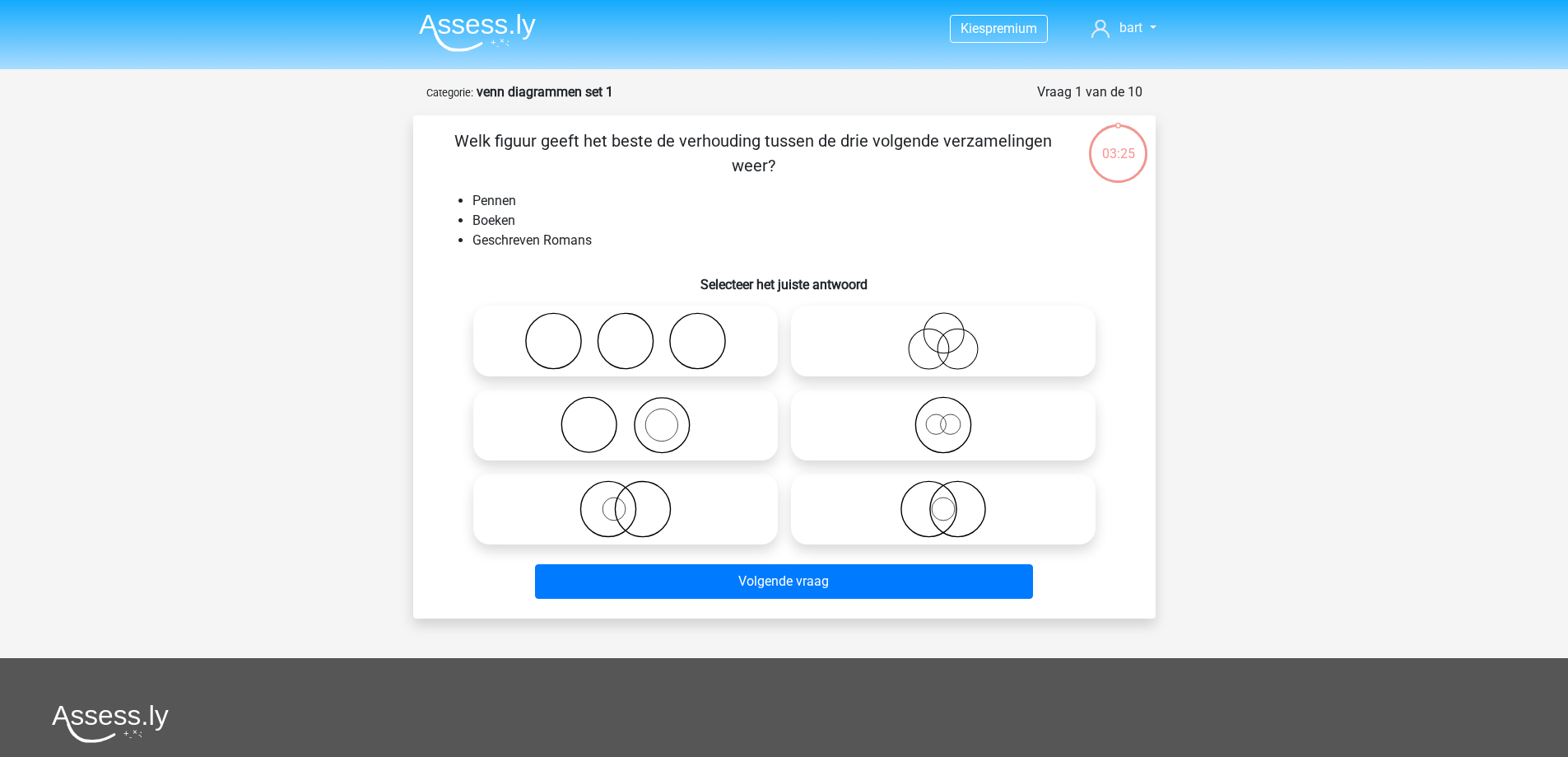
click at [1011, 402] on icon at bounding box center [943, 424] width 291 height 58
click at [954, 406] on input "radio" at bounding box center [948, 411] width 11 height 11
radio input "true"
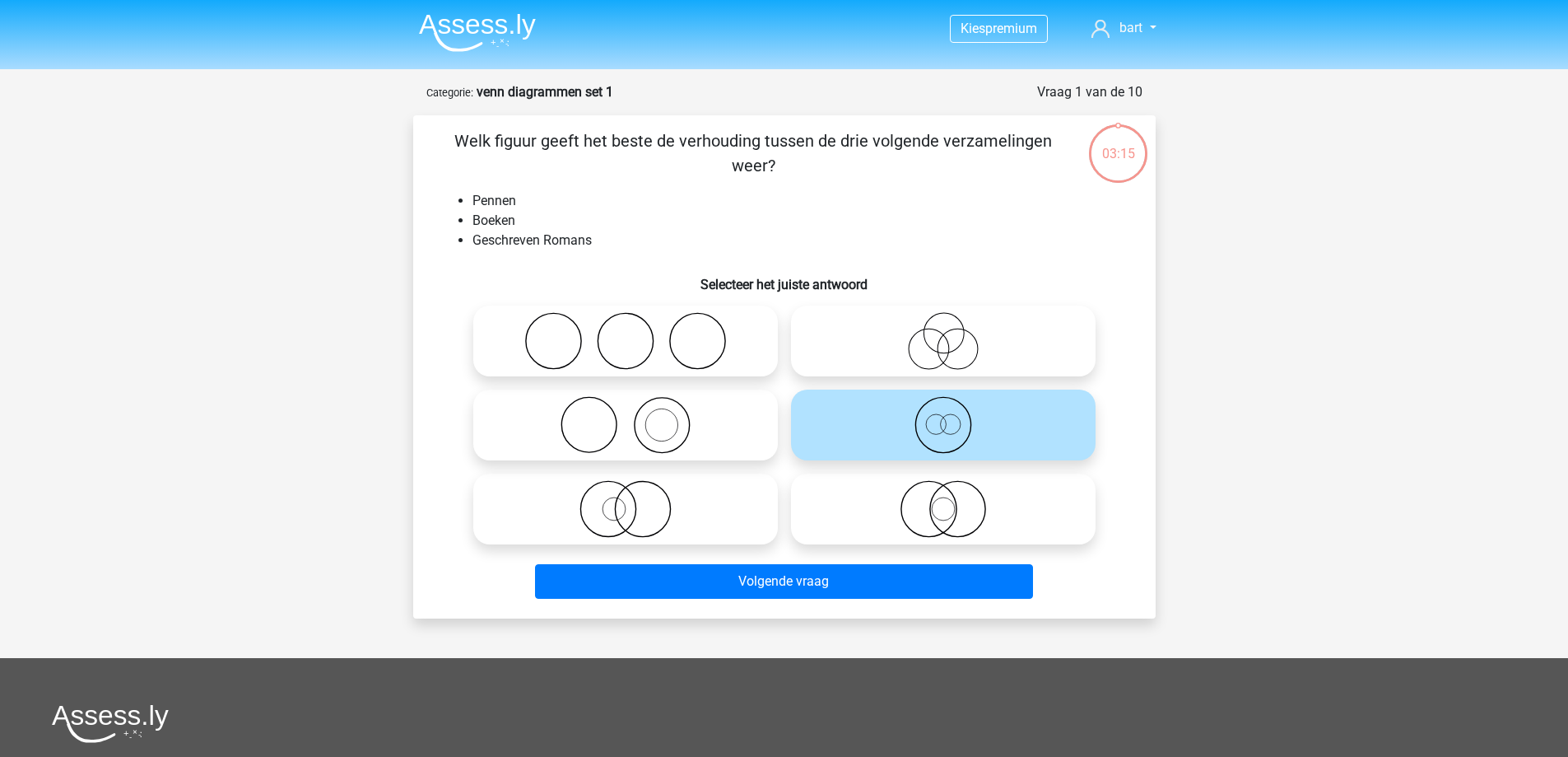
click at [953, 506] on icon at bounding box center [943, 509] width 291 height 58
click at [953, 501] on input "radio" at bounding box center [948, 495] width 11 height 11
radio input "true"
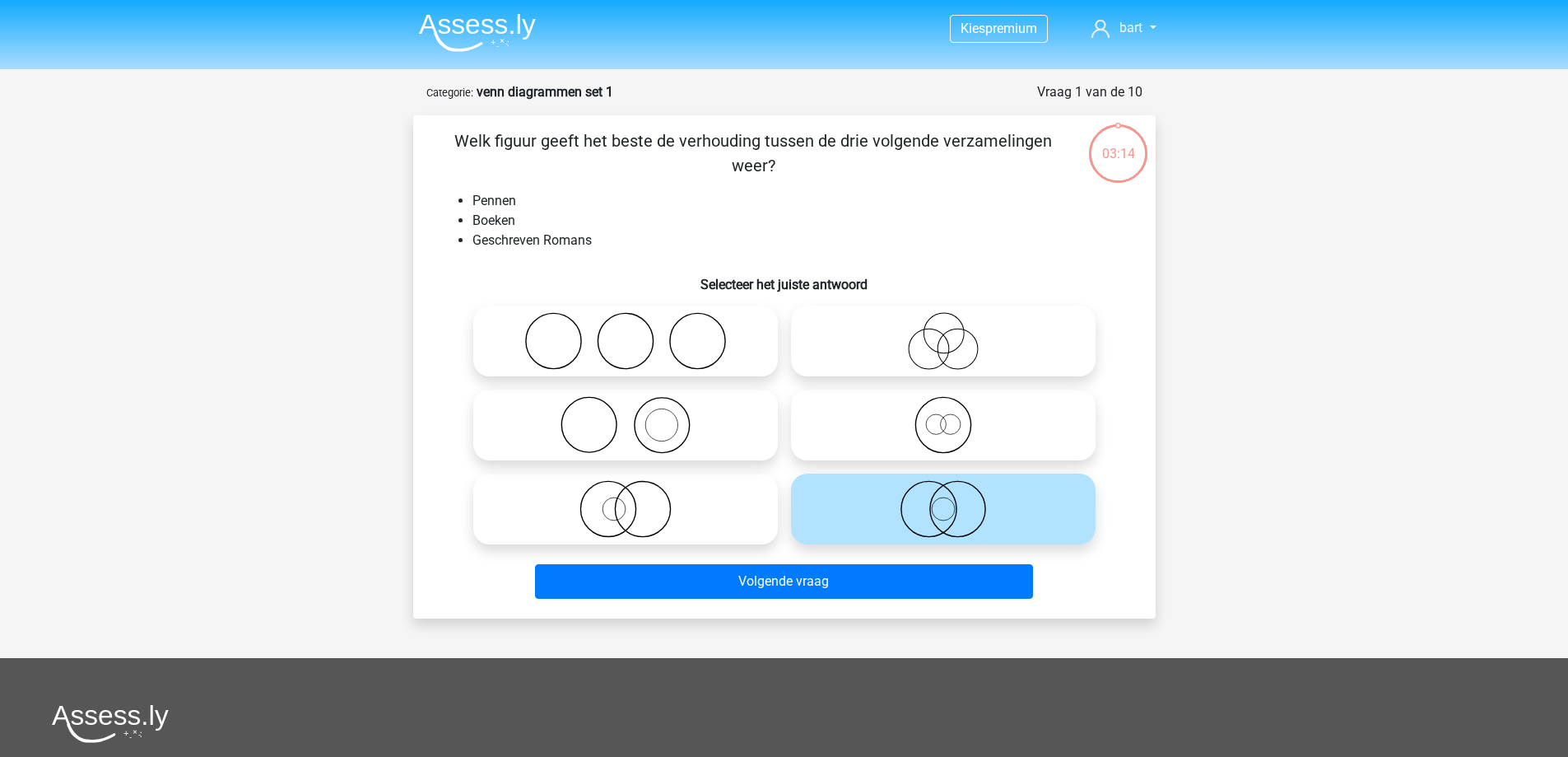
click at [936, 427] on icon at bounding box center [943, 424] width 291 height 58
click at [943, 416] on input "radio" at bounding box center [948, 411] width 11 height 11
radio input "true"
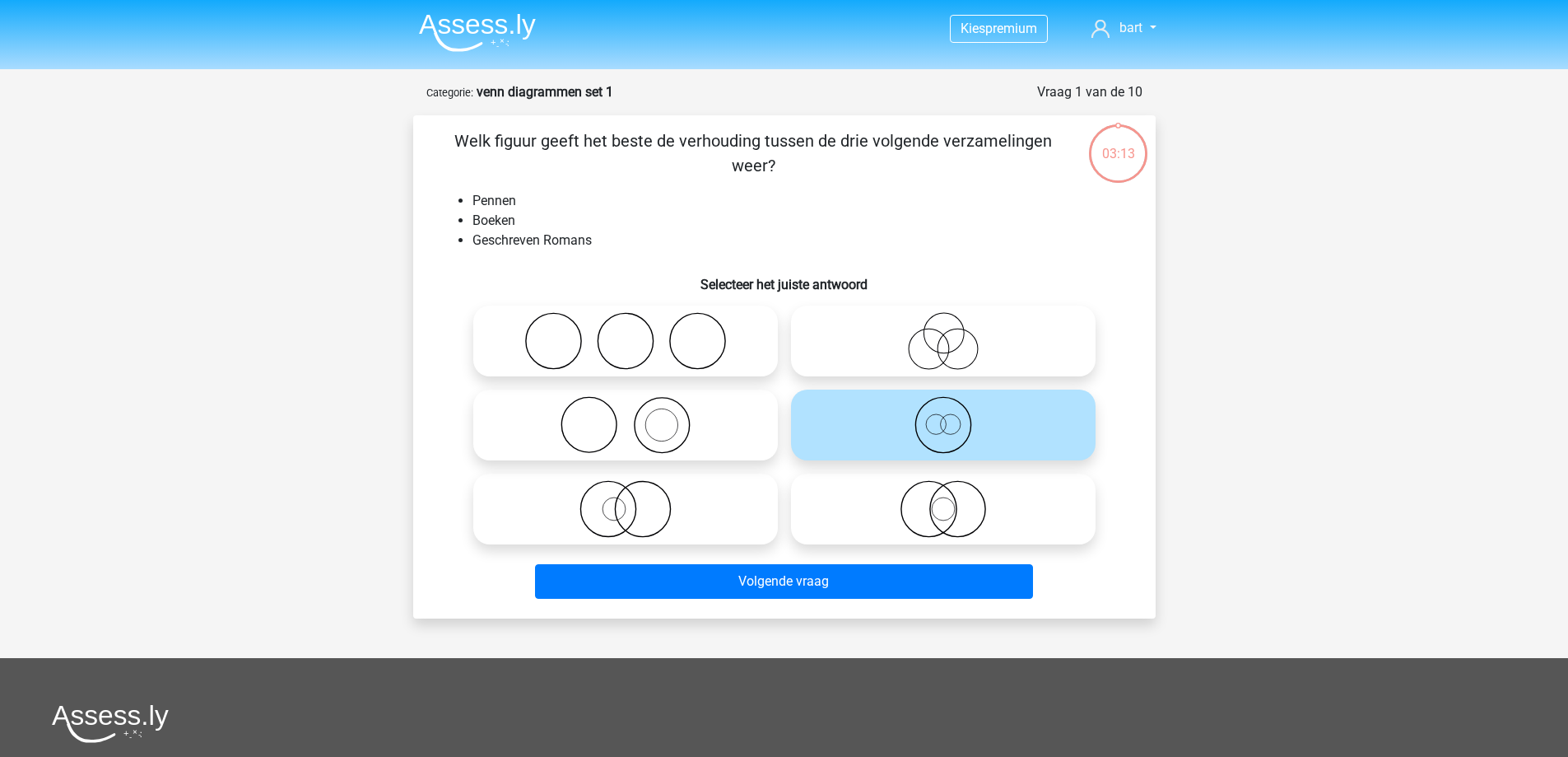
click at [956, 501] on icon at bounding box center [943, 509] width 291 height 58
click at [954, 501] on input "radio" at bounding box center [948, 495] width 11 height 11
radio input "true"
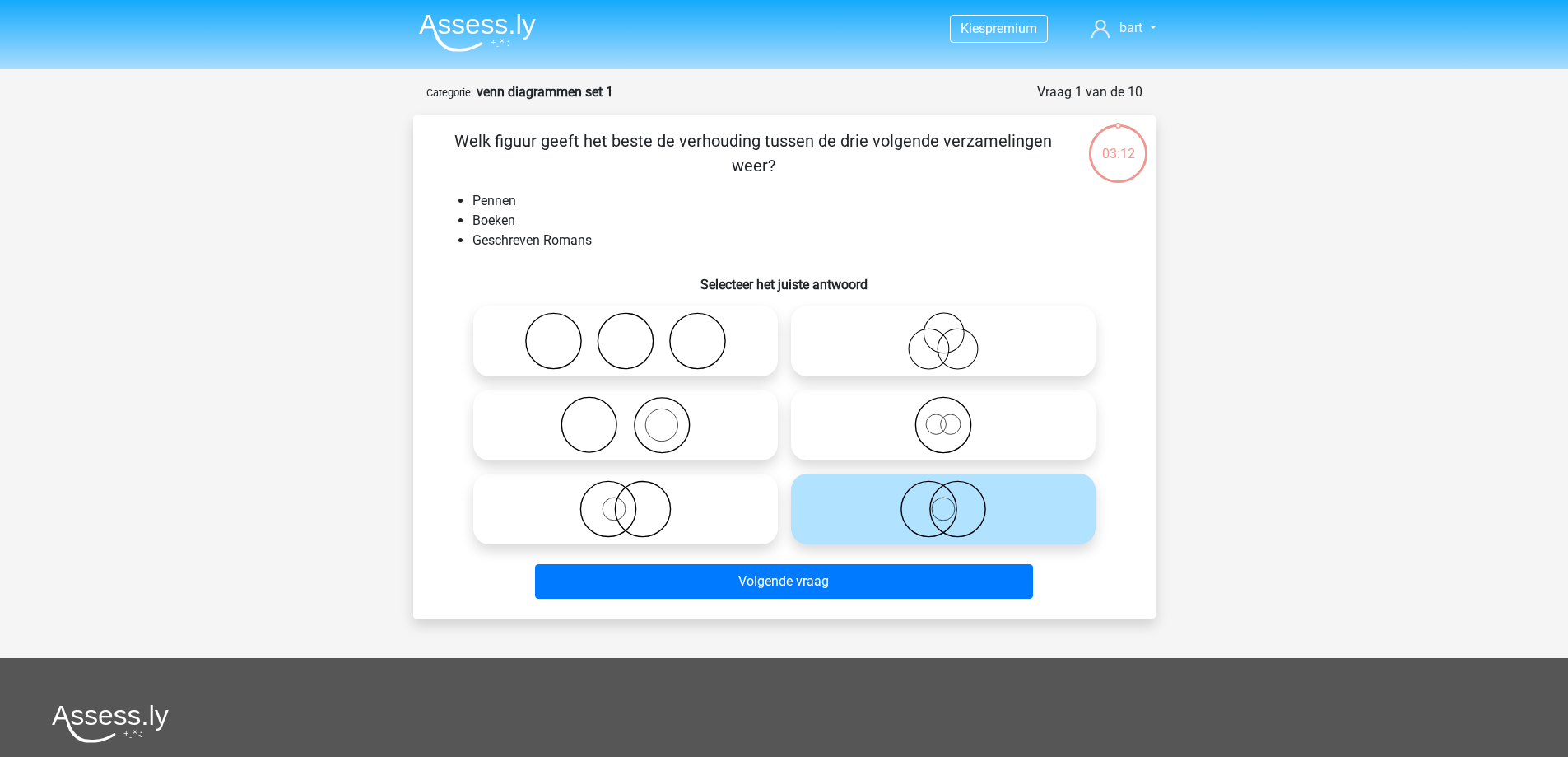
click at [957, 425] on icon at bounding box center [943, 424] width 291 height 58
click at [954, 416] on input "radio" at bounding box center [948, 411] width 11 height 11
radio input "true"
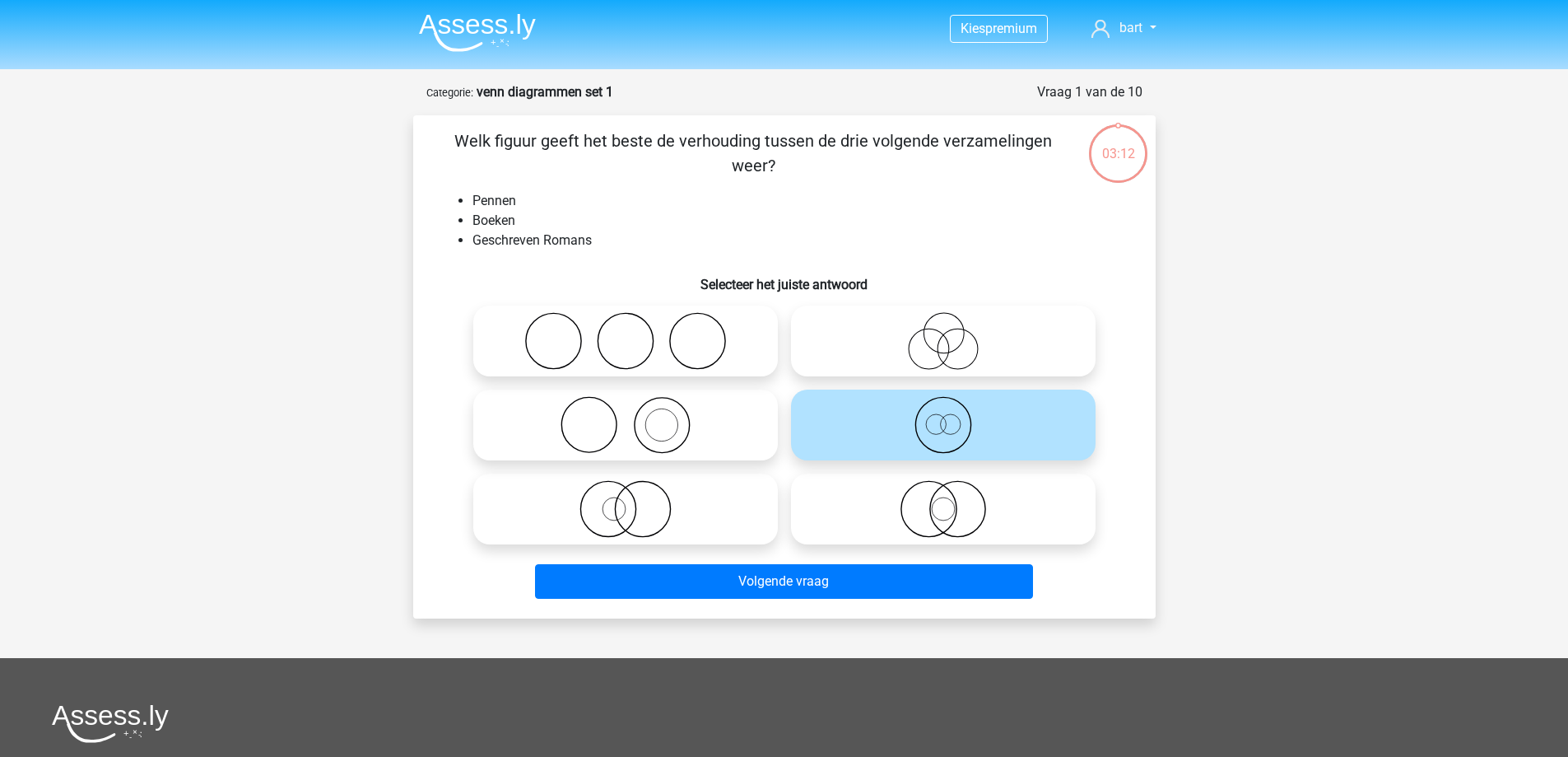
click at [942, 490] on icon at bounding box center [943, 509] width 291 height 58
click at [943, 490] on input "radio" at bounding box center [948, 495] width 11 height 11
radio input "true"
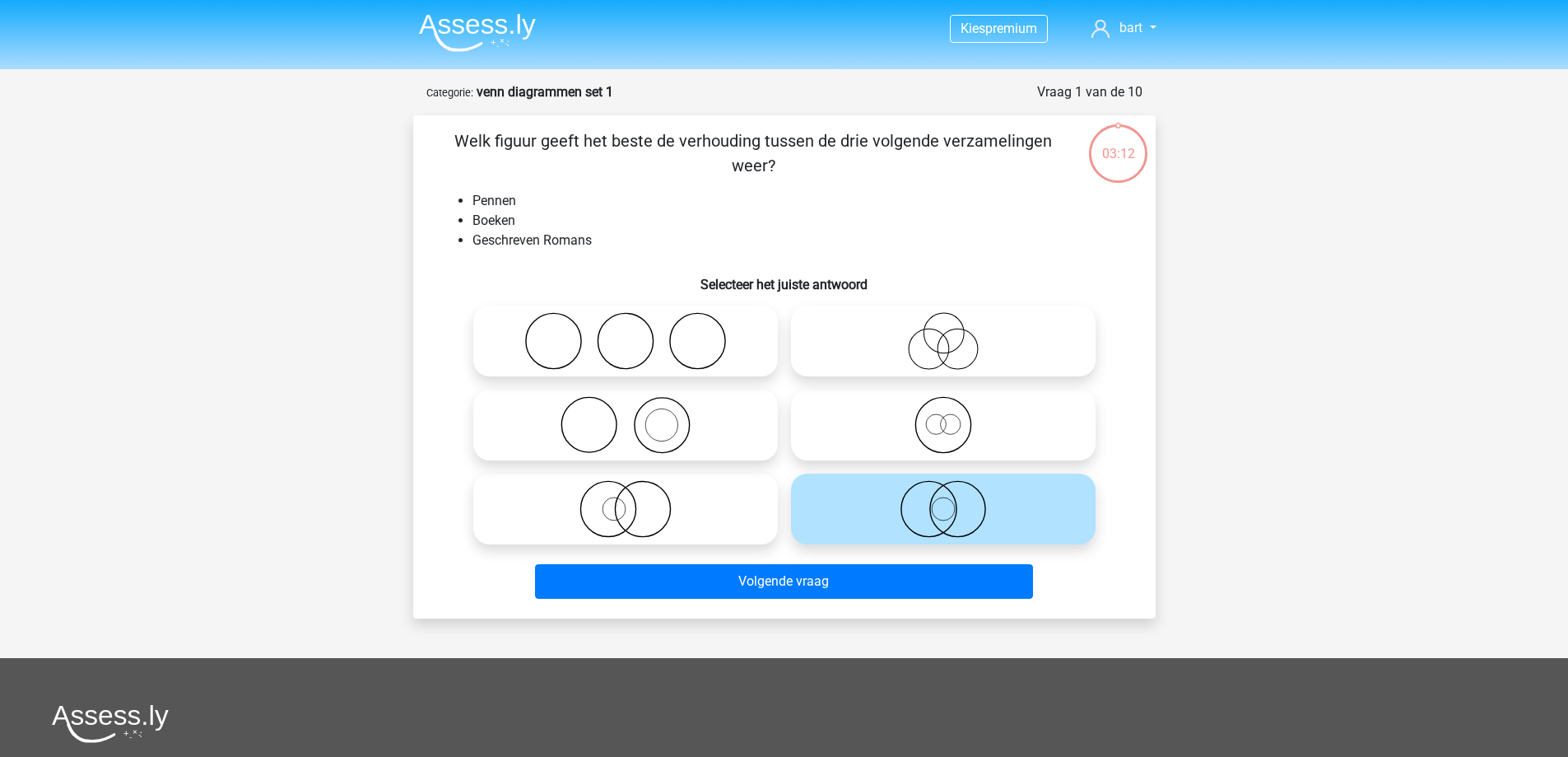
click at [953, 432] on icon at bounding box center [943, 424] width 291 height 58
click at [953, 416] on input "radio" at bounding box center [948, 411] width 11 height 11
radio input "true"
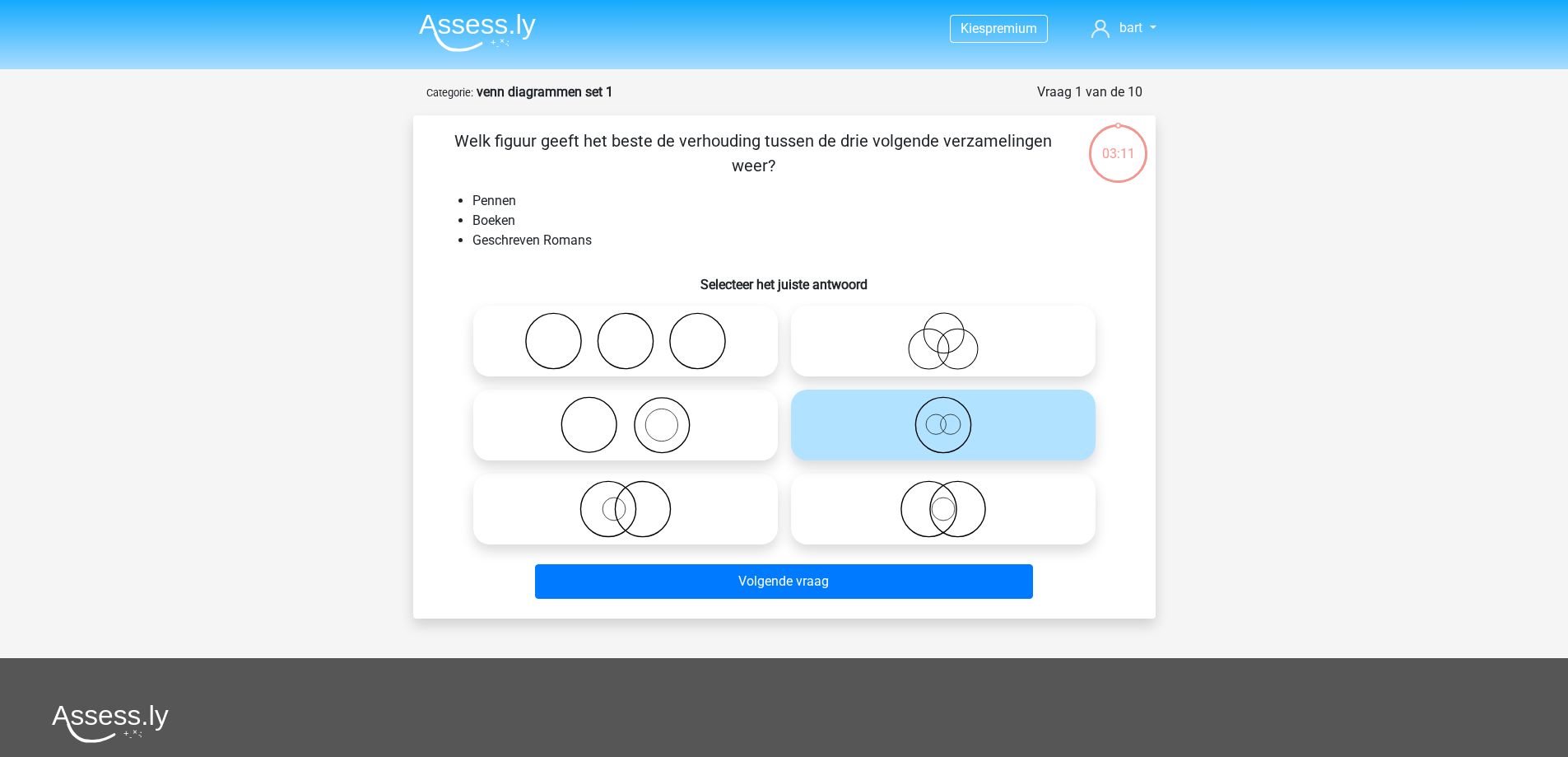
click at [958, 429] on icon at bounding box center [943, 424] width 291 height 58
click at [954, 416] on input "radio" at bounding box center [948, 411] width 11 height 11
click at [960, 489] on icon at bounding box center [943, 509] width 291 height 58
click at [954, 490] on input "radio" at bounding box center [948, 495] width 11 height 11
radio input "true"
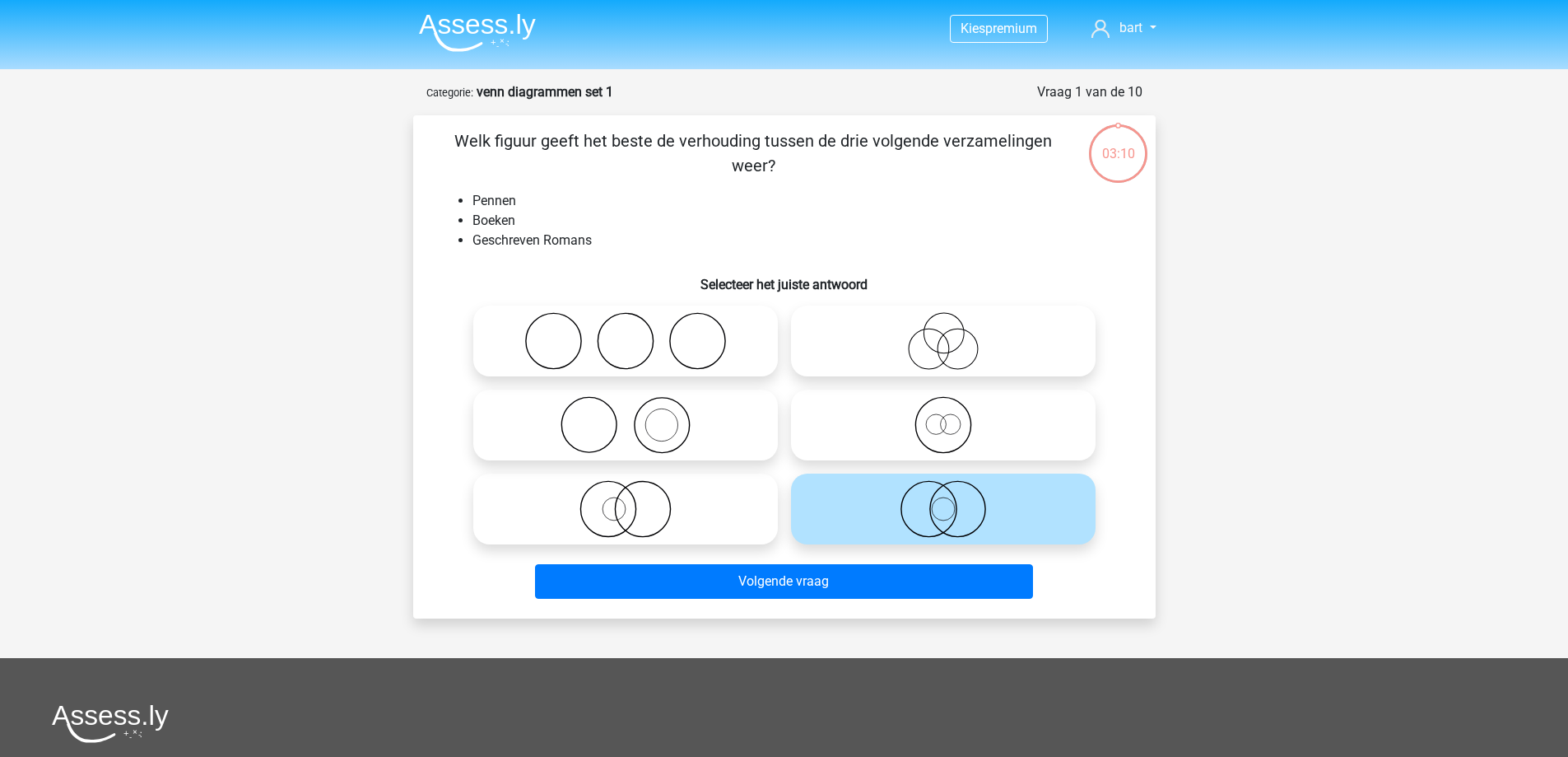
click at [973, 427] on icon at bounding box center [943, 424] width 291 height 58
click at [954, 416] on input "radio" at bounding box center [948, 411] width 11 height 11
radio input "true"
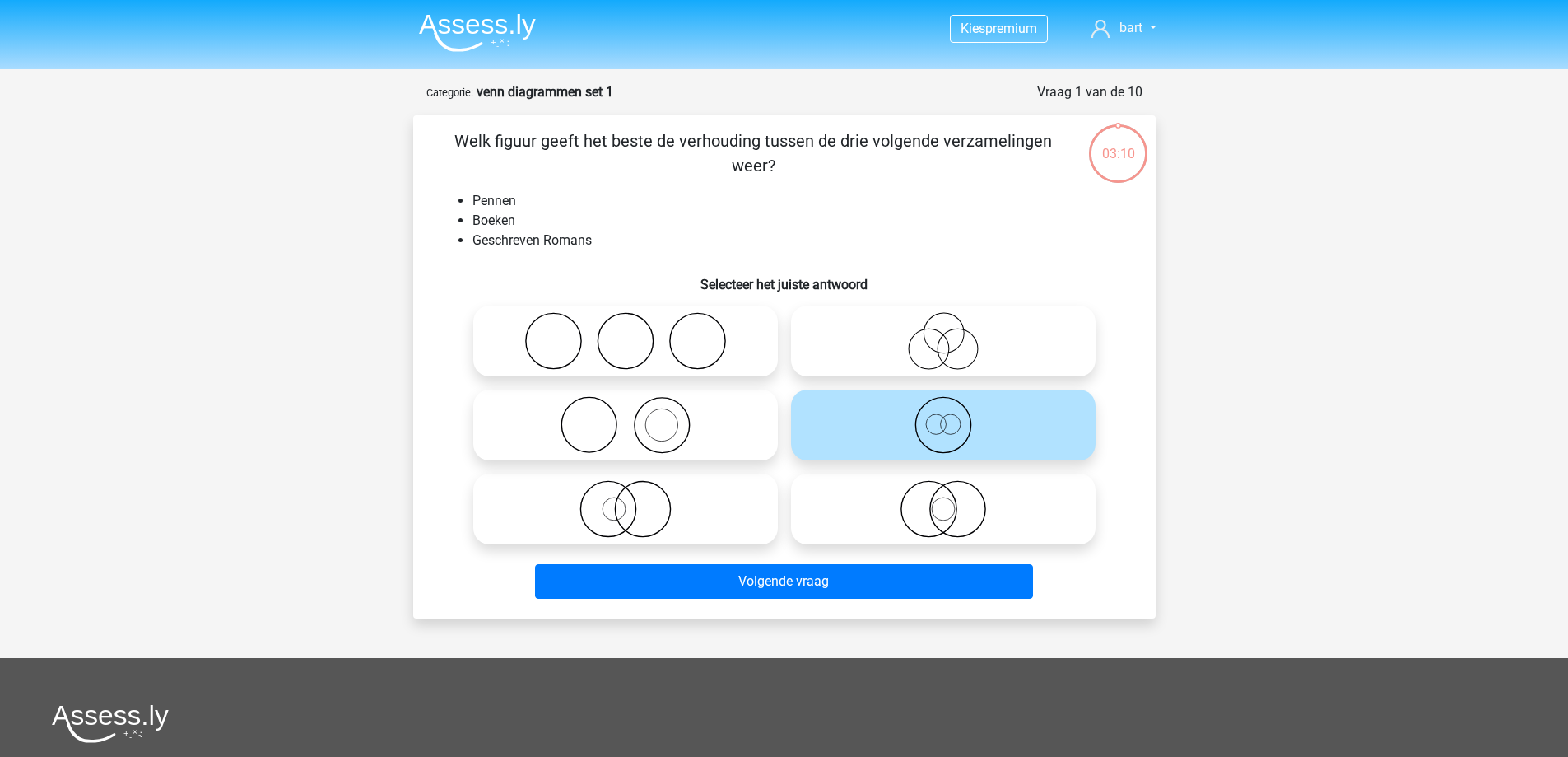
drag, startPoint x: 966, startPoint y: 480, endPoint x: 978, endPoint y: 442, distance: 39.8
click at [966, 481] on icon at bounding box center [943, 509] width 291 height 58
click at [954, 490] on input "radio" at bounding box center [948, 495] width 11 height 11
radio input "true"
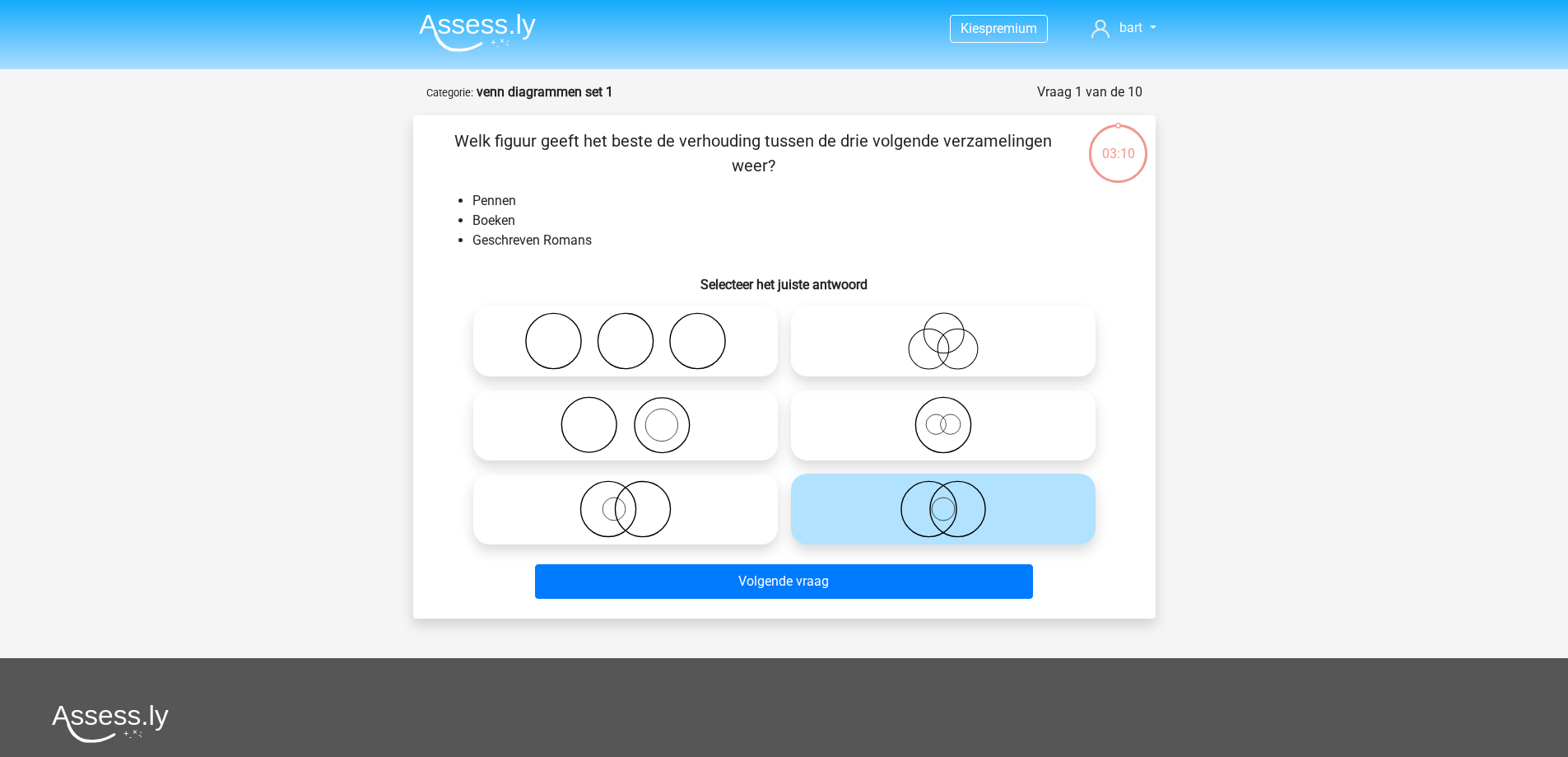
click at [979, 427] on icon at bounding box center [943, 424] width 291 height 58
click at [954, 416] on input "radio" at bounding box center [948, 411] width 11 height 11
radio input "true"
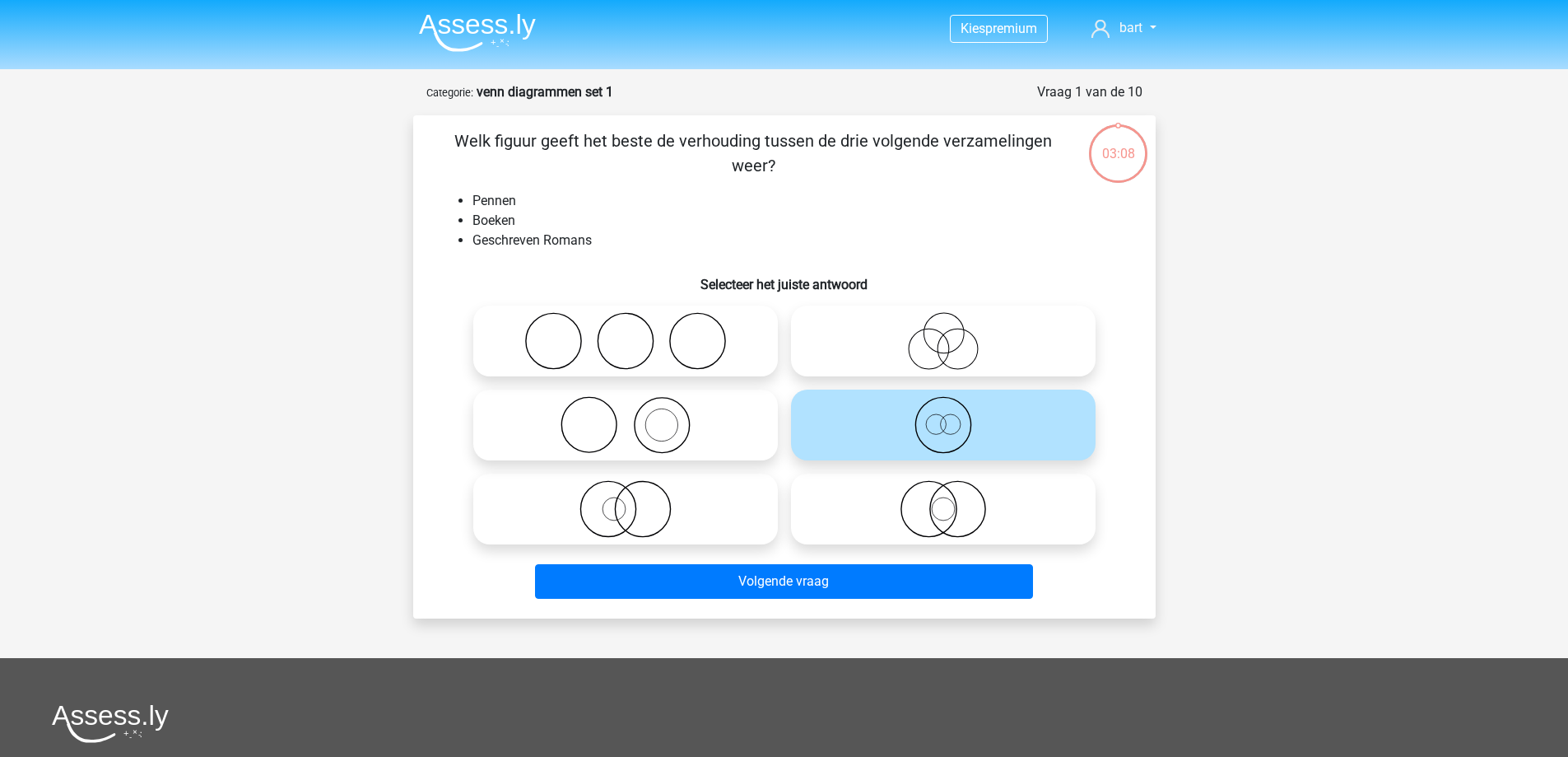
click at [1034, 516] on icon at bounding box center [943, 509] width 291 height 58
click at [954, 501] on input "radio" at bounding box center [948, 495] width 11 height 11
radio input "true"
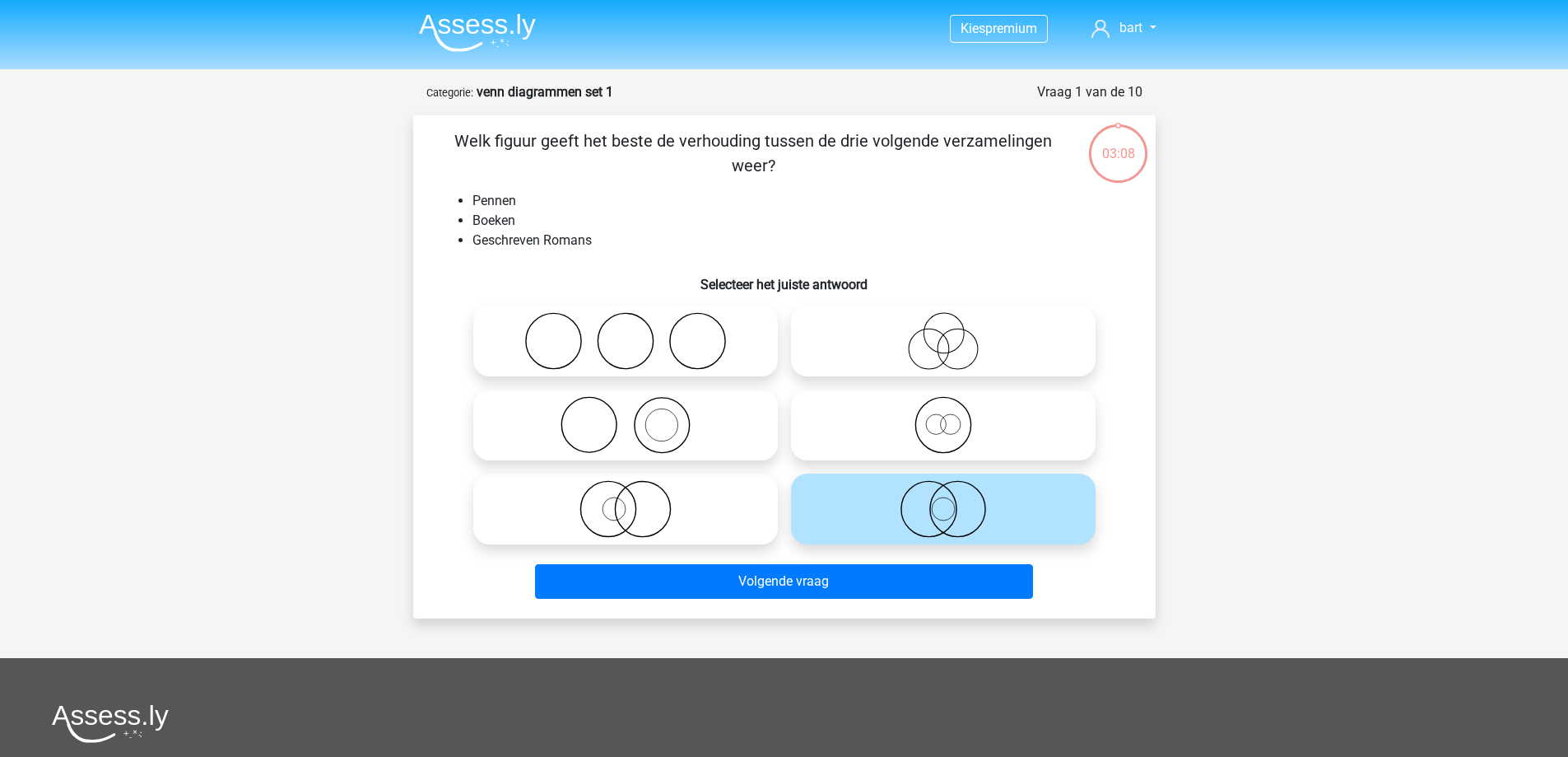
click at [1014, 428] on icon at bounding box center [943, 424] width 291 height 58
click at [954, 416] on input "radio" at bounding box center [948, 411] width 11 height 11
radio input "true"
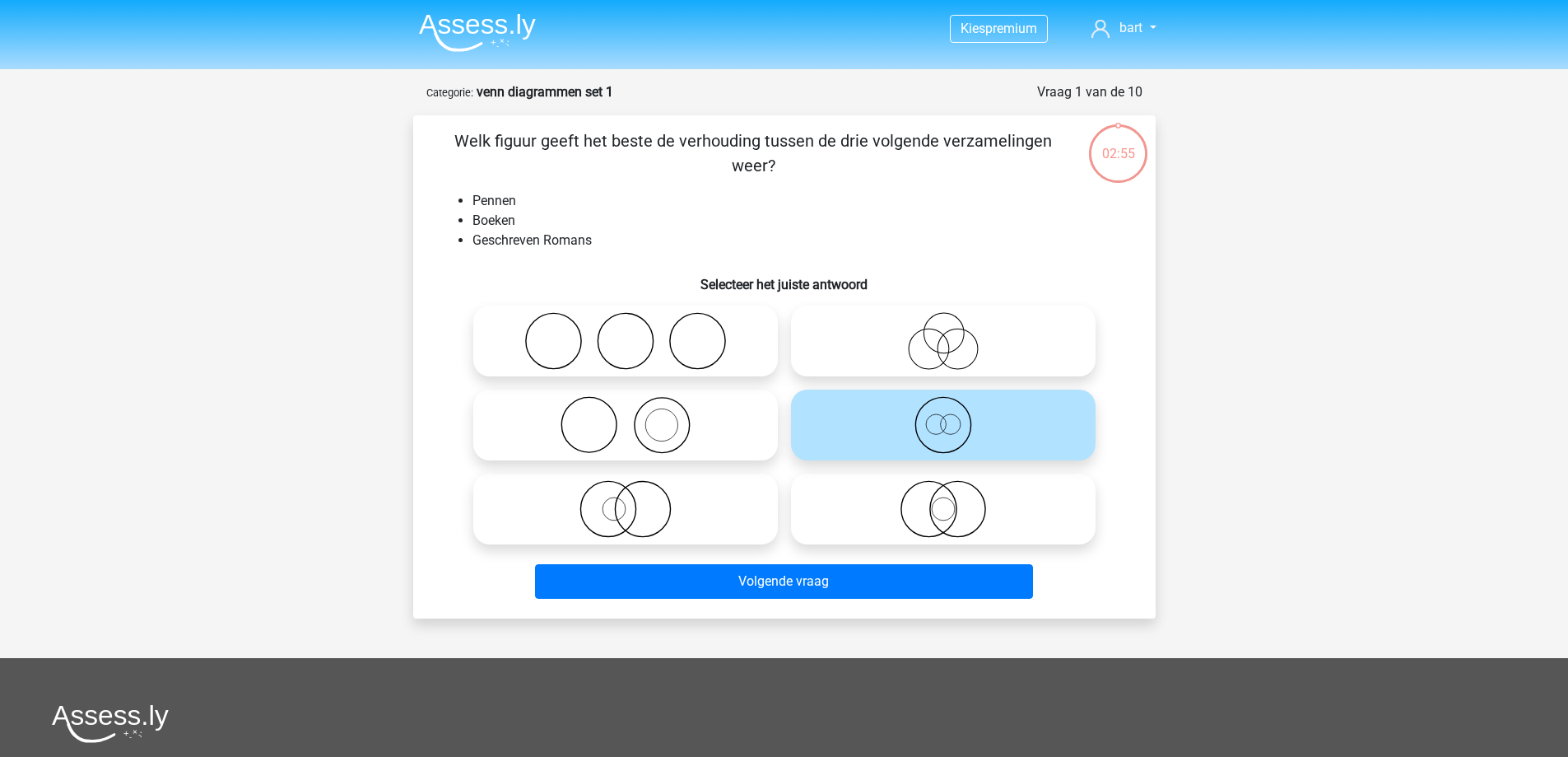
click at [907, 516] on icon at bounding box center [943, 509] width 291 height 58
click at [943, 501] on input "radio" at bounding box center [948, 495] width 11 height 11
radio input "true"
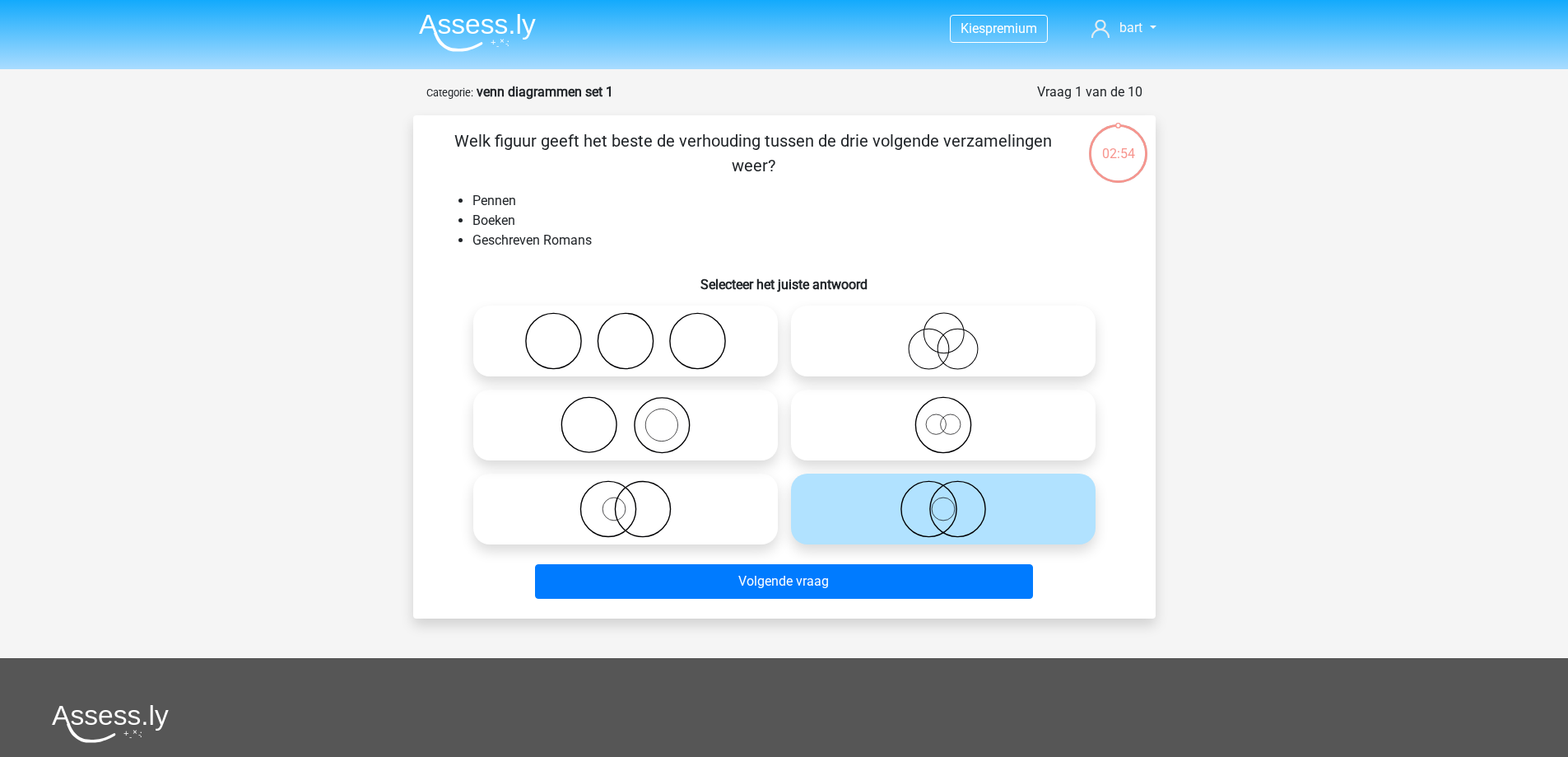
click at [956, 328] on icon at bounding box center [943, 341] width 291 height 58
click at [954, 328] on input "radio" at bounding box center [948, 327] width 11 height 11
radio input "true"
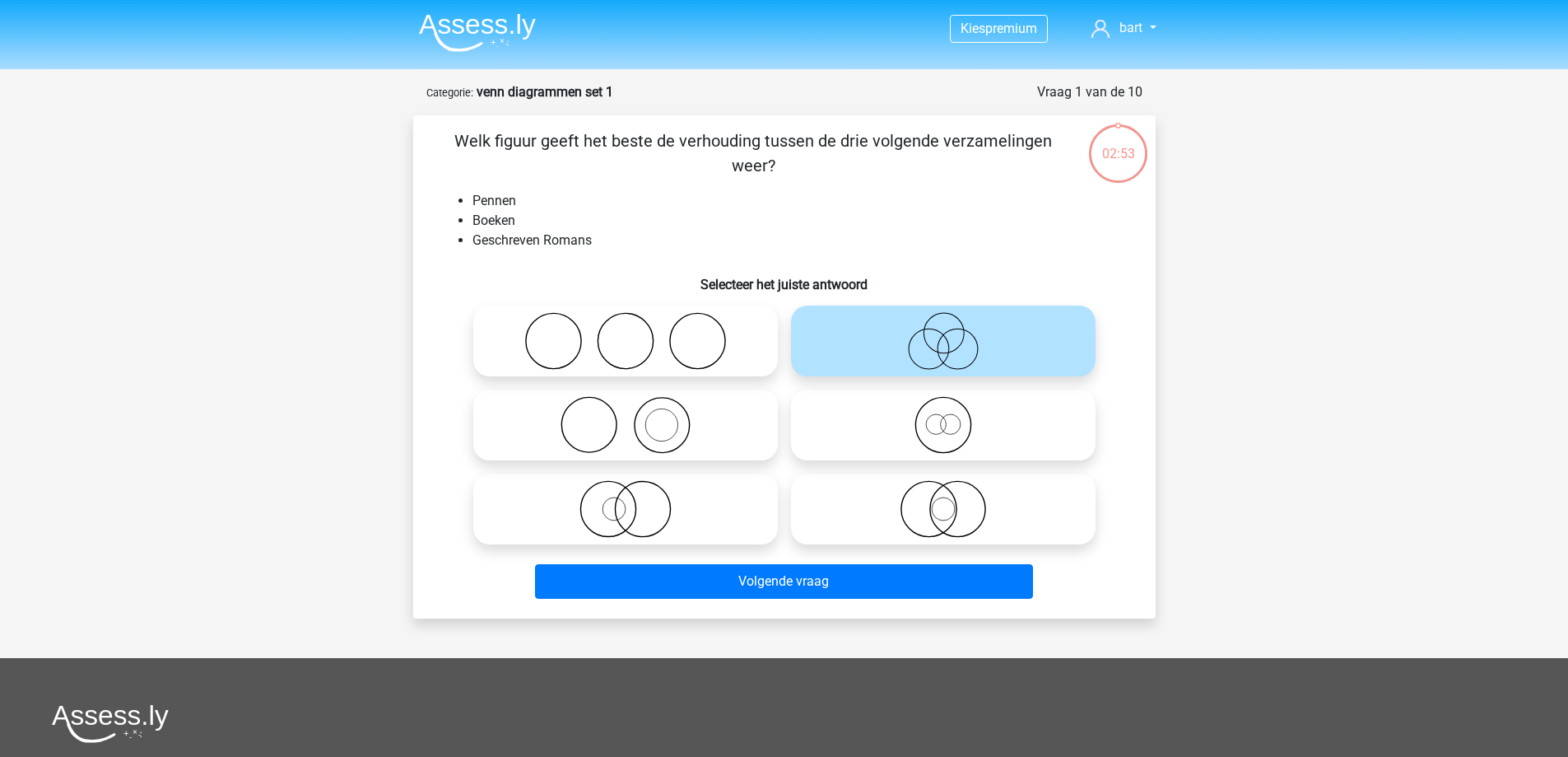
click at [905, 406] on icon at bounding box center [943, 424] width 291 height 58
click at [943, 406] on input "radio" at bounding box center [948, 411] width 11 height 11
radio input "true"
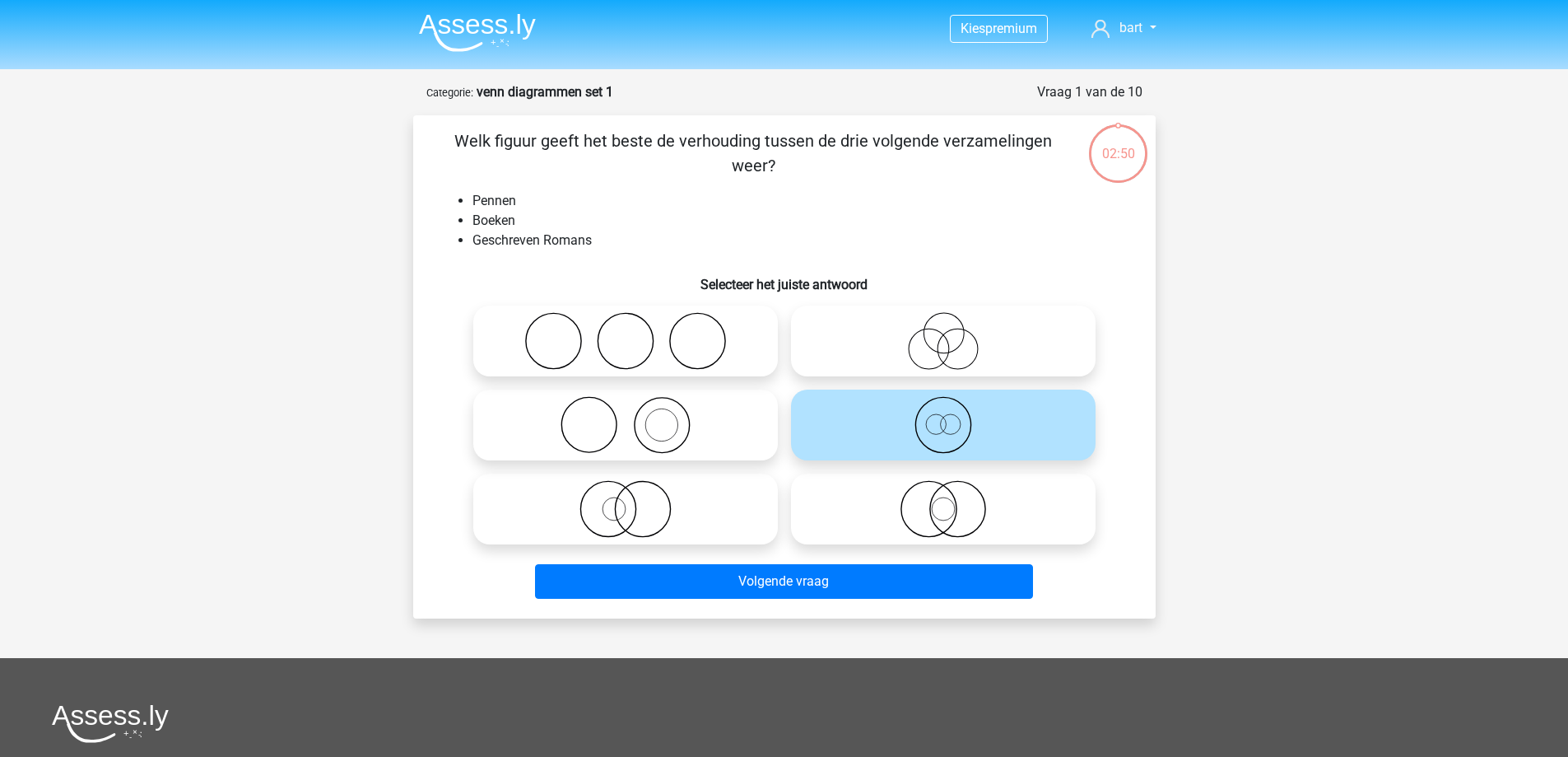
click at [666, 406] on icon at bounding box center [625, 424] width 291 height 58
click at [636, 406] on input "radio" at bounding box center [631, 411] width 11 height 11
radio input "true"
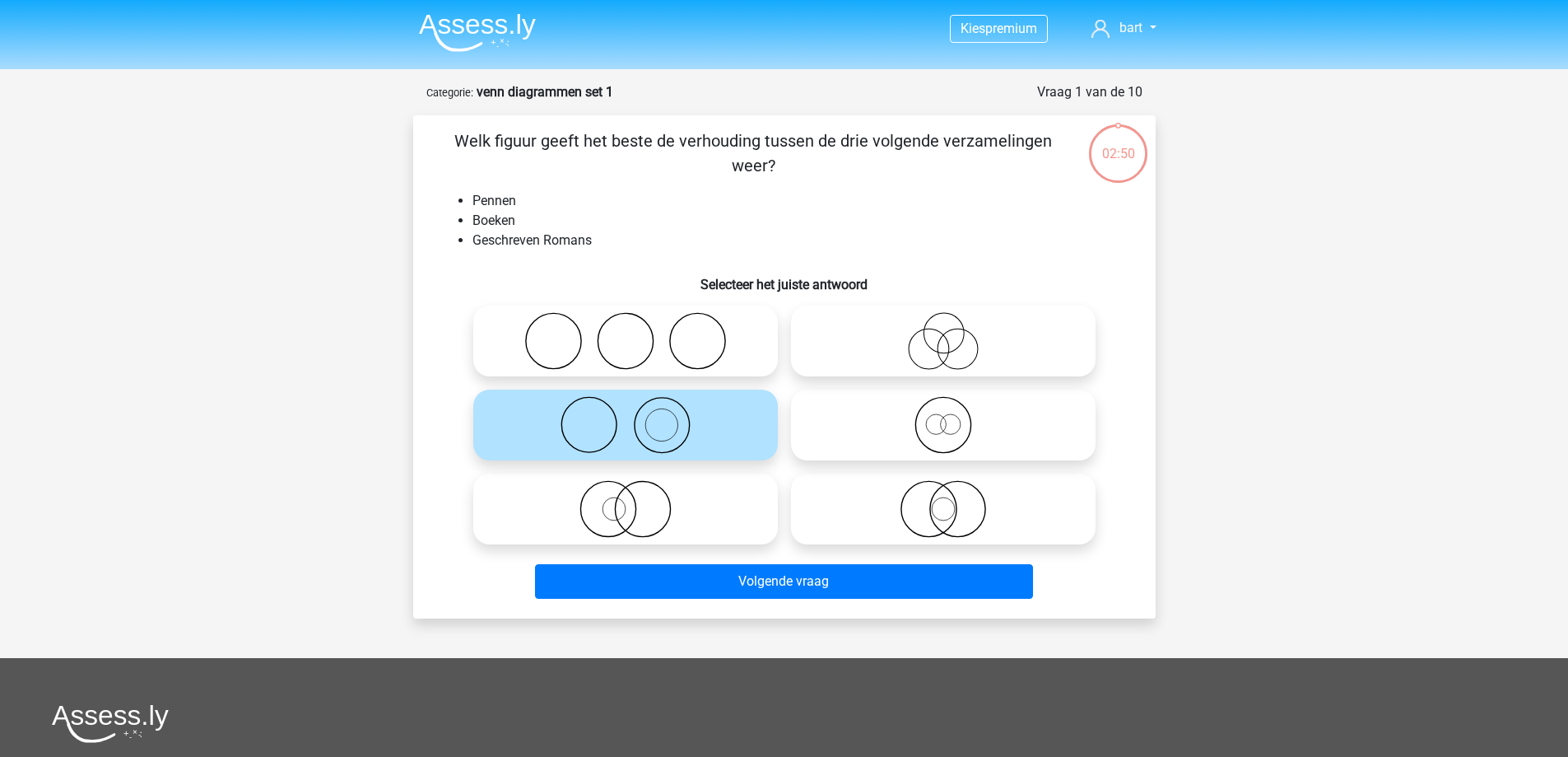
click at [666, 354] on icon at bounding box center [625, 341] width 291 height 58
click at [636, 333] on input "radio" at bounding box center [631, 327] width 11 height 11
radio input "true"
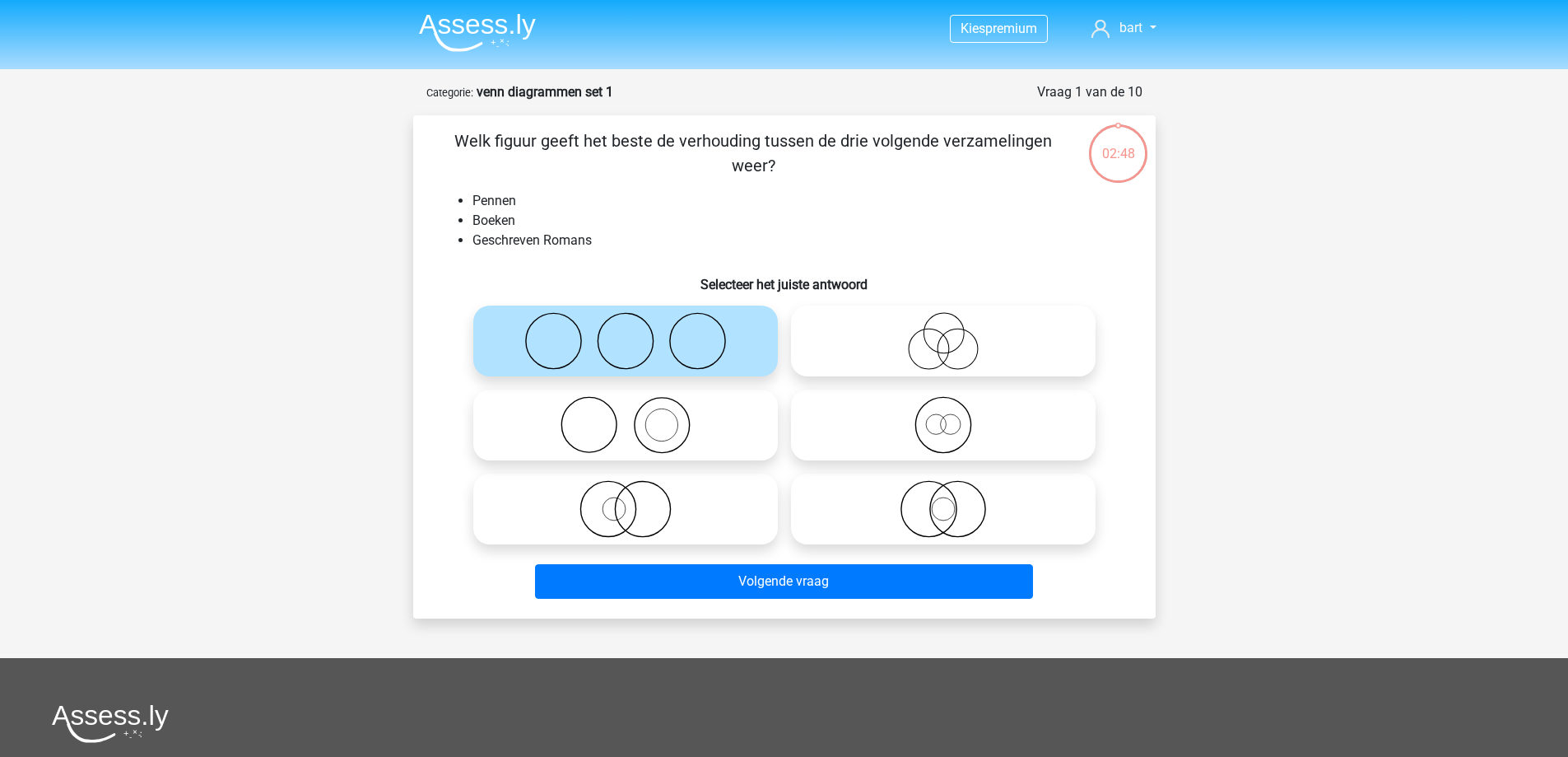
drag, startPoint x: 737, startPoint y: 439, endPoint x: 768, endPoint y: 436, distance: 31.1
click at [738, 439] on icon at bounding box center [625, 424] width 291 height 58
click at [636, 416] on input "radio" at bounding box center [631, 411] width 11 height 11
radio input "true"
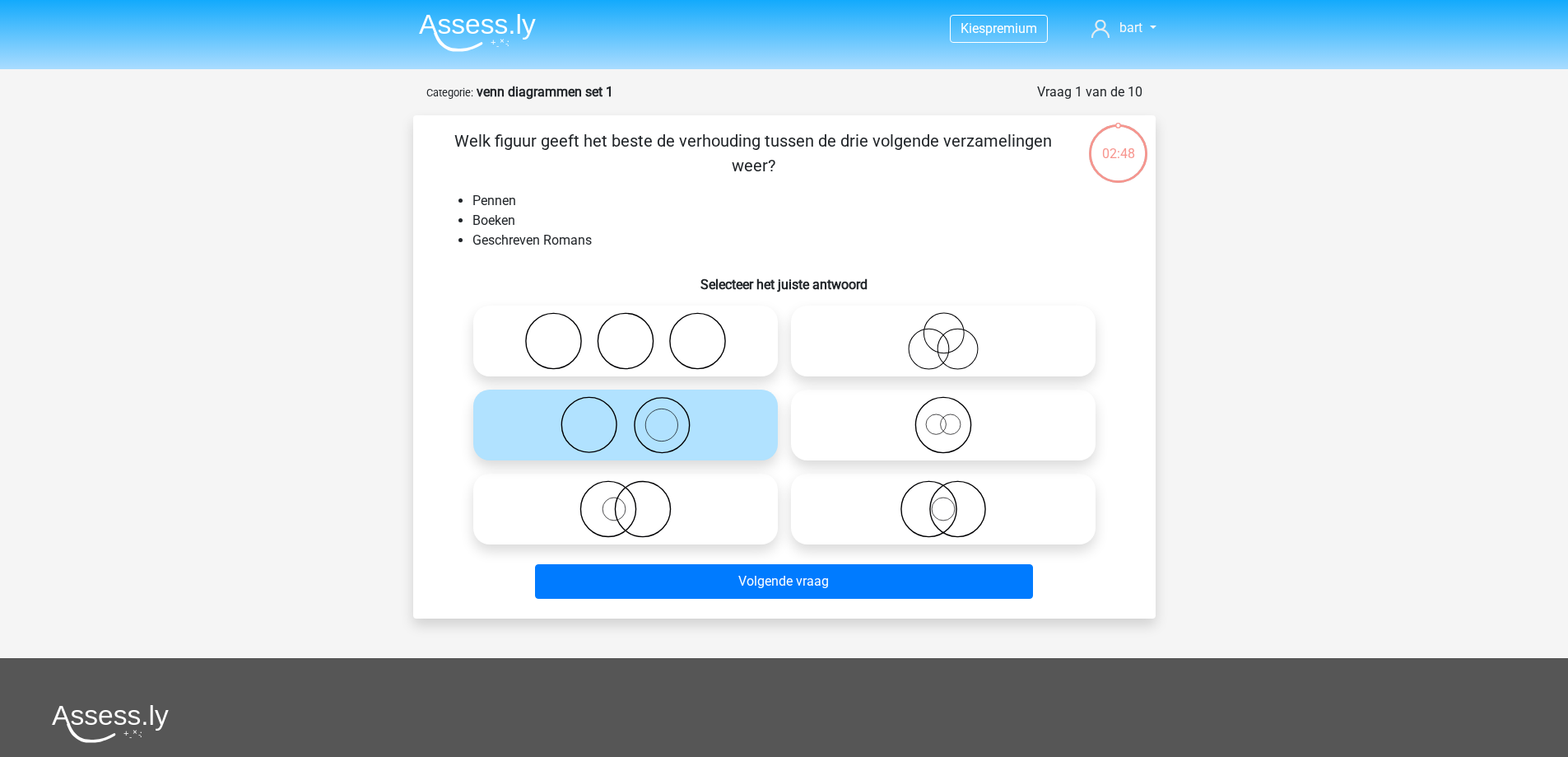
click at [862, 432] on icon at bounding box center [943, 424] width 291 height 58
click at [943, 416] on input "radio" at bounding box center [948, 411] width 11 height 11
radio input "true"
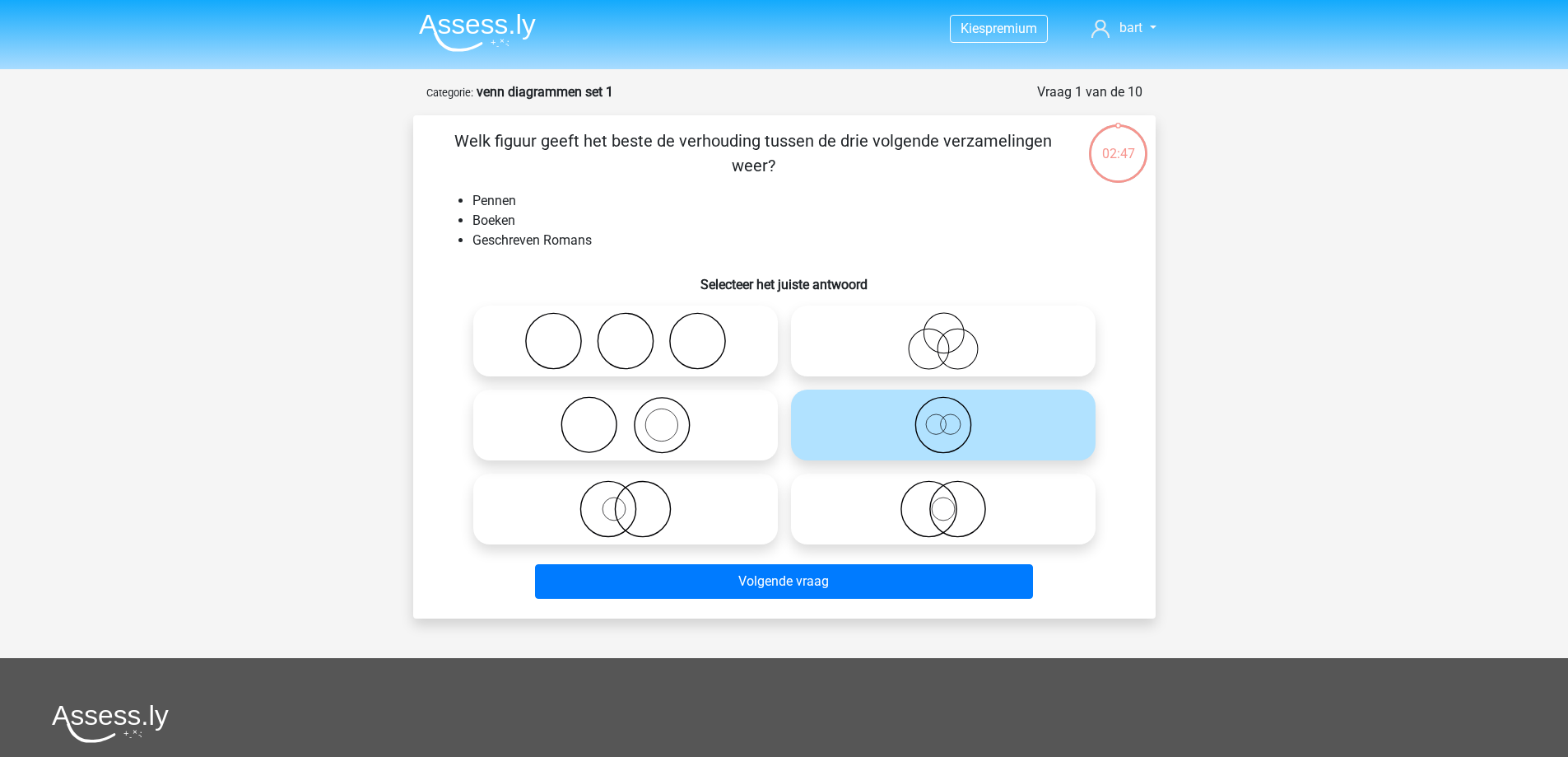
click at [1203, 372] on div "Kies premium bart peelenbartje@gmail.com" at bounding box center [784, 546] width 1568 height 1093
click at [598, 527] on icon at bounding box center [625, 509] width 291 height 58
click at [626, 501] on input "radio" at bounding box center [631, 495] width 11 height 11
radio input "true"
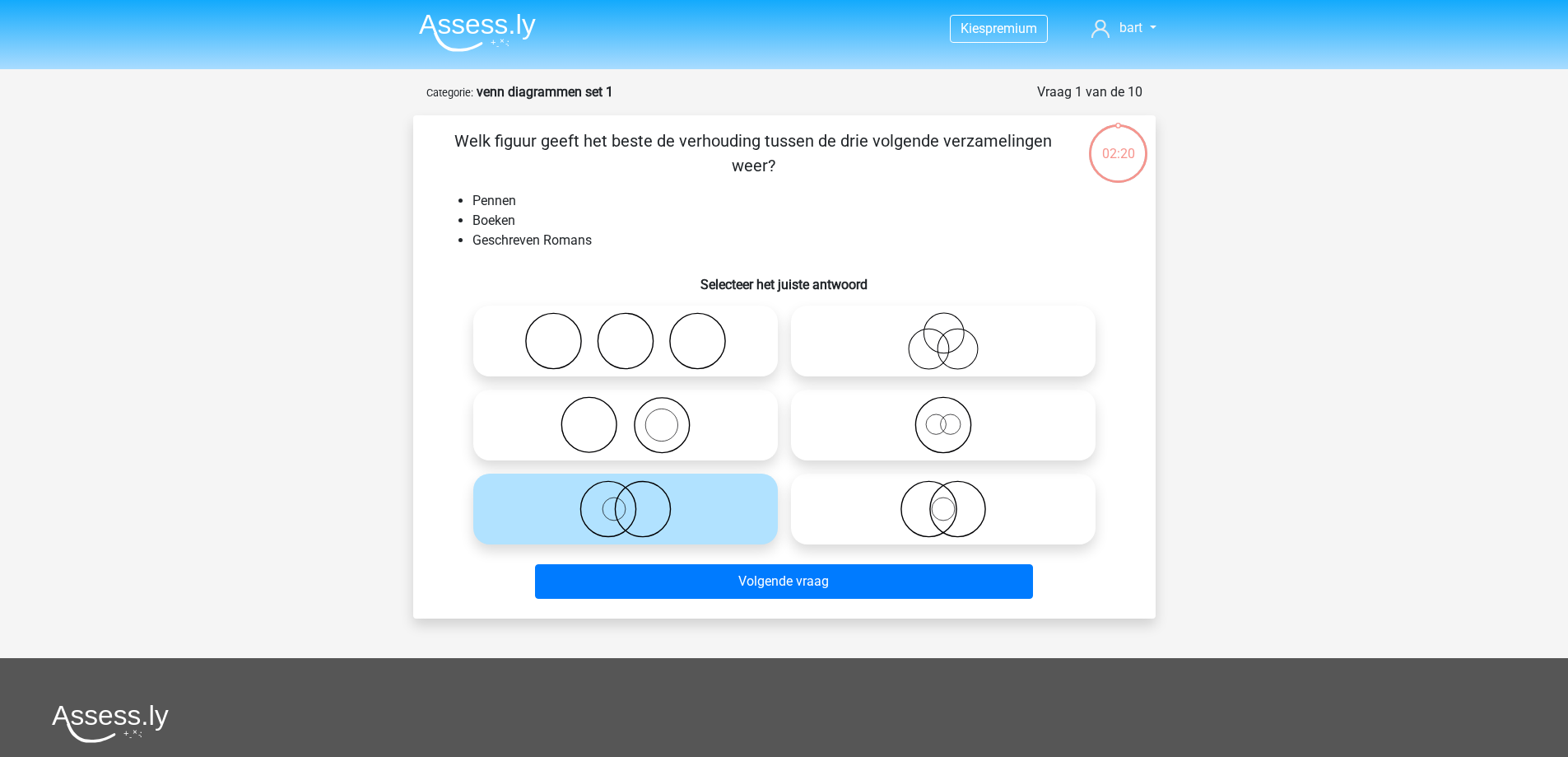
click at [879, 540] on label at bounding box center [943, 509] width 304 height 71
click at [943, 501] on input "radio" at bounding box center [948, 495] width 11 height 11
radio input "true"
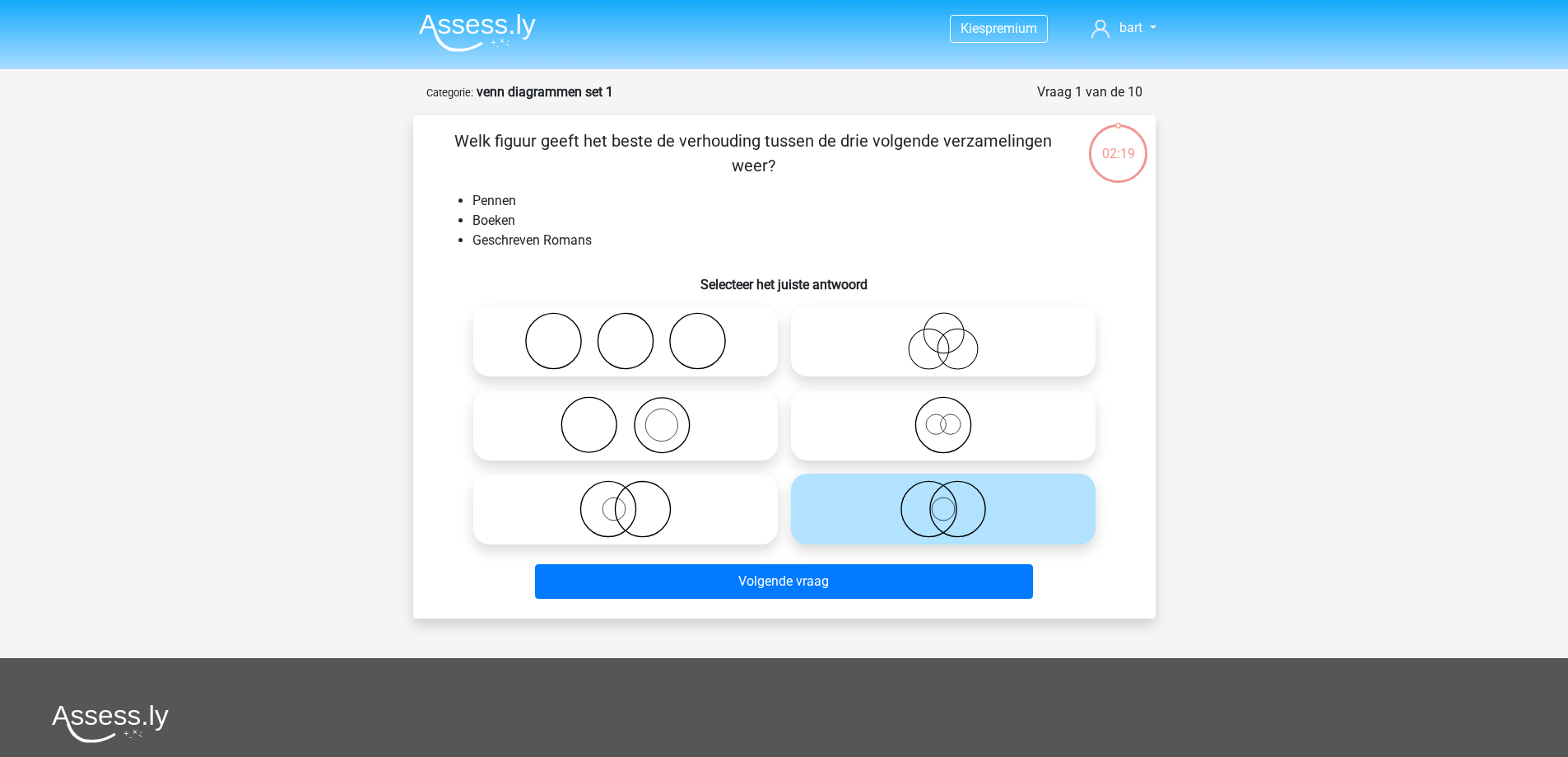
click at [933, 400] on circle at bounding box center [943, 425] width 55 height 55
click at [943, 406] on input "radio" at bounding box center [948, 411] width 11 height 11
radio input "true"
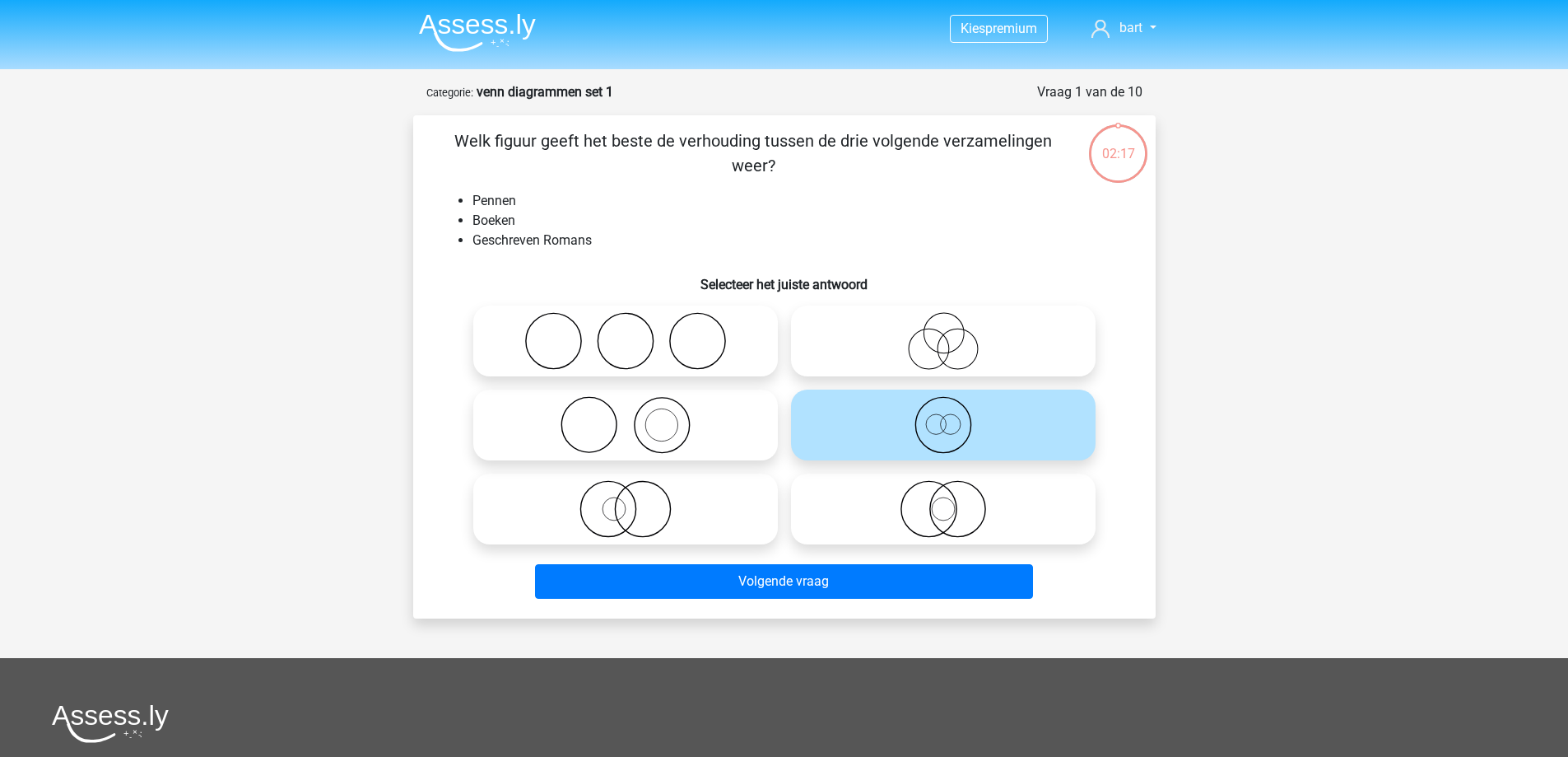
click at [885, 514] on icon at bounding box center [943, 509] width 291 height 58
click at [943, 501] on input "radio" at bounding box center [948, 495] width 11 height 11
radio input "true"
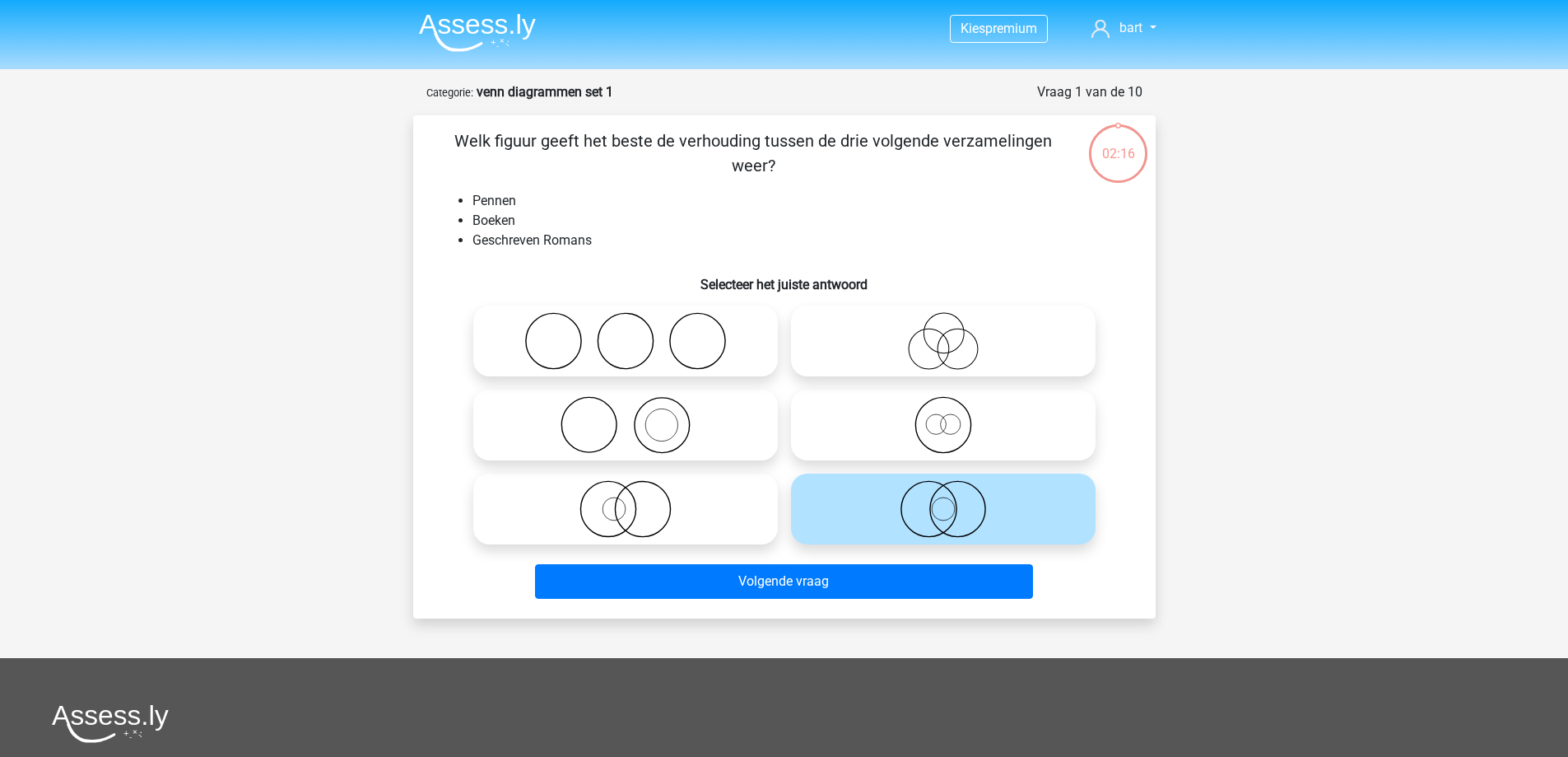
click at [877, 421] on icon at bounding box center [943, 424] width 291 height 58
click at [943, 416] on input "radio" at bounding box center [948, 411] width 11 height 11
radio input "true"
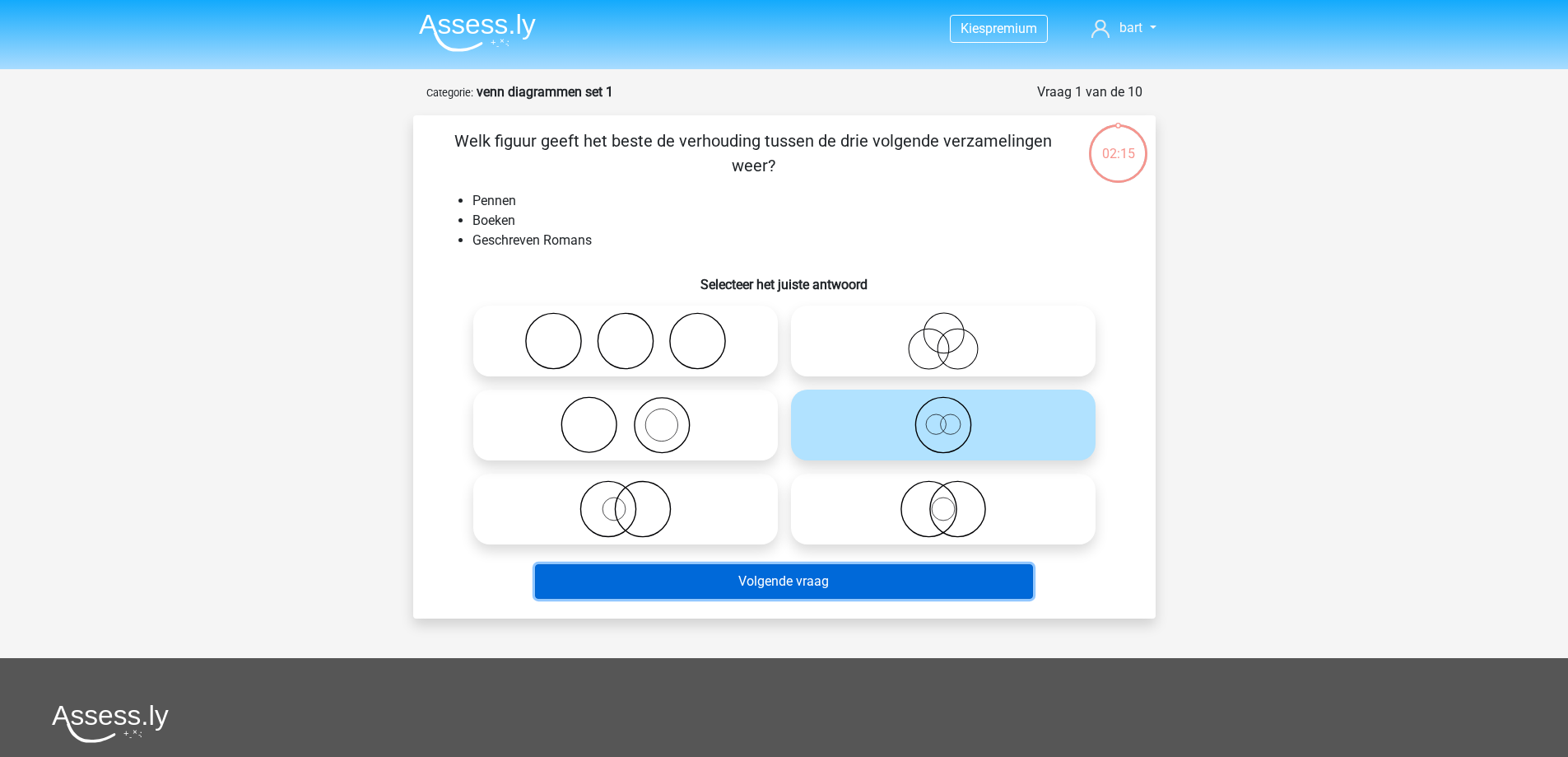
click at [754, 569] on button "Volgende vraag" at bounding box center [784, 581] width 498 height 34
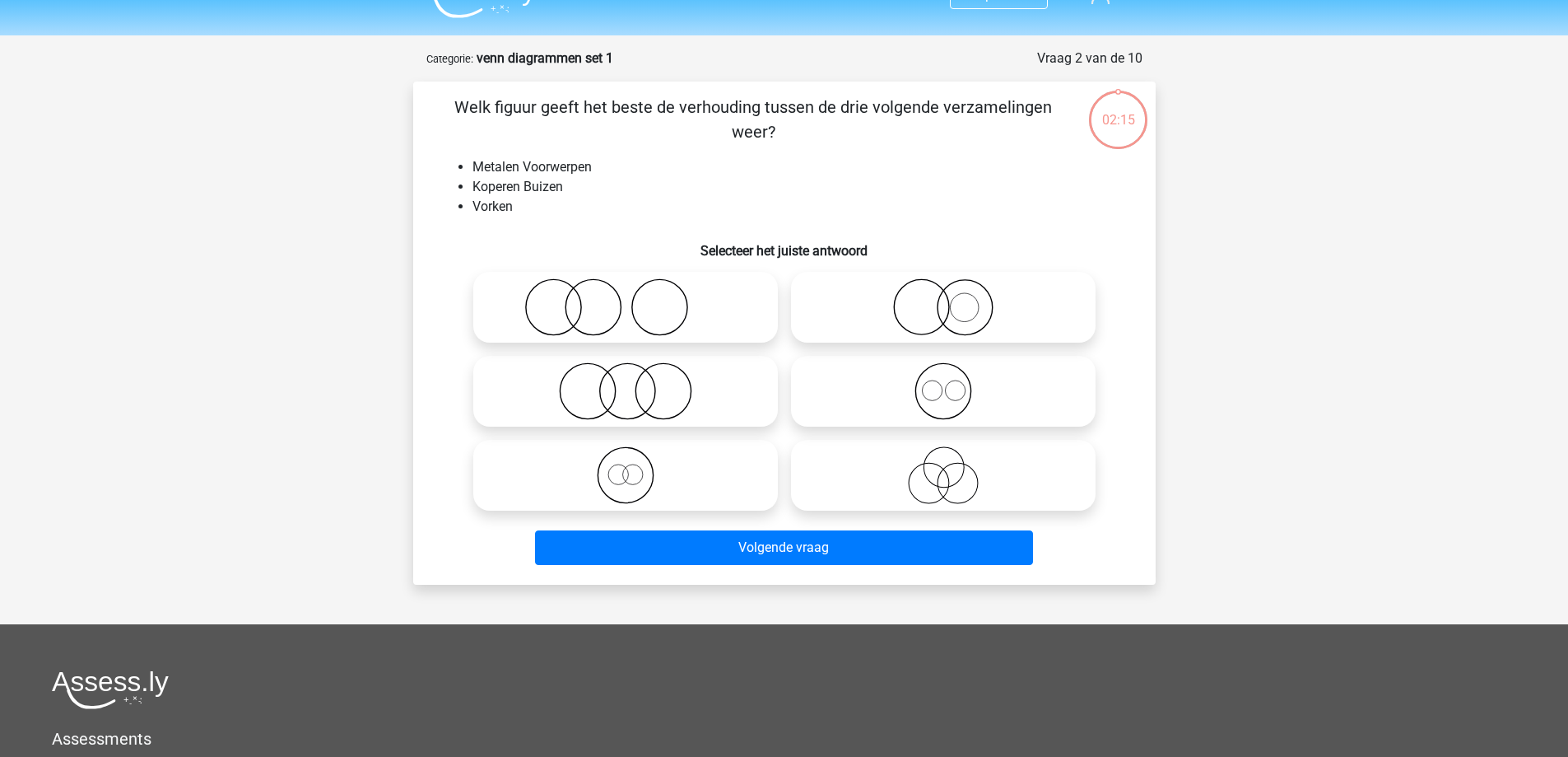
scroll to position [82, 0]
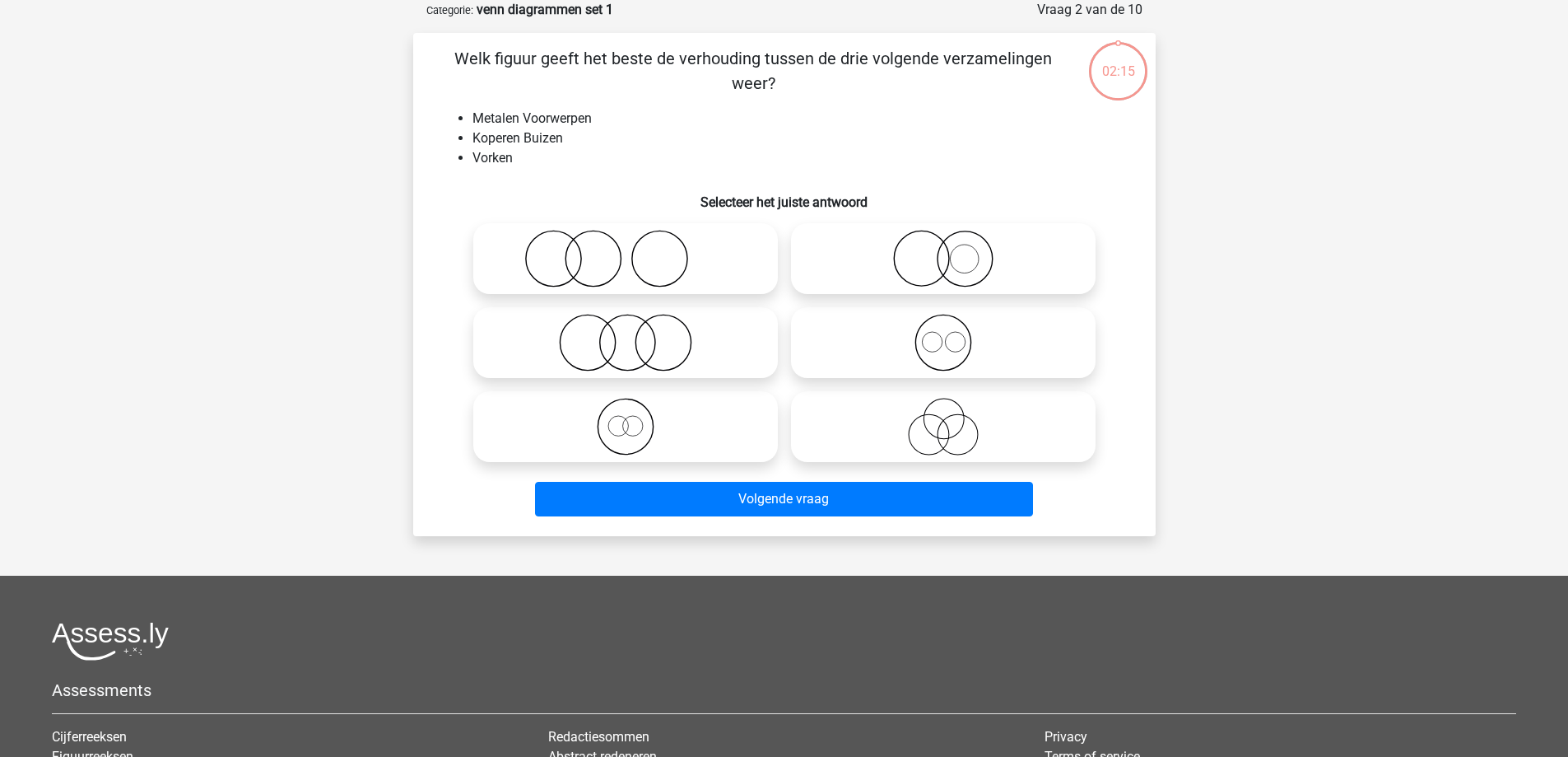
click at [915, 417] on icon at bounding box center [943, 426] width 291 height 58
click at [943, 417] on input "radio" at bounding box center [948, 412] width 11 height 11
radio input "true"
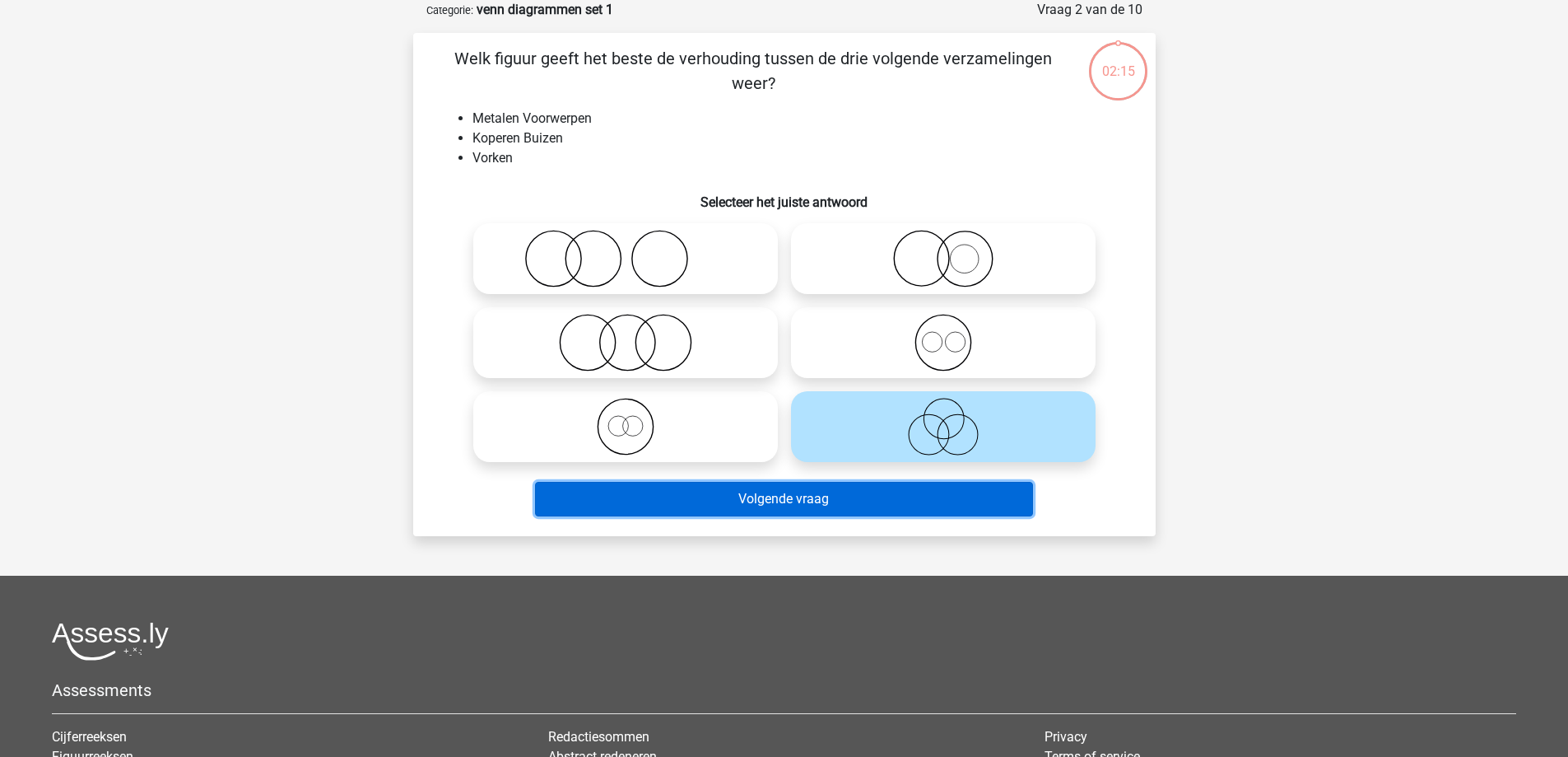
click at [882, 495] on button "Volgende vraag" at bounding box center [784, 499] width 498 height 34
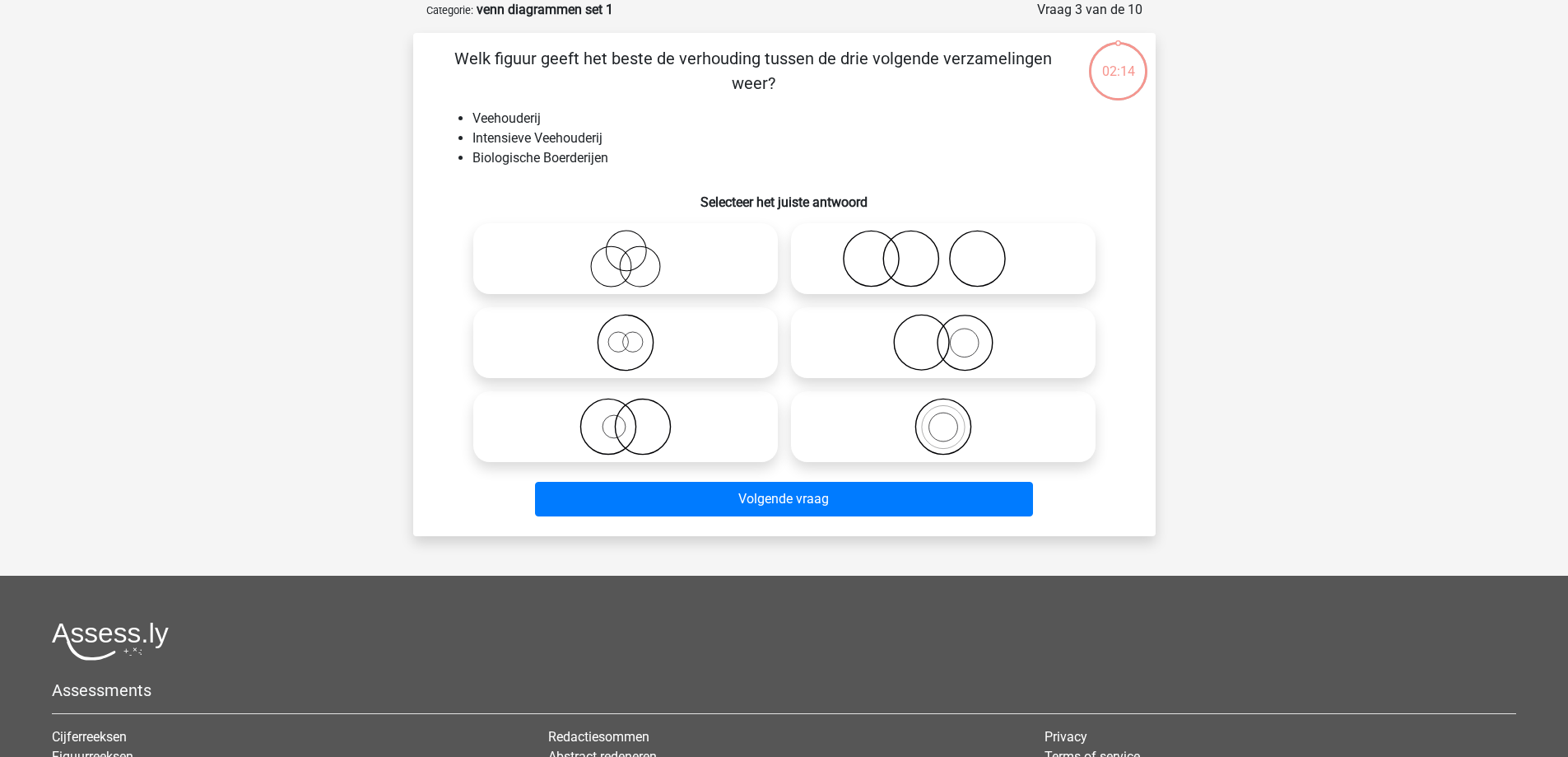
click at [937, 419] on icon at bounding box center [943, 426] width 291 height 58
click at [943, 418] on input "radio" at bounding box center [948, 412] width 11 height 11
radio input "true"
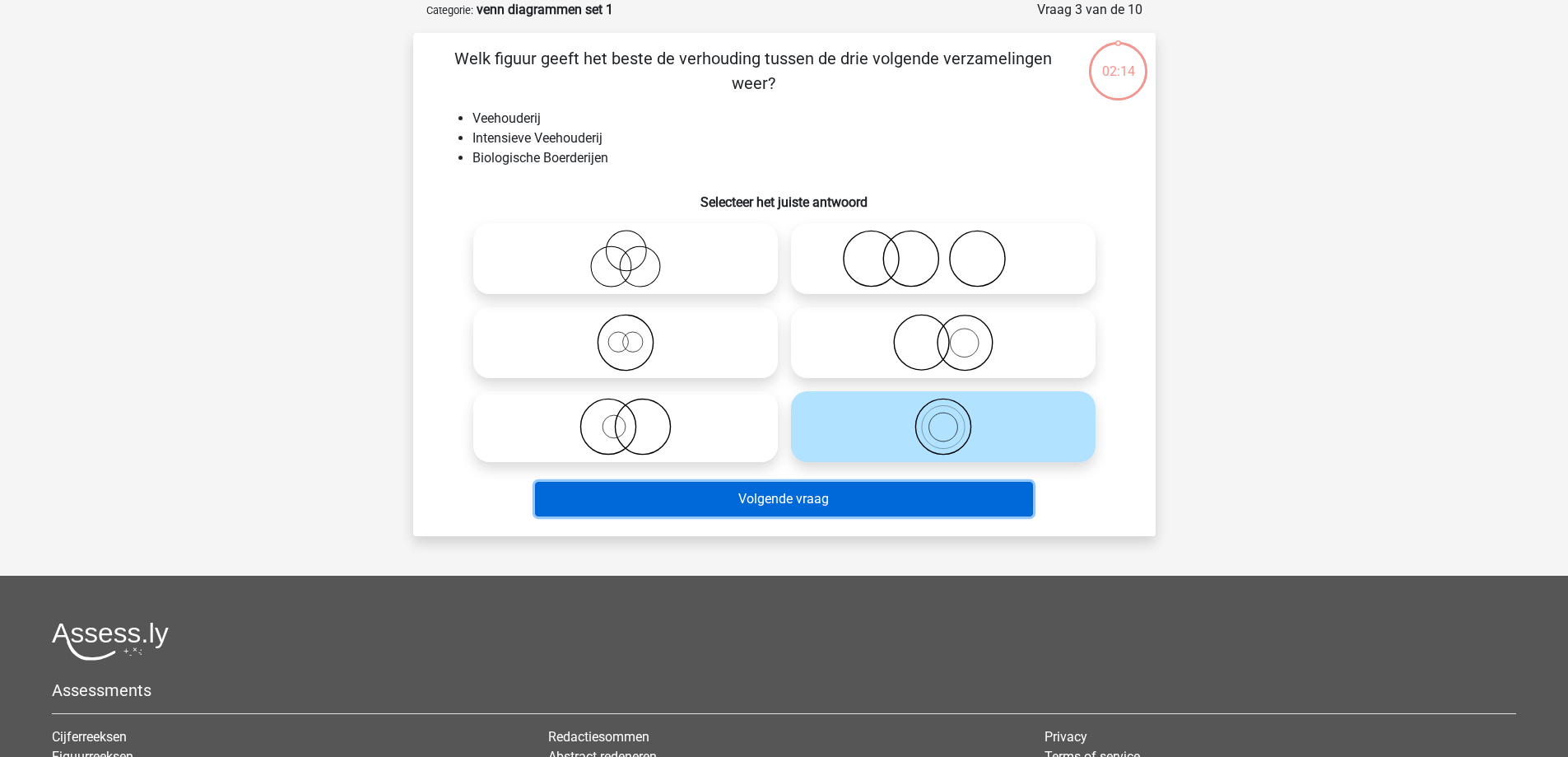
click at [900, 488] on button "Volgende vraag" at bounding box center [784, 499] width 498 height 34
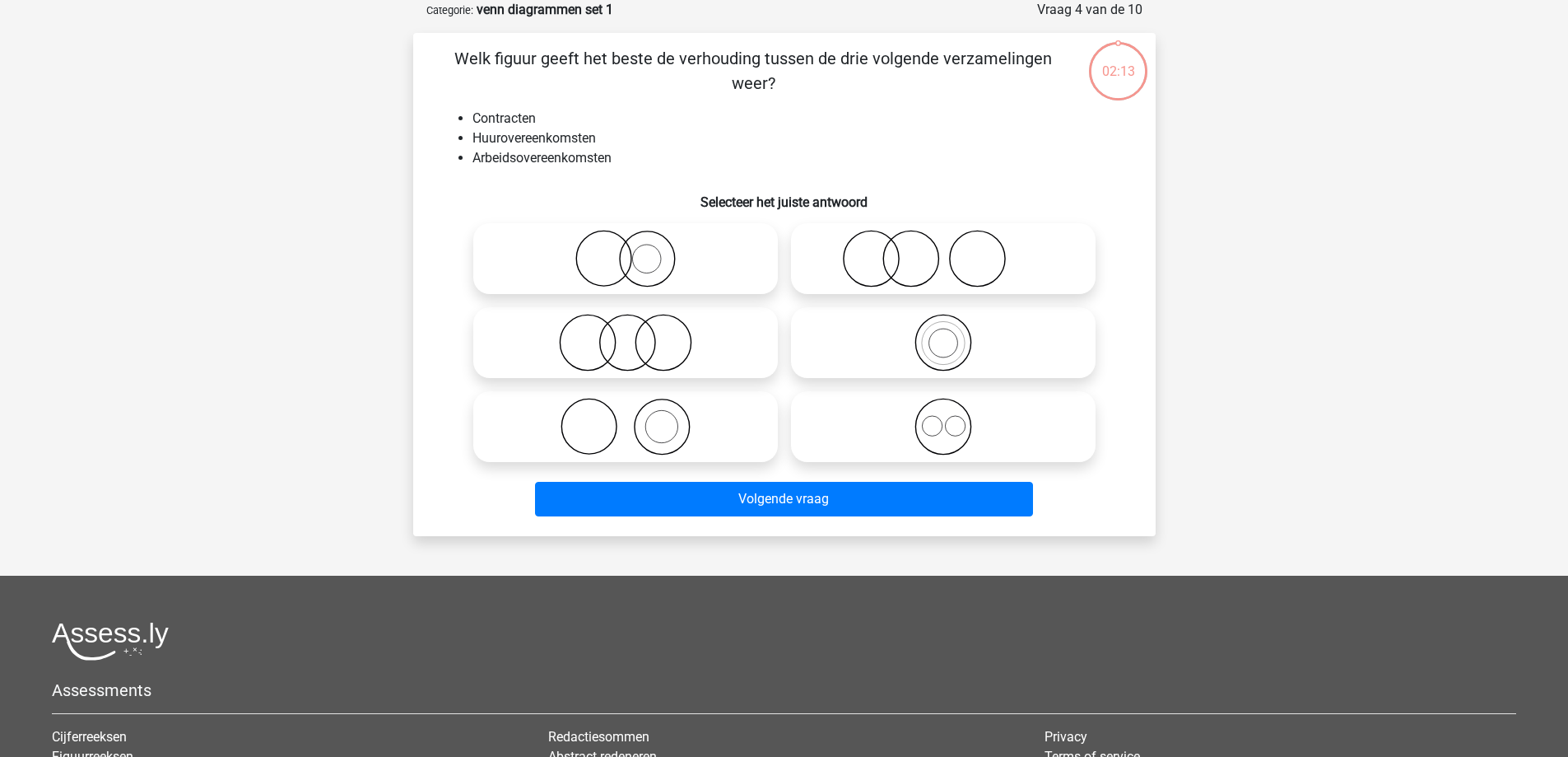
click at [951, 429] on icon at bounding box center [943, 426] width 291 height 58
click at [951, 418] on input "radio" at bounding box center [948, 412] width 11 height 11
radio input "true"
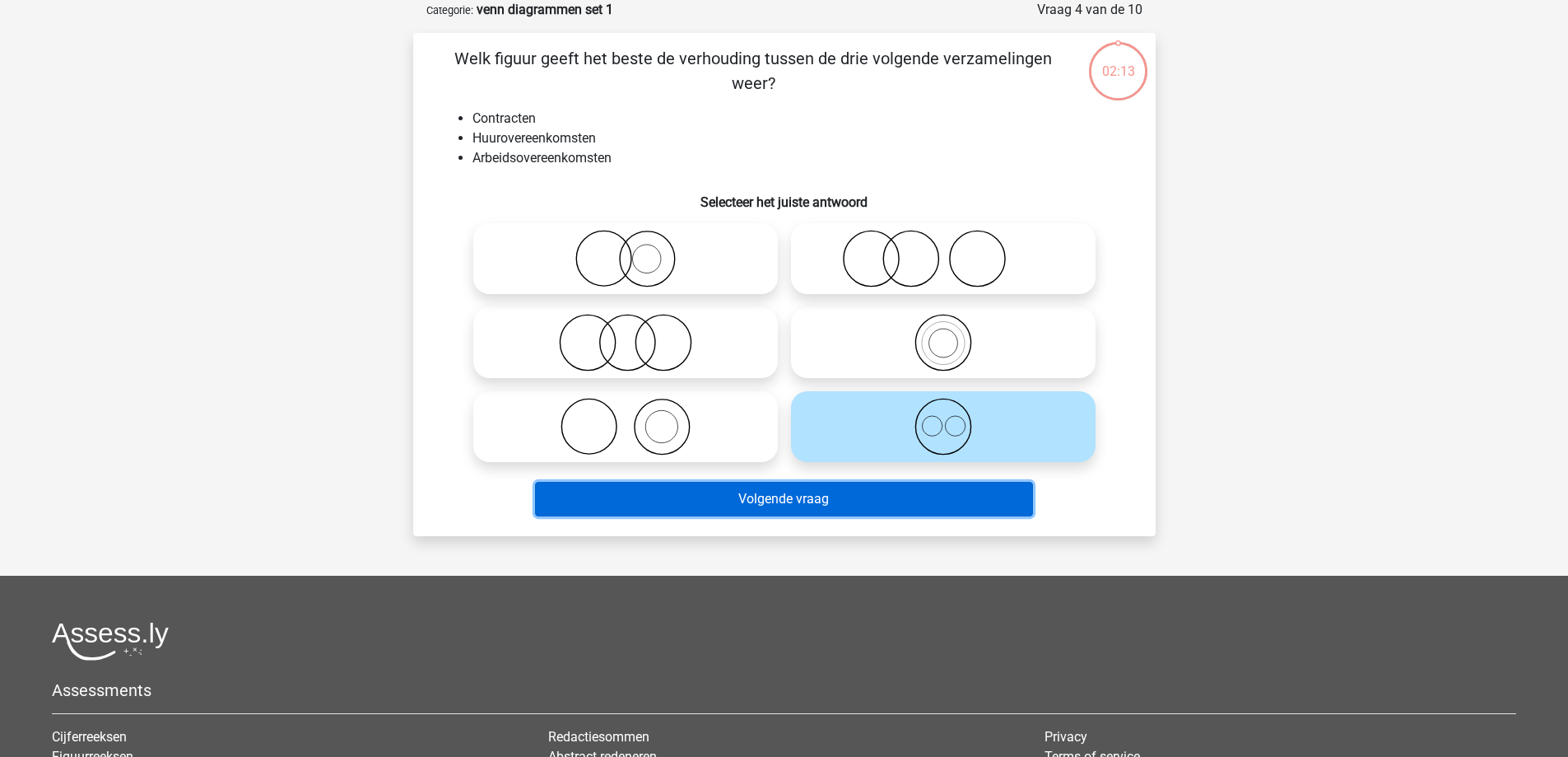
click at [920, 497] on button "Volgende vraag" at bounding box center [784, 499] width 498 height 34
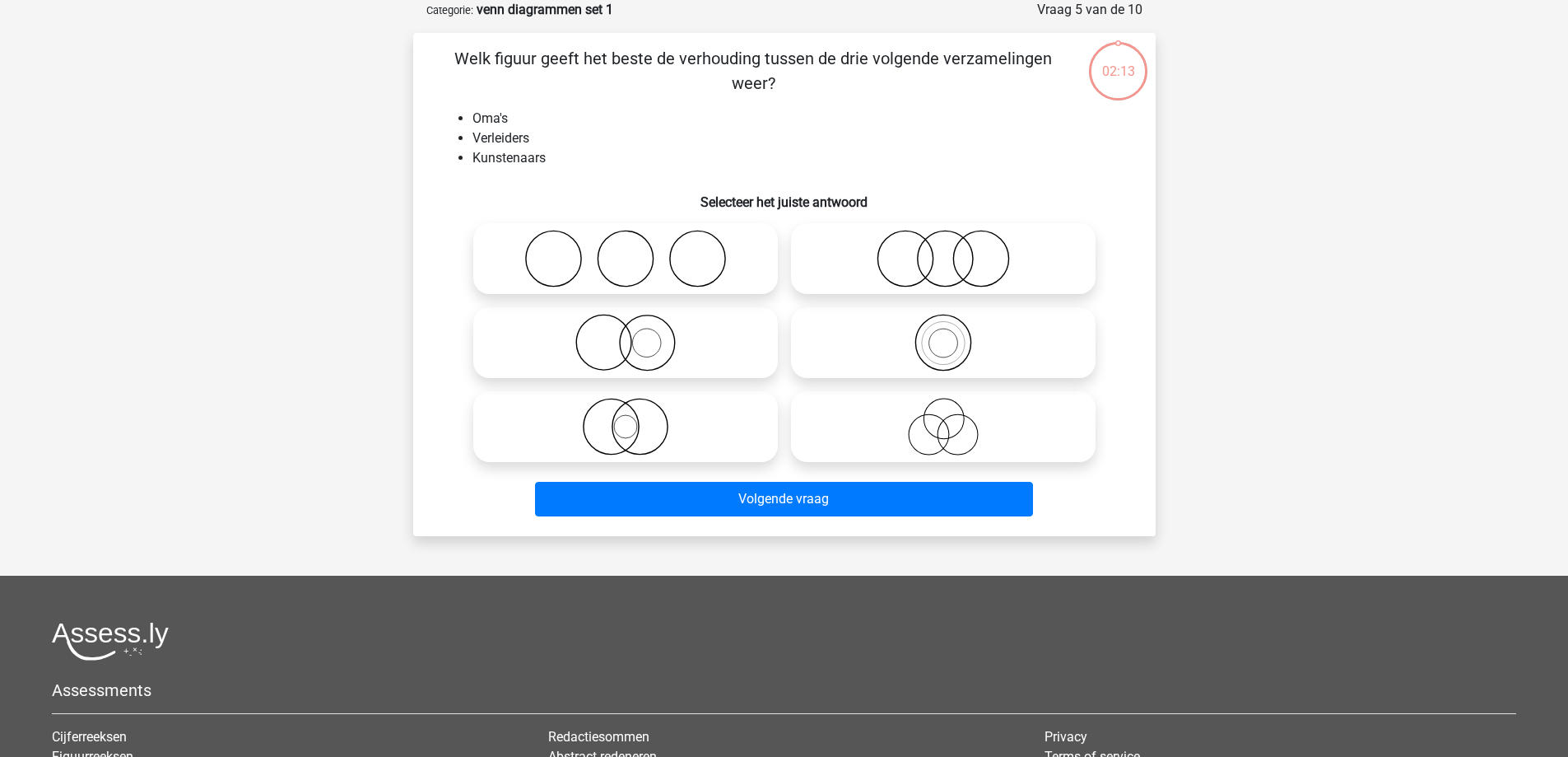
click at [963, 421] on icon at bounding box center [943, 426] width 291 height 58
click at [954, 418] on input "radio" at bounding box center [948, 412] width 11 height 11
radio input "true"
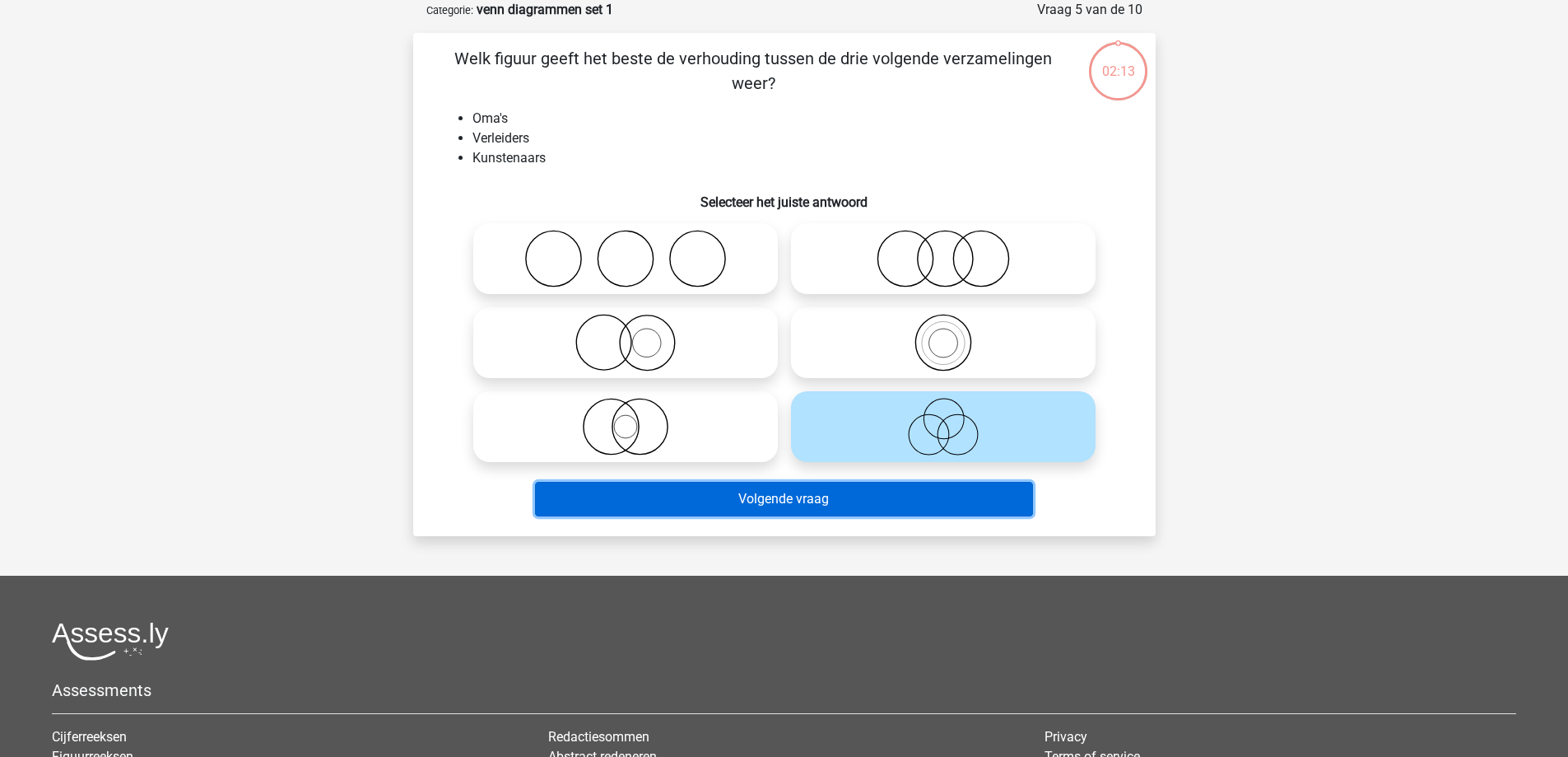
click at [937, 494] on button "Volgende vraag" at bounding box center [784, 499] width 498 height 34
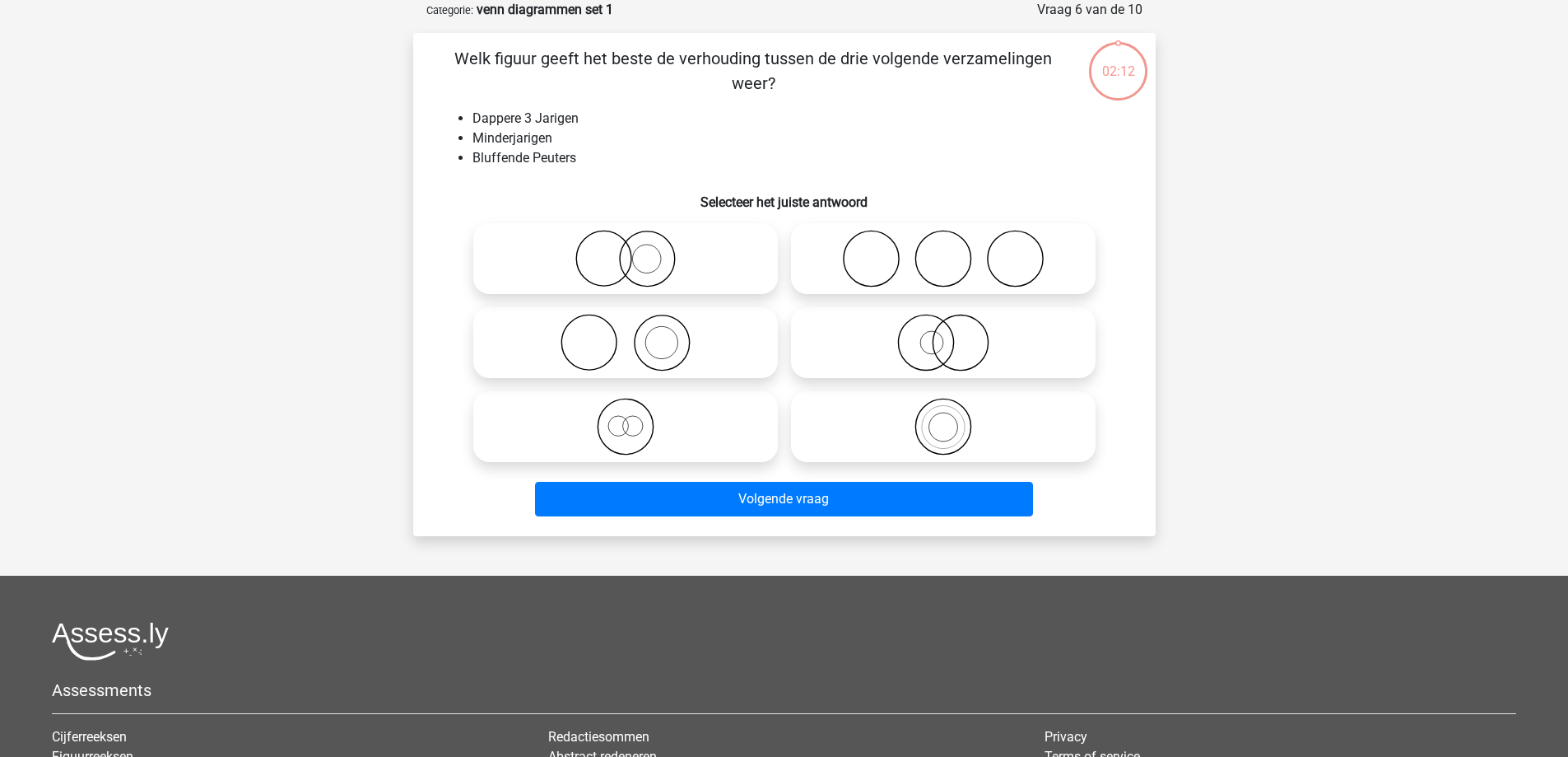
click at [975, 404] on icon at bounding box center [943, 426] width 291 height 58
click at [954, 407] on input "radio" at bounding box center [948, 412] width 11 height 11
radio input "true"
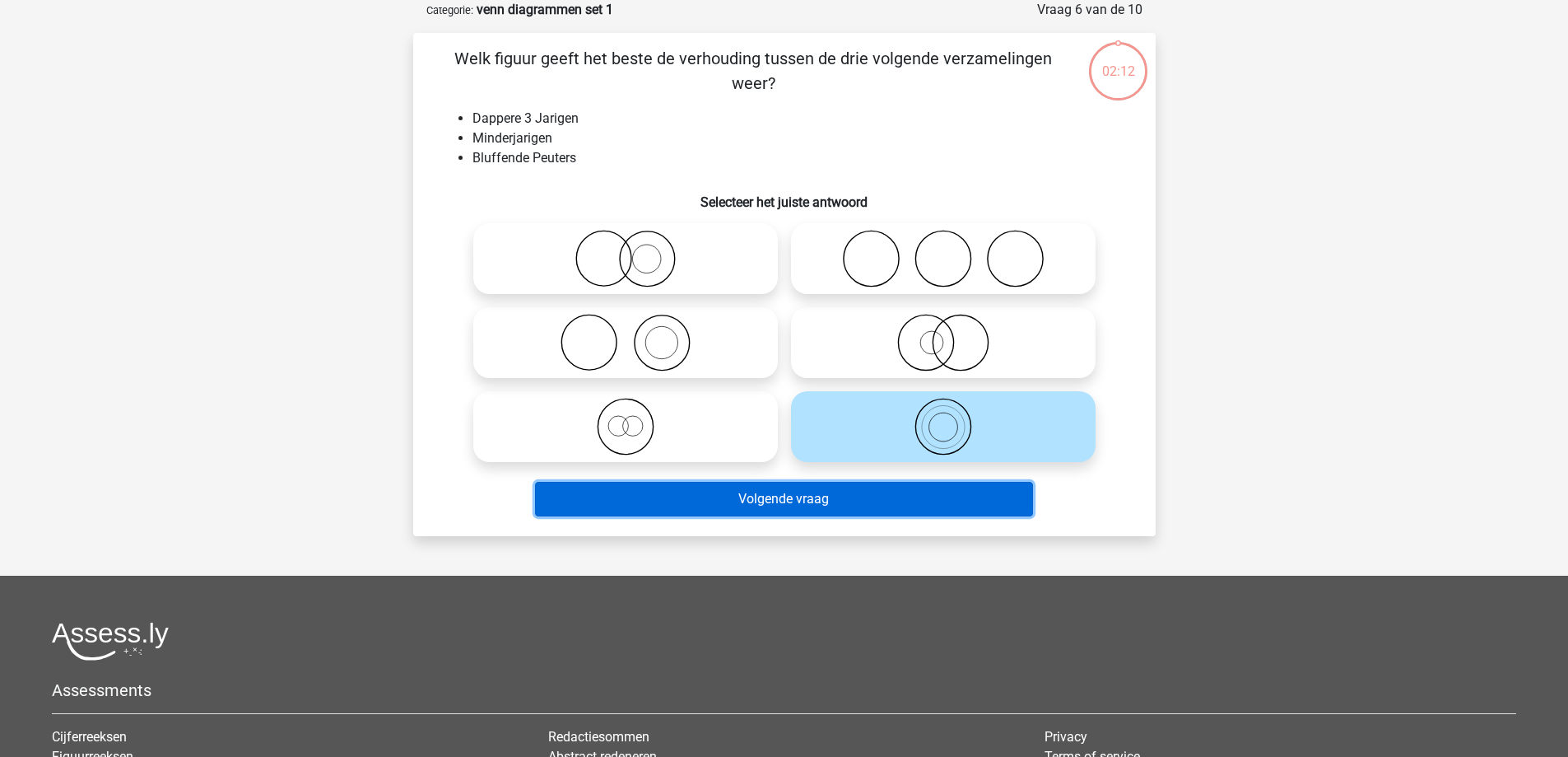
click at [929, 510] on button "Volgende vraag" at bounding box center [784, 499] width 498 height 34
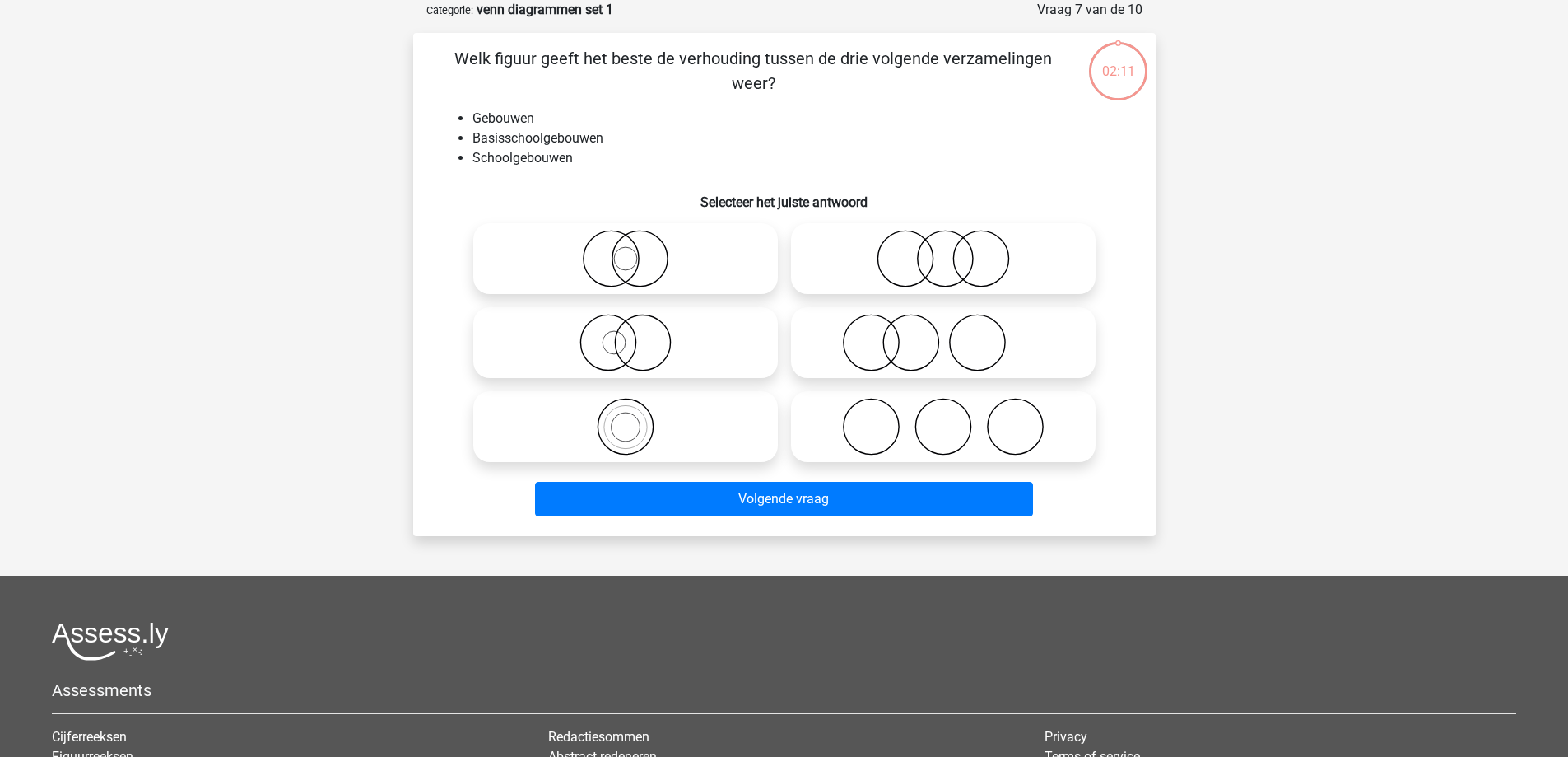
click at [972, 421] on icon at bounding box center [943, 426] width 291 height 58
click at [954, 418] on input "radio" at bounding box center [948, 412] width 11 height 11
radio input "true"
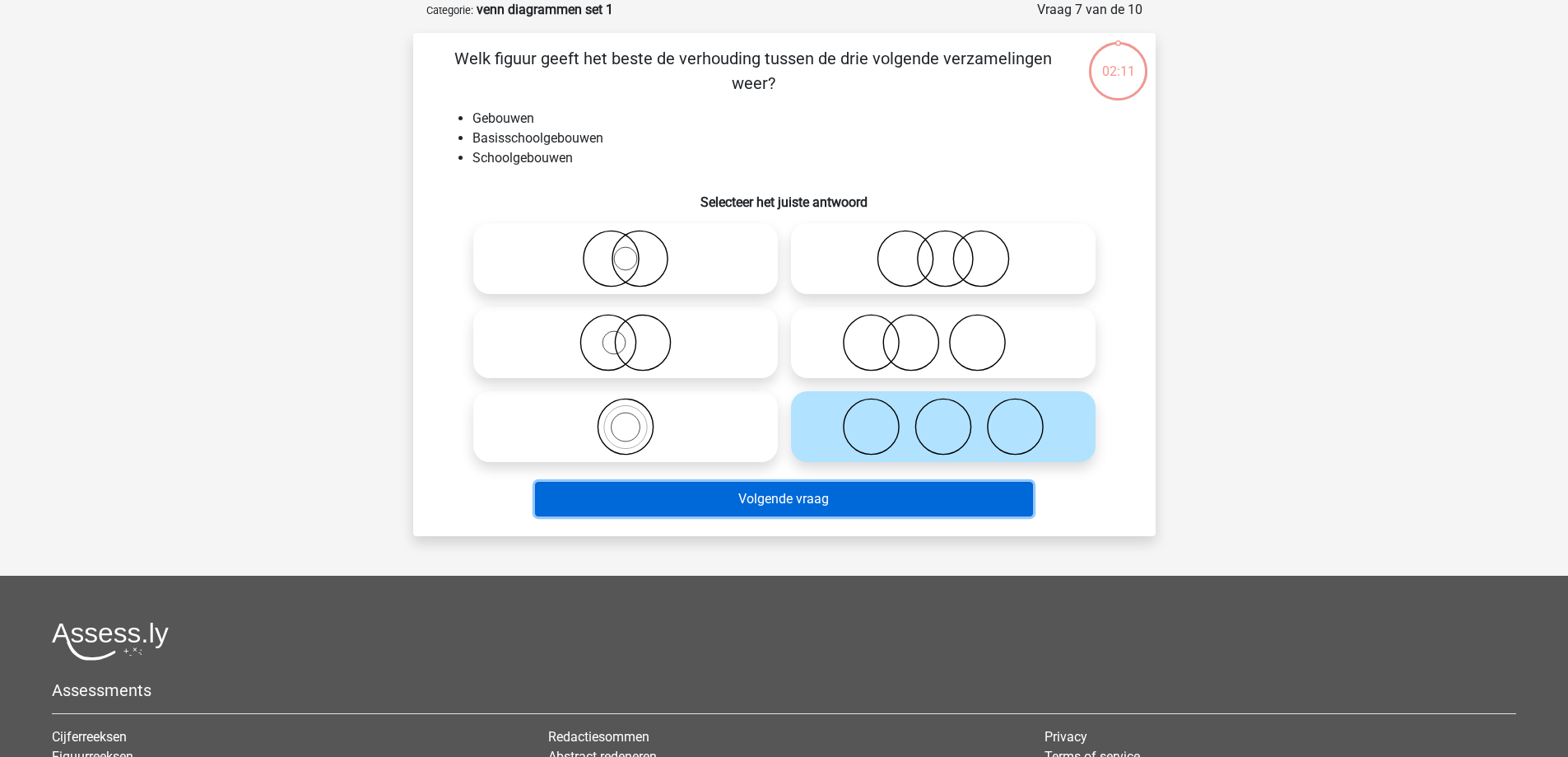
click at [921, 499] on button "Volgende vraag" at bounding box center [784, 499] width 498 height 34
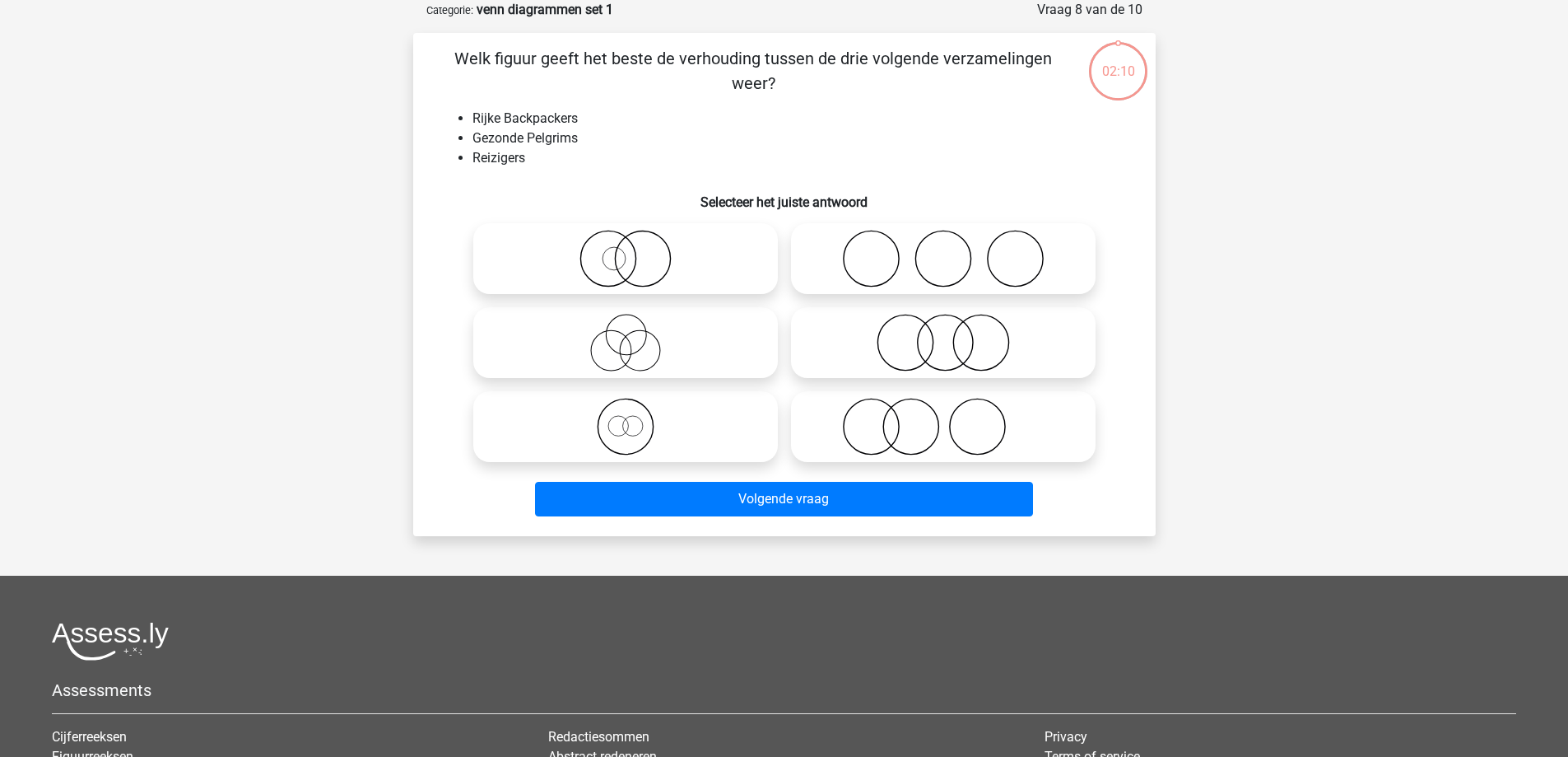
click at [960, 404] on icon at bounding box center [943, 426] width 291 height 58
click at [954, 407] on input "radio" at bounding box center [948, 412] width 11 height 11
radio input "true"
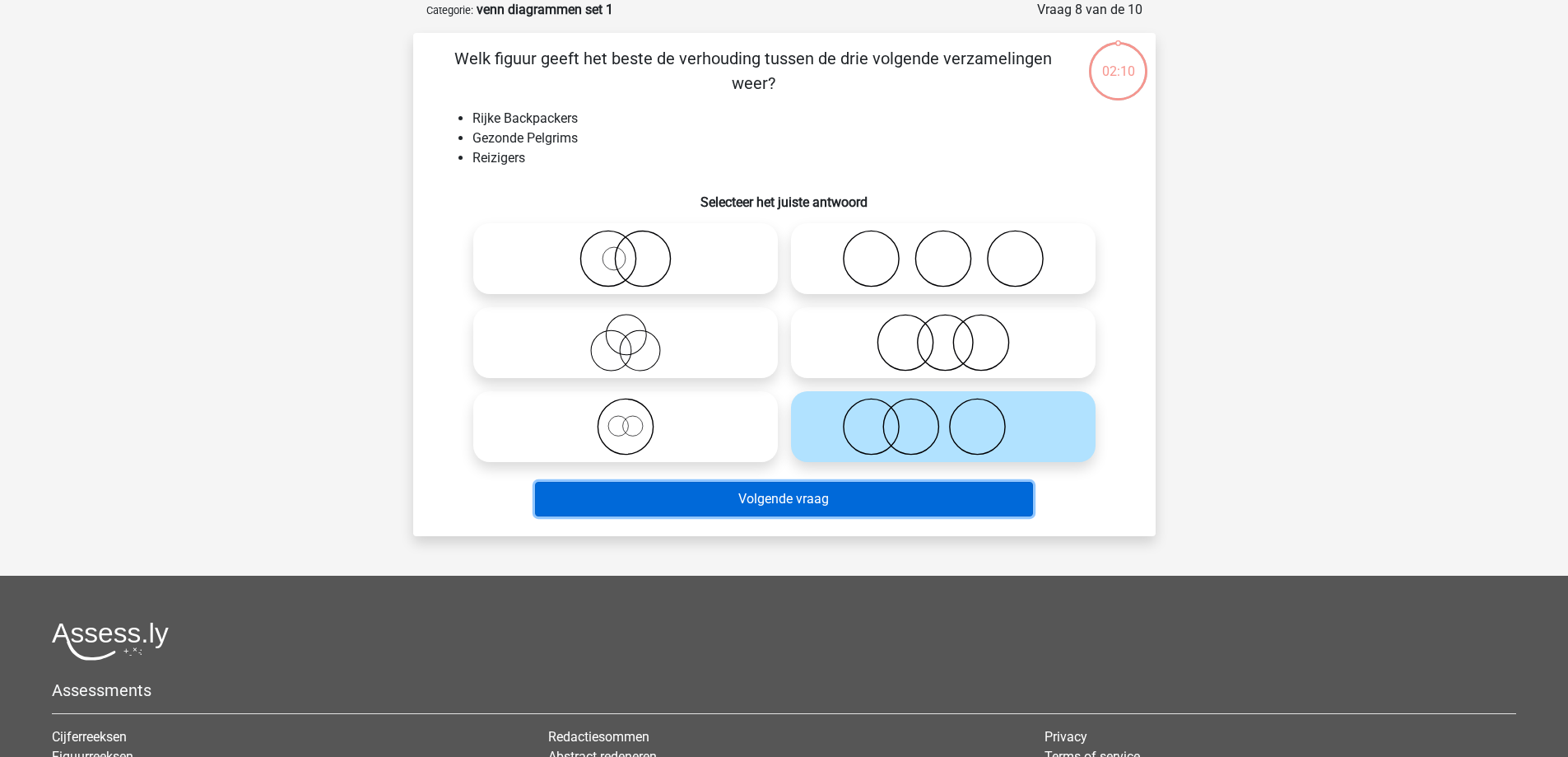
click at [921, 512] on button "Volgende vraag" at bounding box center [784, 499] width 498 height 34
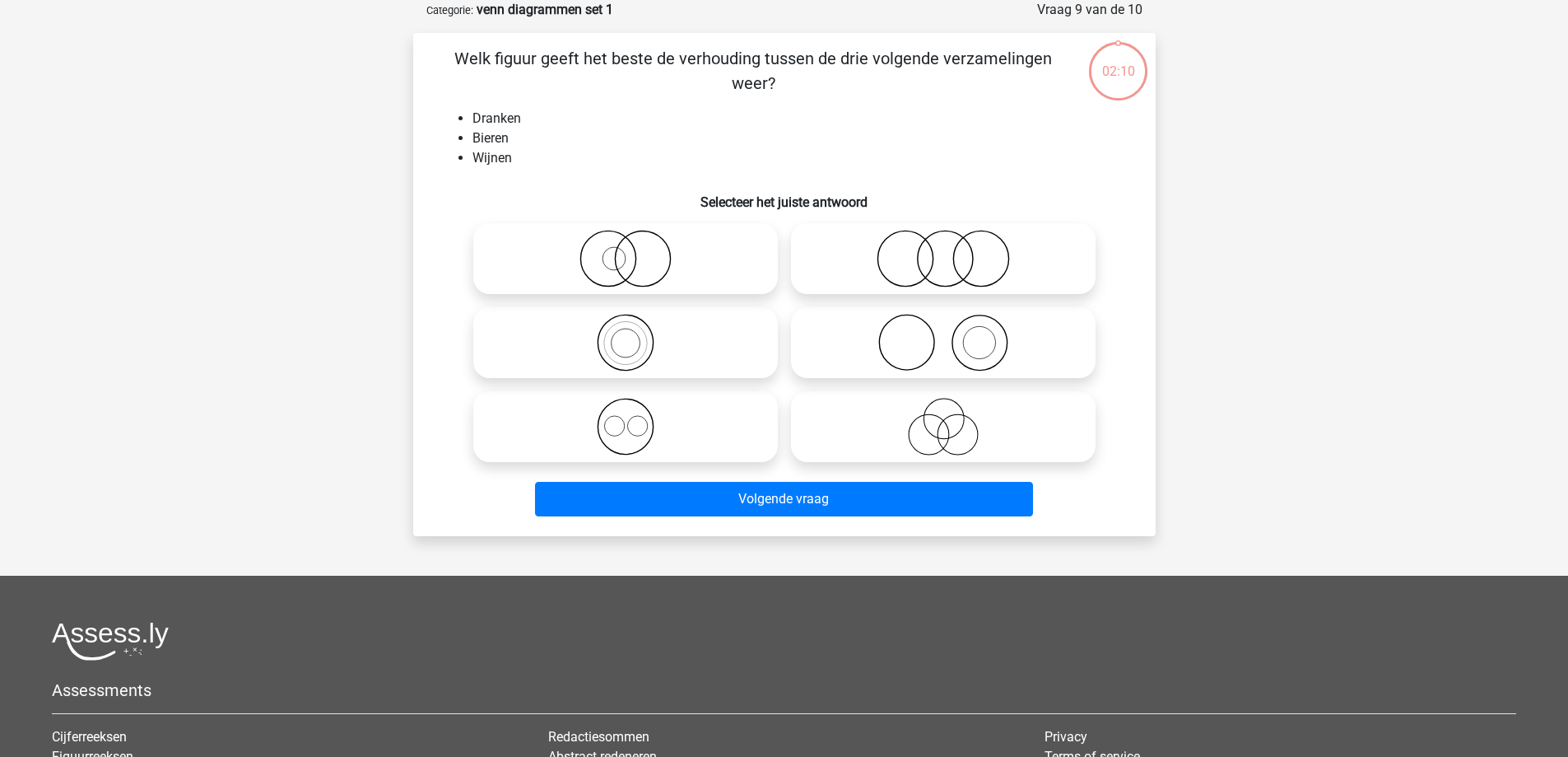
click at [963, 431] on icon at bounding box center [943, 426] width 291 height 58
click at [954, 418] on input "radio" at bounding box center [948, 412] width 11 height 11
radio input "true"
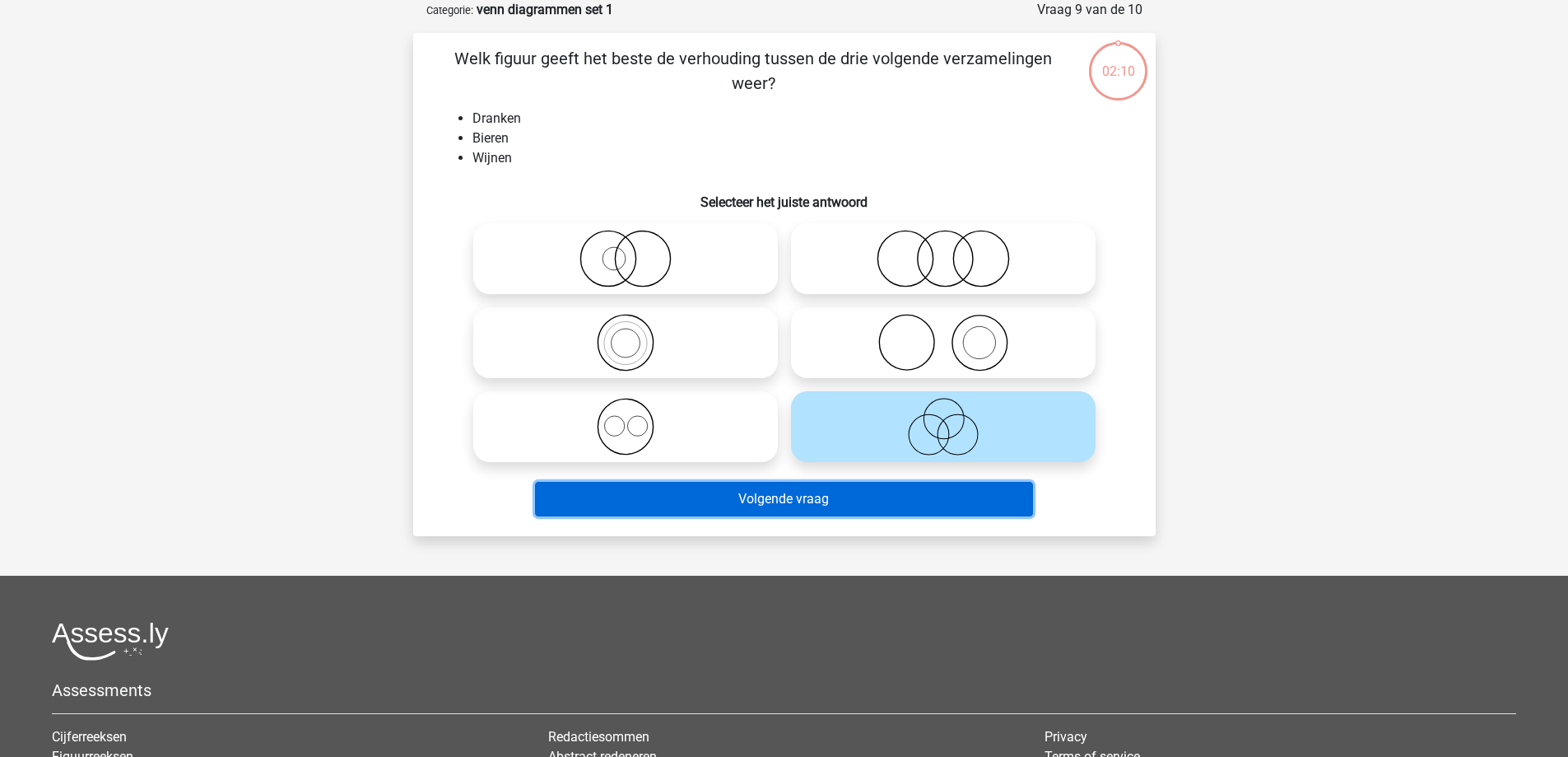
drag, startPoint x: 927, startPoint y: 502, endPoint x: 943, endPoint y: 473, distance: 33.1
click at [927, 501] on button "Volgende vraag" at bounding box center [784, 499] width 498 height 34
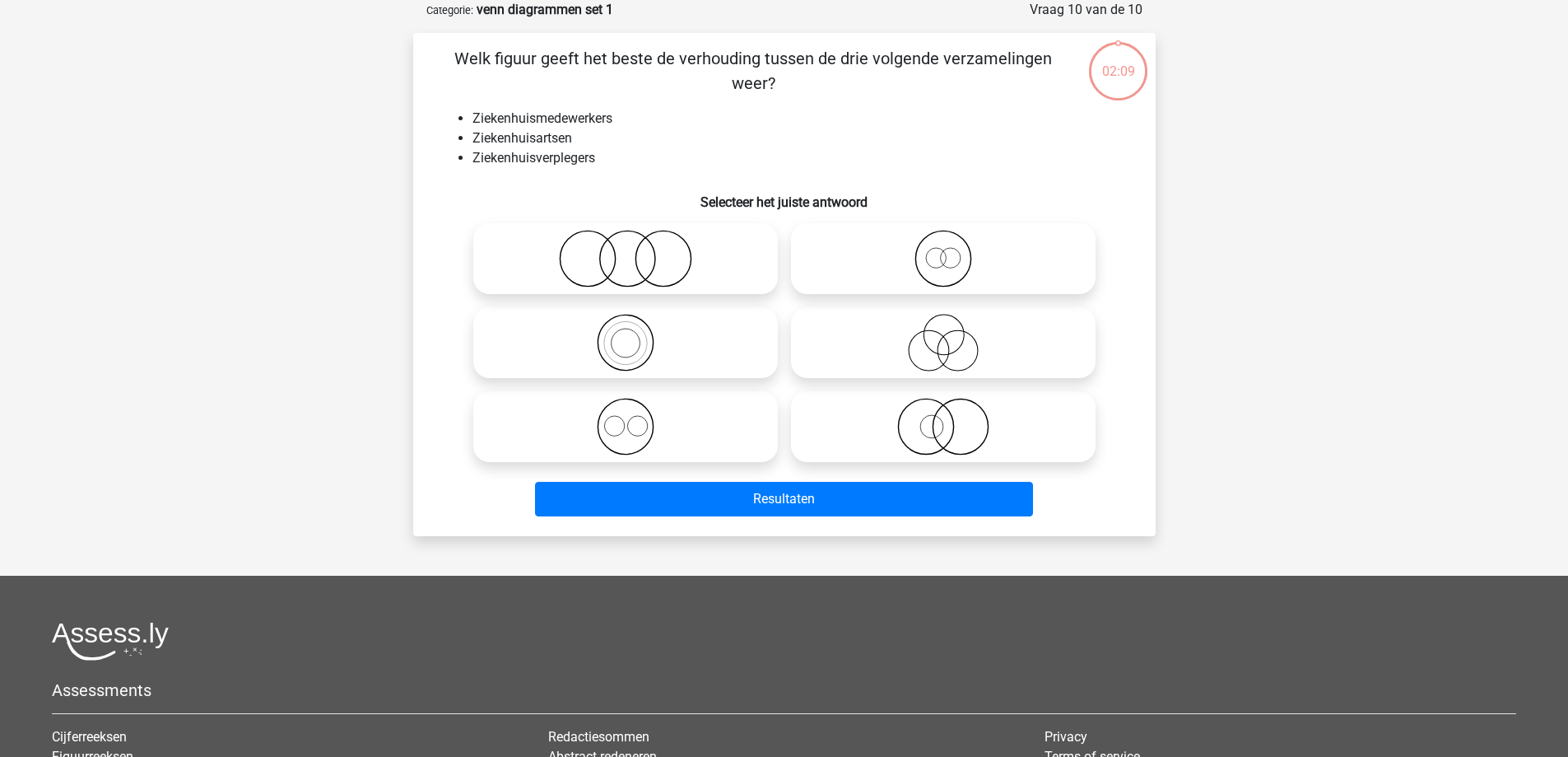
click at [959, 440] on icon at bounding box center [943, 426] width 291 height 58
click at [954, 418] on input "radio" at bounding box center [948, 412] width 11 height 11
radio input "true"
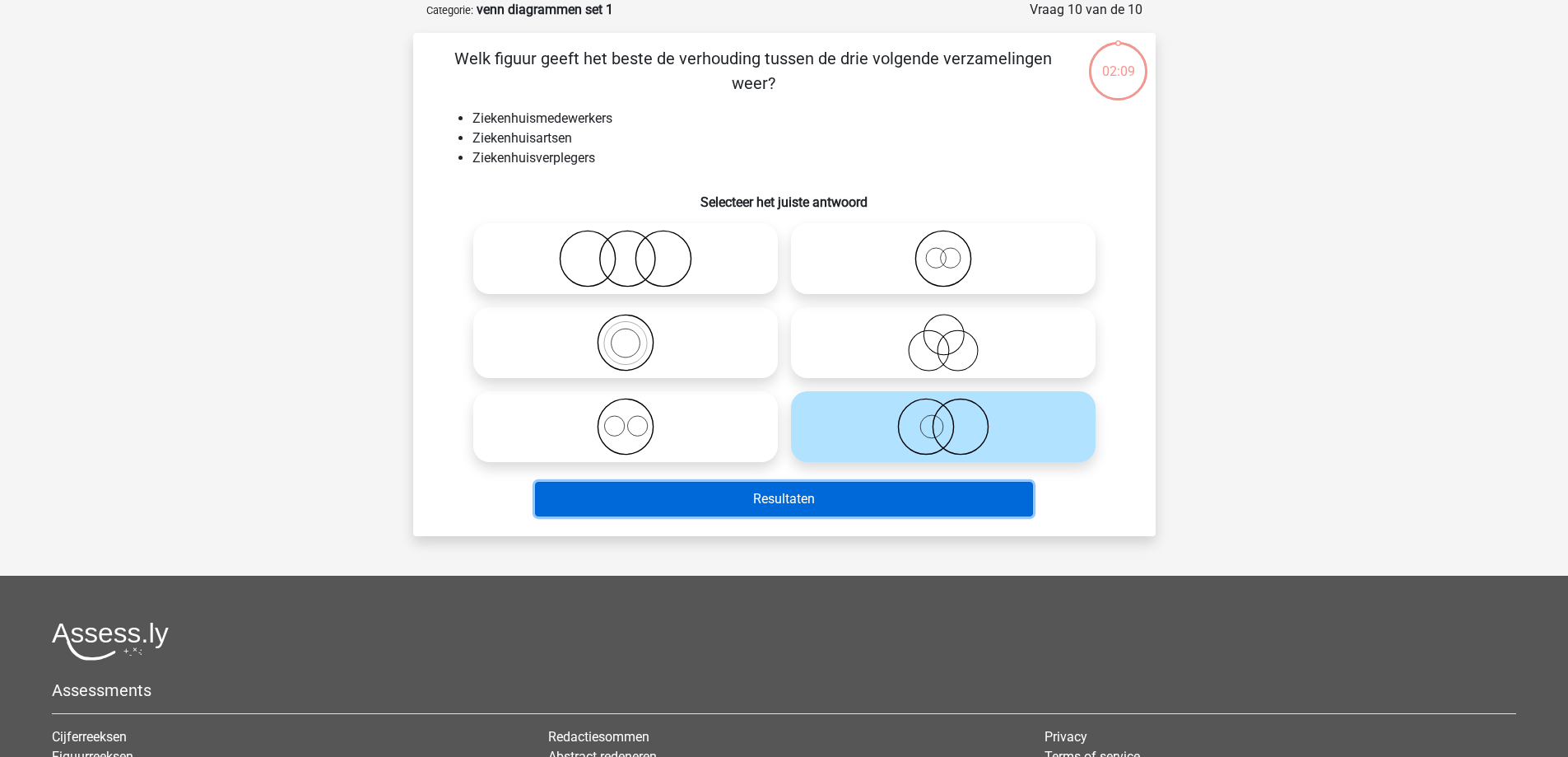
click at [942, 491] on button "Resultaten" at bounding box center [784, 499] width 498 height 34
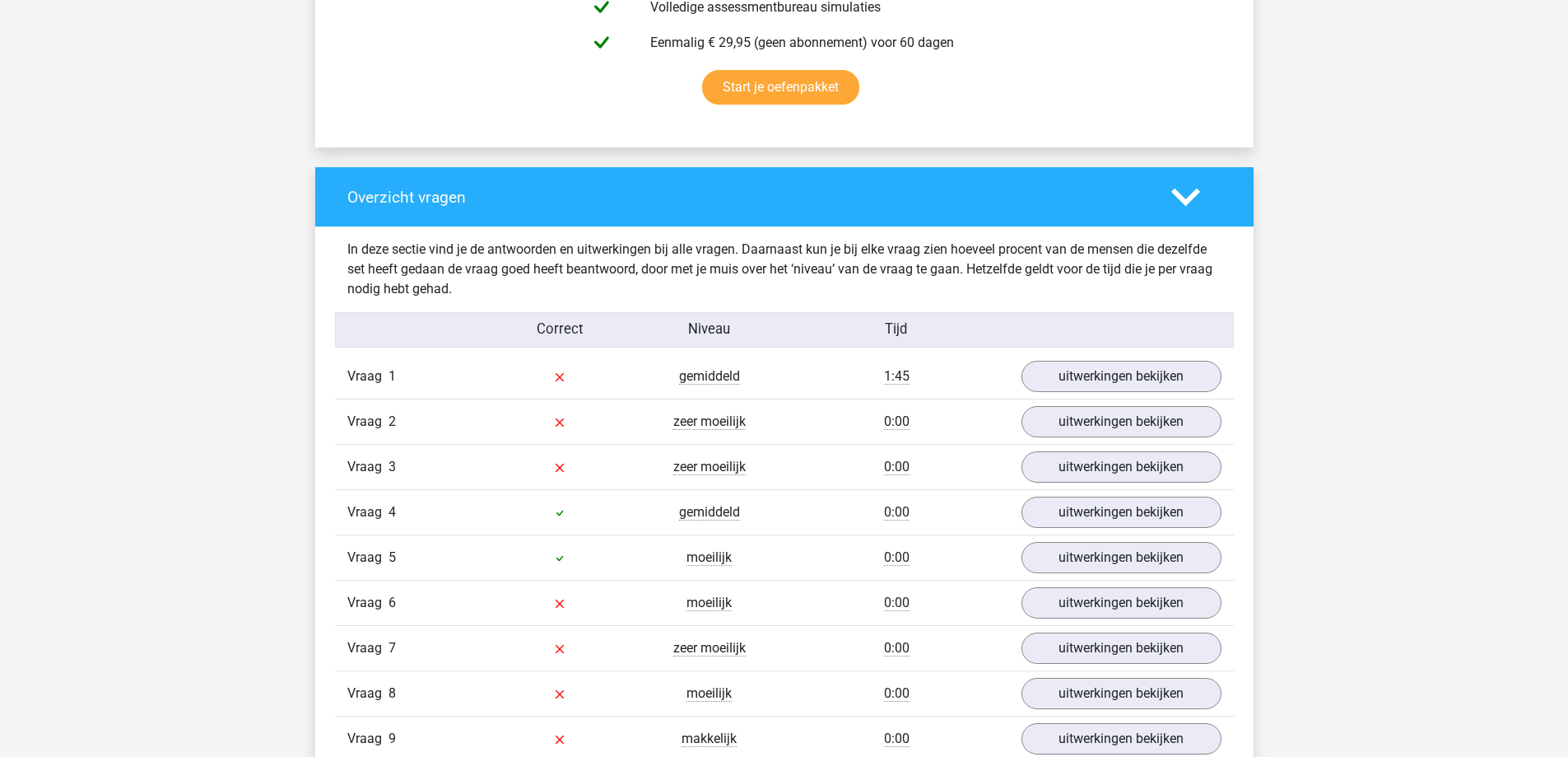
scroll to position [1071, 0]
click at [1054, 370] on link "uitwerkingen bekijken" at bounding box center [1121, 376] width 230 height 36
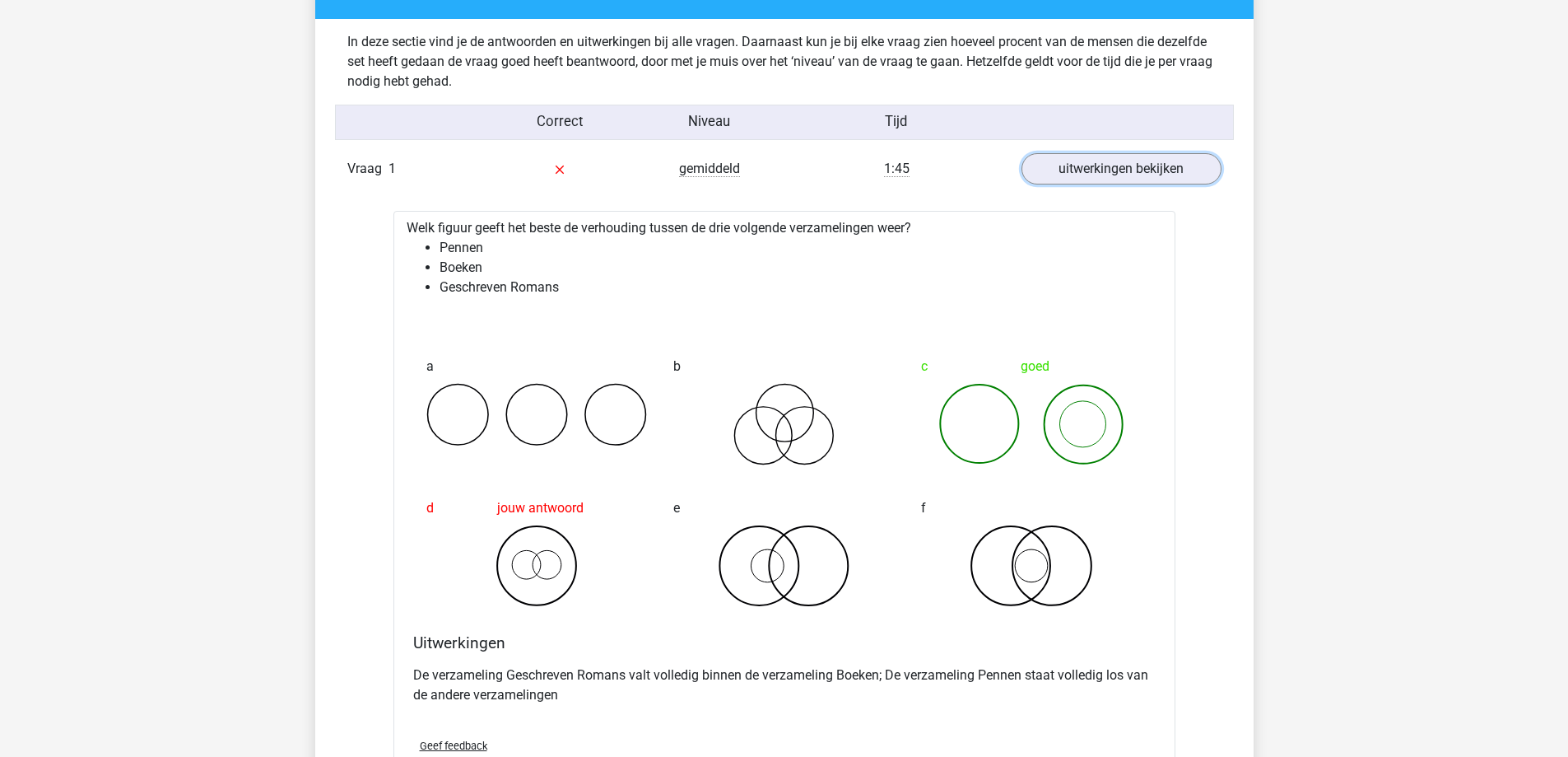
scroll to position [1318, 0]
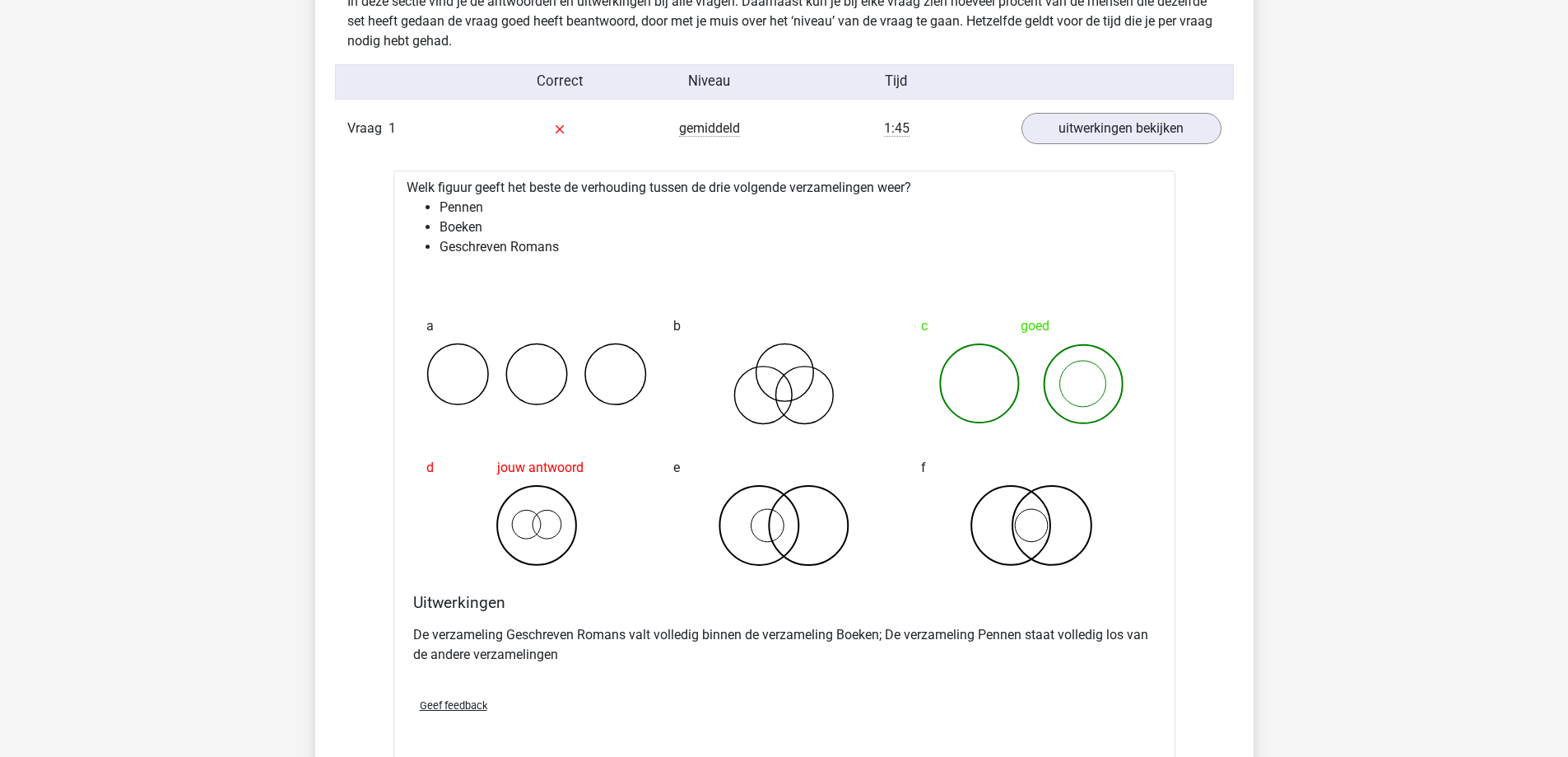
drag, startPoint x: 1043, startPoint y: 363, endPoint x: 924, endPoint y: 355, distance: 119.3
click at [924, 355] on icon at bounding box center [1032, 384] width 222 height 82
drag, startPoint x: 1046, startPoint y: 362, endPoint x: 1278, endPoint y: 391, distance: 233.8
click at [1249, 401] on div "Overzicht vragen In deze sectie vind je de antwoorden en uitwerkingen bij alle …" at bounding box center [784, 560] width 938 height 1281
drag, startPoint x: 1126, startPoint y: 380, endPoint x: 969, endPoint y: 382, distance: 157.0
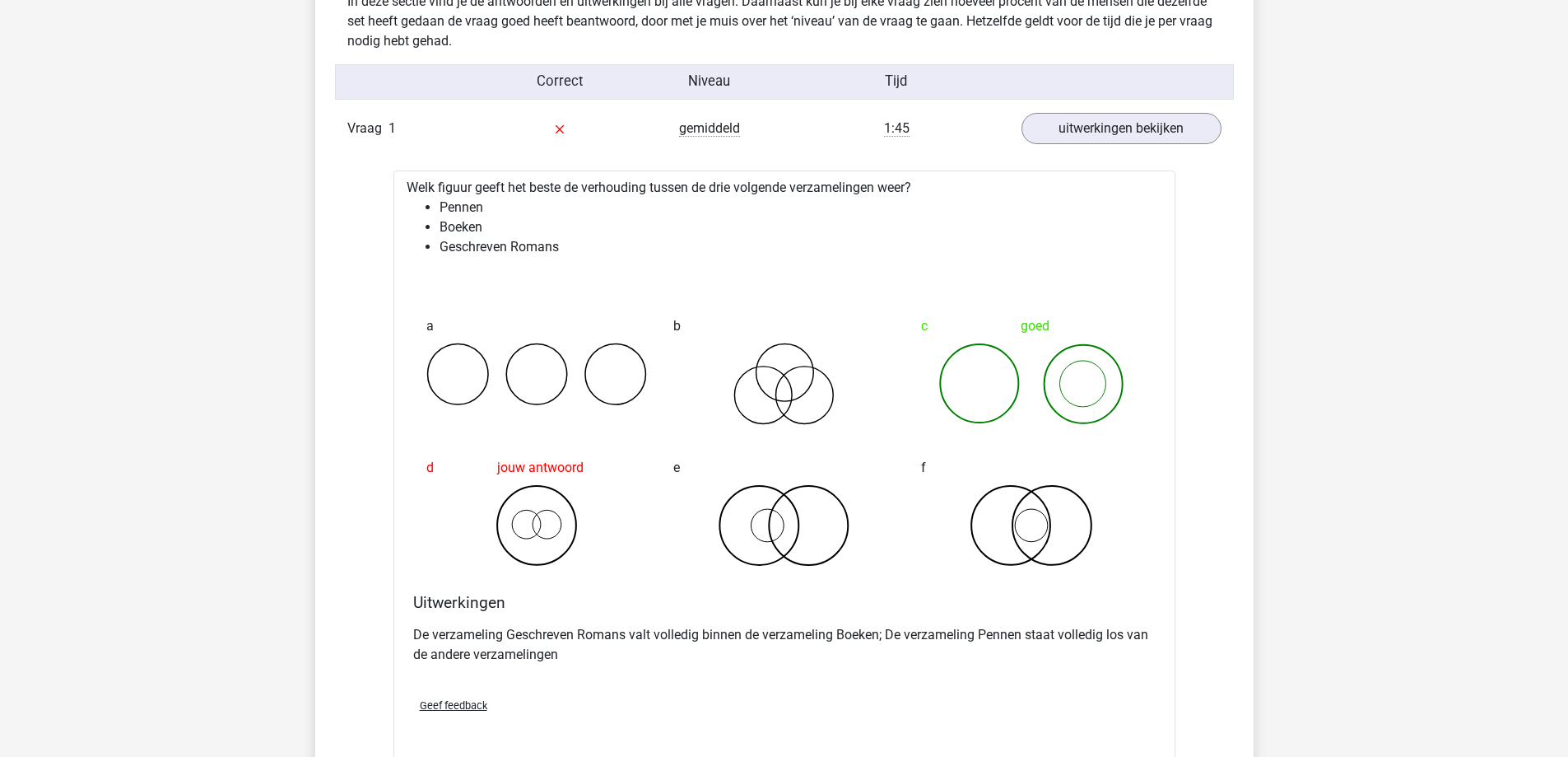
click at [967, 384] on icon at bounding box center [1032, 384] width 222 height 82
click at [1008, 387] on icon at bounding box center [1032, 384] width 222 height 82
click at [1009, 387] on icon at bounding box center [1032, 384] width 222 height 82
click at [1079, 400] on icon at bounding box center [1032, 384] width 222 height 82
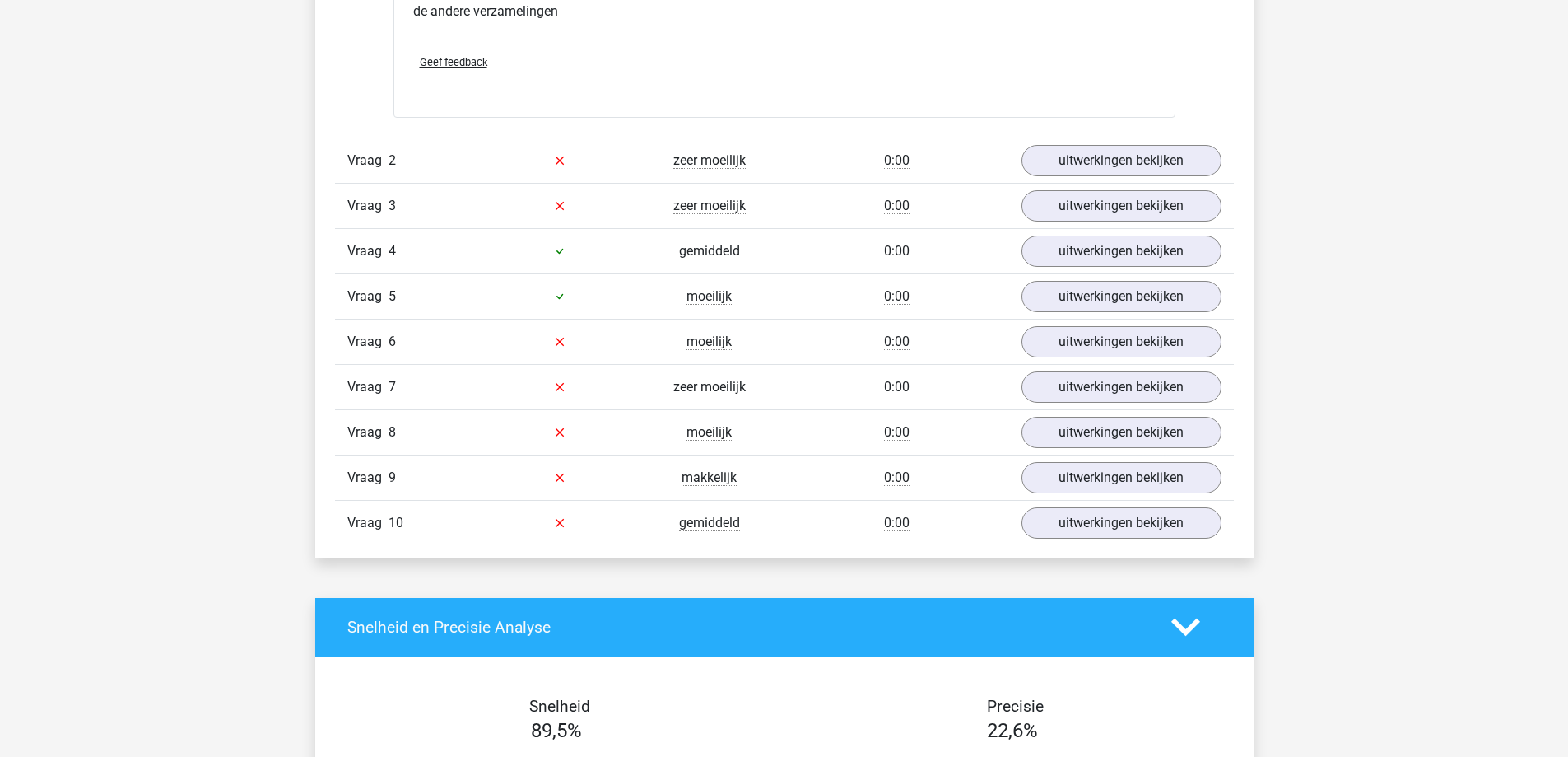
scroll to position [1976, 0]
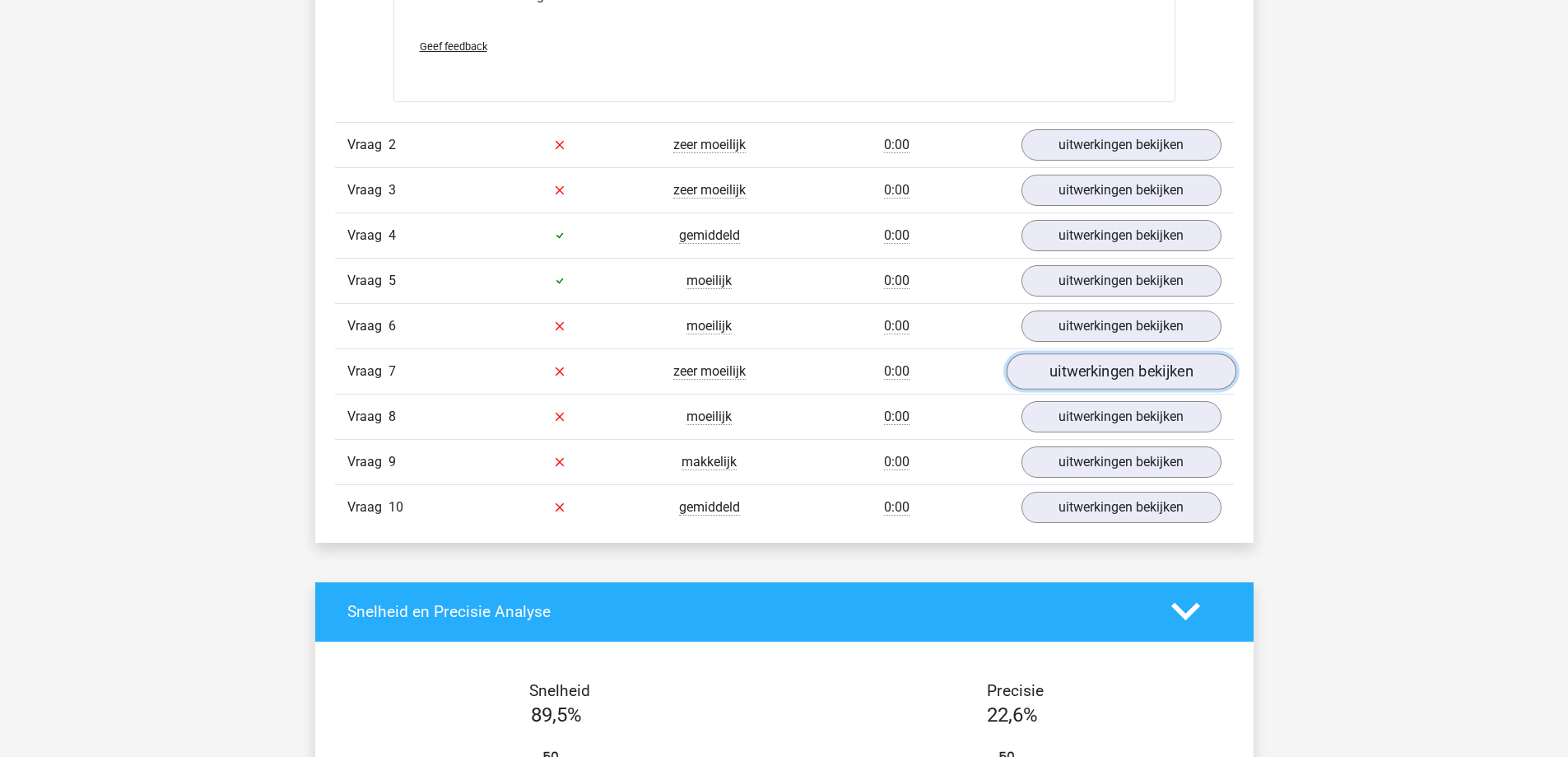
click at [1069, 381] on link "uitwerkingen bekijken" at bounding box center [1121, 371] width 230 height 36
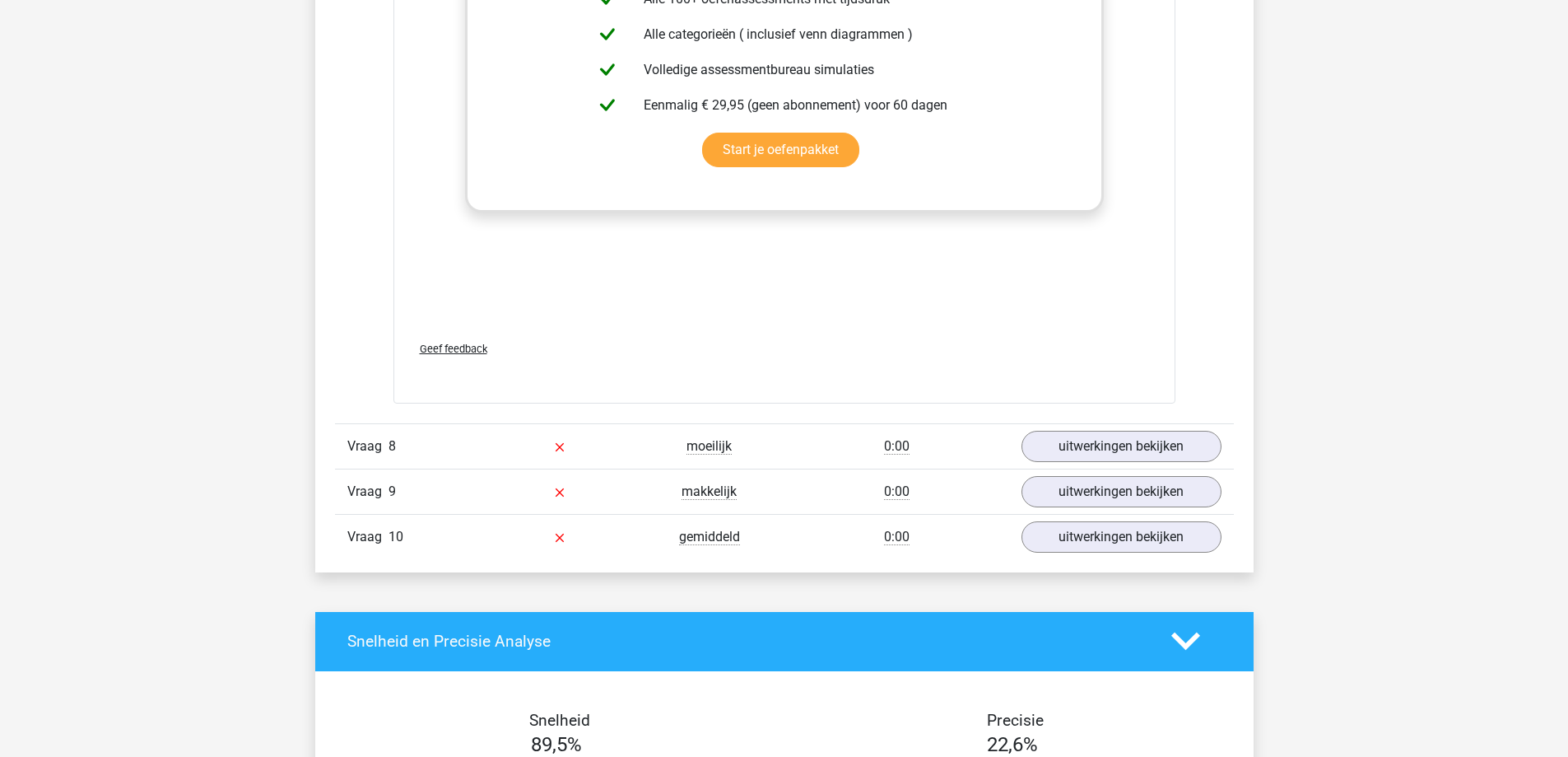
scroll to position [3048, 0]
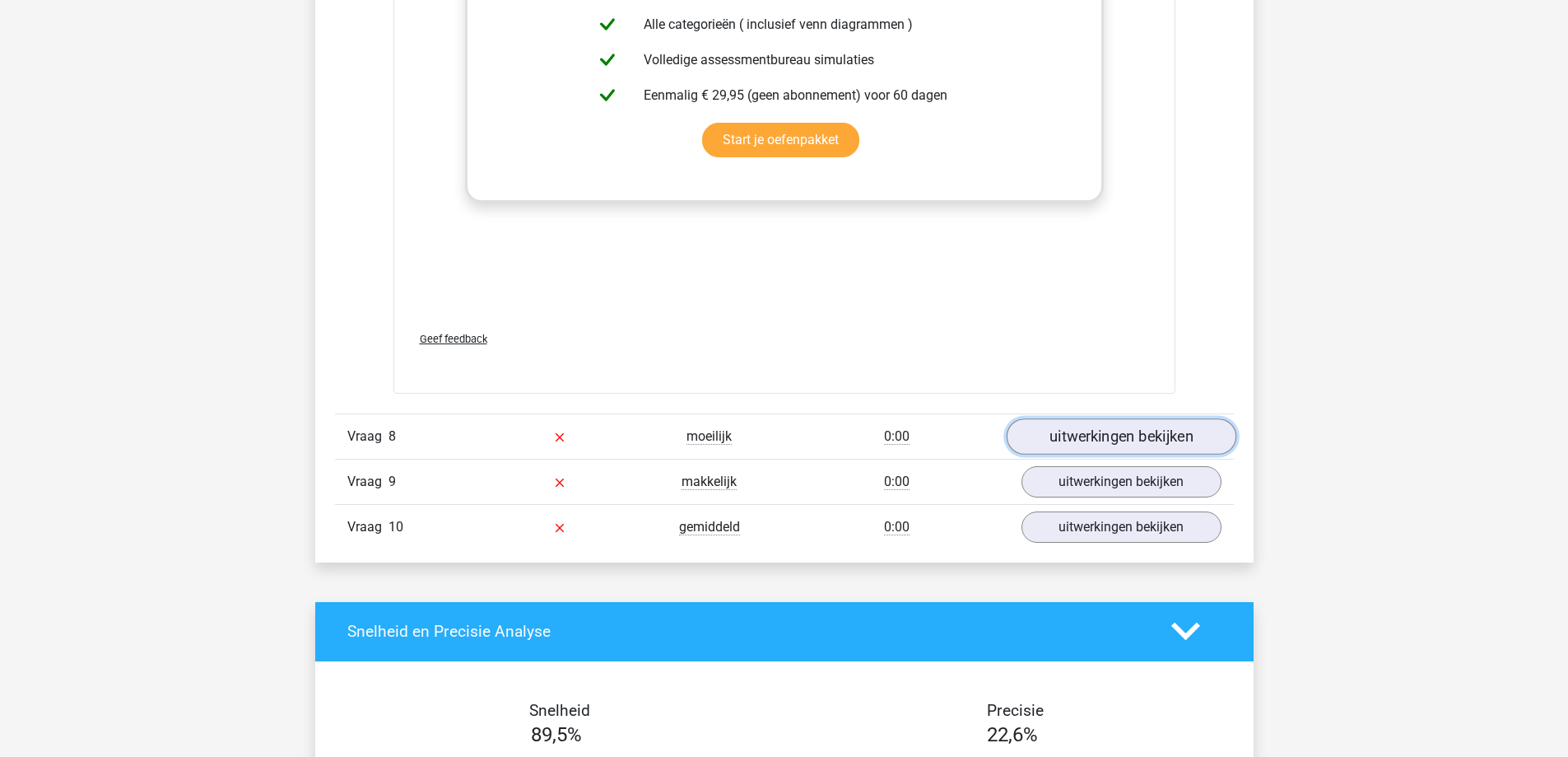
click at [1119, 441] on link "uitwerkingen bekijken" at bounding box center [1121, 436] width 230 height 36
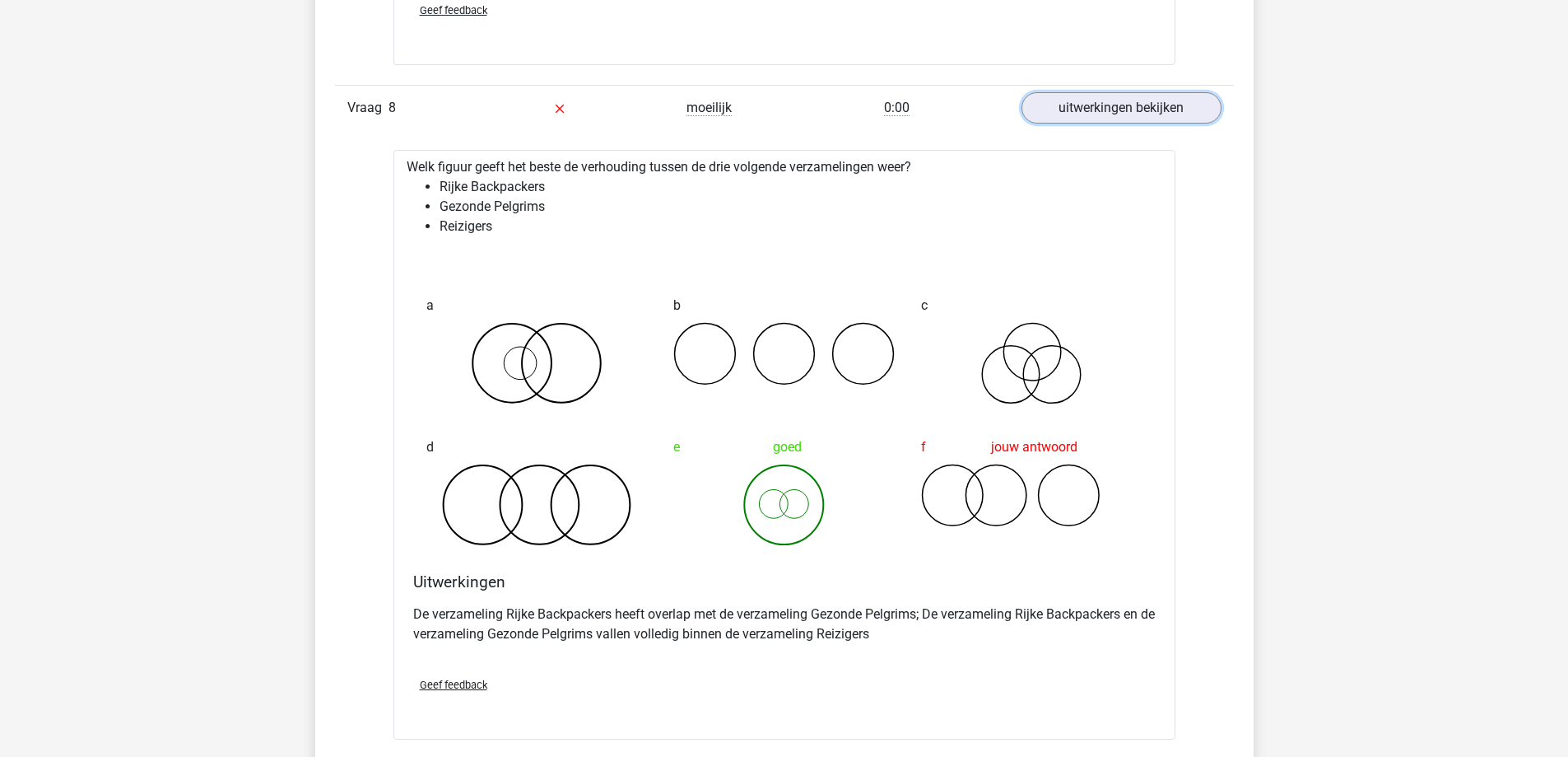
scroll to position [3377, 0]
drag, startPoint x: 495, startPoint y: 215, endPoint x: 448, endPoint y: 187, distance: 54.7
click at [448, 187] on ul "Rijke Backpackers Gezonde Pelgrims Reizigers" at bounding box center [784, 206] width 756 height 59
drag, startPoint x: 898, startPoint y: 316, endPoint x: 891, endPoint y: 325, distance: 11.4
click at [899, 318] on div "b" at bounding box center [784, 346] width 247 height 141
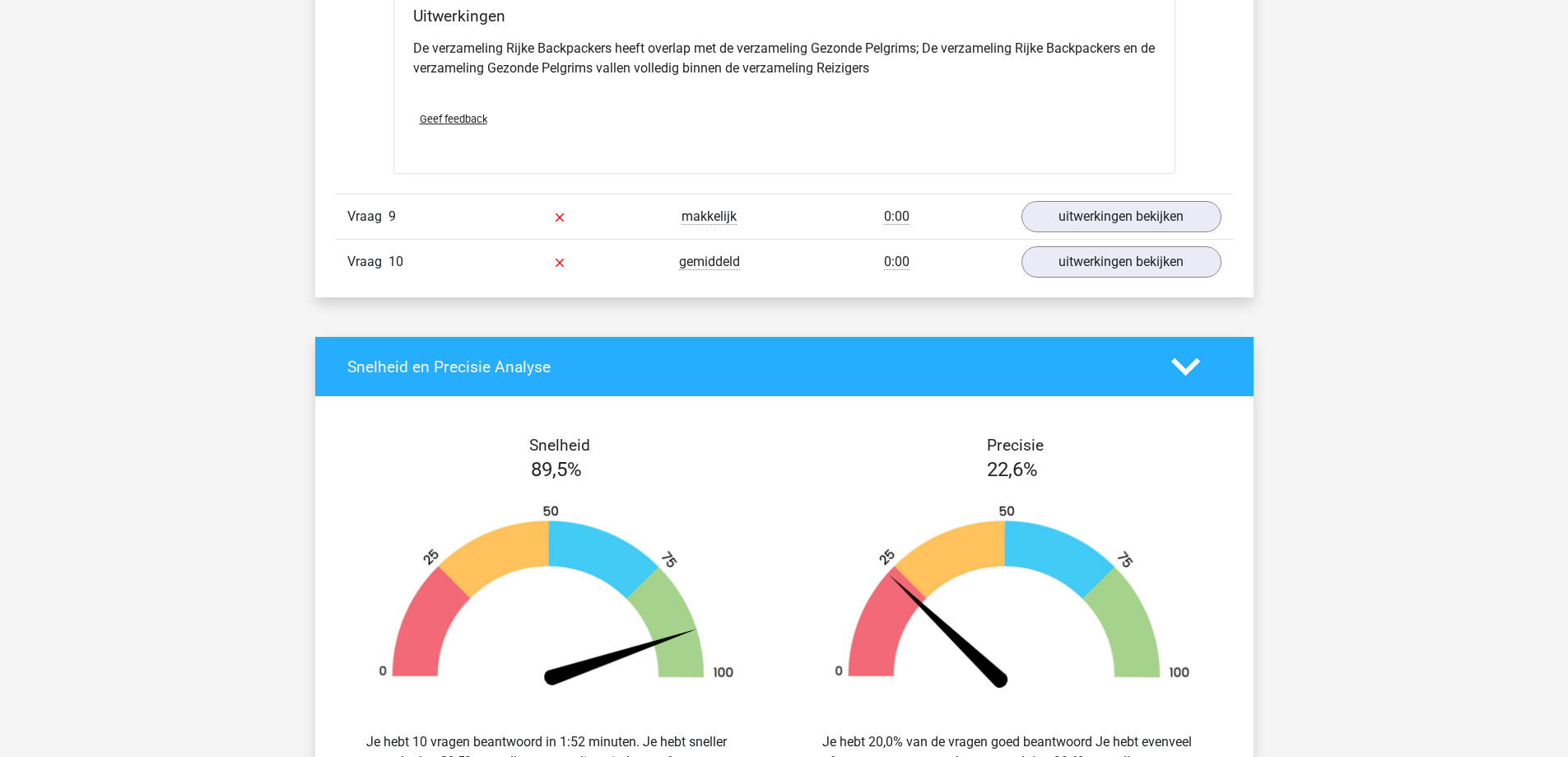
scroll to position [3954, 0]
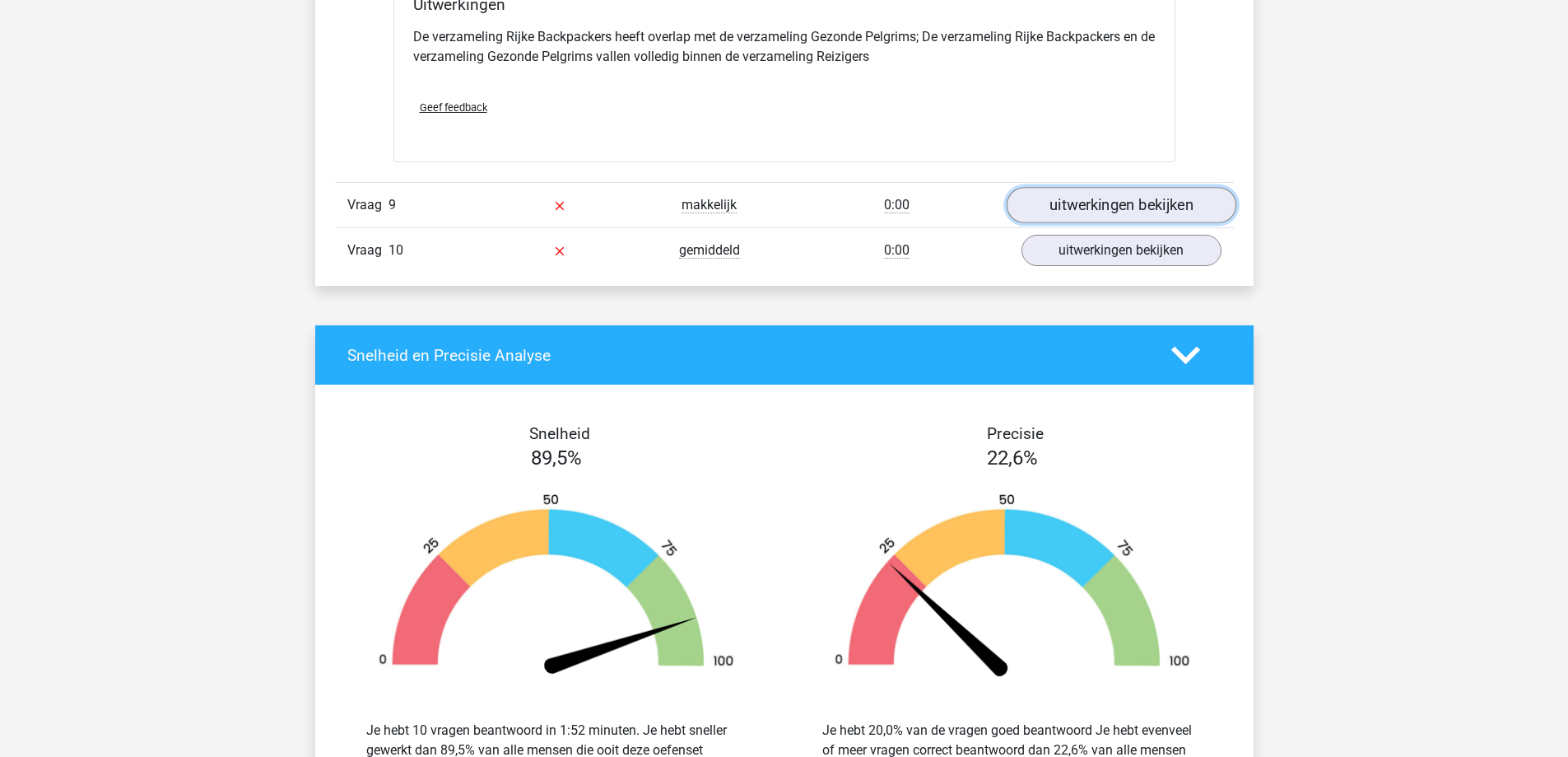
click at [1078, 215] on link "uitwerkingen bekijken" at bounding box center [1121, 204] width 230 height 36
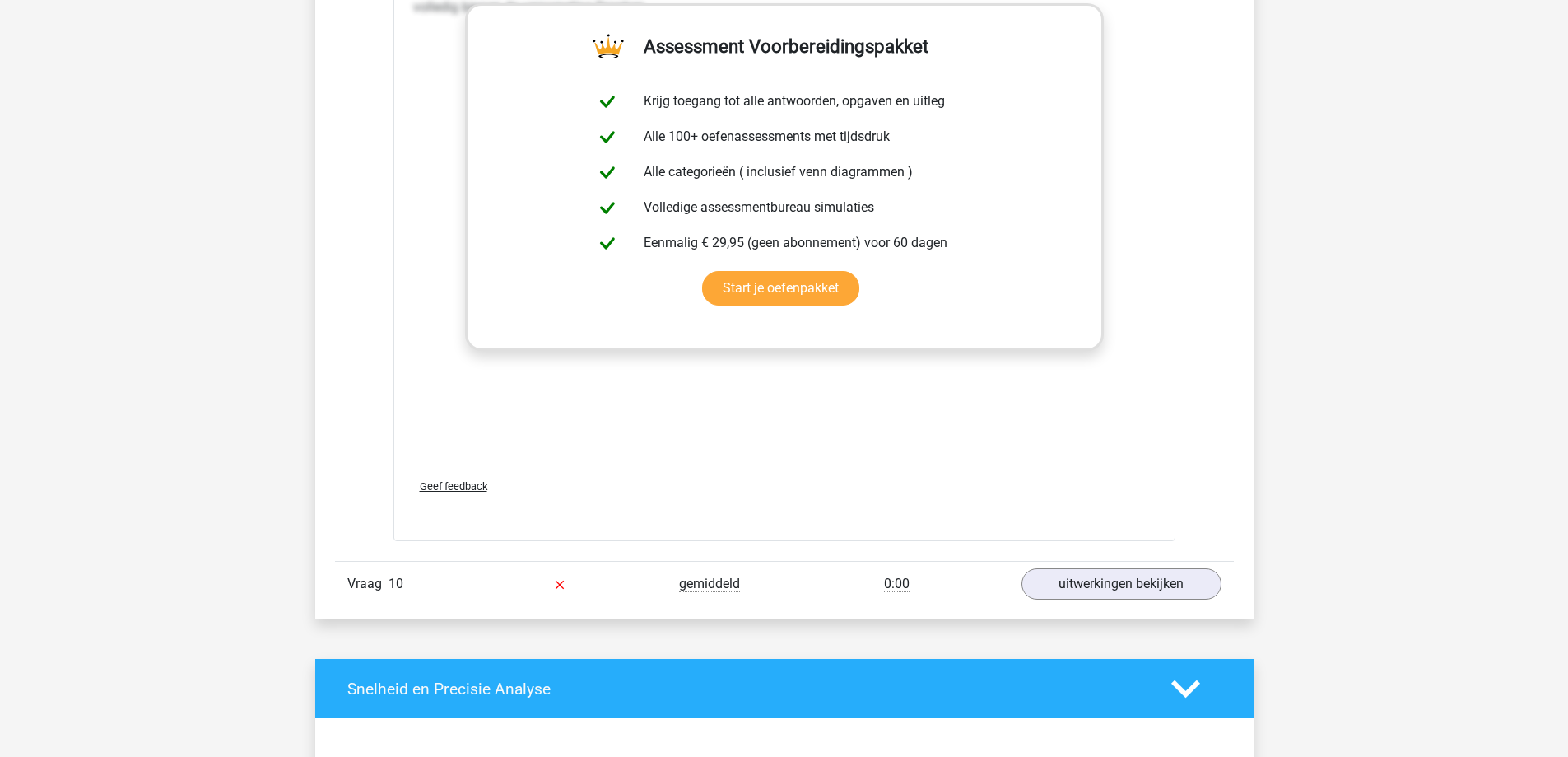
scroll to position [4694, 0]
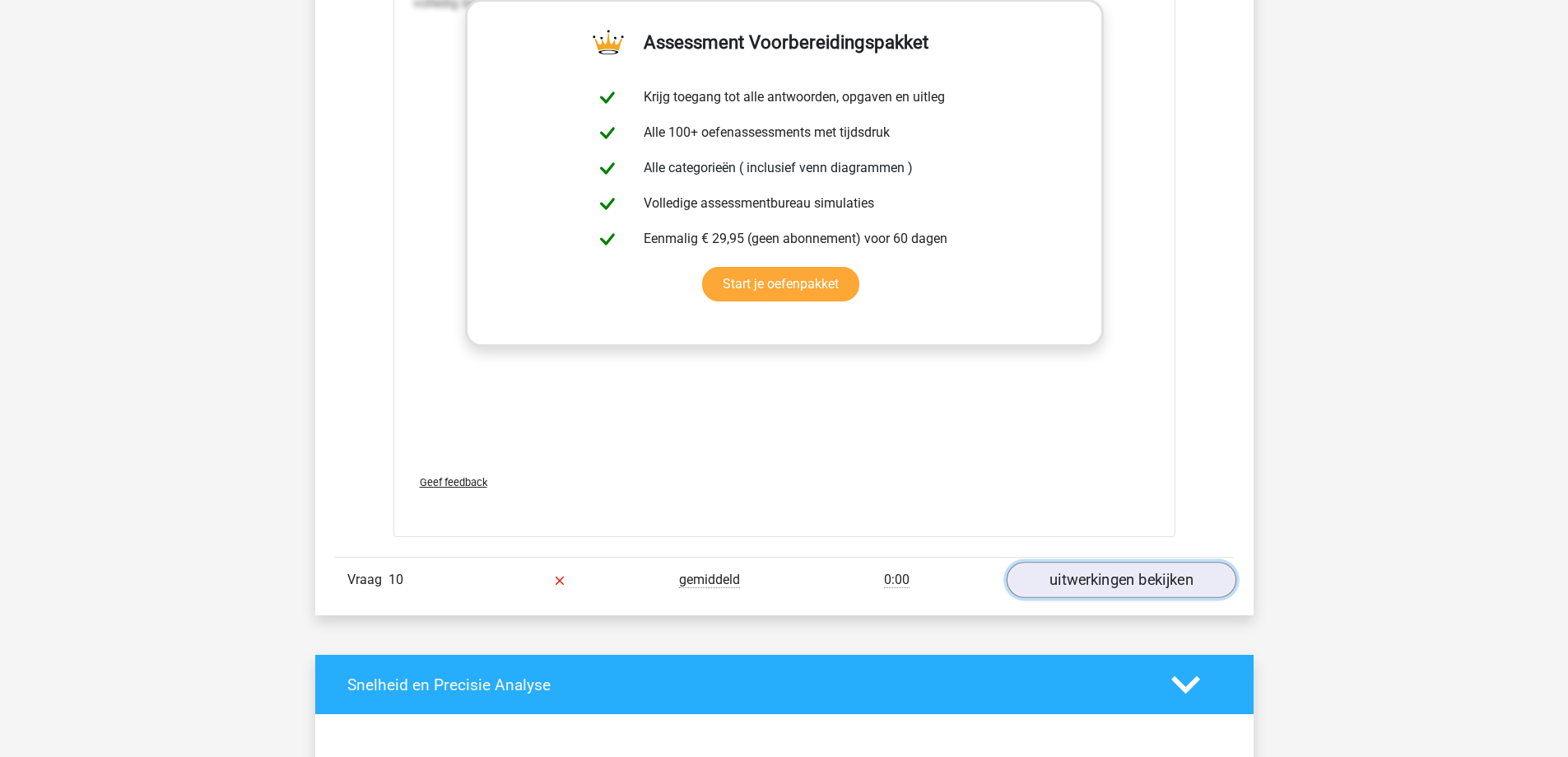
click at [1044, 572] on link "uitwerkingen bekijken" at bounding box center [1121, 579] width 230 height 36
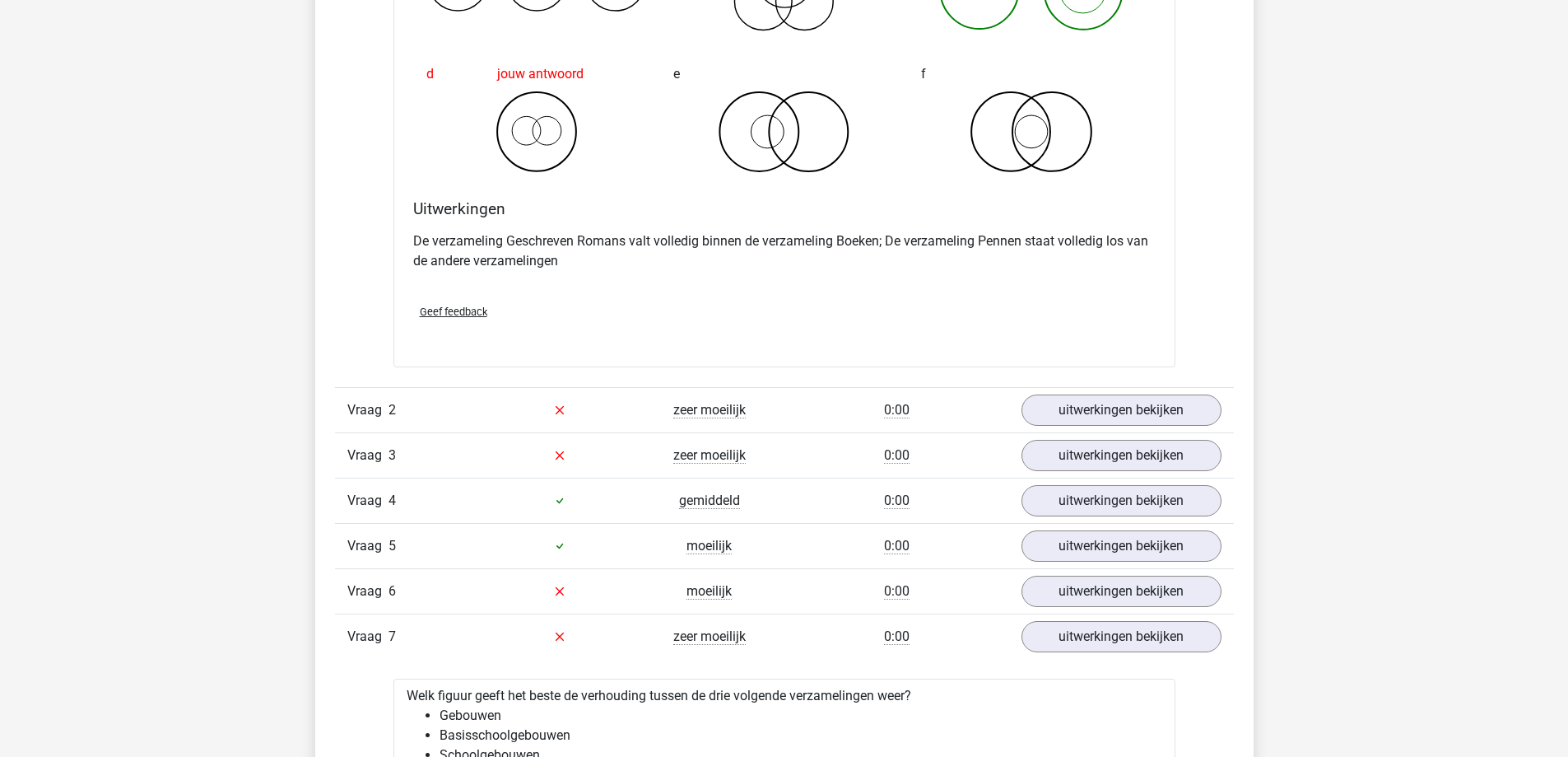
scroll to position [1730, 0]
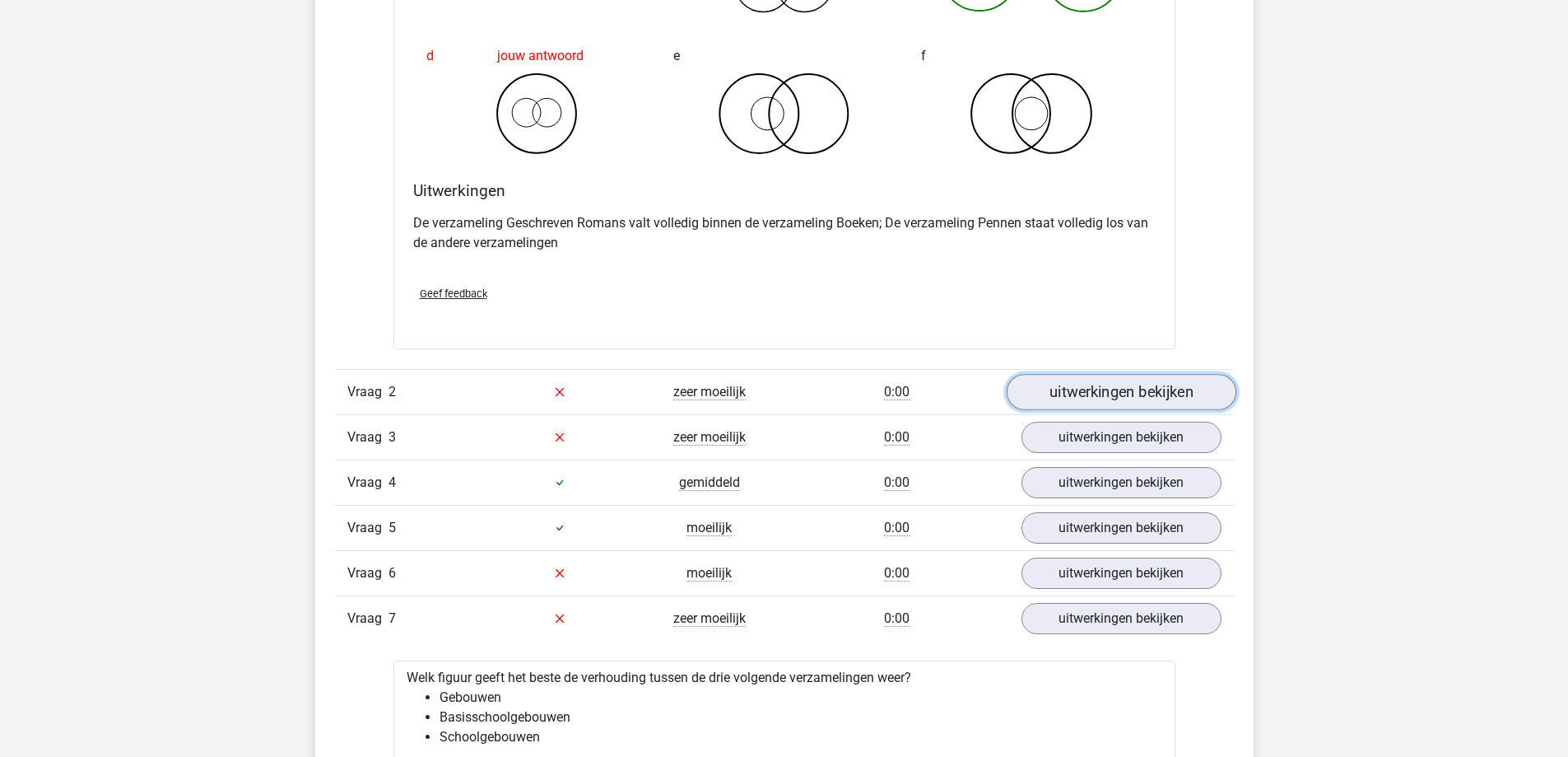
click at [1155, 390] on link "uitwerkingen bekijken" at bounding box center [1121, 392] width 230 height 36
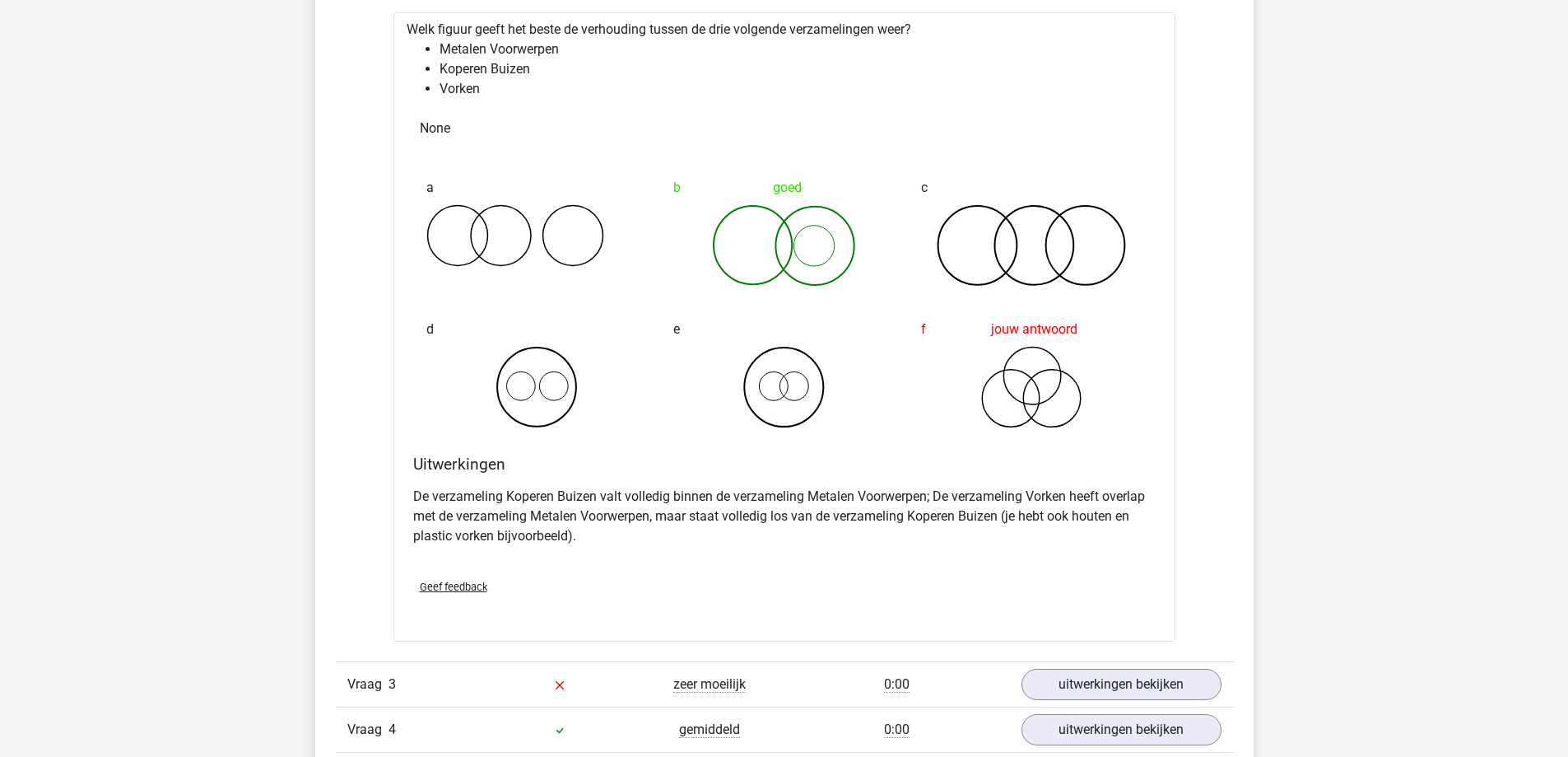
scroll to position [2389, 0]
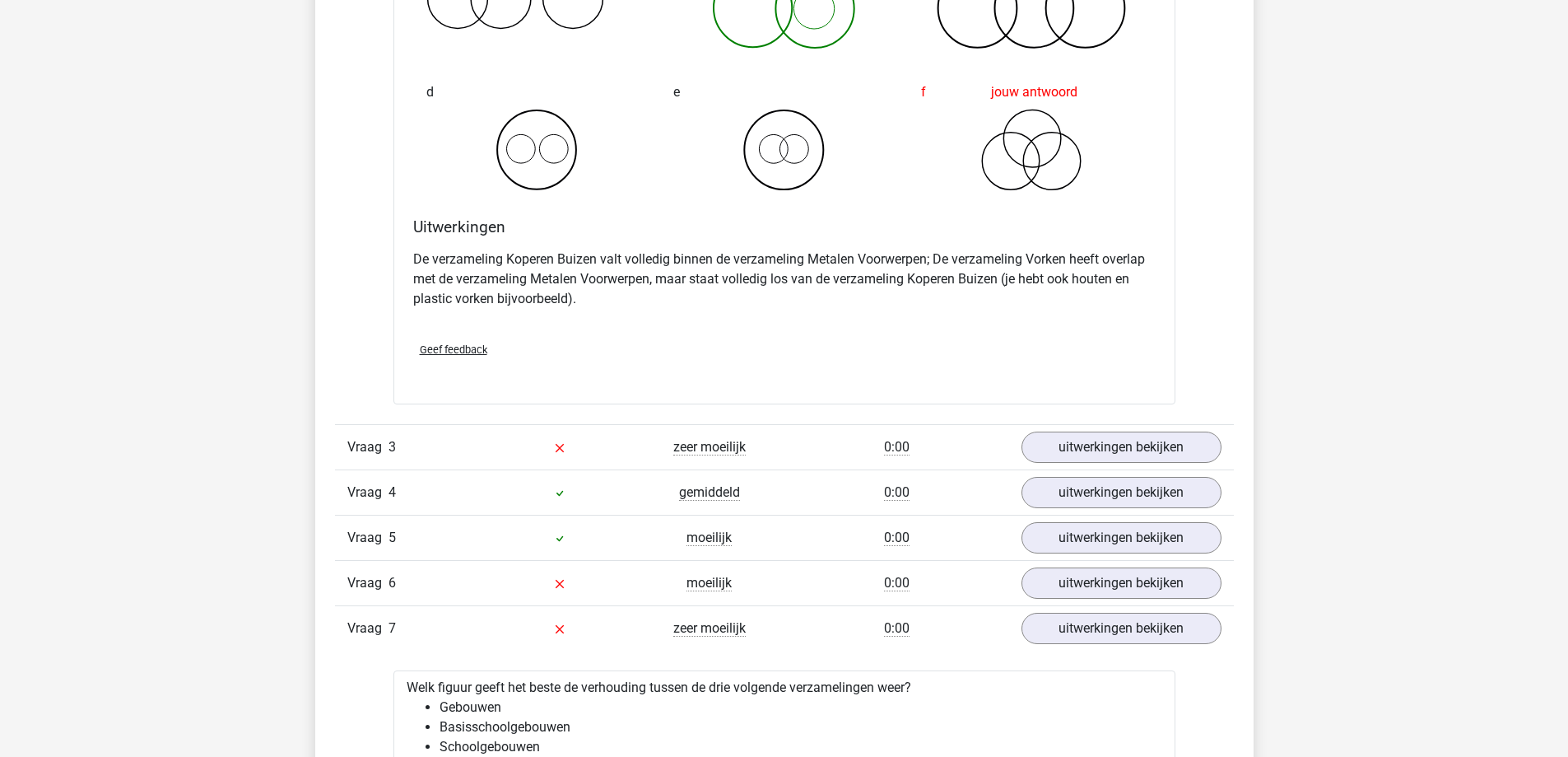
click at [1157, 465] on div "Vraag 3 zeer moeilijk 0:00 uitwerkingen bekijken" at bounding box center [784, 447] width 899 height 45
click at [1155, 458] on link "uitwerkingen bekijken" at bounding box center [1121, 447] width 230 height 36
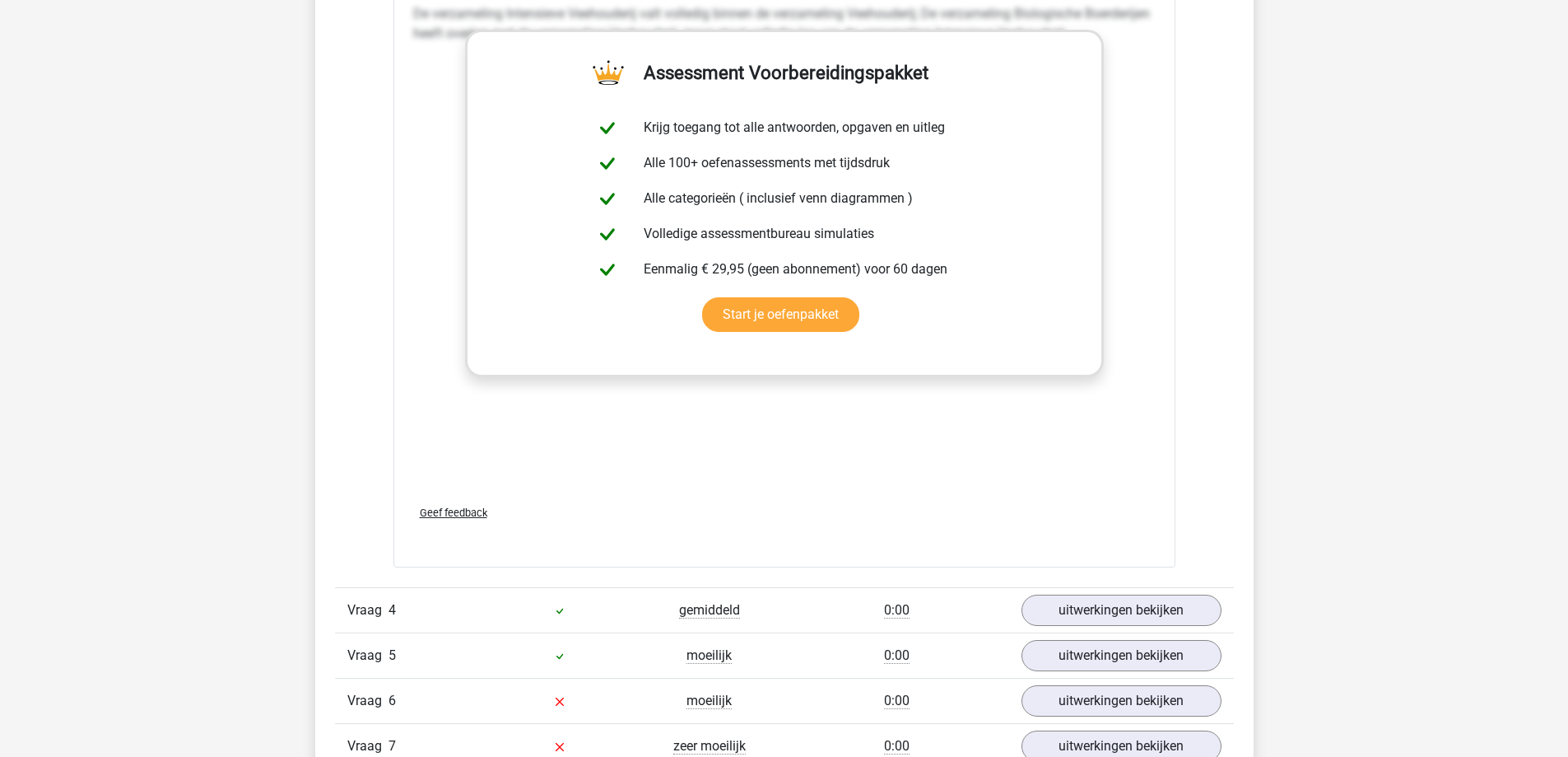
scroll to position [3377, 0]
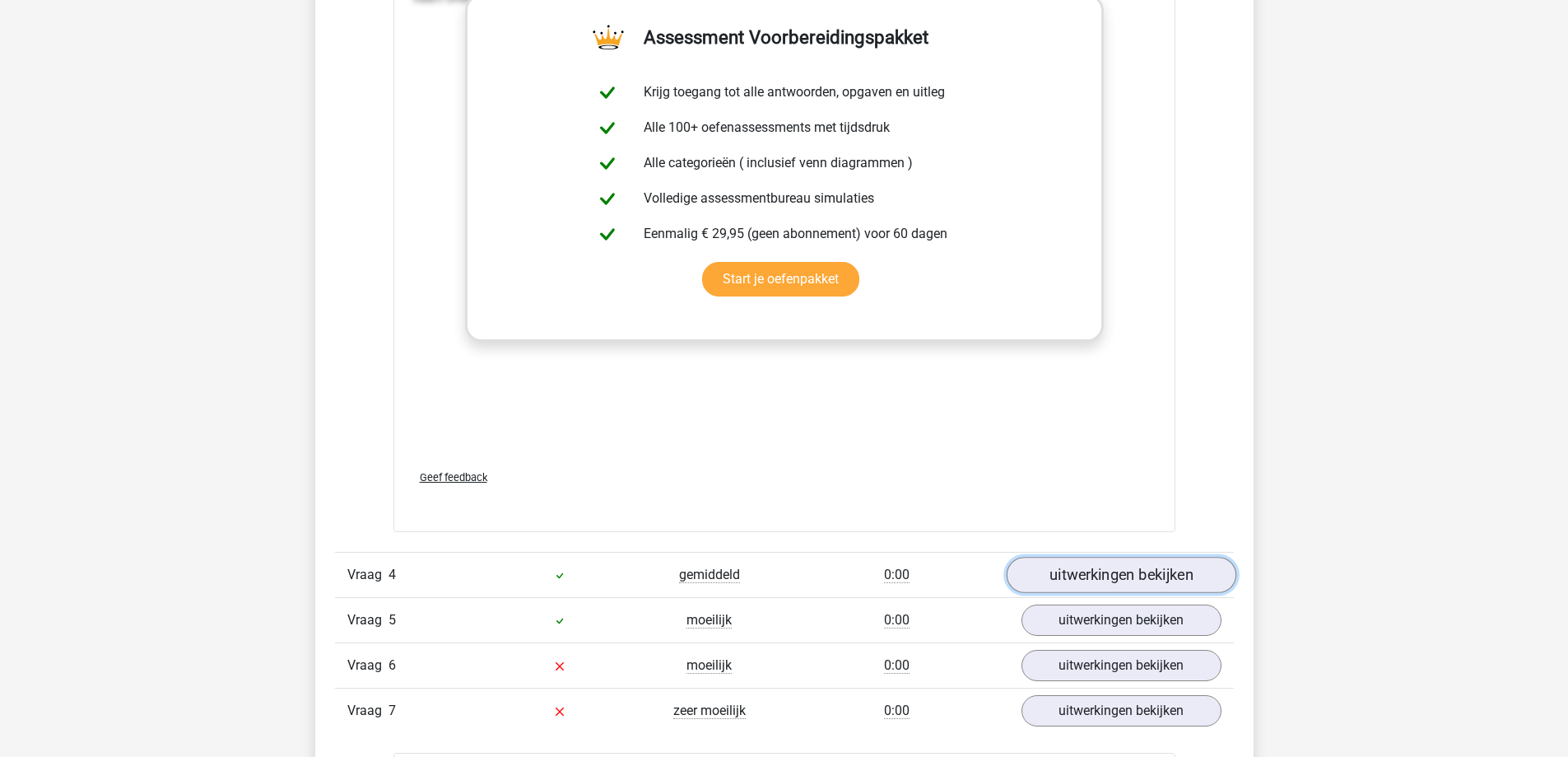
drag, startPoint x: 1081, startPoint y: 563, endPoint x: 1084, endPoint y: 575, distance: 12.4
click at [1081, 564] on link "uitwerkingen bekijken" at bounding box center [1121, 574] width 230 height 36
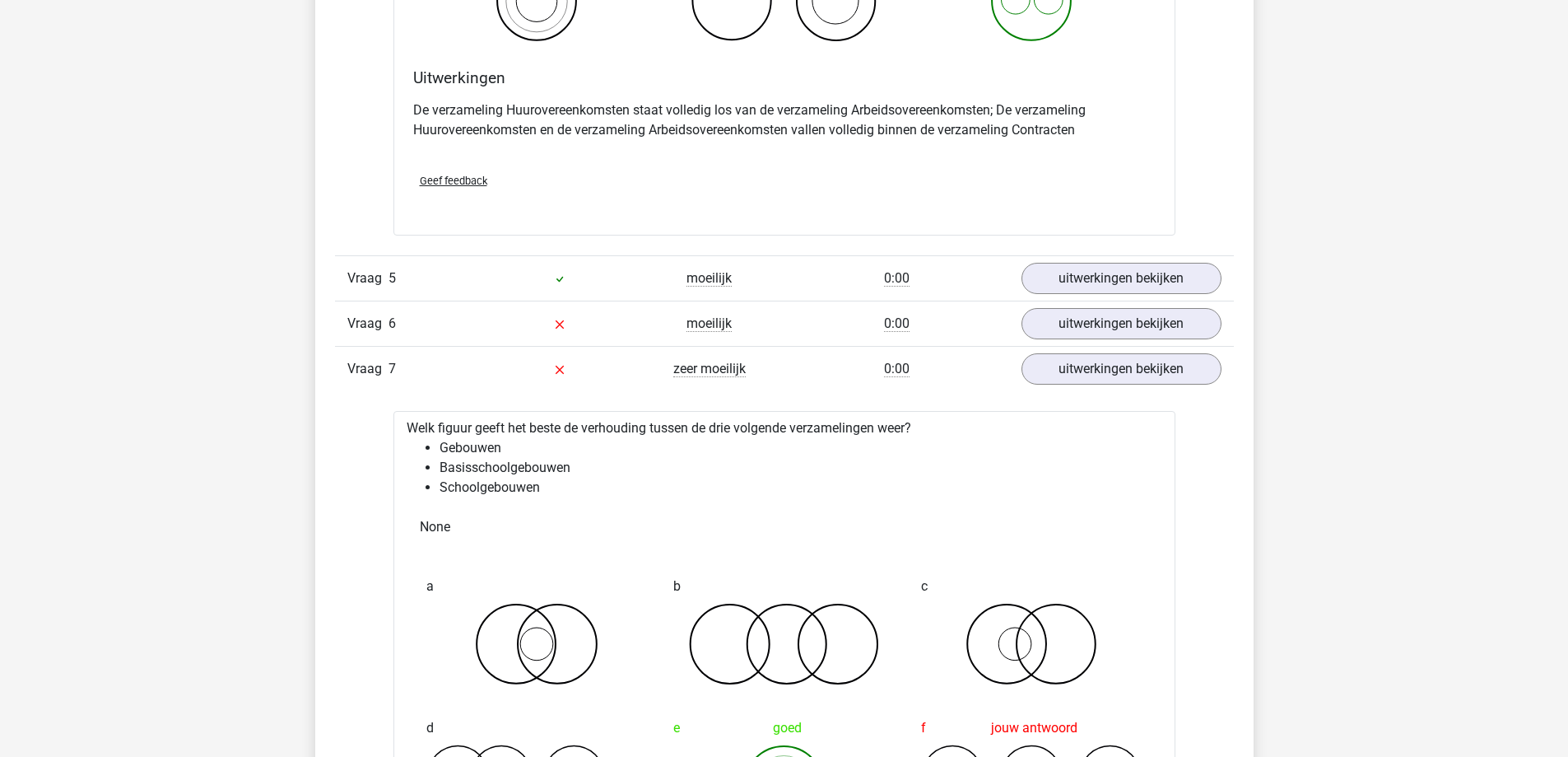
scroll to position [4365, 0]
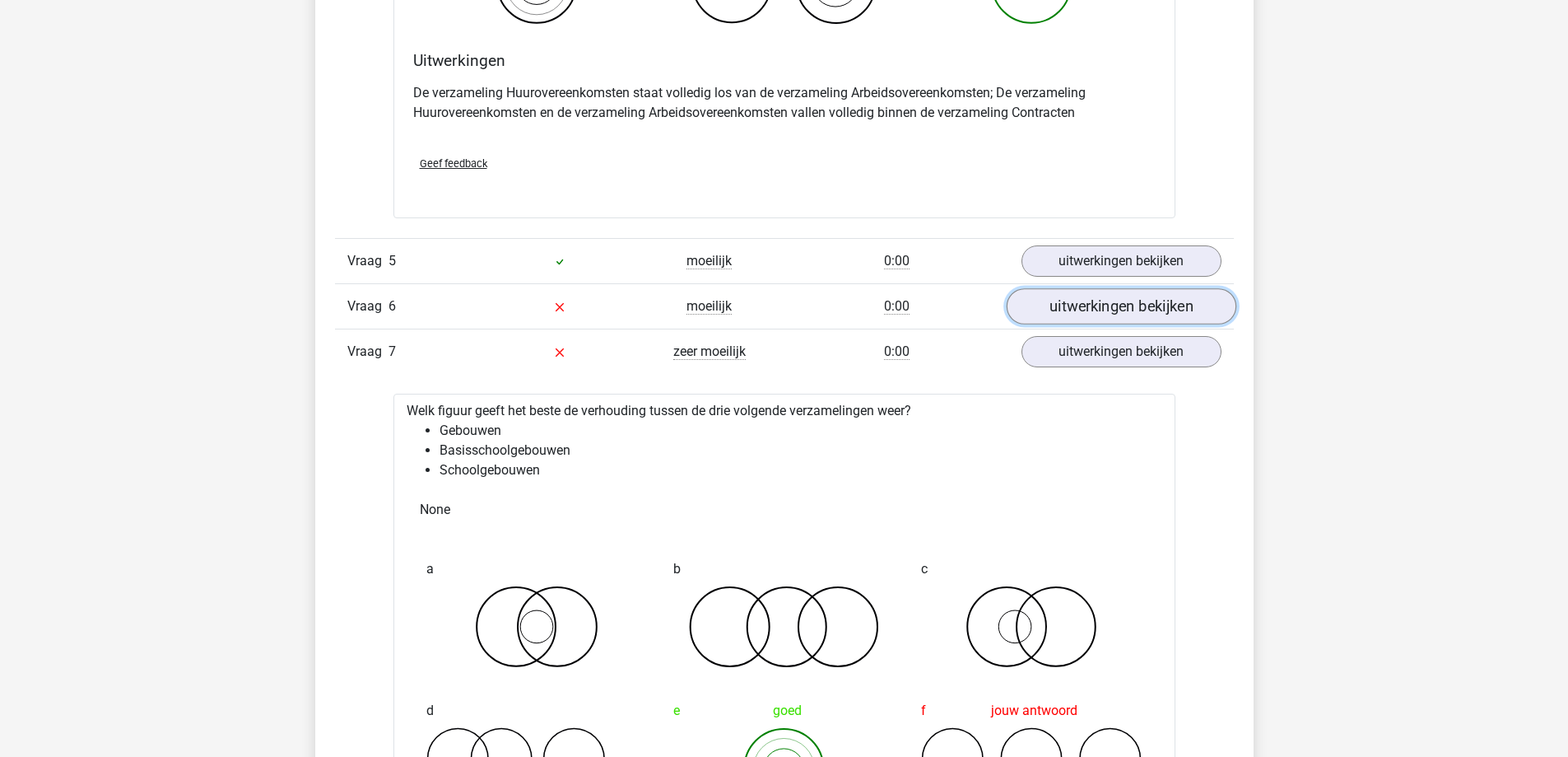
click at [1072, 297] on link "uitwerkingen bekijken" at bounding box center [1121, 306] width 230 height 36
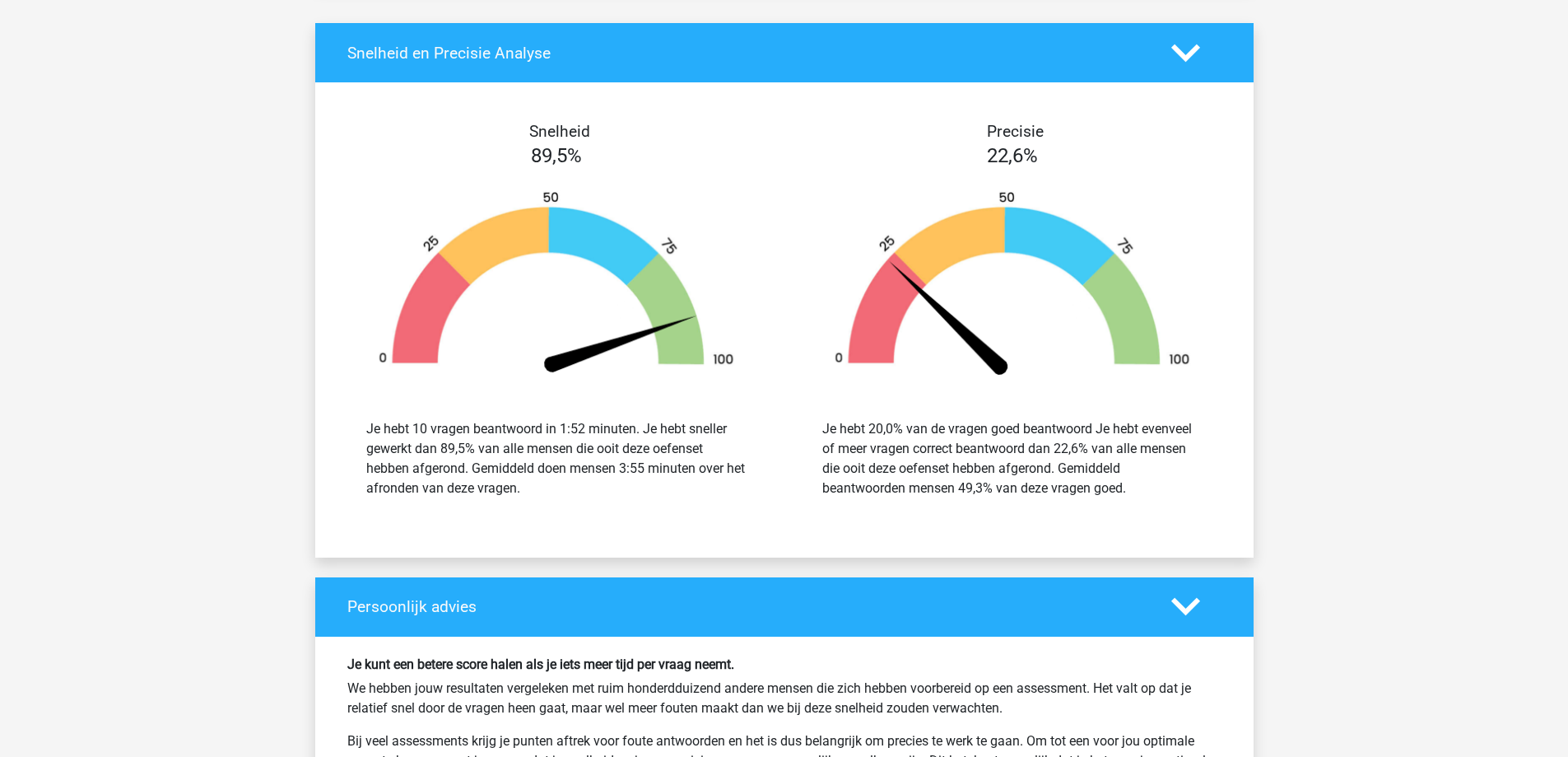
scroll to position [9389, 0]
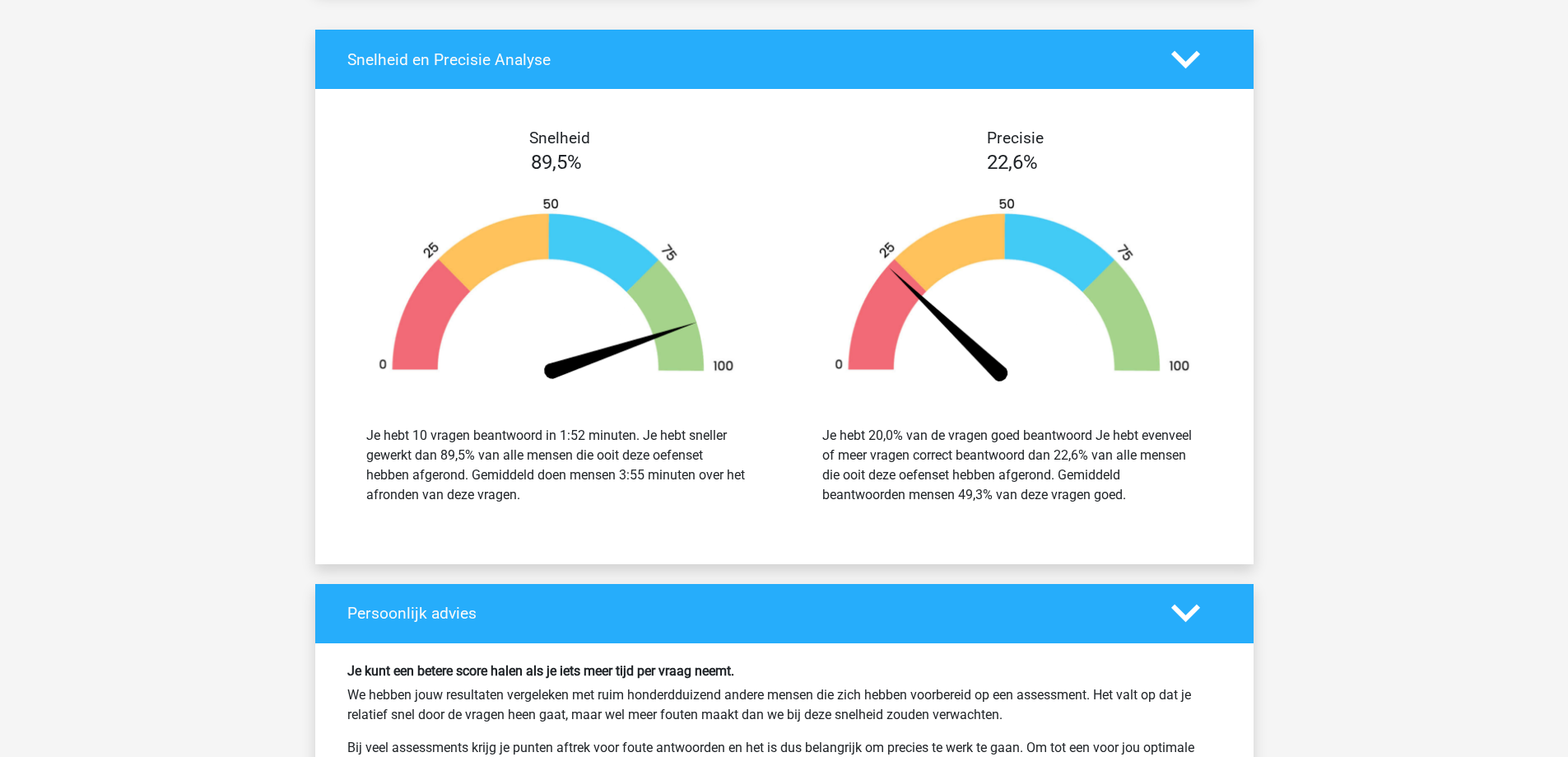
click at [518, 272] on img at bounding box center [556, 291] width 406 height 189
click at [518, 273] on img at bounding box center [556, 291] width 406 height 189
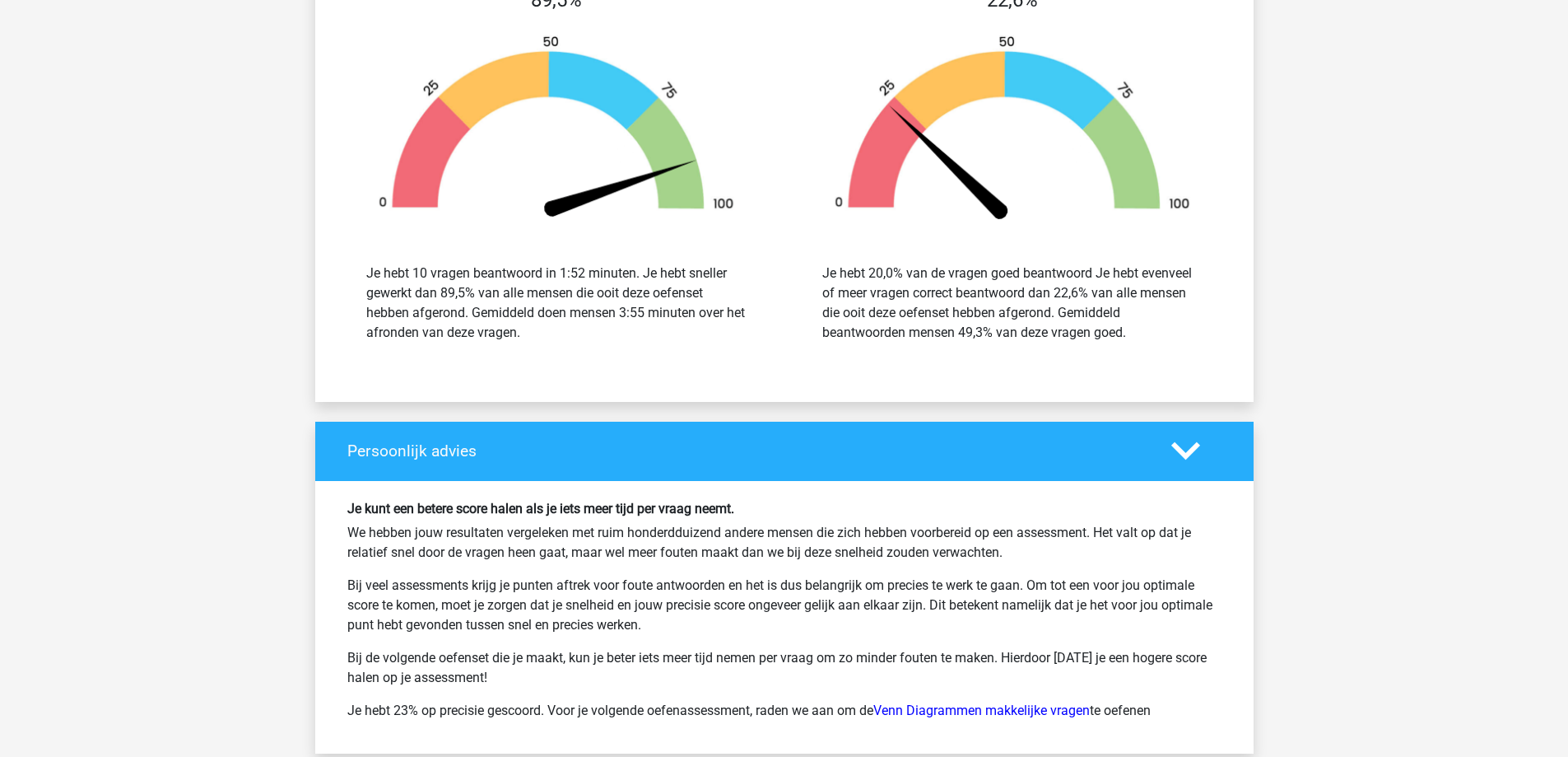
scroll to position [9554, 0]
